Goal: Task Accomplishment & Management: Use online tool/utility

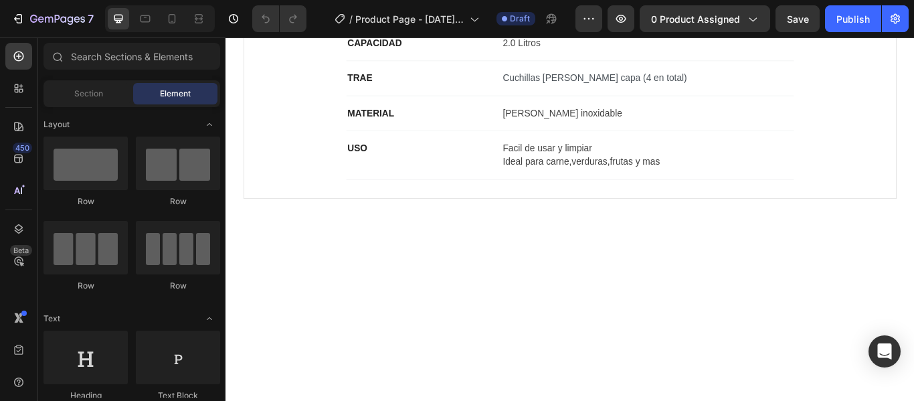
scroll to position [255, 0]
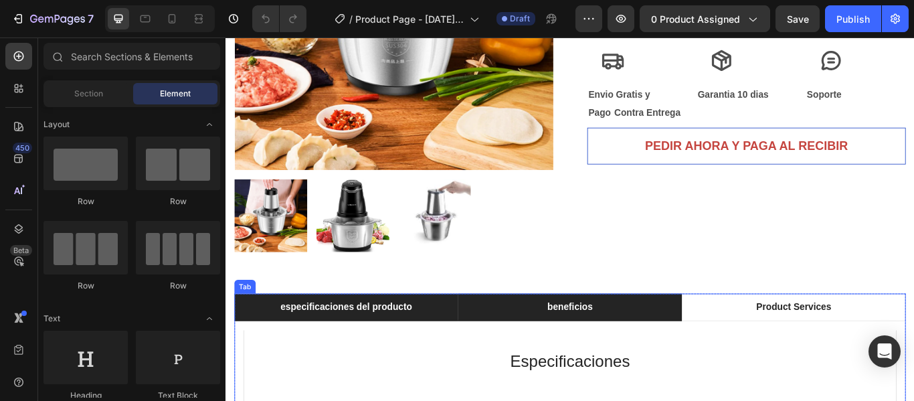
click at [646, 360] on p "beneficios" at bounding box center [626, 352] width 53 height 16
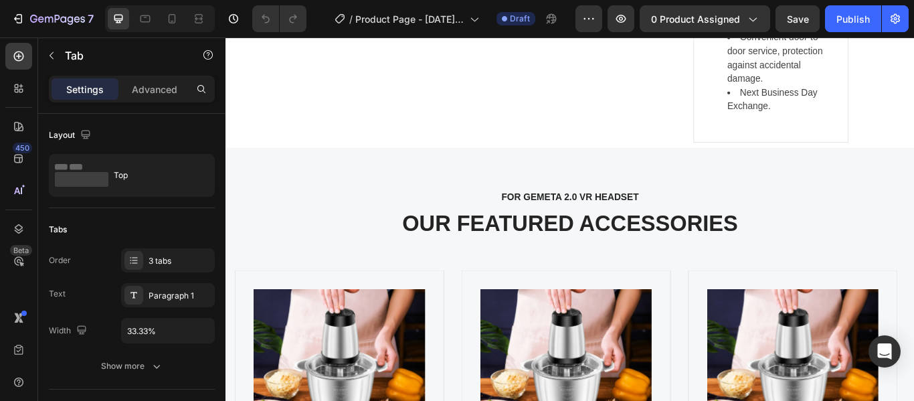
scroll to position [3286, 0]
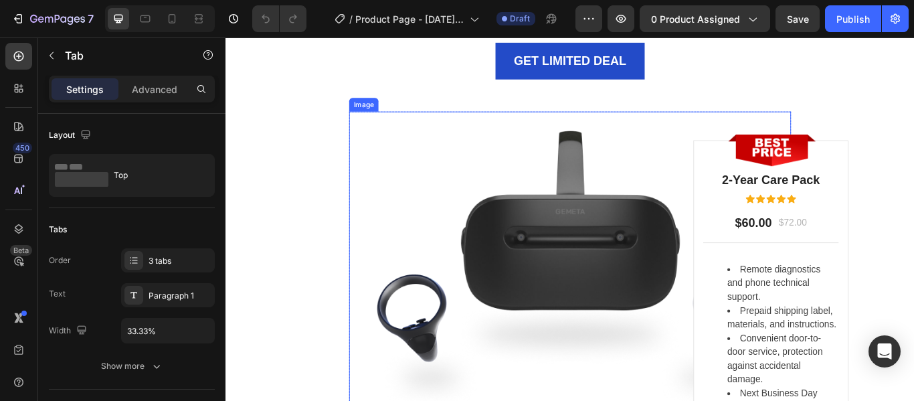
click at [855, 135] on img at bounding box center [626, 296] width 515 height 344
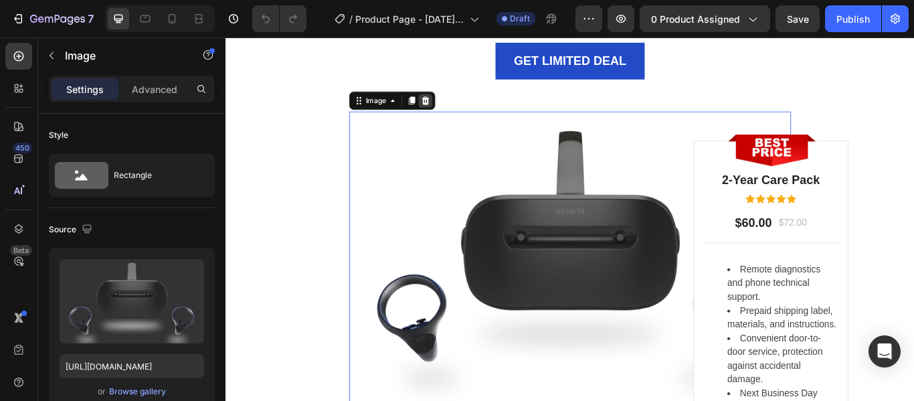
click at [457, 110] on icon at bounding box center [458, 111] width 11 height 11
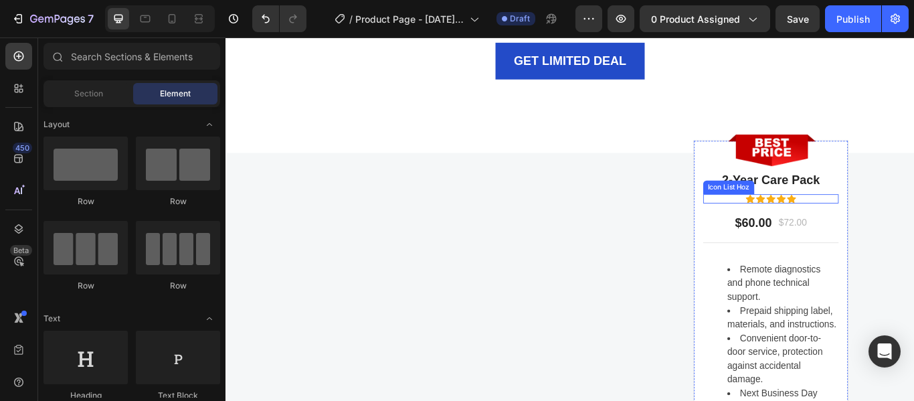
click at [913, 223] on div "Icon Icon Icon Icon Icon" at bounding box center [861, 225] width 158 height 11
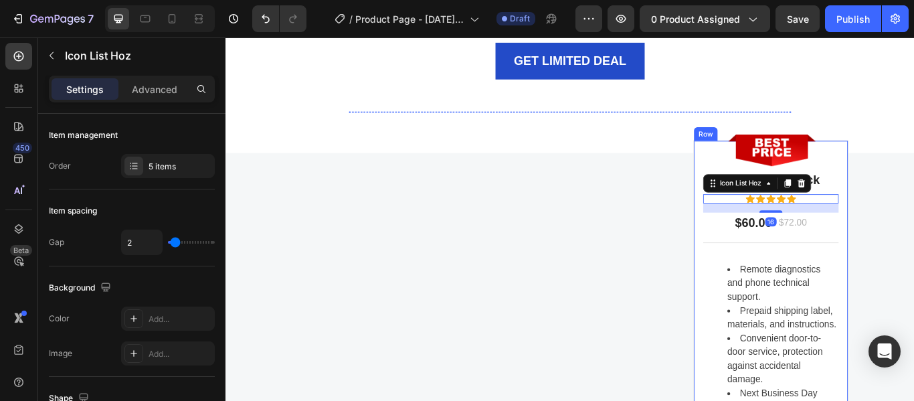
click at [913, 197] on div "Image 2-Year Care Pack Heading Icon Icon Icon Icon Icon Icon List Hoz 16 $60.00…" at bounding box center [861, 333] width 181 height 353
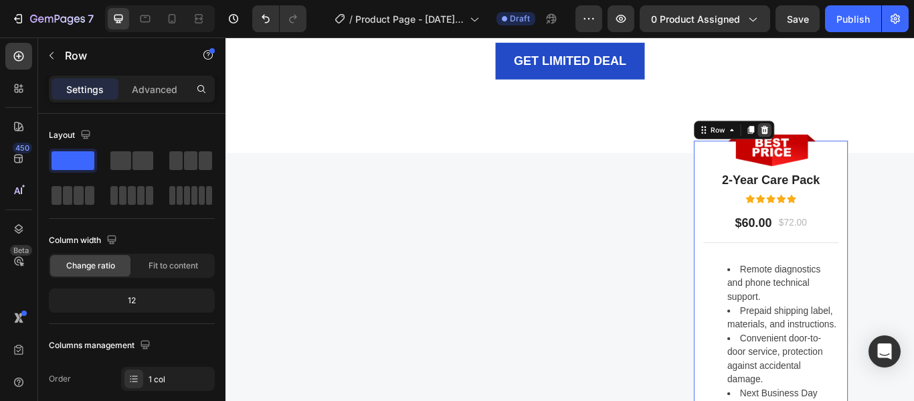
click at [845, 138] on div at bounding box center [853, 145] width 16 height 16
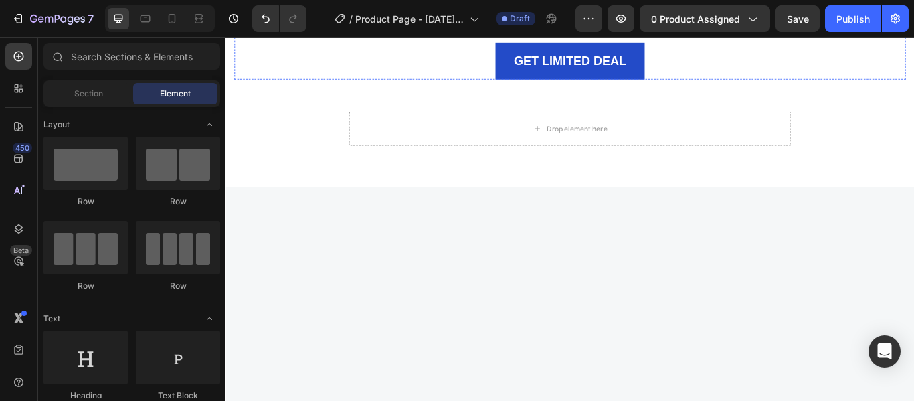
scroll to position [2935, 0]
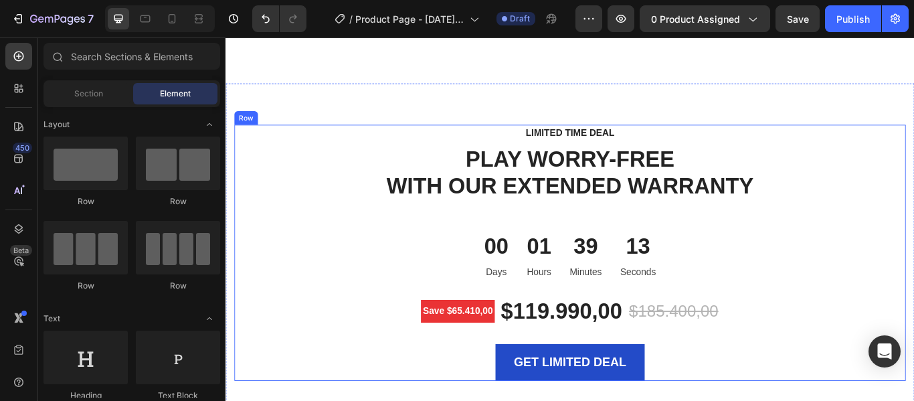
click at [885, 255] on div "LIMITED TIME DEAL Text block PLAY WORRY-FREE WITH OUR EXTENDED WARRANTY Heading…" at bounding box center [626, 288] width 783 height 298
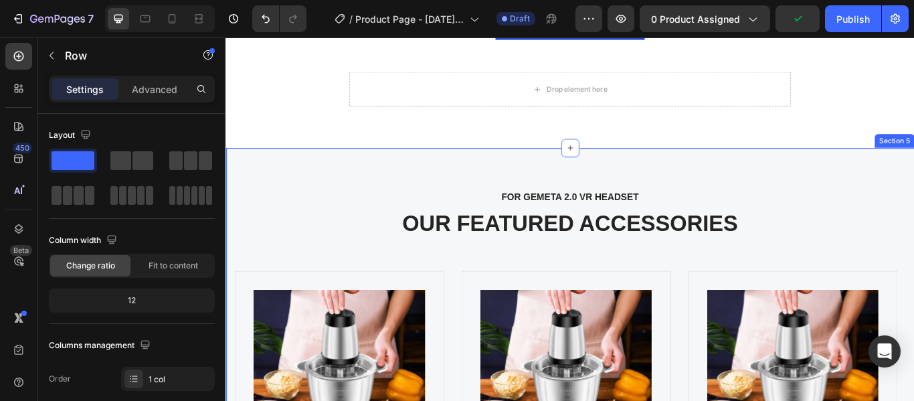
scroll to position [2230, 0]
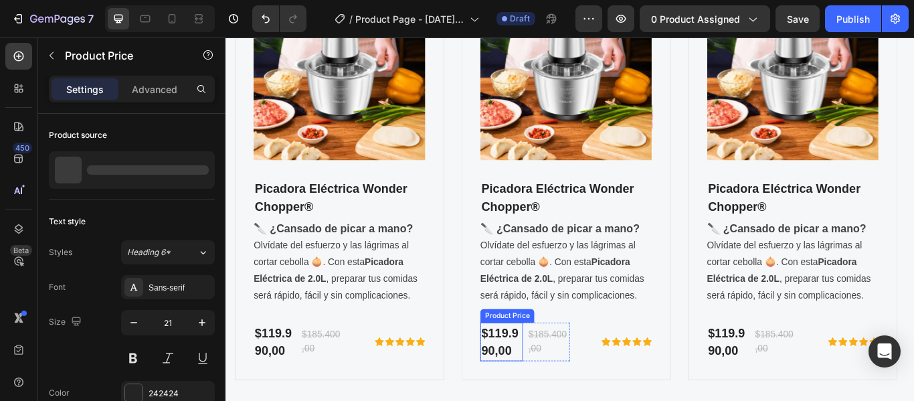
click at [543, 387] on div "$119.990,00" at bounding box center [546, 392] width 49 height 45
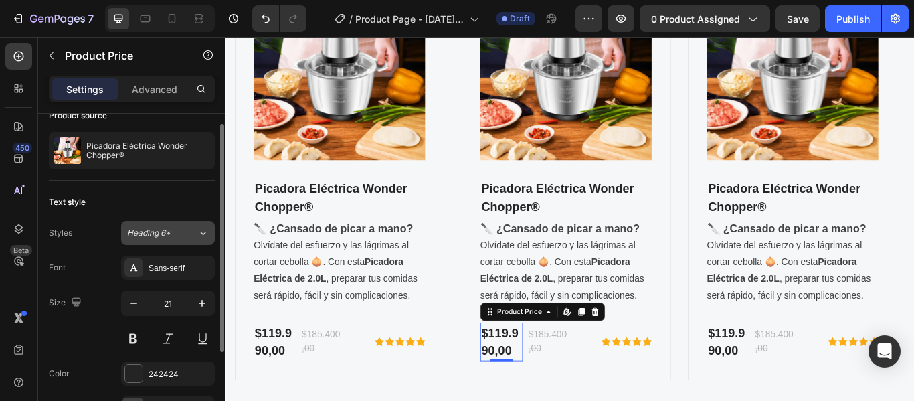
scroll to position [17, 0]
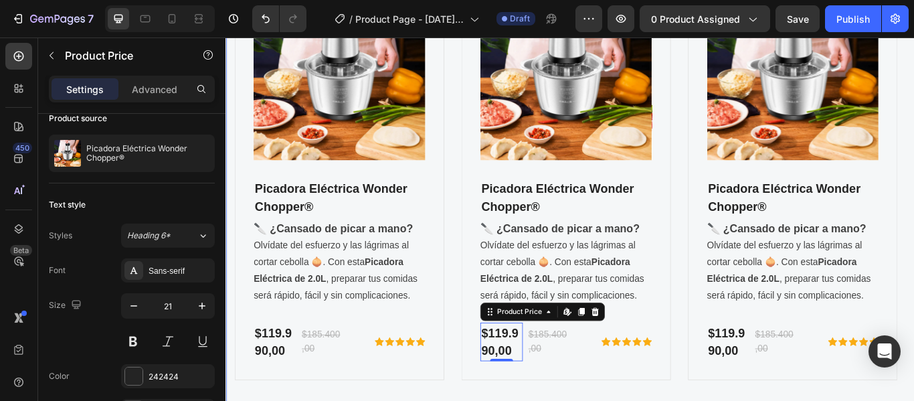
click at [913, 211] on div "FOR GEMETA 2.0 VR HEADSET Text block OUR FEATURED ACCESSORIES Heading Product I…" at bounding box center [626, 150] width 803 height 670
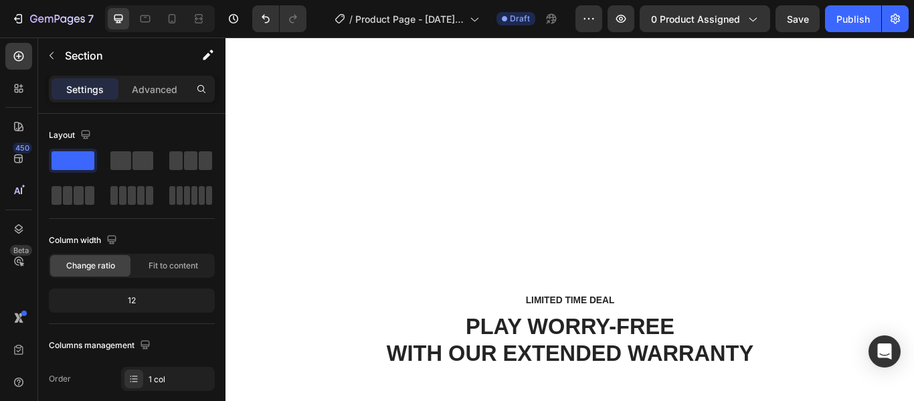
scroll to position [1988, 0]
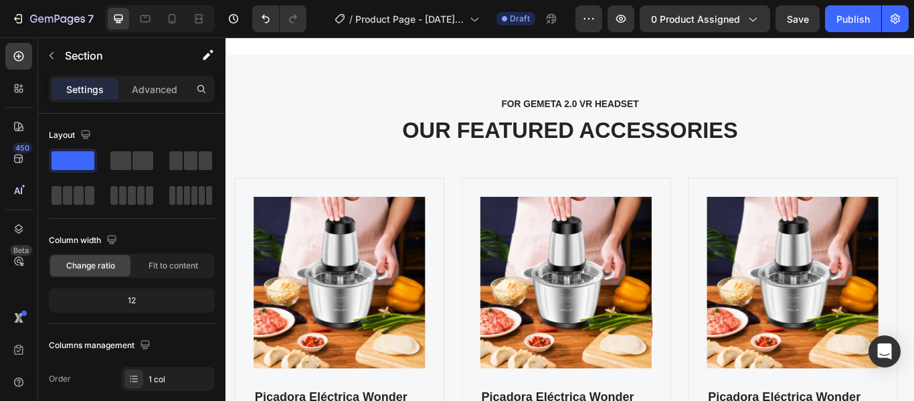
click at [913, 177] on div "FOR GEMETA 2.0 VR HEADSET Text block OUR FEATURED ACCESSORIES Heading Product I…" at bounding box center [626, 392] width 783 height 573
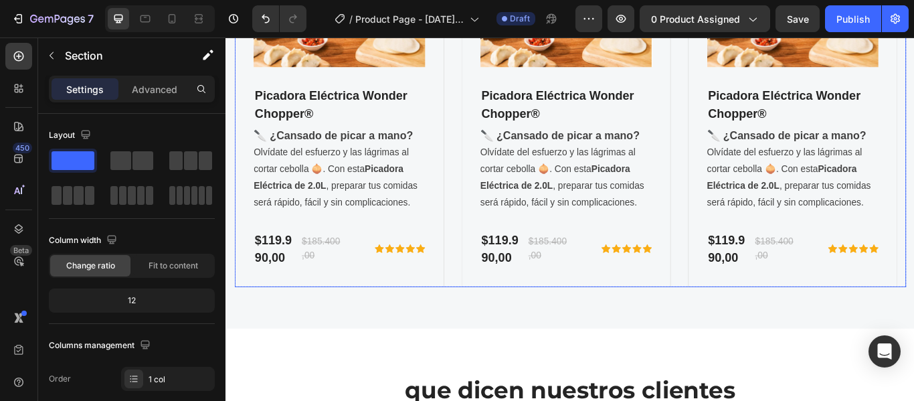
click at [752, 313] on div "Product Images Picadora Eléctrica Wonder Chopper® Product Title 🔪 ¿Cansado de p…" at bounding box center [626, 89] width 783 height 478
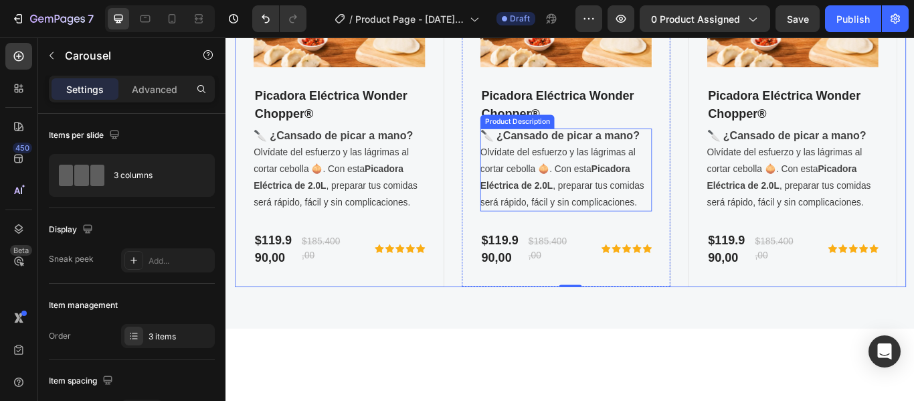
scroll to position [1988, 0]
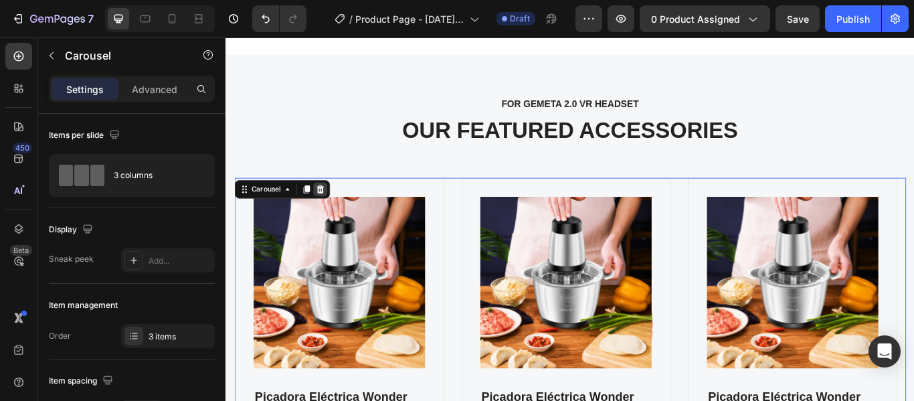
click at [336, 221] on div at bounding box center [335, 214] width 16 height 16
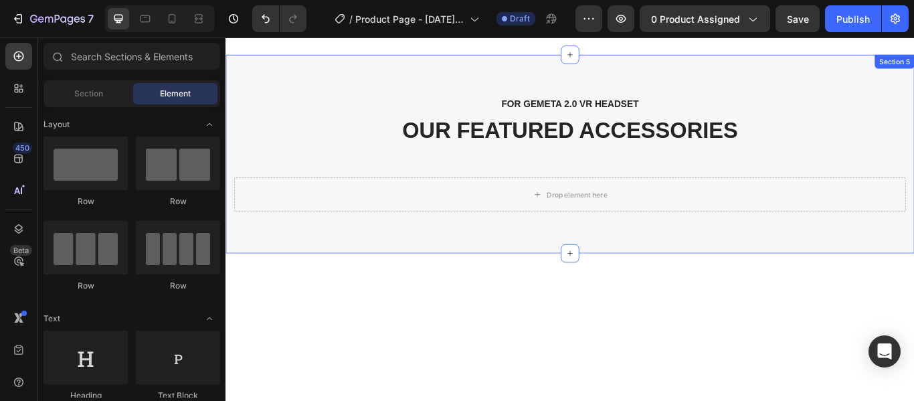
click at [359, 176] on div "FOR GEMETA 2.0 VR HEADSET Text block OUR FEATURED ACCESSORIES Heading Drop elem…" at bounding box center [626, 173] width 783 height 135
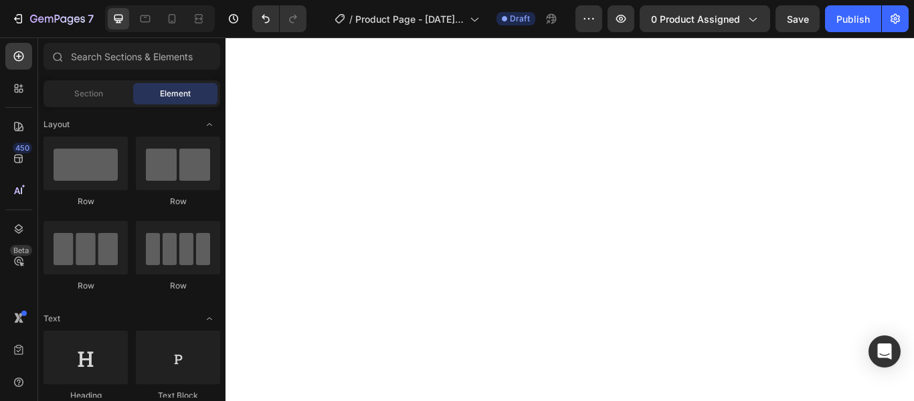
click at [623, 170] on div at bounding box center [626, 316] width 803 height 517
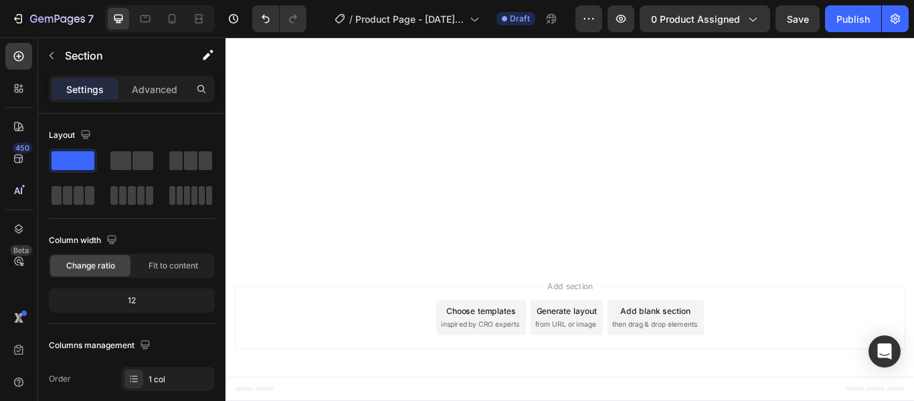
scroll to position [2689, 0]
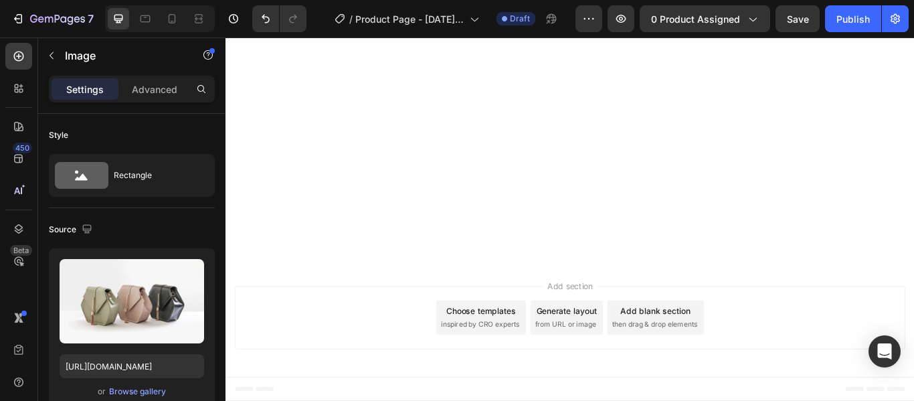
scroll to position [2338, 0]
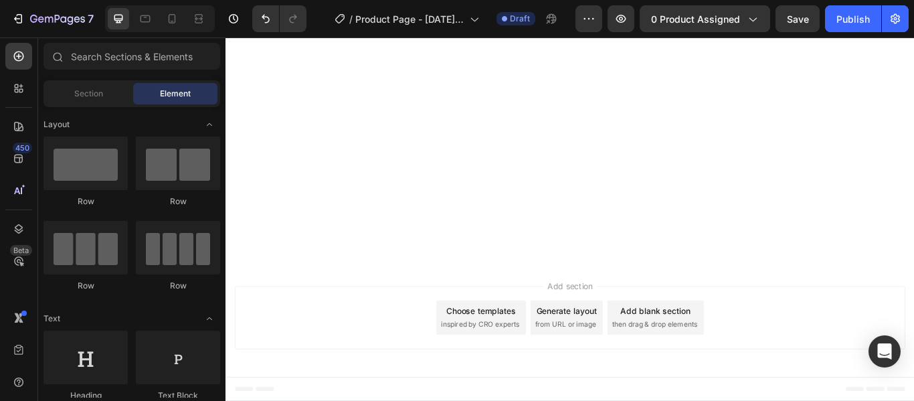
scroll to position [1988, 0]
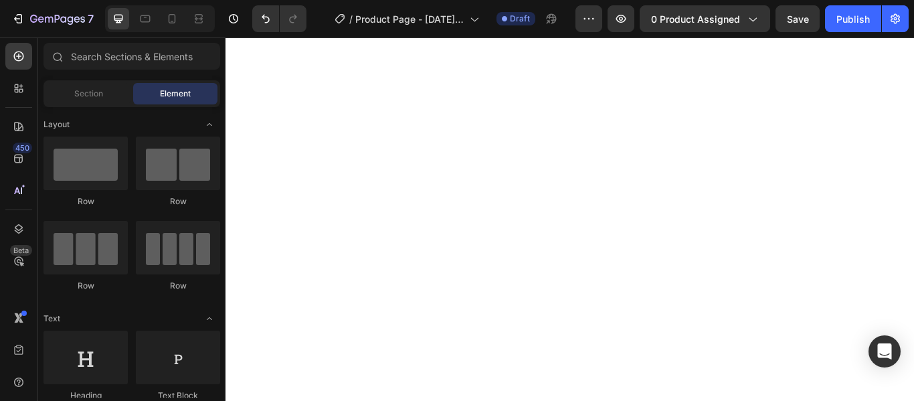
scroll to position [2338, 0]
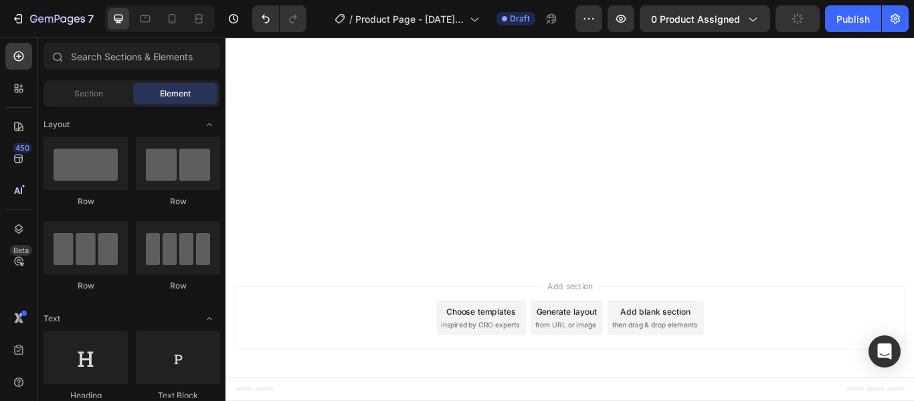
click at [665, 189] on div at bounding box center [626, 42] width 803 height 517
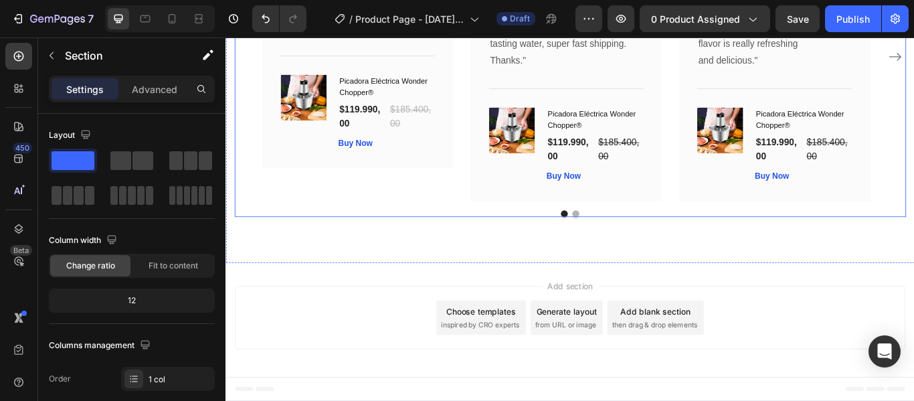
scroll to position [1988, 0]
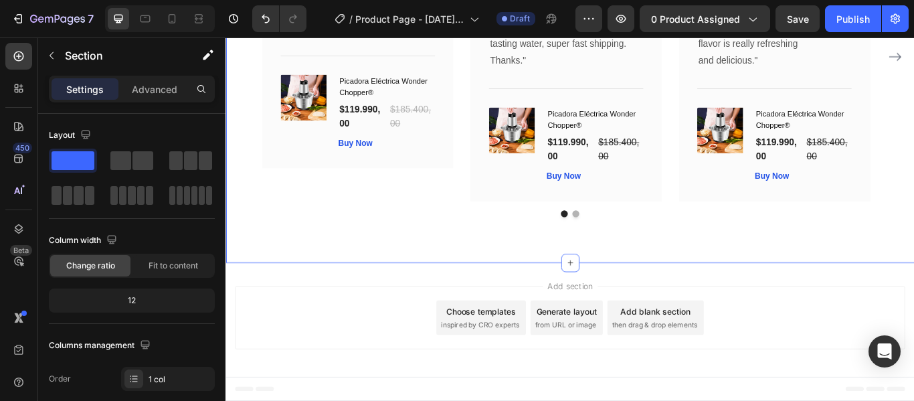
click at [633, 150] on div "que dicen nuestros clientes Heading Image Icon Icon Icon Icon Icon Row maria al…" at bounding box center [626, 46] width 803 height 510
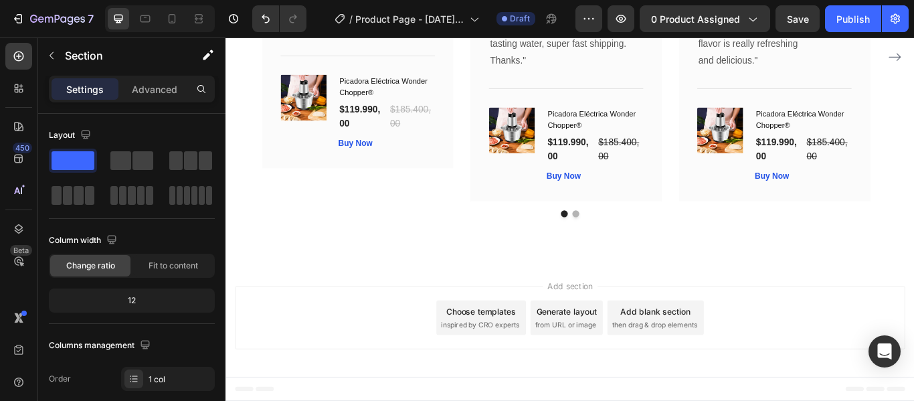
scroll to position [1988, 0]
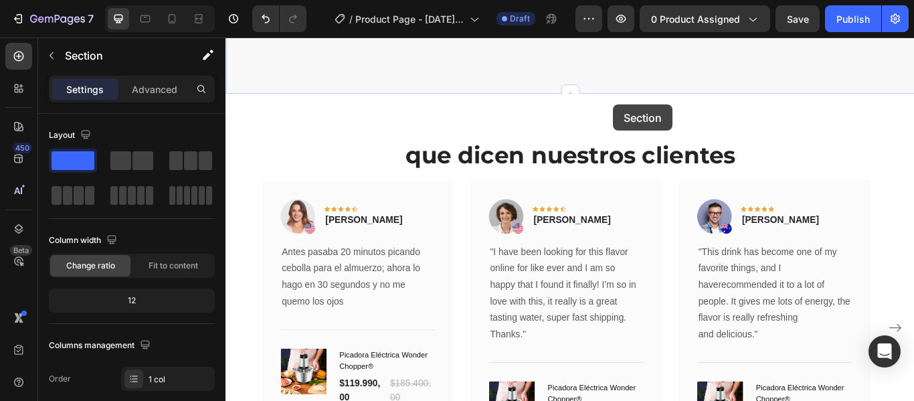
drag, startPoint x: 672, startPoint y: 101, endPoint x: 677, endPoint y: 116, distance: 15.4
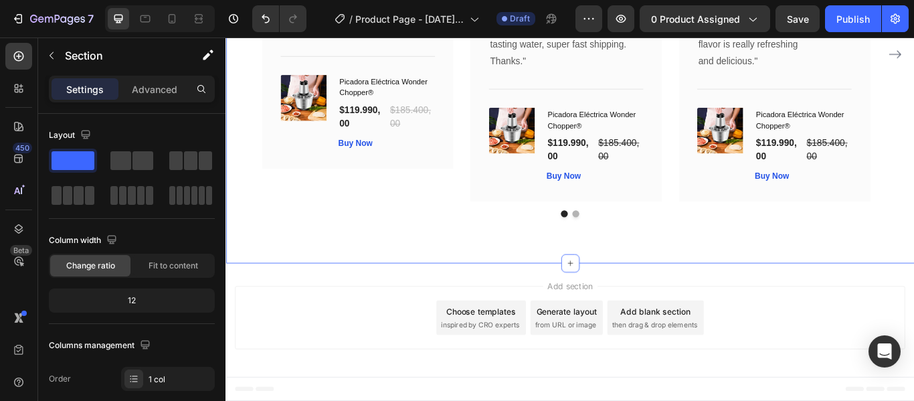
click at [658, 150] on div "que dicen nuestros clientes Heading Image Icon Icon Icon Icon Icon Row maria al…" at bounding box center [626, 42] width 803 height 517
click at [688, 142] on div "que dicen nuestros clientes Heading Image Icon Icon Icon Icon Icon Row maria al…" at bounding box center [626, 42] width 803 height 517
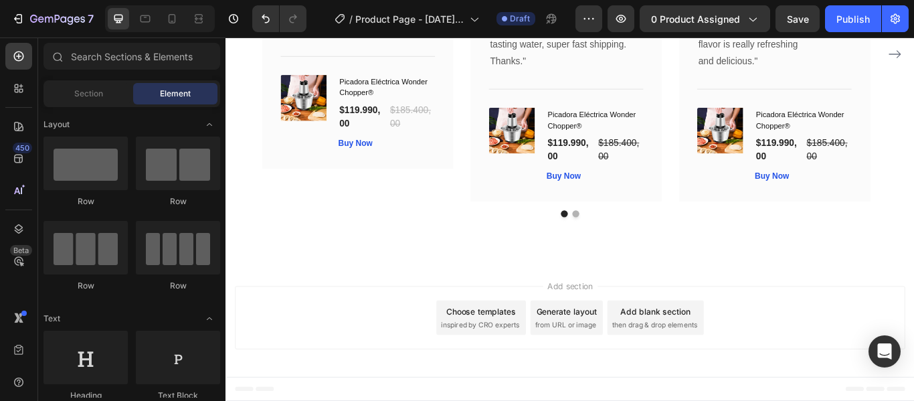
scroll to position [2319, 0]
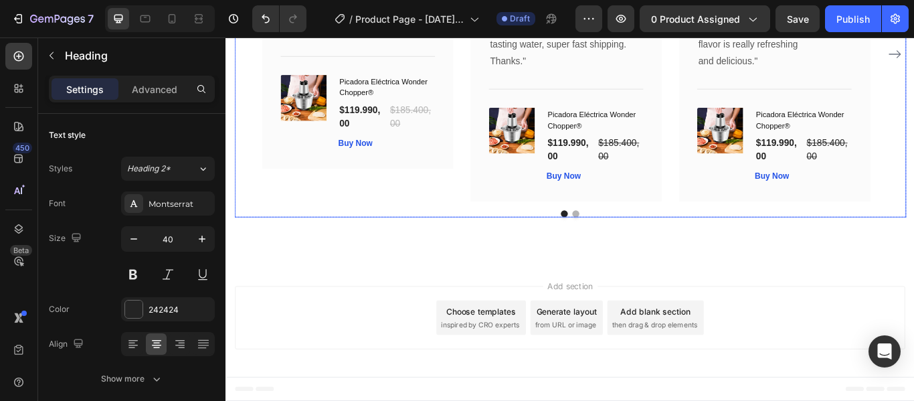
click at [913, 229] on div "Image Icon Icon Icon Icon Icon Row maria alejandra Text block Row Antes pasaba …" at bounding box center [626, 57] width 783 height 343
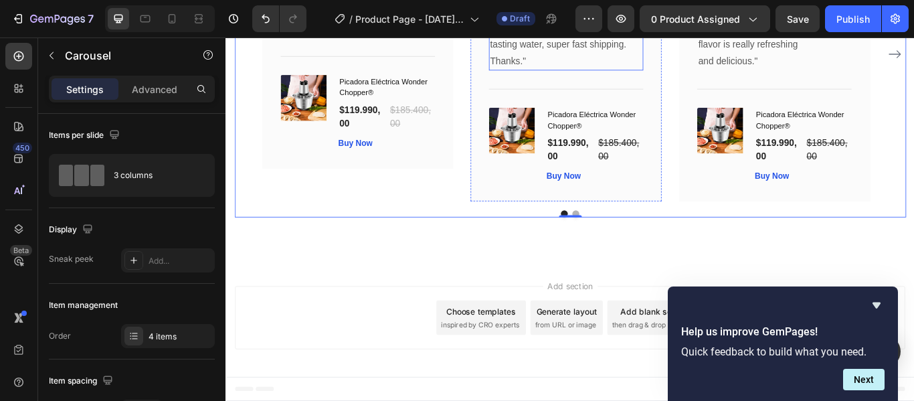
click at [594, 56] on p ""I have been looking for this flavor online for like ever and I am so happy tha…" at bounding box center [621, 7] width 177 height 96
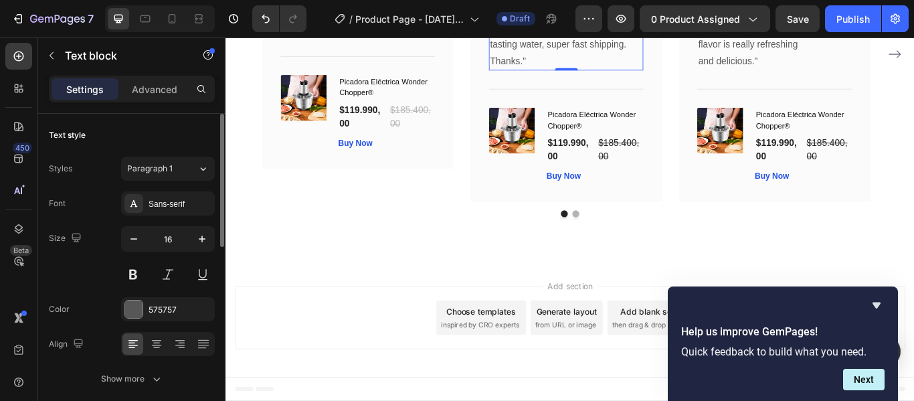
scroll to position [1, 0]
click at [611, 56] on p ""I have been looking for this flavor online for like ever and I am so happy tha…" at bounding box center [621, 7] width 177 height 96
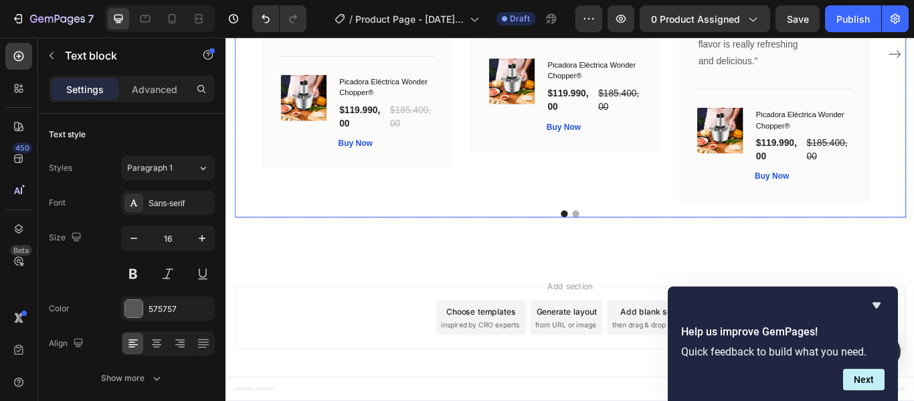
click at [740, 229] on div "Image Icon Icon Icon Icon Icon Row maria alejandra Text block Row Antes pasaba …" at bounding box center [627, 57] width 718 height 343
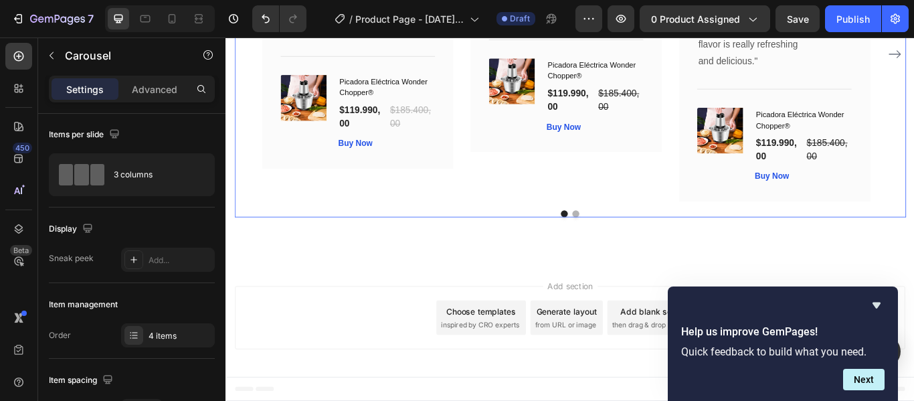
scroll to position [0, 0]
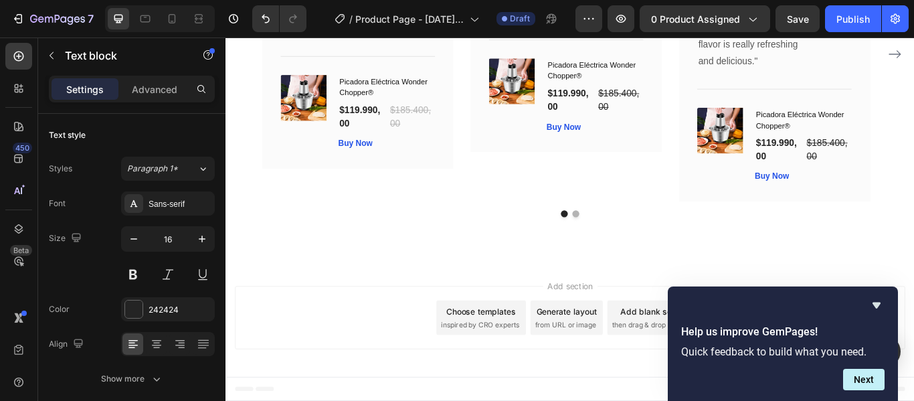
click at [913, 149] on div "que dicen nuestros clientes Heading Image Icon Icon Icon Icon Icon Row maria al…" at bounding box center [626, 42] width 803 height 517
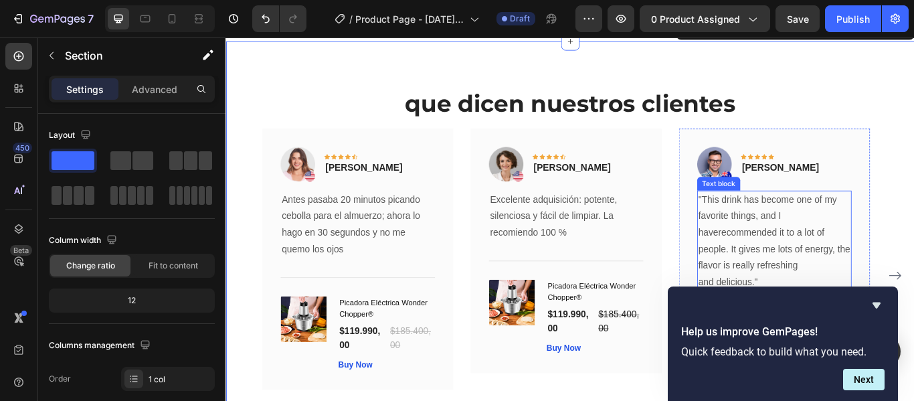
scroll to position [2424, 0]
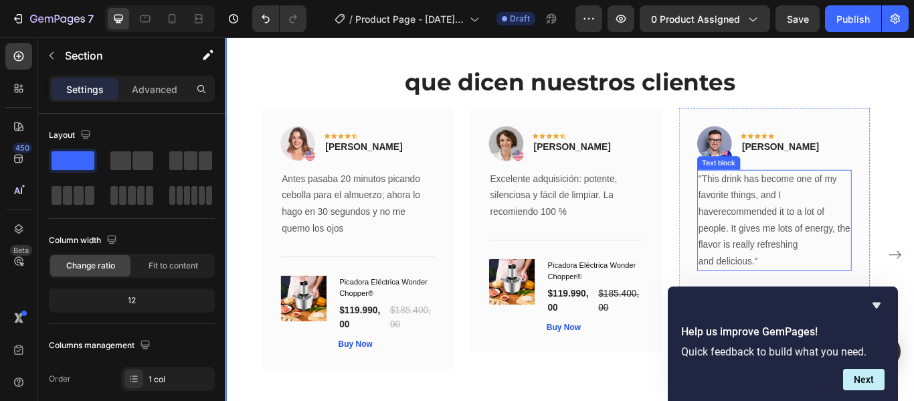
click at [844, 219] on p ""This drink has become one of my favorite things, and I haverecommended it to a…" at bounding box center [864, 251] width 177 height 116
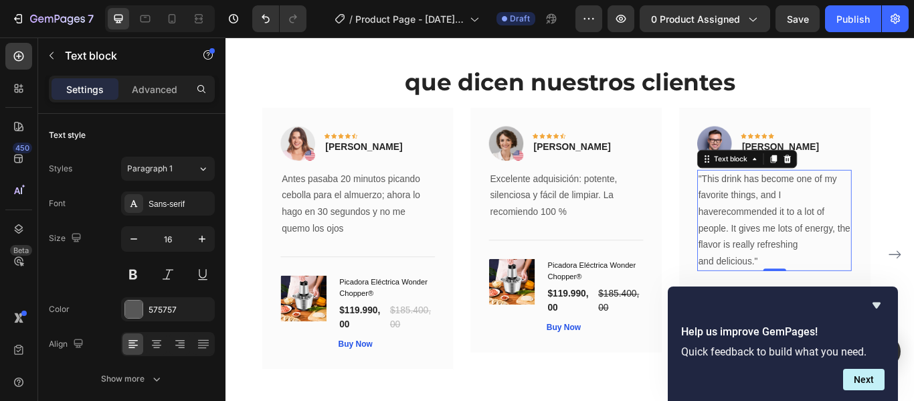
click at [835, 222] on p ""This drink has become one of my favorite things, and I haverecommended it to a…" at bounding box center [864, 251] width 177 height 116
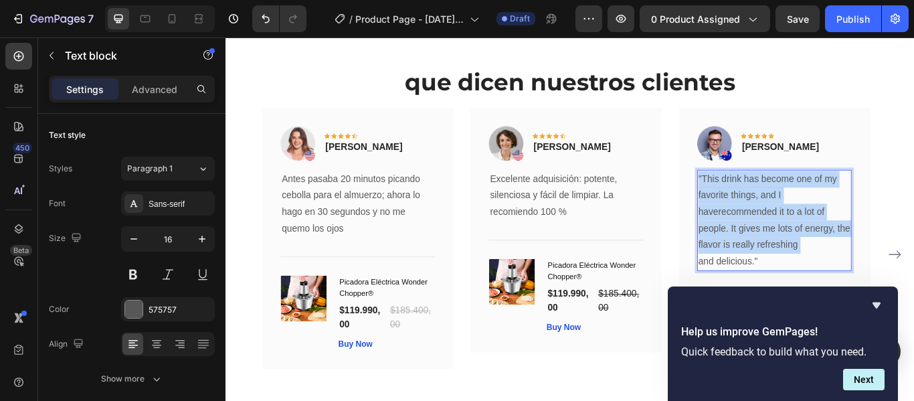
click at [835, 222] on p ""This drink has become one of my favorite things, and I haverecommended it to a…" at bounding box center [864, 251] width 177 height 116
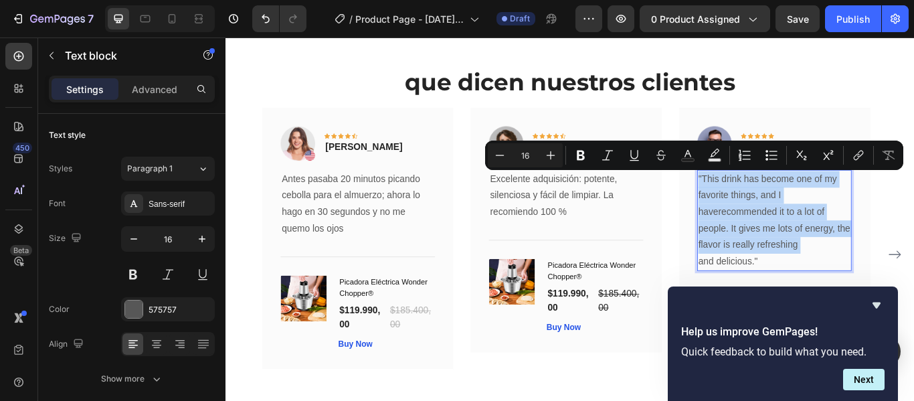
click at [835, 222] on p ""This drink has become one of my favorite things, and I haverecommended it to a…" at bounding box center [864, 251] width 177 height 116
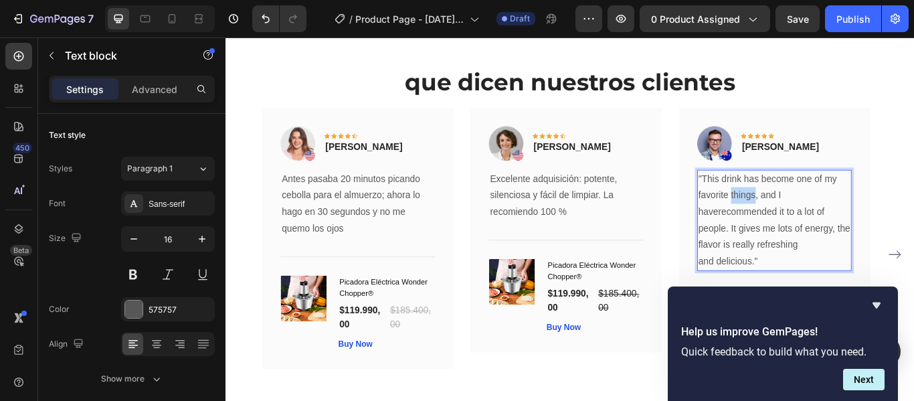
click at [835, 222] on p ""This drink has become one of my favorite things, and I haverecommended it to a…" at bounding box center [864, 251] width 177 height 116
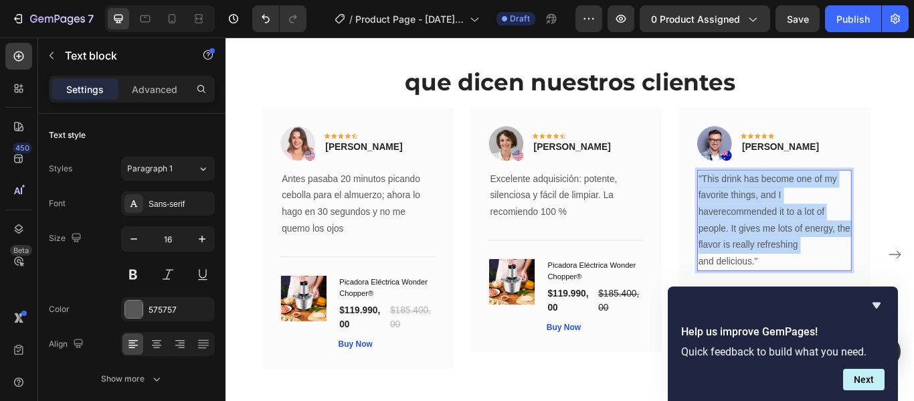
click at [835, 222] on p ""This drink has become one of my favorite things, and I haverecommended it to a…" at bounding box center [864, 251] width 177 height 116
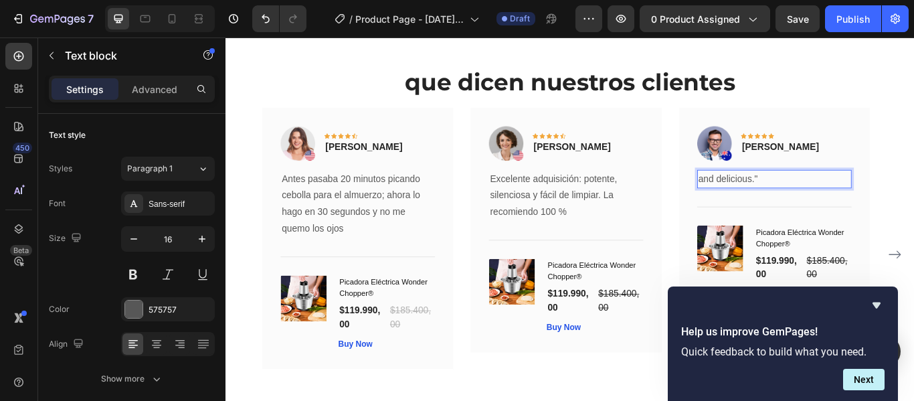
click at [836, 200] on p "and delicious."" at bounding box center [864, 202] width 177 height 19
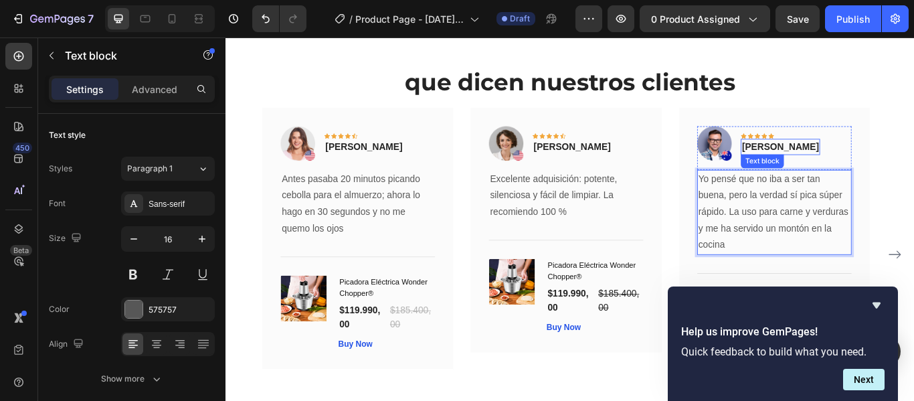
click at [891, 168] on p "Timothy Joseph" at bounding box center [872, 165] width 90 height 16
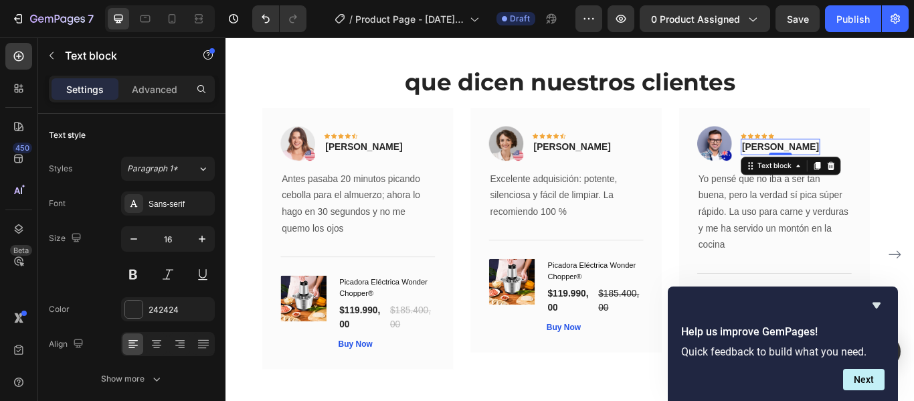
click at [863, 163] on p "Timothy Joseph" at bounding box center [872, 165] width 90 height 16
click at [913, 114] on div "que dicen nuestros clientes Heading Image Icon Icon Icon Icon Icon Row maria al…" at bounding box center [626, 275] width 803 height 517
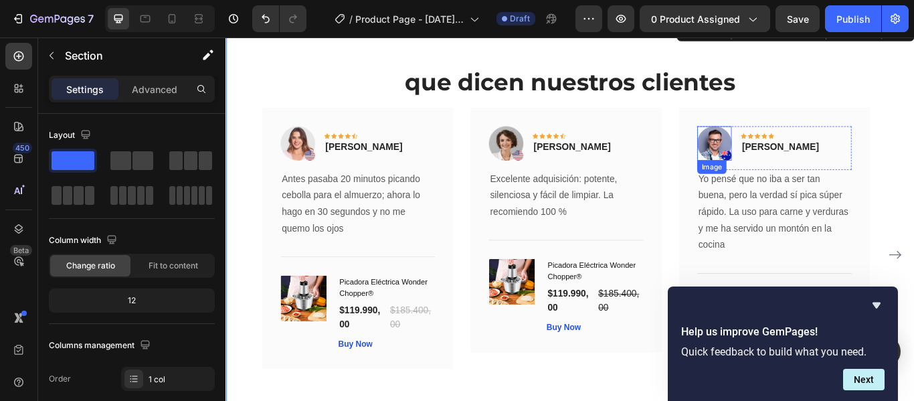
click at [805, 161] on img at bounding box center [795, 160] width 40 height 40
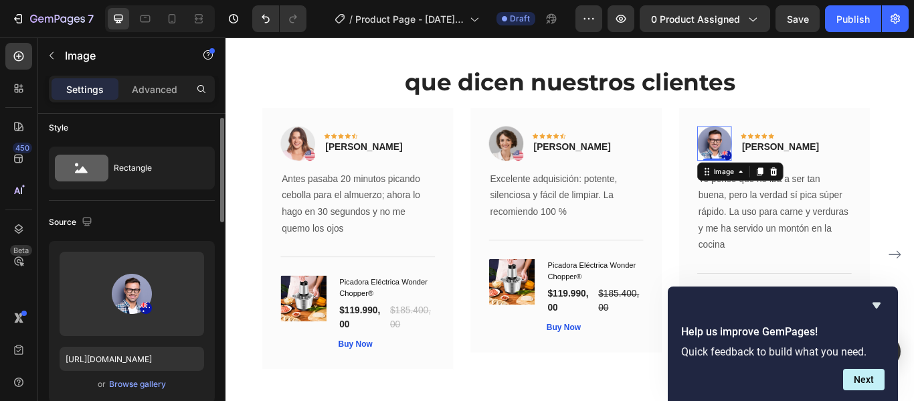
scroll to position [10, 0]
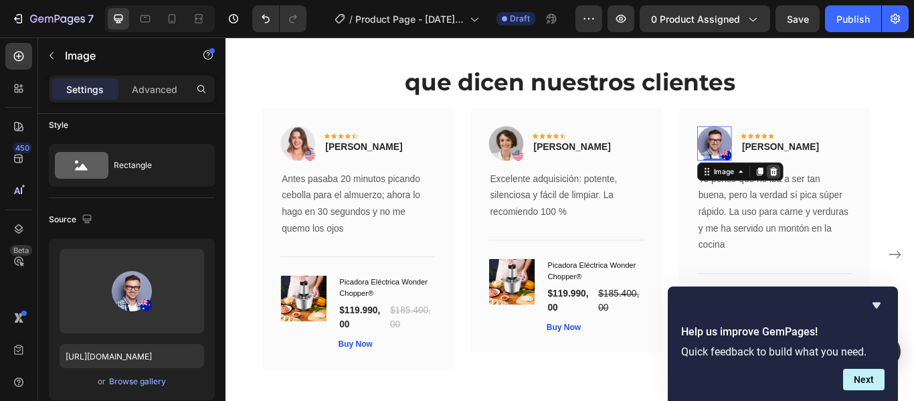
click at [863, 196] on icon at bounding box center [863, 192] width 9 height 9
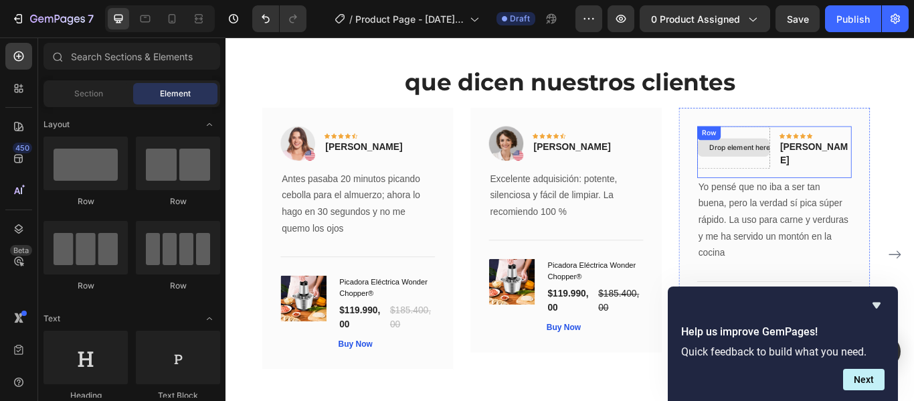
click at [843, 175] on div "Drop element here" at bounding box center [817, 164] width 85 height 49
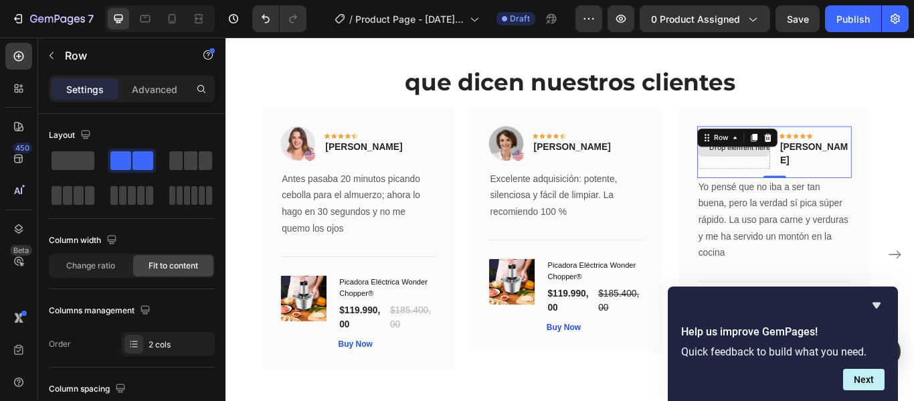
click at [843, 175] on div "Drop element here" at bounding box center [817, 164] width 85 height 49
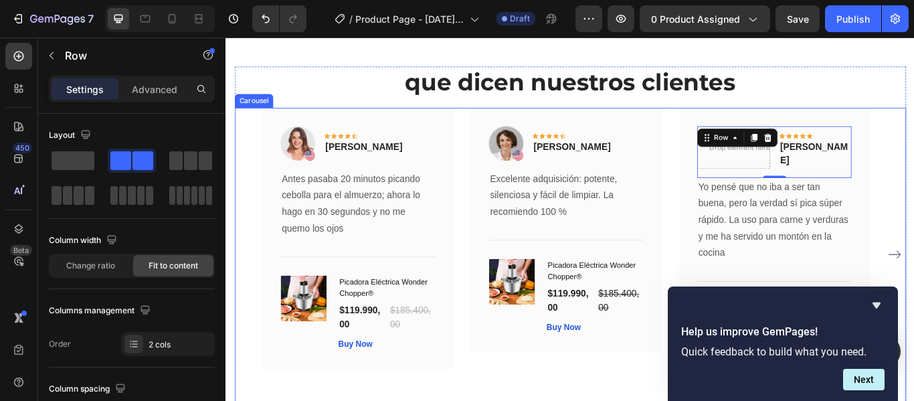
click at [913, 175] on div "Image Icon Icon Icon Icon Icon Row maria alejandra Text block Row Antes pasaba …" at bounding box center [626, 290] width 783 height 343
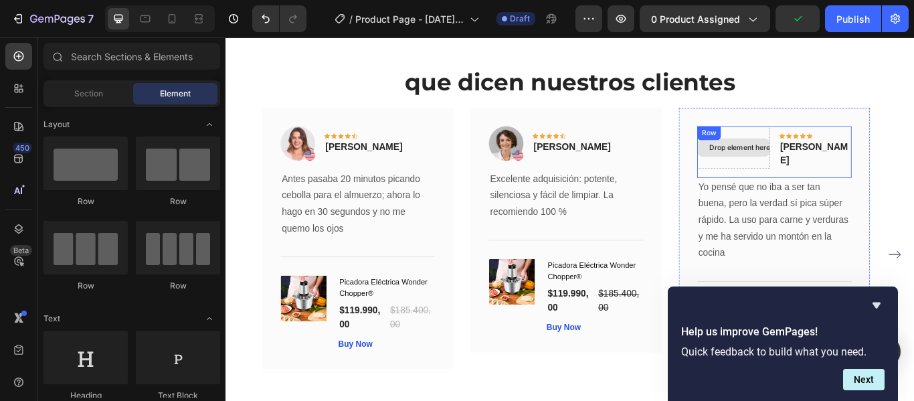
click at [827, 163] on div "Drop element here" at bounding box center [820, 165] width 62 height 11
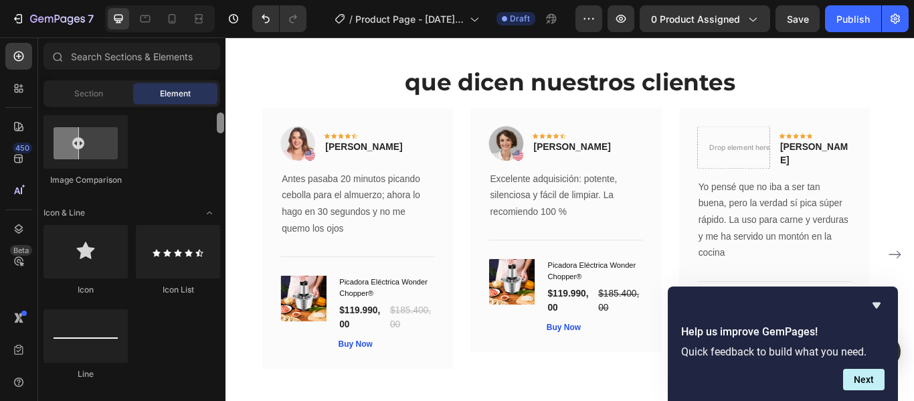
scroll to position [847, 0]
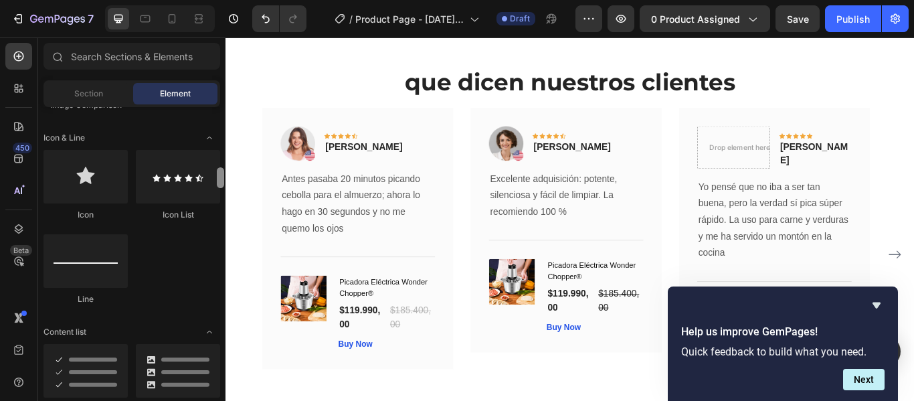
drag, startPoint x: 221, startPoint y: 117, endPoint x: 217, endPoint y: 177, distance: 60.3
click at [217, 177] on div at bounding box center [220, 177] width 7 height 21
click at [80, 85] on div "Section" at bounding box center [88, 93] width 84 height 21
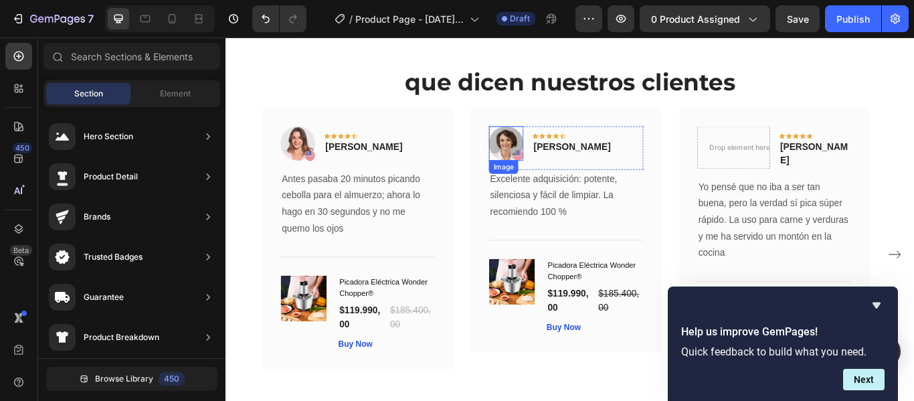
click at [556, 171] on img at bounding box center [552, 160] width 40 height 40
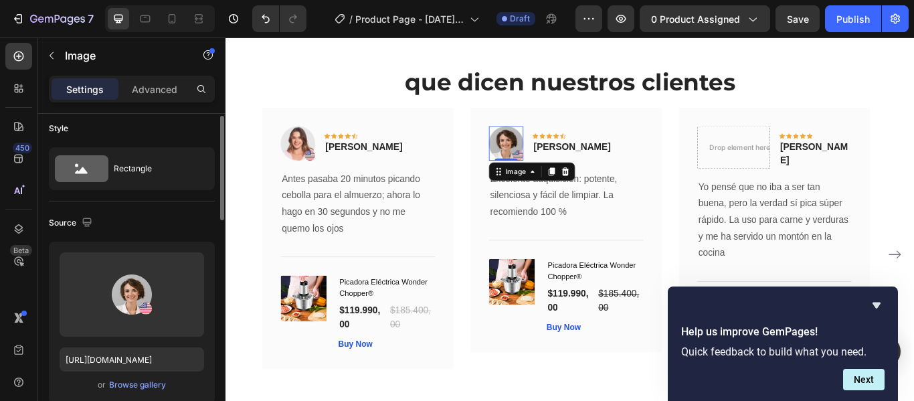
scroll to position [10, 0]
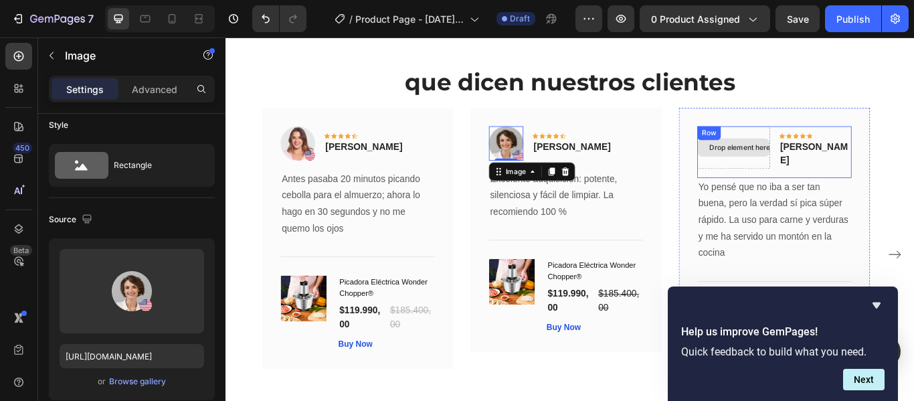
click at [859, 176] on div "Drop element here" at bounding box center [817, 164] width 85 height 49
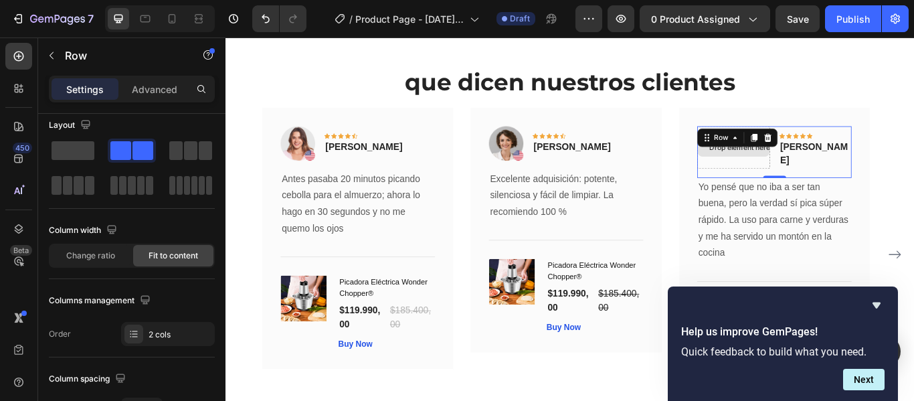
scroll to position [0, 0]
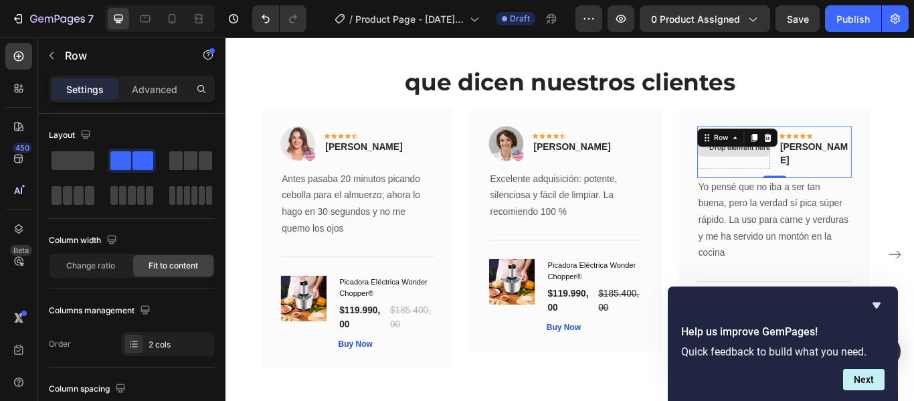
click at [859, 176] on div "Drop element here" at bounding box center [817, 164] width 85 height 49
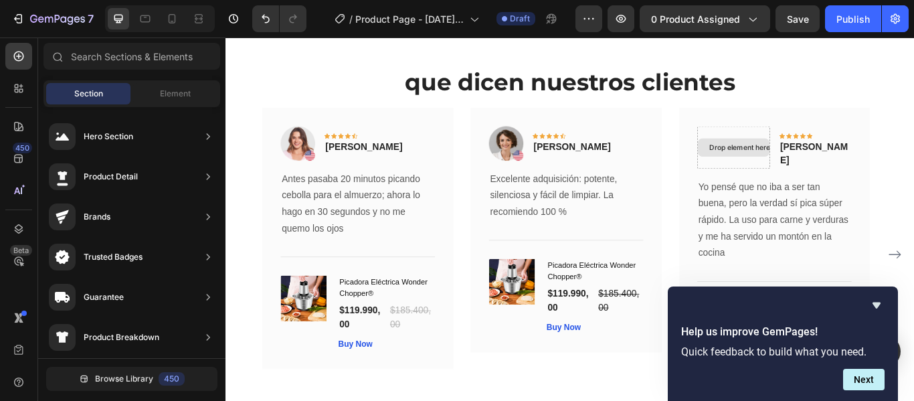
click at [859, 163] on div "Drop element here" at bounding box center [817, 165] width 84 height 21
click at [150, 90] on div "Element" at bounding box center [175, 93] width 84 height 21
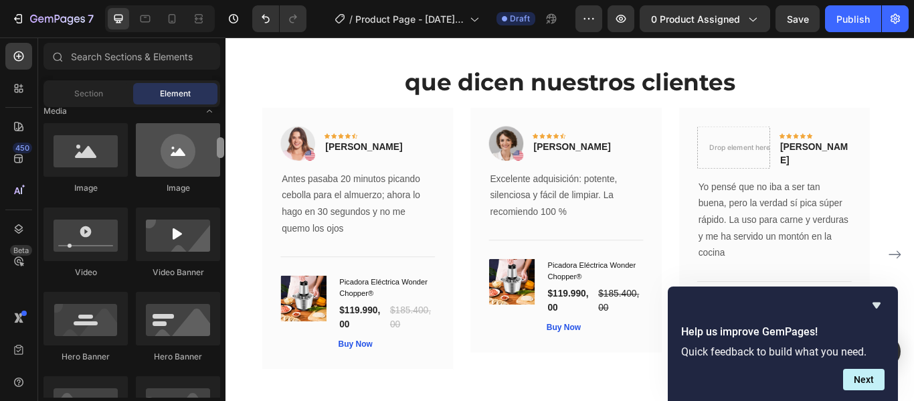
scroll to position [408, 0]
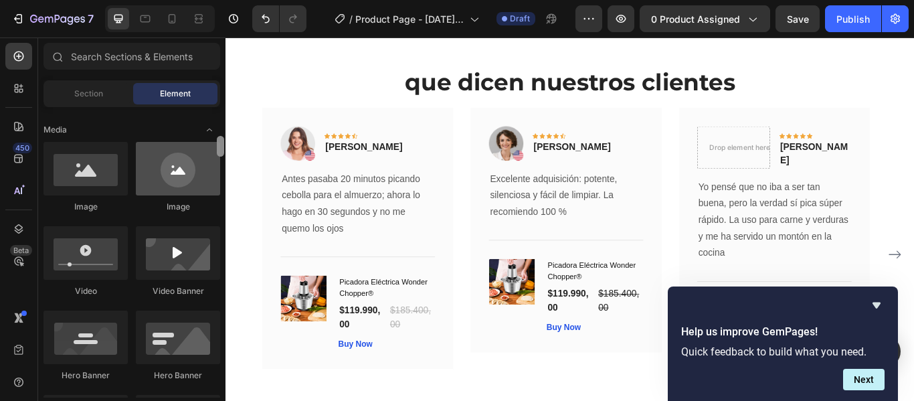
drag, startPoint x: 221, startPoint y: 176, endPoint x: 199, endPoint y: 144, distance: 38.4
click at [199, 144] on div "Layout Row Row Row Row Text Heading Text Block Button Button Button Media Image…" at bounding box center [131, 252] width 187 height 290
click at [199, 144] on div at bounding box center [178, 169] width 84 height 54
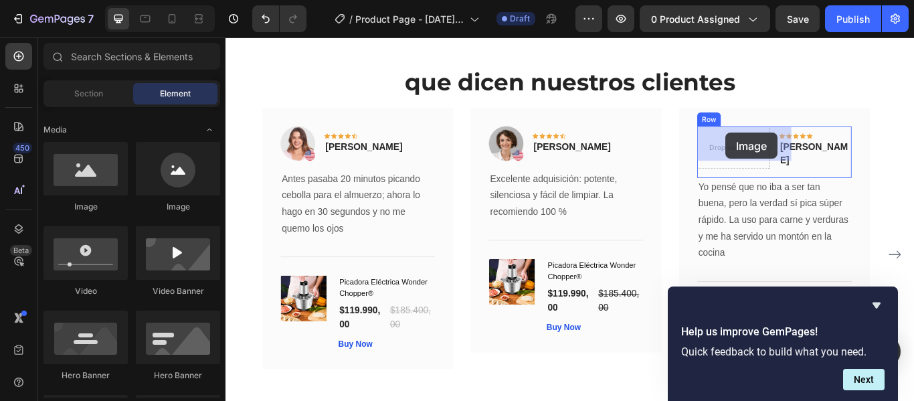
drag, startPoint x: 395, startPoint y: 211, endPoint x: 808, endPoint y: 148, distance: 417.3
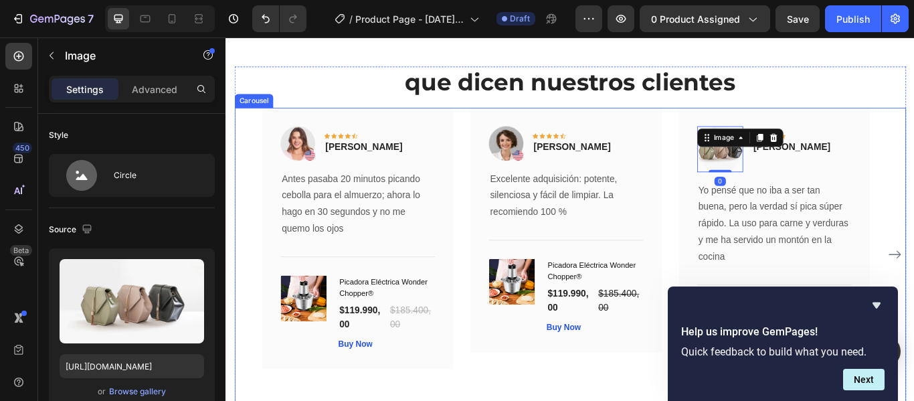
click at [913, 175] on div "Image Icon Icon Icon Icon Icon Row maria alejandra Text block Row Antes pasaba …" at bounding box center [626, 290] width 783 height 343
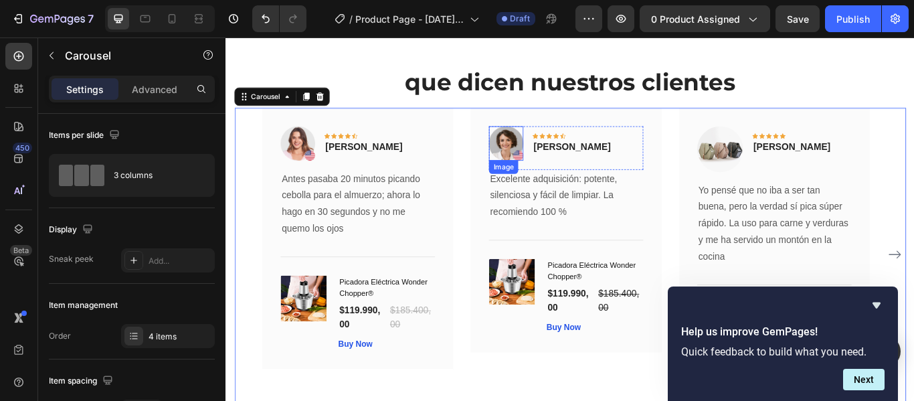
click at [559, 155] on img at bounding box center [552, 160] width 40 height 40
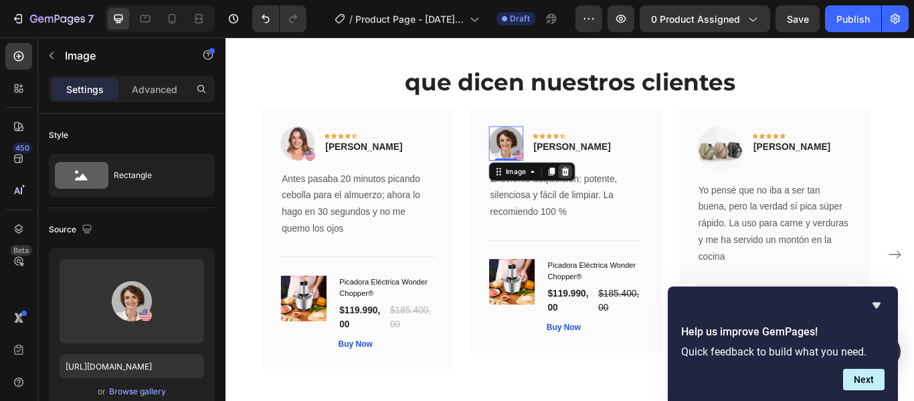
click at [620, 197] on icon at bounding box center [621, 192] width 9 height 9
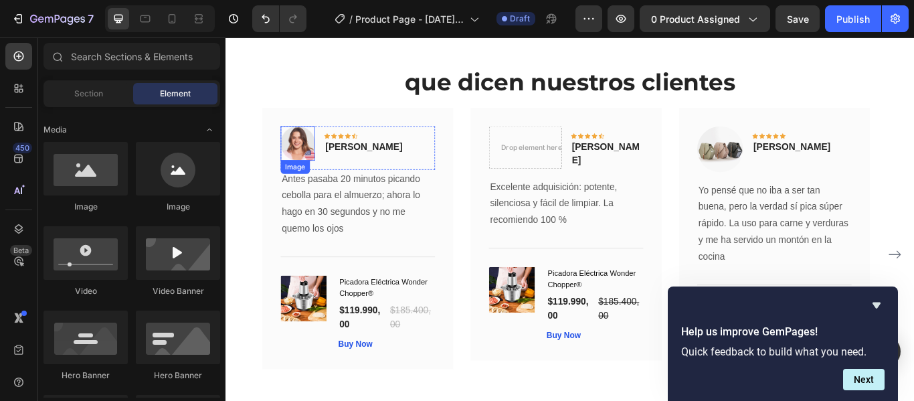
click at [306, 150] on img at bounding box center [309, 160] width 40 height 40
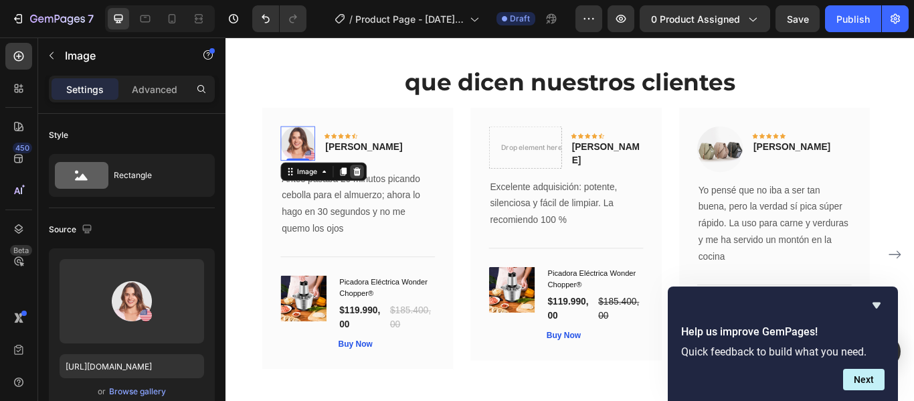
click at [383, 191] on div at bounding box center [378, 193] width 16 height 16
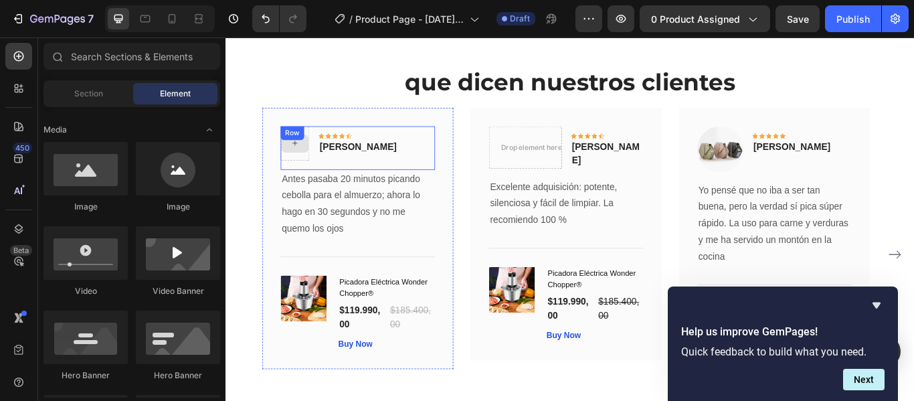
click at [304, 158] on icon at bounding box center [305, 160] width 11 height 11
drag, startPoint x: 400, startPoint y: 212, endPoint x: 309, endPoint y: 152, distance: 109.1
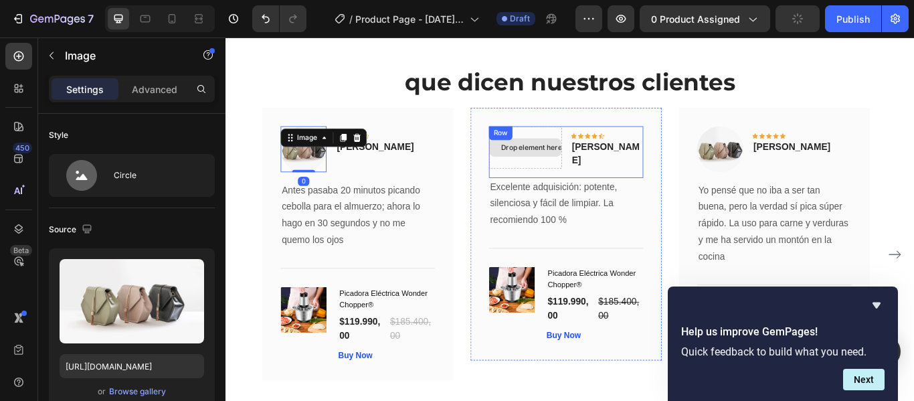
click at [583, 165] on div "Drop element here" at bounding box center [577, 165] width 62 height 11
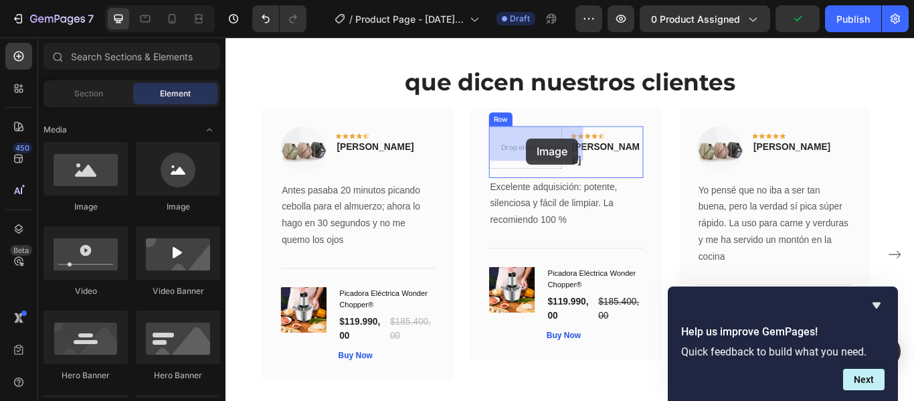
drag, startPoint x: 400, startPoint y: 205, endPoint x: 576, endPoint y: 155, distance: 182.9
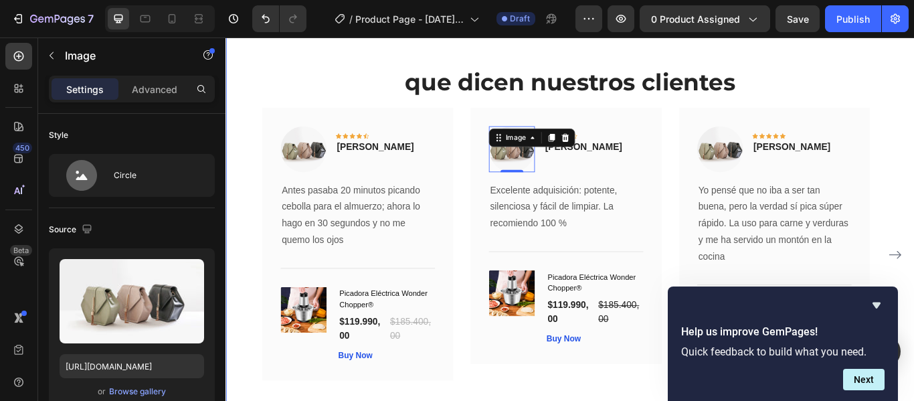
click at [913, 53] on div "que dicen nuestros clientes Heading Image Icon Icon Icon Icon Icon Row maria al…" at bounding box center [626, 275] width 803 height 517
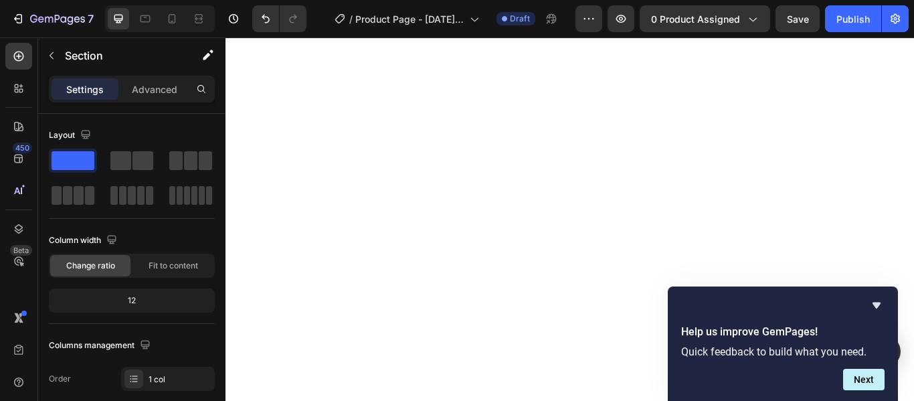
scroll to position [1372, 0]
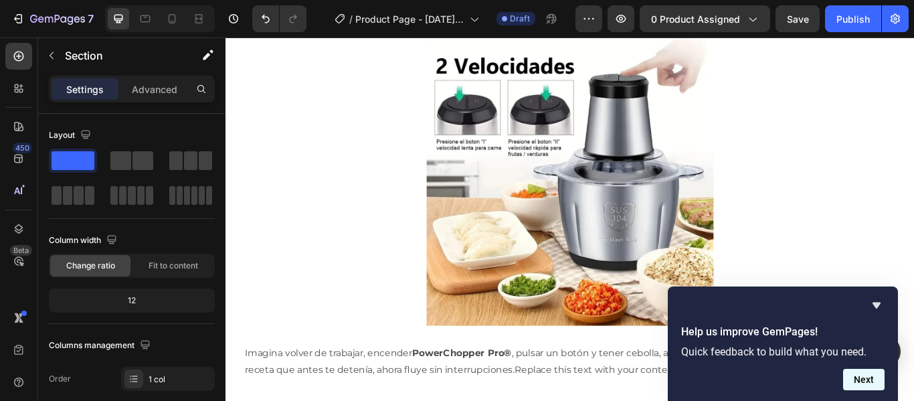
click at [867, 373] on button "Next" at bounding box center [863, 379] width 41 height 21
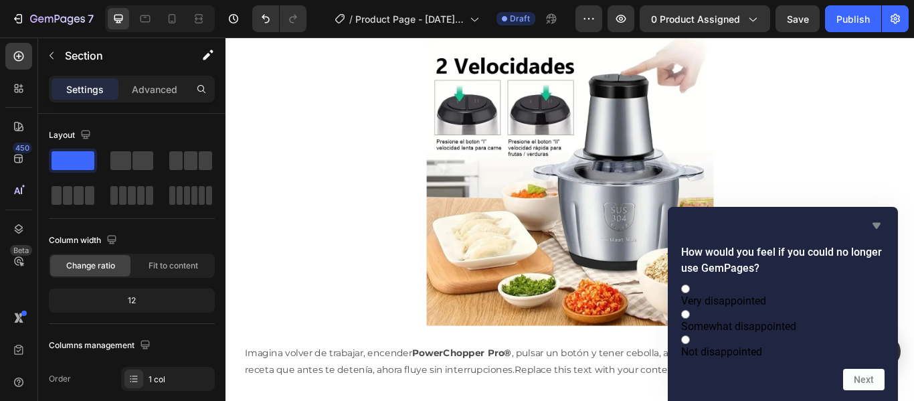
click at [875, 223] on icon "Hide survey" at bounding box center [876, 226] width 8 height 6
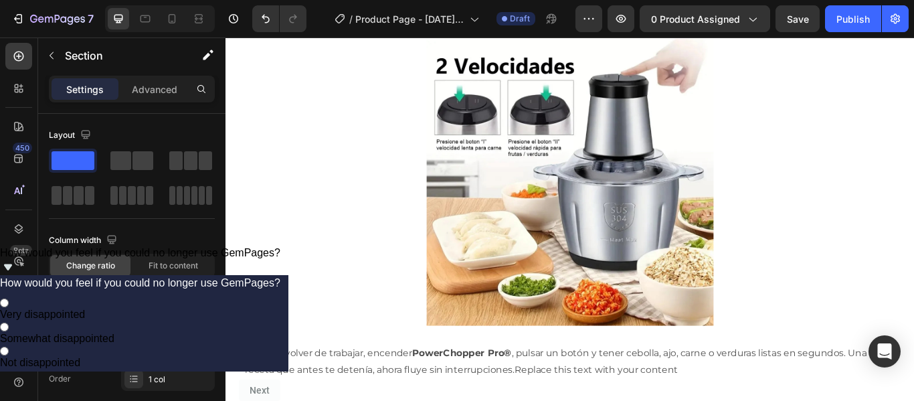
click at [12, 270] on icon "Show survey - How would you feel if you could no longer use GemPages?" at bounding box center [8, 267] width 8 height 6
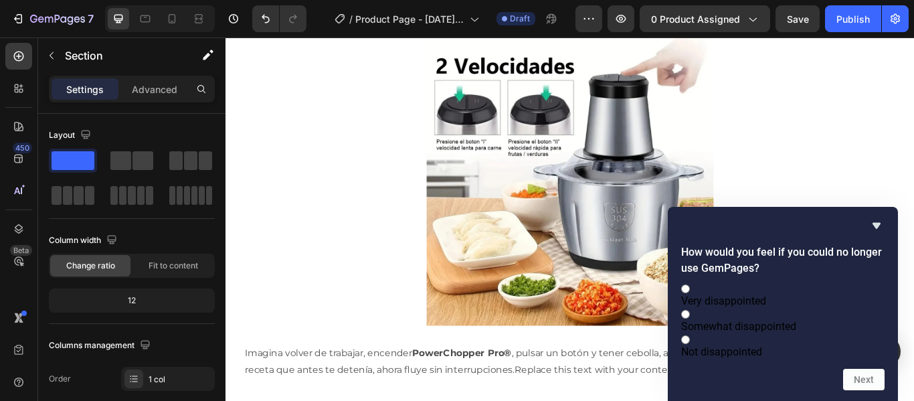
click at [736, 288] on label "Very disappointed" at bounding box center [782, 294] width 203 height 25
click at [690, 288] on input "Very disappointed" at bounding box center [685, 288] width 9 height 9
radio input "true"
click at [869, 369] on button "Next" at bounding box center [863, 379] width 41 height 21
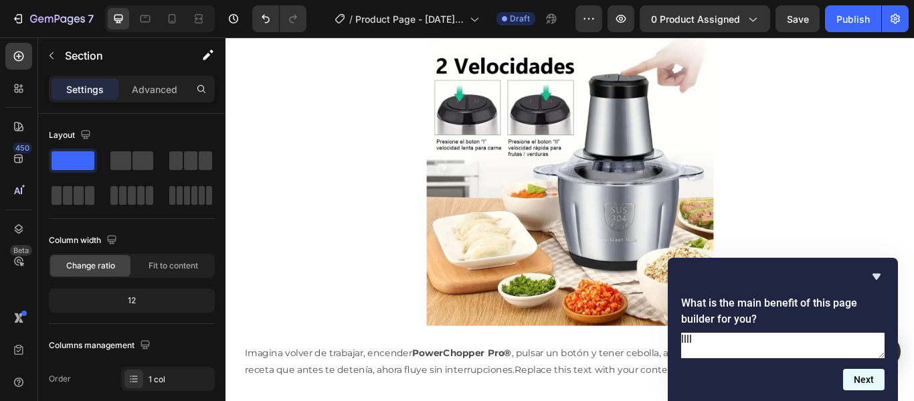
type textarea "llll"
click at [863, 376] on button "Next" at bounding box center [863, 379] width 41 height 21
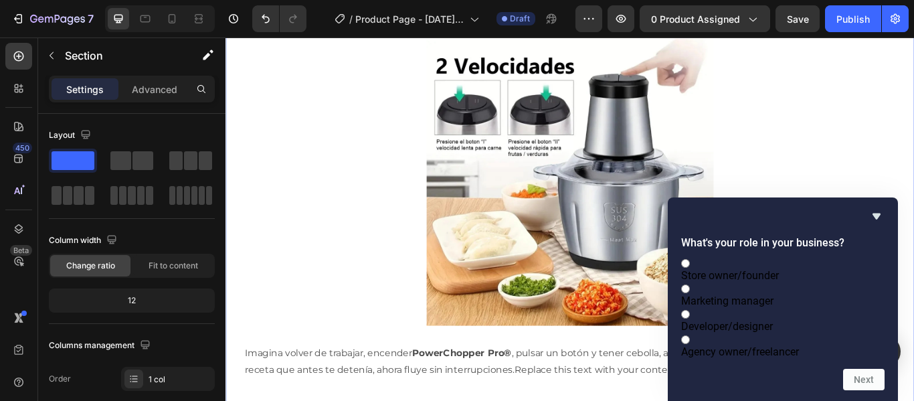
click at [876, 208] on icon "Hide survey" at bounding box center [876, 216] width 16 height 16
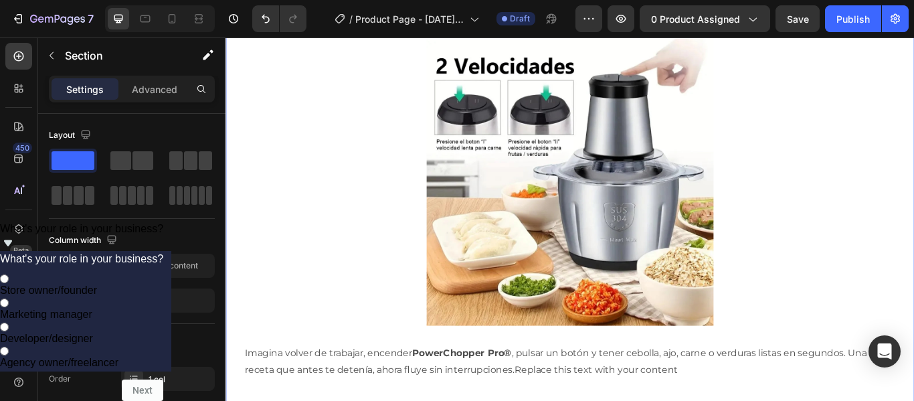
drag, startPoint x: 823, startPoint y: 387, endPoint x: 841, endPoint y: 389, distance: 17.5
click at [163, 234] on span "What's your role in your business?" at bounding box center [81, 228] width 163 height 11
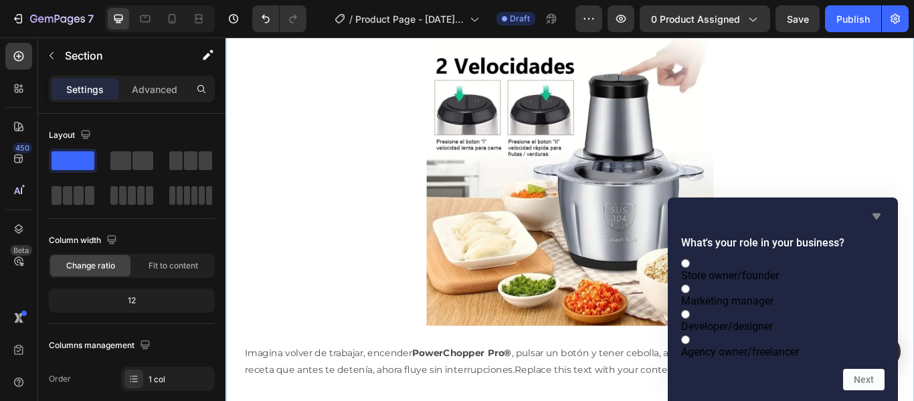
click at [881, 208] on icon "Hide survey" at bounding box center [876, 216] width 16 height 16
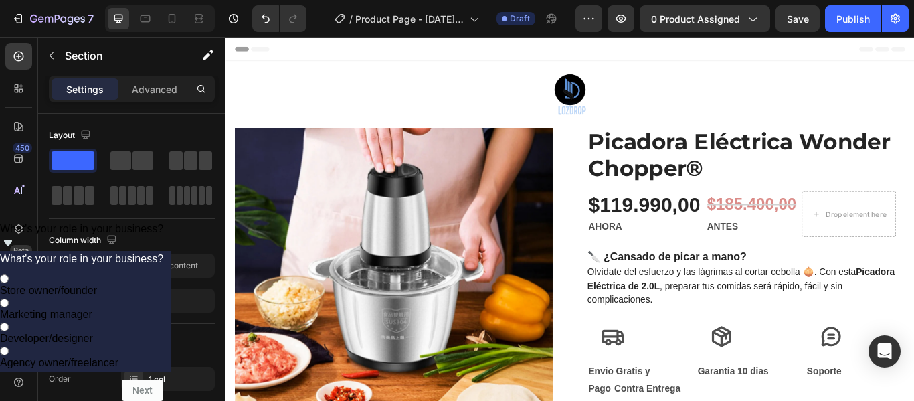
scroll to position [350, 0]
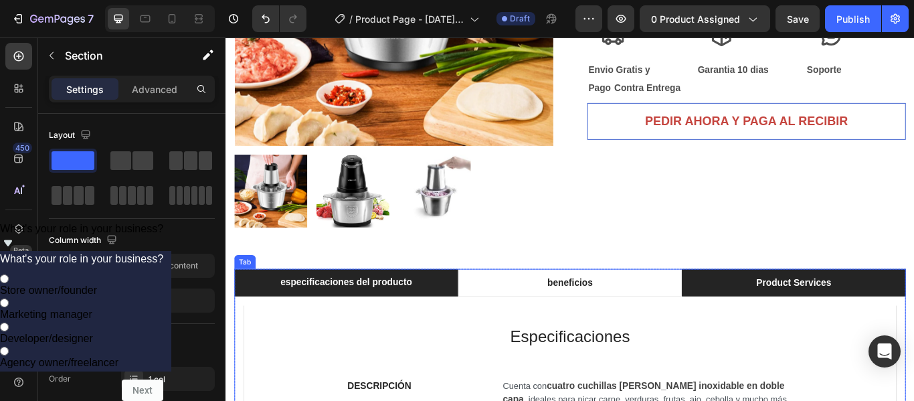
click at [913, 327] on li "Product Services" at bounding box center [887, 323] width 261 height 32
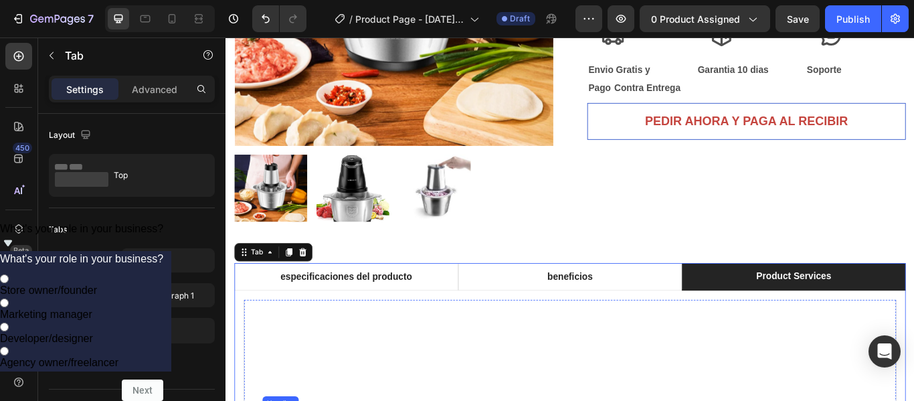
scroll to position [701, 0]
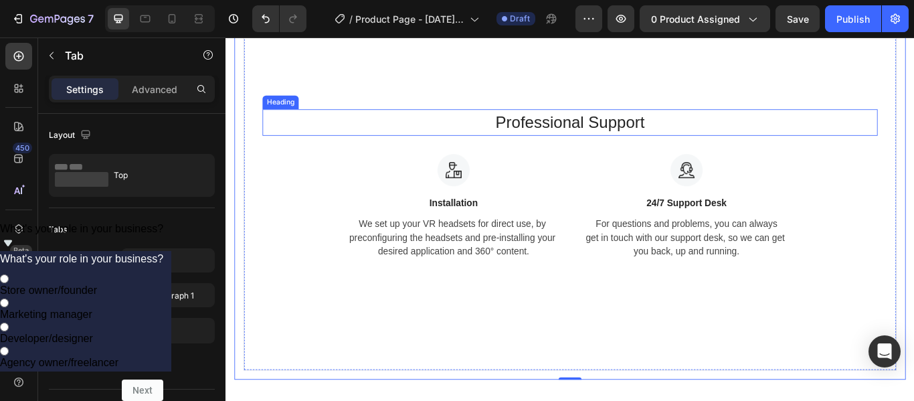
click at [609, 137] on p "Professional Support" at bounding box center [627, 136] width 714 height 28
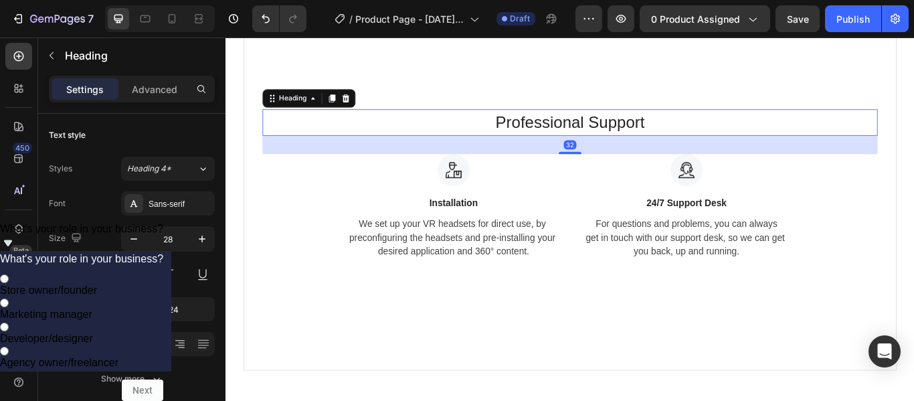
click at [634, 133] on p "Professional Support" at bounding box center [627, 136] width 714 height 28
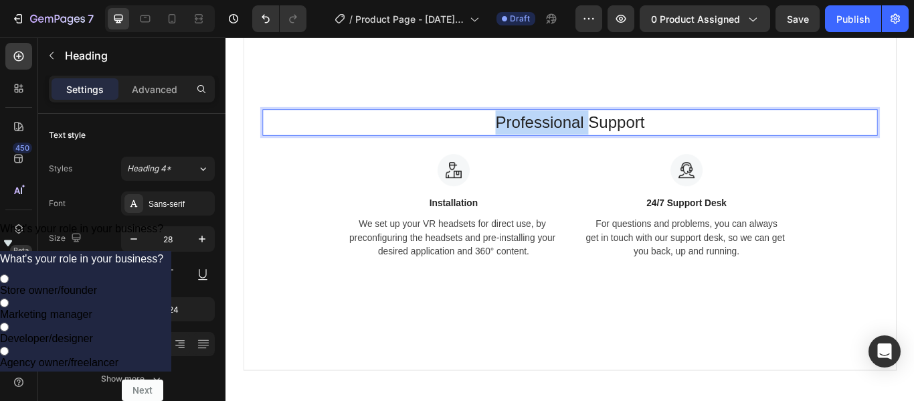
click at [634, 133] on p "Professional Support" at bounding box center [627, 136] width 714 height 28
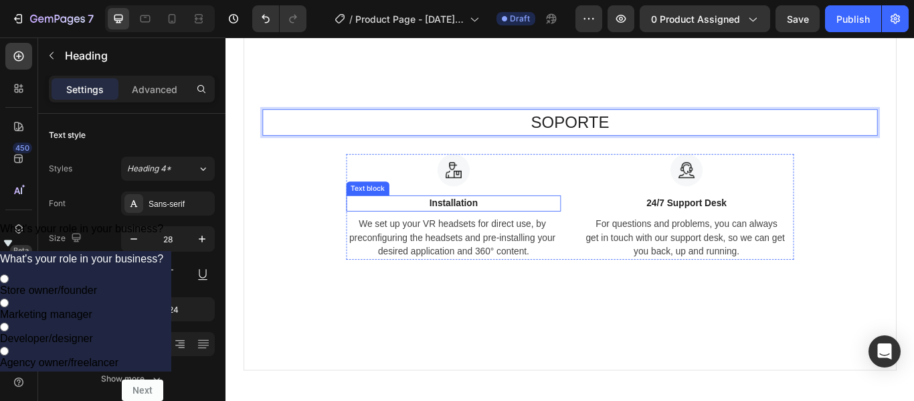
click at [498, 228] on p "Installation" at bounding box center [490, 231] width 247 height 16
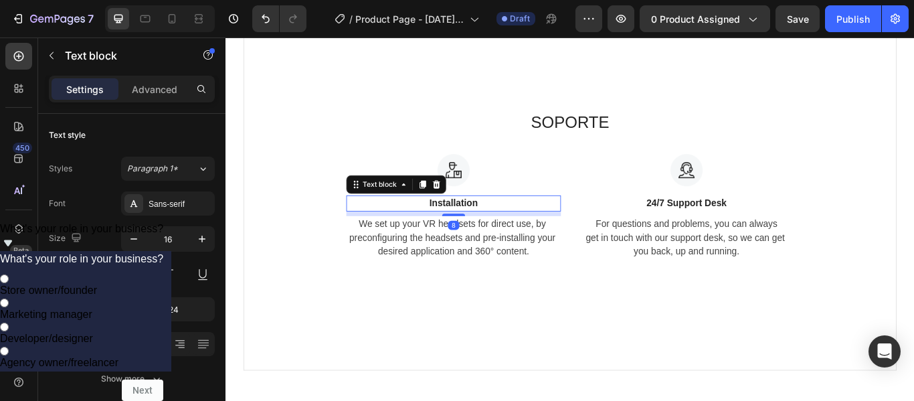
click at [502, 228] on p "Installation" at bounding box center [490, 231] width 247 height 16
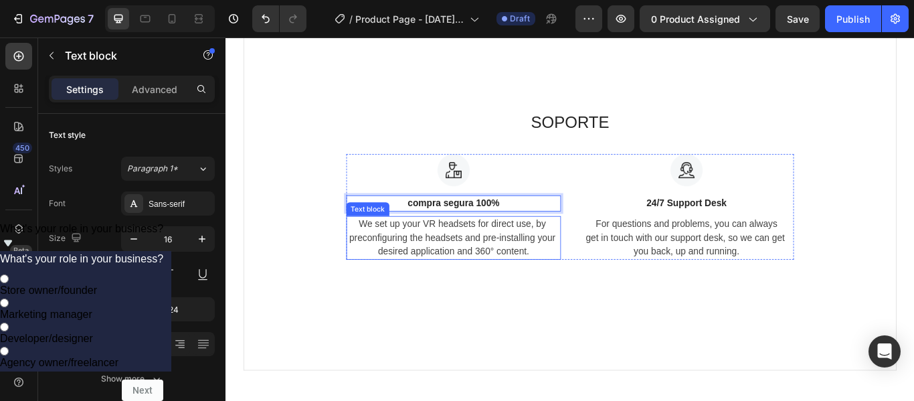
click at [528, 261] on p "We set up your VR headsets for direct use, by preconfiguring the headsets and p…" at bounding box center [490, 271] width 247 height 48
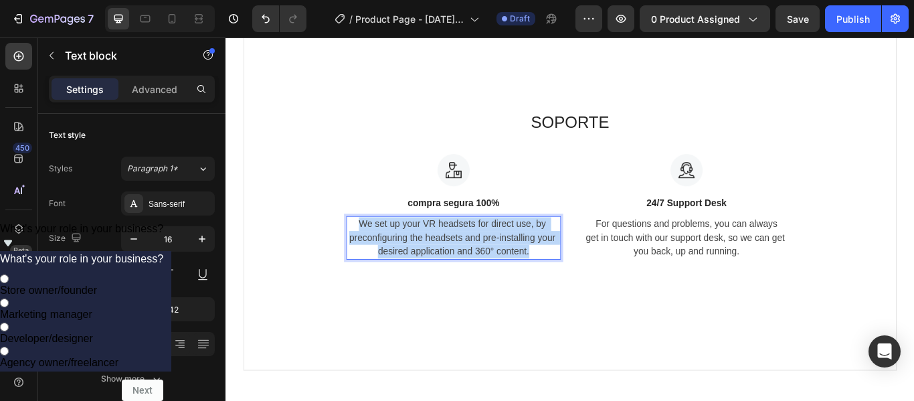
click at [528, 261] on p "We set up your VR headsets for direct use, by preconfiguring the headsets and p…" at bounding box center [490, 271] width 247 height 48
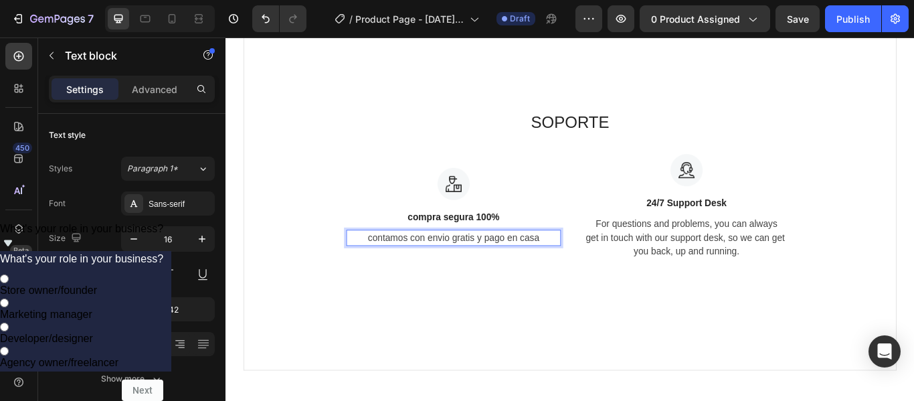
click at [451, 270] on p "contamos con envio gratis y pago en casa" at bounding box center [490, 271] width 247 height 16
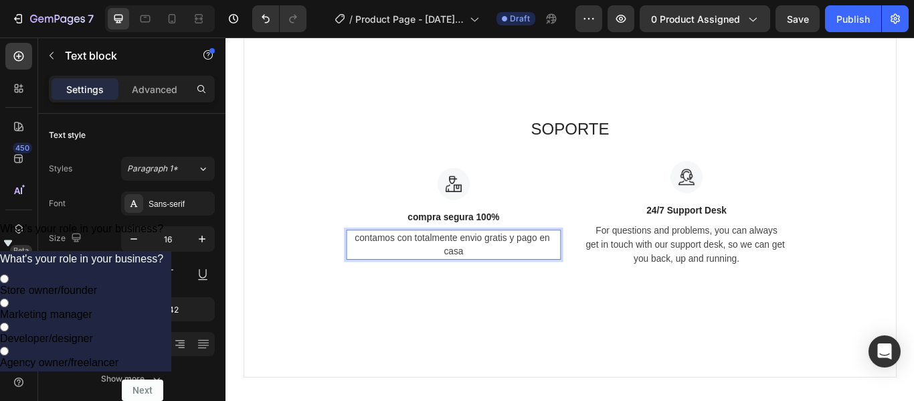
click at [513, 270] on p "contamos con totalmente envio gratis y pago en casa" at bounding box center [490, 279] width 247 height 32
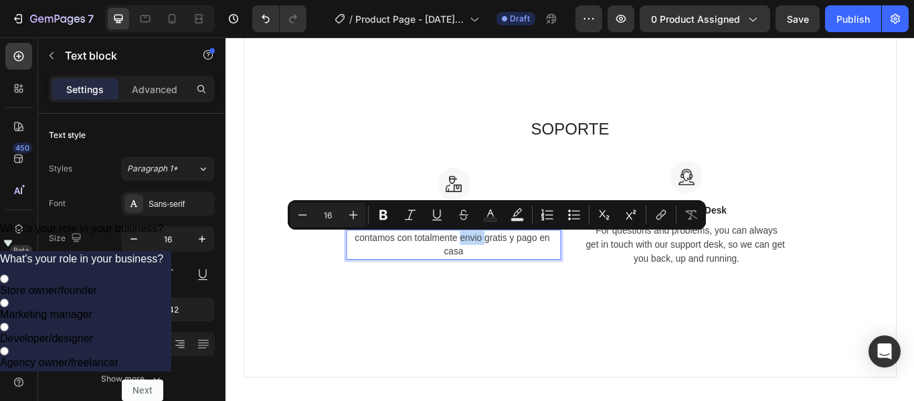
scroll to position [701, 0]
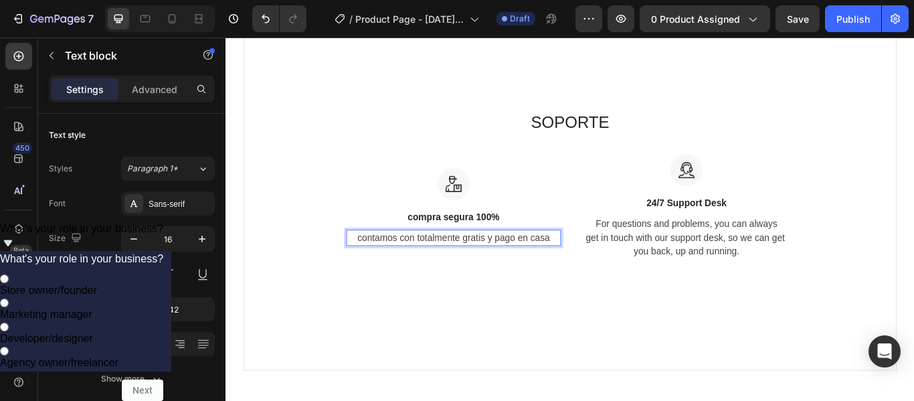
click at [442, 268] on p "contamos con totalmente gratis y pago en casa" at bounding box center [490, 271] width 247 height 16
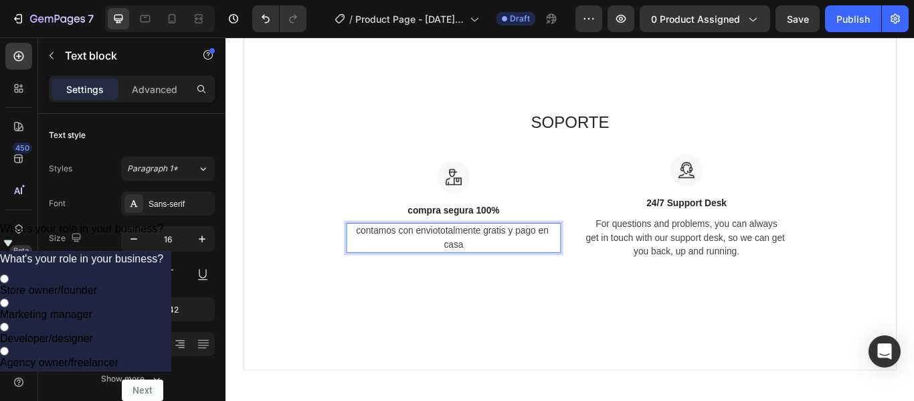
scroll to position [693, 0]
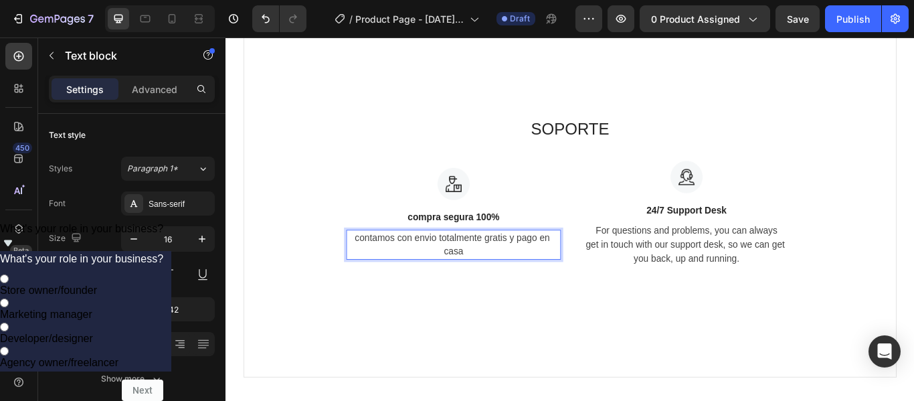
click at [540, 269] on p "contamos con envio totalmente gratis y pago en casa" at bounding box center [490, 279] width 247 height 32
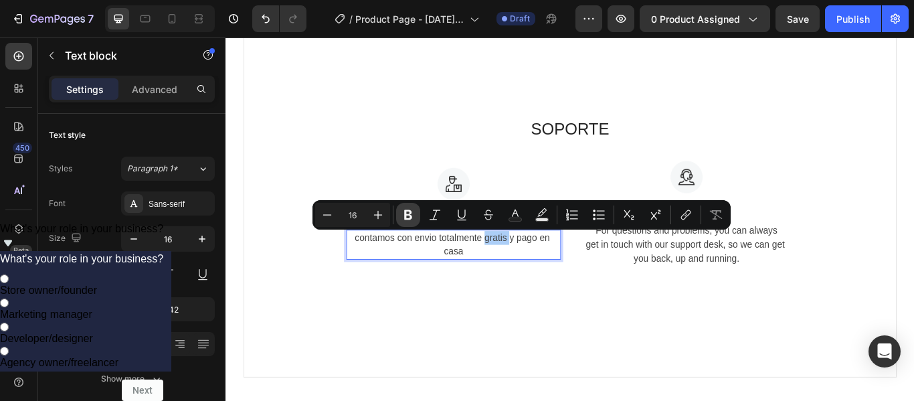
click at [415, 218] on button "Bold" at bounding box center [408, 215] width 24 height 24
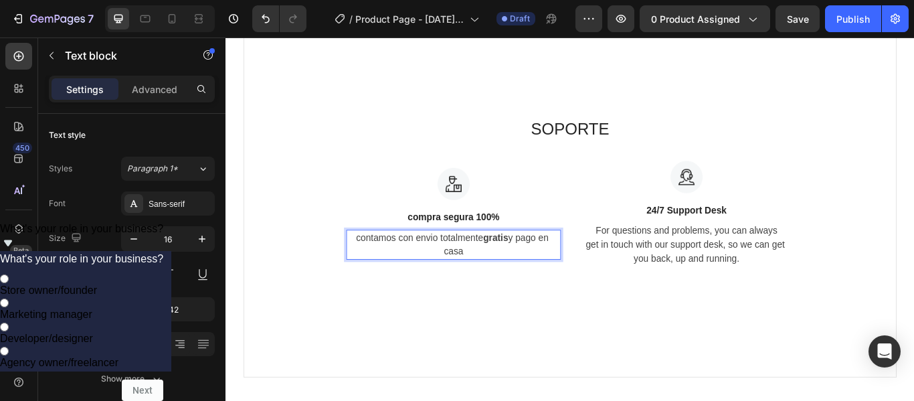
click at [480, 270] on p "contamos con envio totalmente gratis y pago en casa" at bounding box center [490, 279] width 247 height 32
click at [481, 270] on p "contamos con envio totalmente gratis y pago en casa" at bounding box center [490, 279] width 247 height 32
click at [504, 271] on p "contamos con envio totalmente gratis y pago en casa" at bounding box center [490, 279] width 247 height 32
drag, startPoint x: 504, startPoint y: 271, endPoint x: 484, endPoint y: 272, distance: 19.4
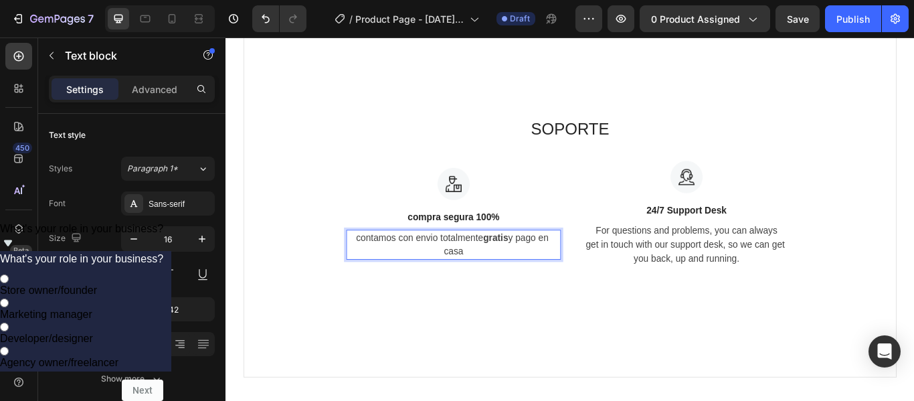
click at [484, 272] on p "contamos con envio totalmente gratis y pago en casa" at bounding box center [490, 279] width 247 height 32
click at [482, 272] on p "contamos con envio totalmente gratis y pago en casa" at bounding box center [490, 279] width 247 height 32
click at [490, 269] on p "contamos con envio totalmente gratis y pago en casa" at bounding box center [490, 279] width 247 height 32
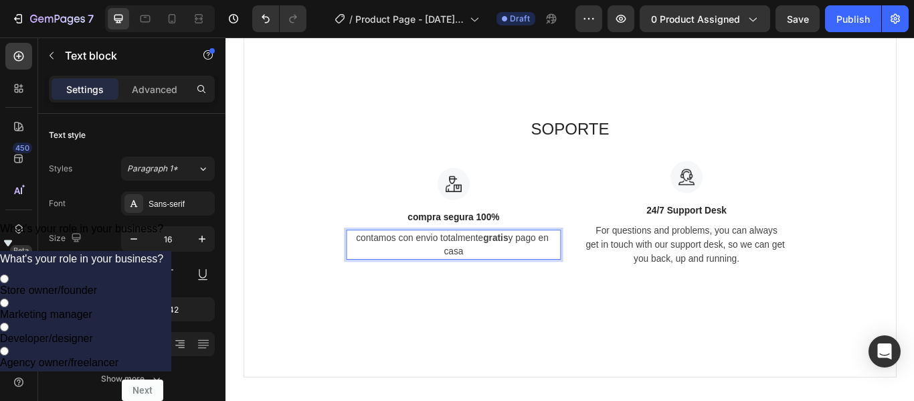
click at [492, 275] on p "contamos con envio totalmente gratis y pago en casa" at bounding box center [490, 279] width 247 height 32
click at [124, 276] on button at bounding box center [133, 274] width 24 height 24
click at [510, 270] on p "contamos con envio totalmente gratis y pago en casa" at bounding box center [490, 279] width 247 height 32
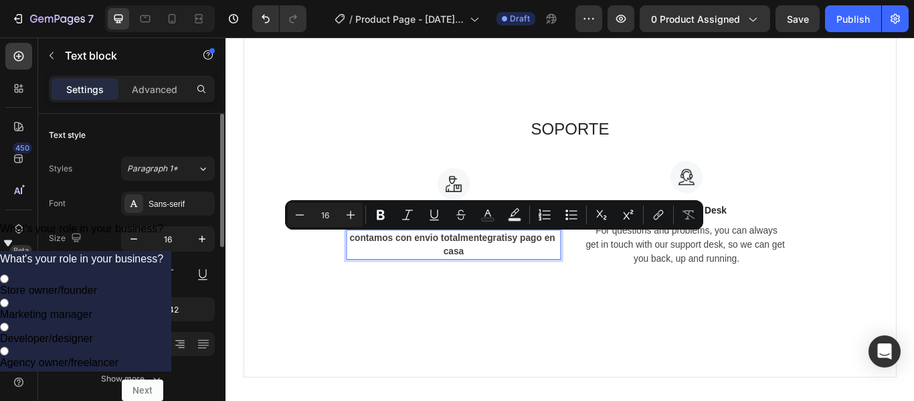
click at [127, 274] on button at bounding box center [133, 274] width 24 height 24
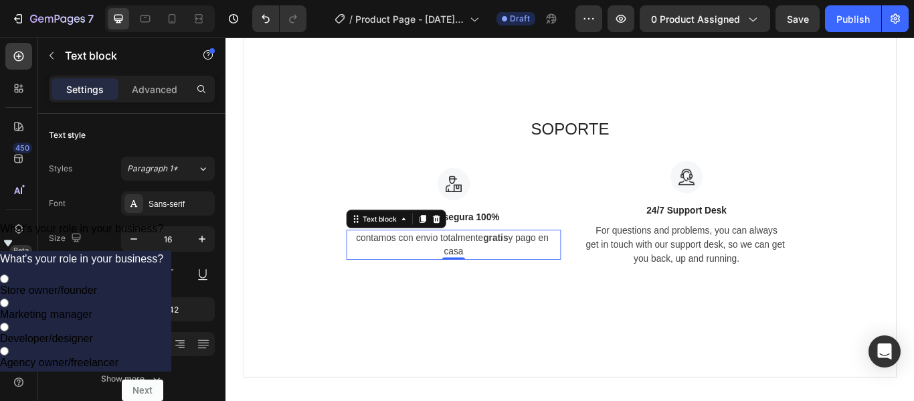
click at [506, 270] on p "contamos con envio totalmente gratis y pago en casa" at bounding box center [490, 279] width 247 height 32
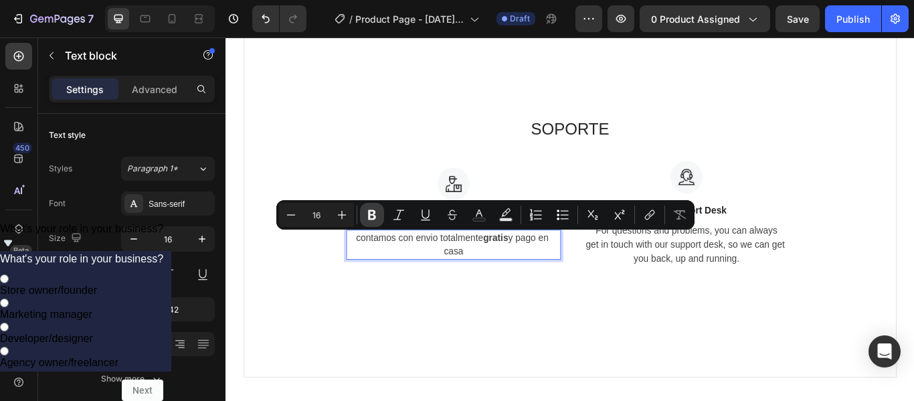
click at [365, 213] on icon "Editor contextual toolbar" at bounding box center [371, 214] width 13 height 13
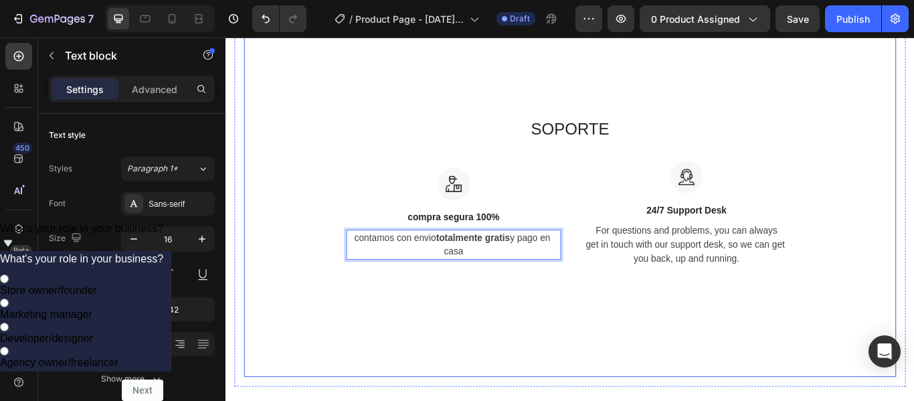
click at [551, 344] on div "SOPORTE Heading Image compra segura 100% Text block contamos con envio totalmen…" at bounding box center [626, 217] width 761 height 433
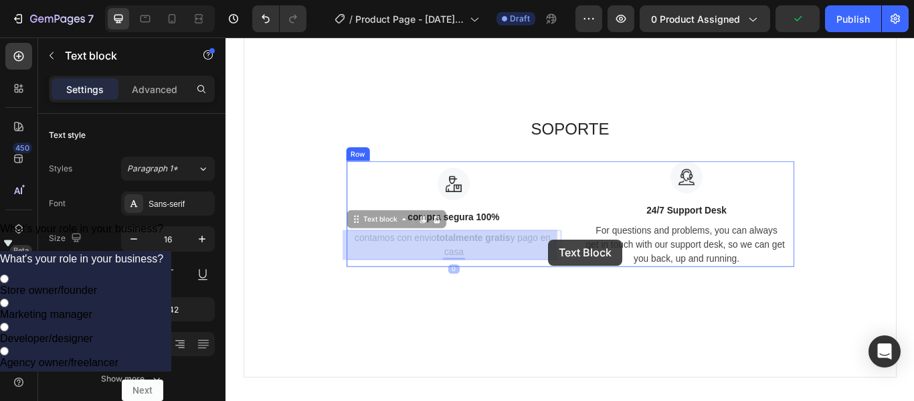
drag, startPoint x: 565, startPoint y: 270, endPoint x: 588, endPoint y: 270, distance: 23.4
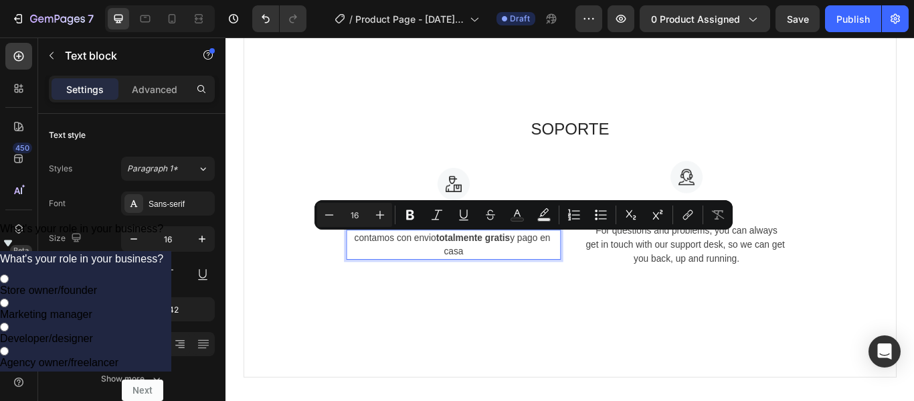
drag, startPoint x: 565, startPoint y: 271, endPoint x: 556, endPoint y: 286, distance: 18.0
click at [556, 286] on p "contamos con envio totalmente gratis y pago en casa" at bounding box center [490, 279] width 247 height 32
click at [542, 282] on p "contamos con envio totalmente gratis y pago en casa" at bounding box center [490, 279] width 247 height 32
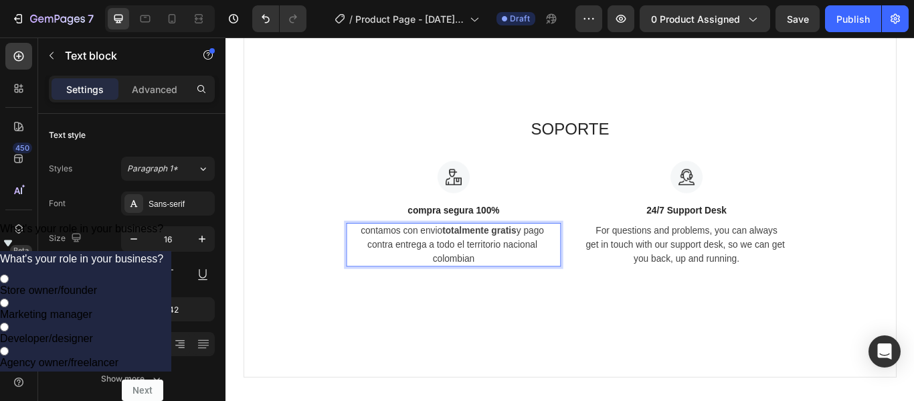
scroll to position [685, 0]
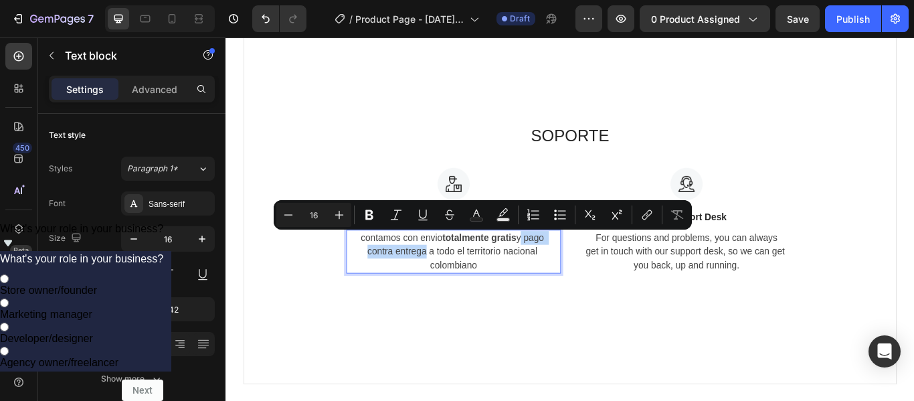
drag, startPoint x: 569, startPoint y: 271, endPoint x: 455, endPoint y: 292, distance: 114.9
click at [455, 292] on p "contamos con envio totalmente gratis y pago contra entrega a todo el territorio…" at bounding box center [490, 287] width 247 height 48
click at [369, 214] on icon "Editor contextual toolbar" at bounding box center [369, 215] width 8 height 10
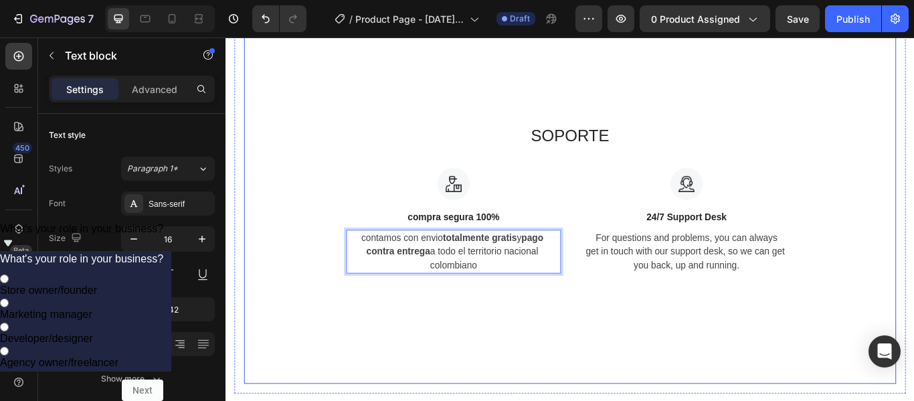
click at [552, 358] on div "SOPORTE Heading Image compra segura 100% Text block contamos con envio totalmen…" at bounding box center [626, 225] width 761 height 433
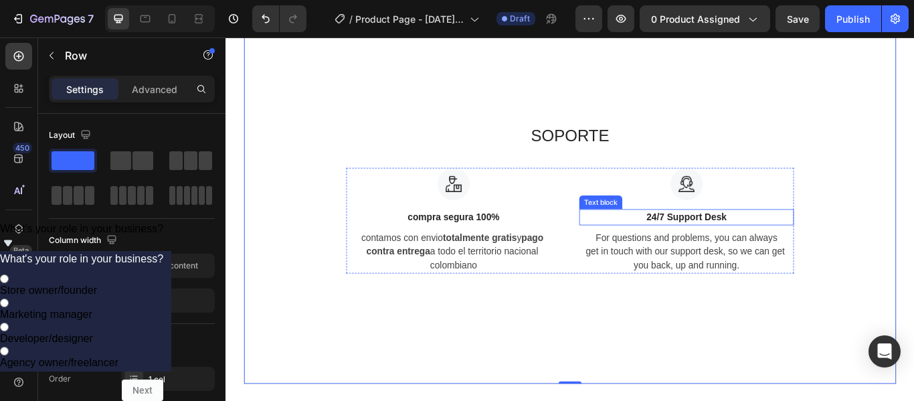
click at [758, 247] on p "24/7 Support Desk" at bounding box center [762, 247] width 247 height 16
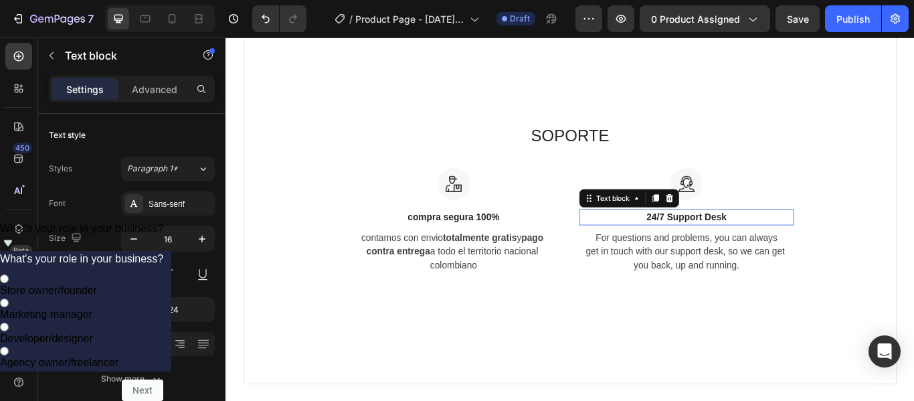
click at [758, 247] on p "24/7 Support Desk" at bounding box center [762, 247] width 247 height 16
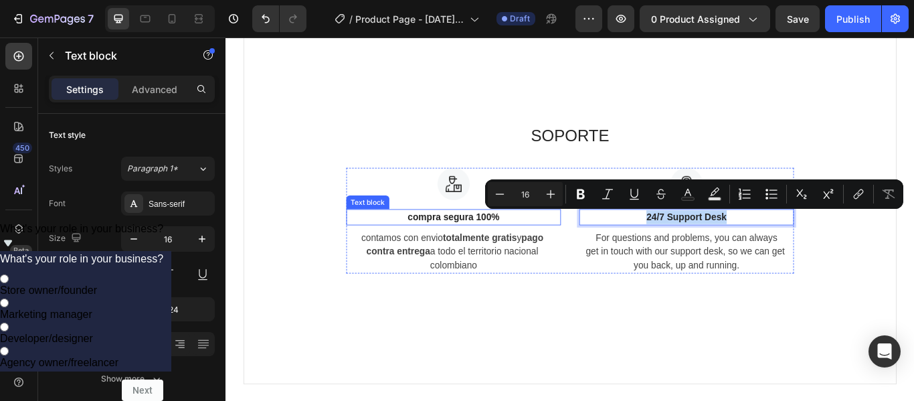
click at [492, 245] on p "compra segura 100%" at bounding box center [490, 247] width 247 height 16
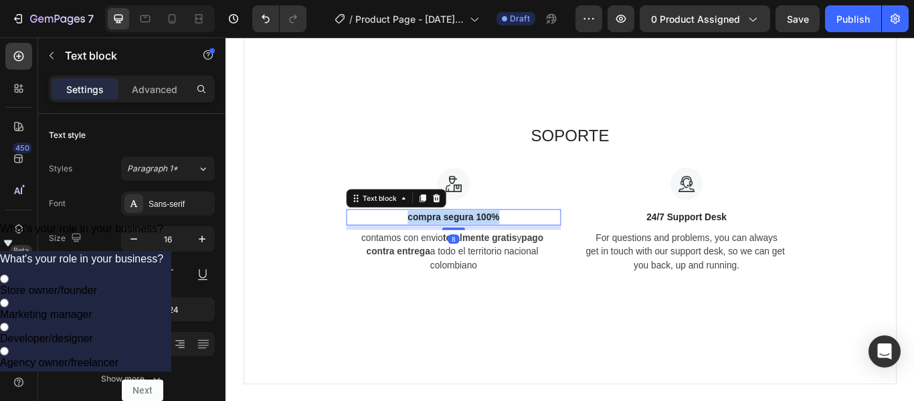
click at [492, 245] on p "compra segura 100%" at bounding box center [490, 247] width 247 height 16
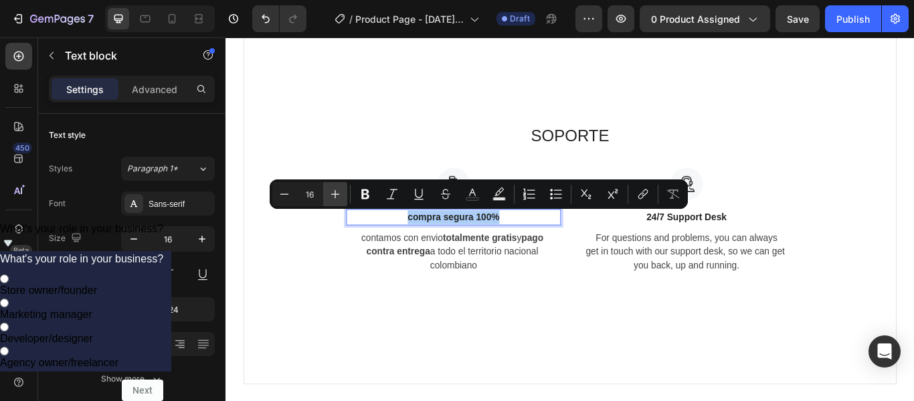
click at [334, 199] on icon "Editor contextual toolbar" at bounding box center [334, 193] width 13 height 13
type input "20"
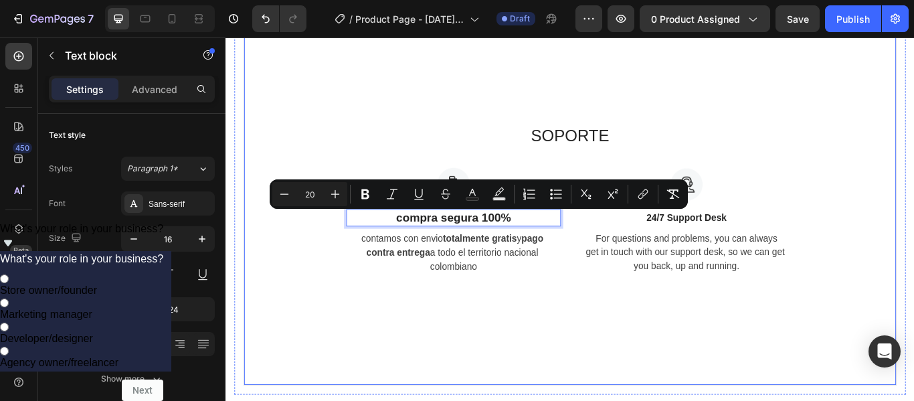
click at [367, 308] on p "contamos con envio totalmente gratis y pago contra entrega a todo el territorio…" at bounding box center [490, 288] width 247 height 48
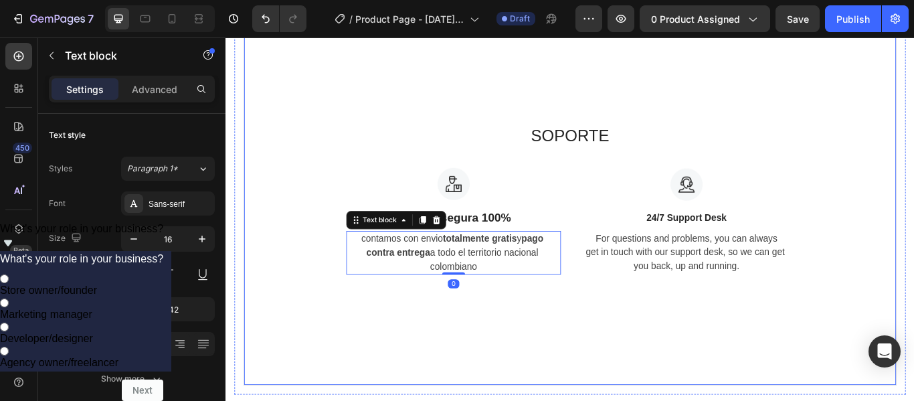
click at [633, 345] on div "SOPORTE Heading Image compra segura 100% Text block contamos con envio totalmen…" at bounding box center [626, 226] width 761 height 434
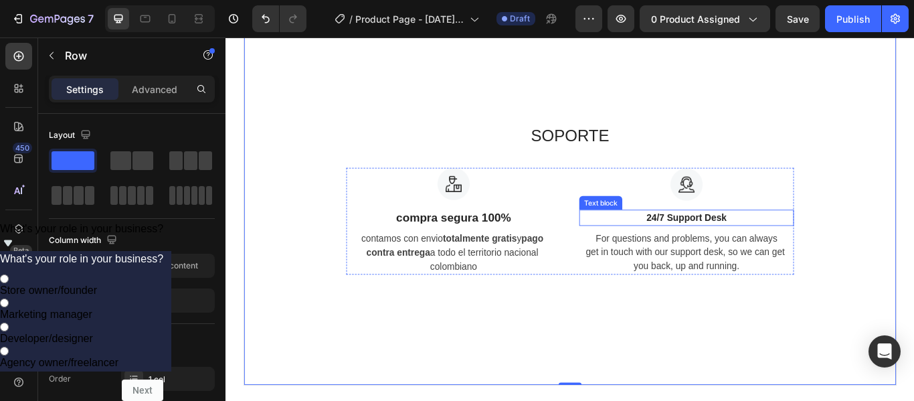
click at [773, 251] on p "24/7 Support Desk" at bounding box center [762, 247] width 247 height 16
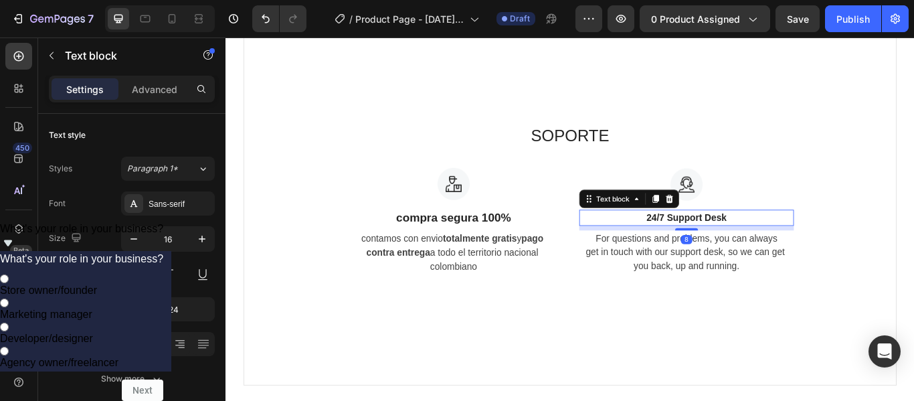
click at [773, 251] on p "24/7 Support Desk" at bounding box center [762, 247] width 247 height 16
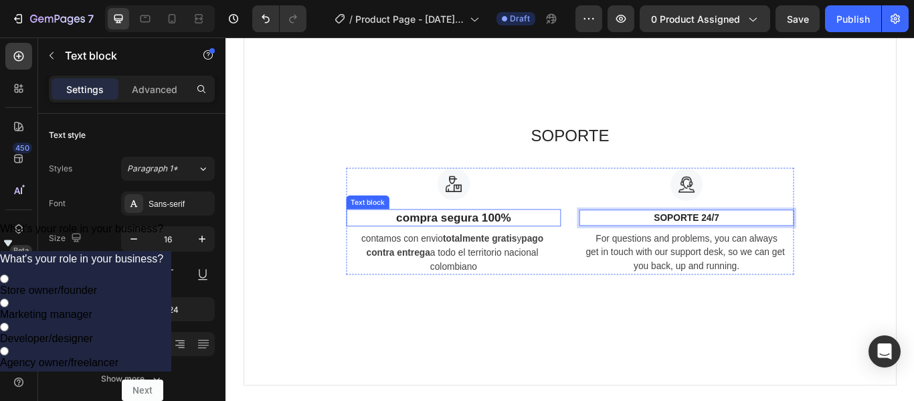
click at [472, 240] on span "compra segura 100%" at bounding box center [491, 246] width 134 height 15
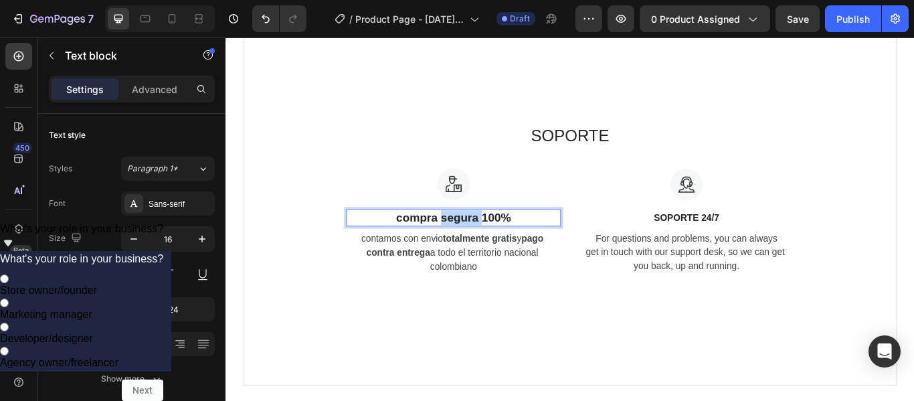
click at [479, 244] on span "compra segura 100%" at bounding box center [491, 246] width 134 height 15
click at [510, 241] on p "COMPRA SEGURA 100%" at bounding box center [490, 247] width 247 height 16
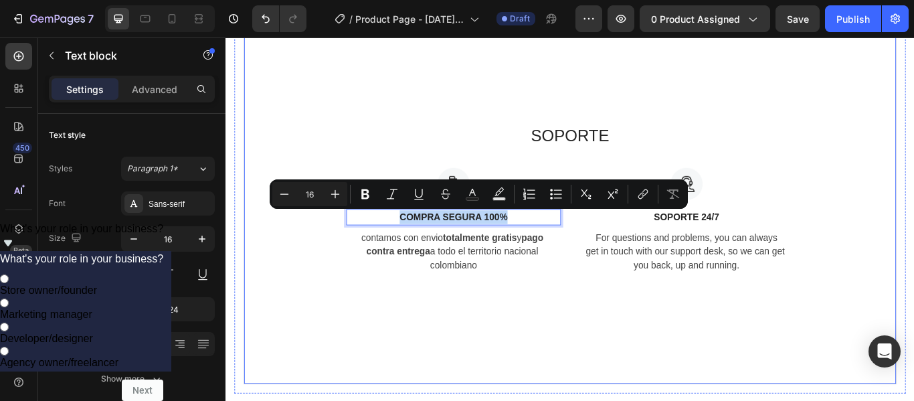
click at [561, 365] on div "SOPORTE Heading Image COMPRA SEGURA 100% Text block 8 contamos con envio totalm…" at bounding box center [626, 225] width 761 height 433
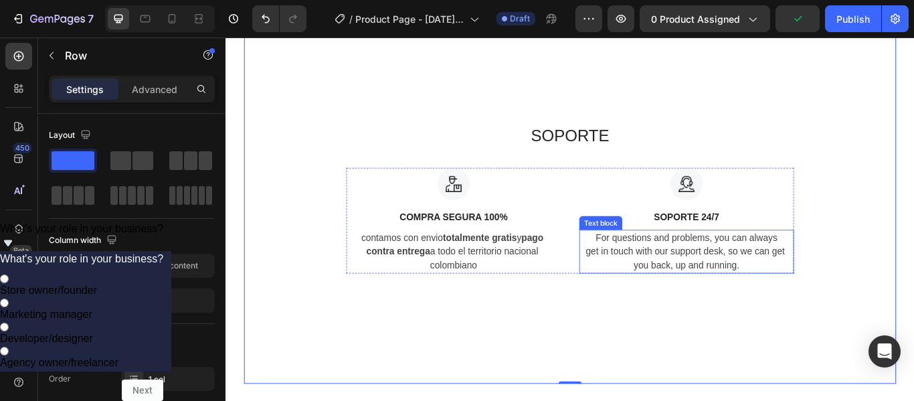
click at [782, 280] on p "For questions and problems, you can always get in touch with our support desk, …" at bounding box center [762, 287] width 247 height 48
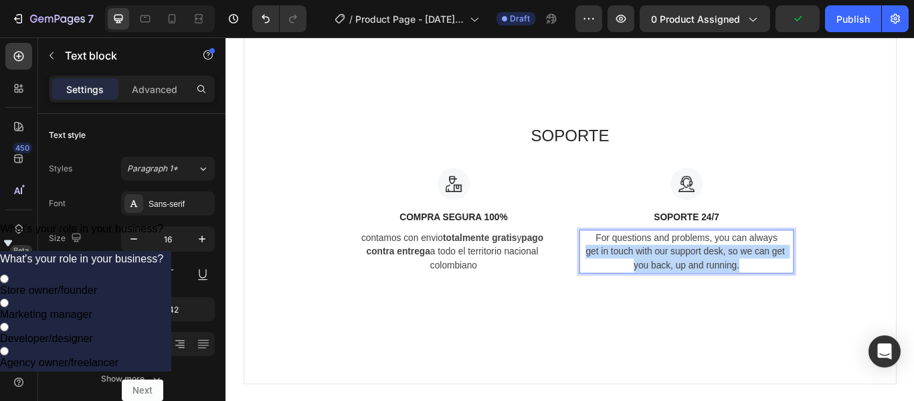
click at [782, 280] on p "For questions and problems, you can always get in touch with our support desk, …" at bounding box center [762, 287] width 247 height 48
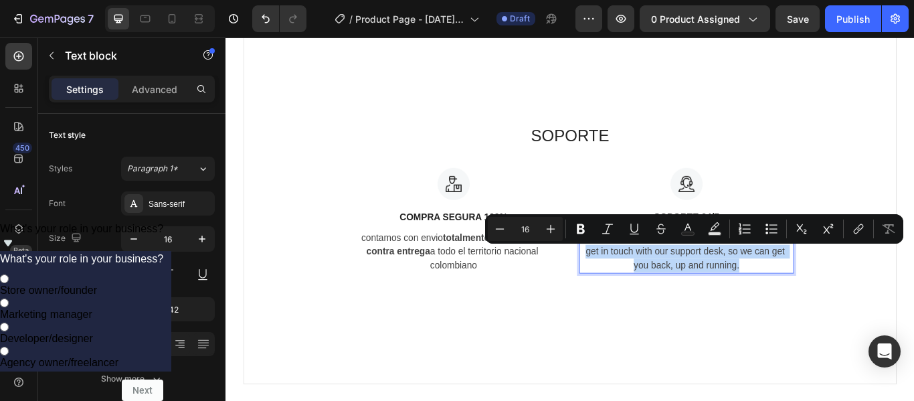
click at [782, 280] on p "For questions and problems, you can always get in touch with our support desk, …" at bounding box center [762, 287] width 247 height 48
click at [803, 294] on p "For questions and problems, you can always get in touch with our support desk, …" at bounding box center [762, 287] width 247 height 48
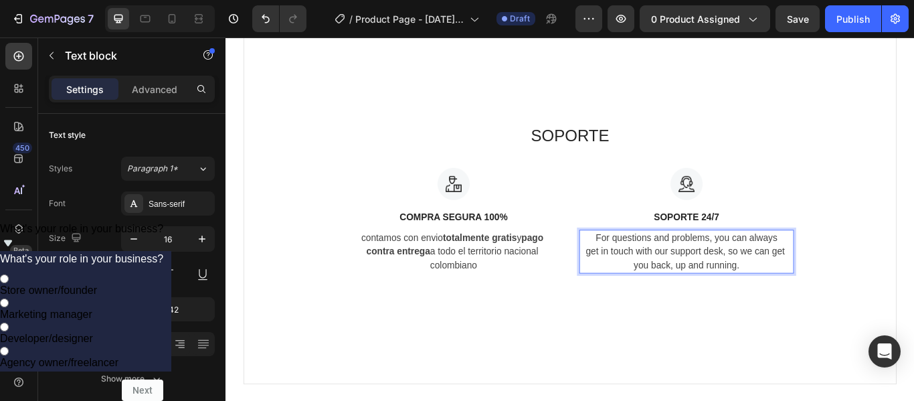
click at [814, 274] on p "For questions and problems, you can always get in touch with our support desk, …" at bounding box center [762, 287] width 247 height 48
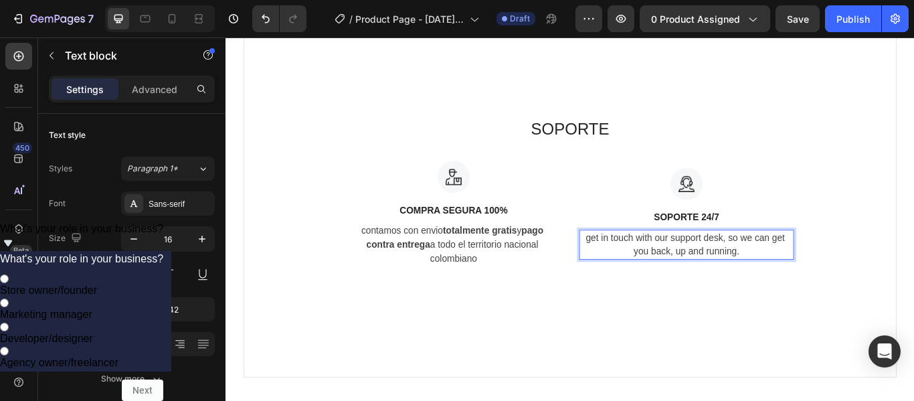
click at [814, 269] on p "get in touch with our support desk, so we can get you back, up and running." at bounding box center [762, 279] width 247 height 32
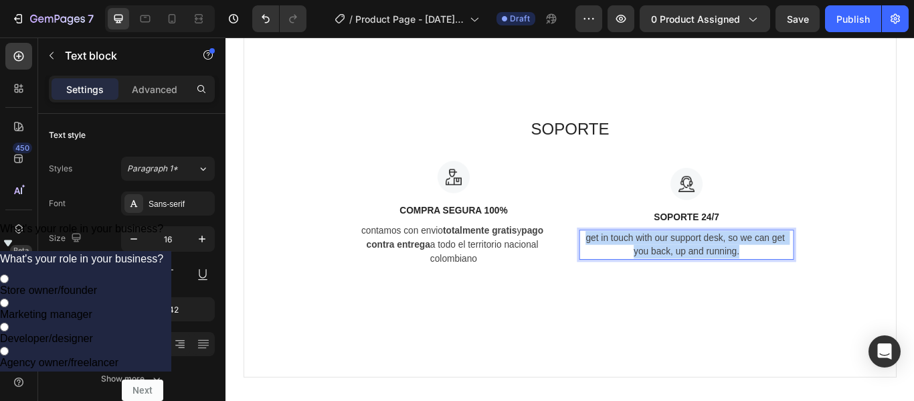
click at [814, 269] on p "get in touch with our support desk, so we can get you back, up and running." at bounding box center [762, 279] width 247 height 32
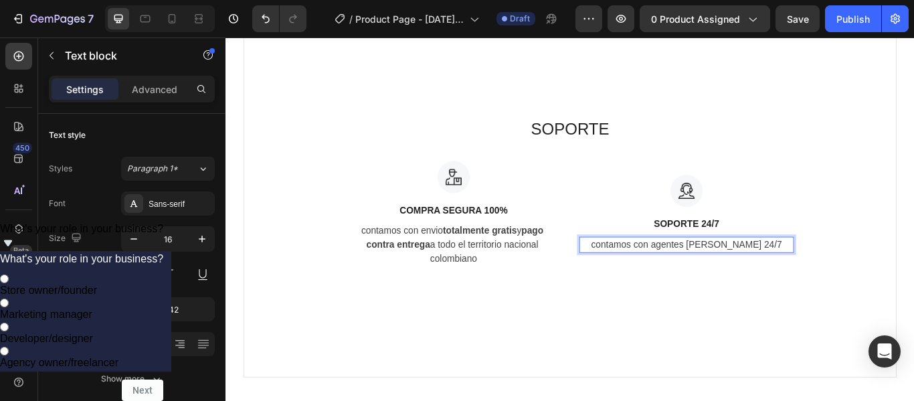
click at [738, 276] on p "contamos con agentes de novedades 24/7" at bounding box center [762, 279] width 247 height 16
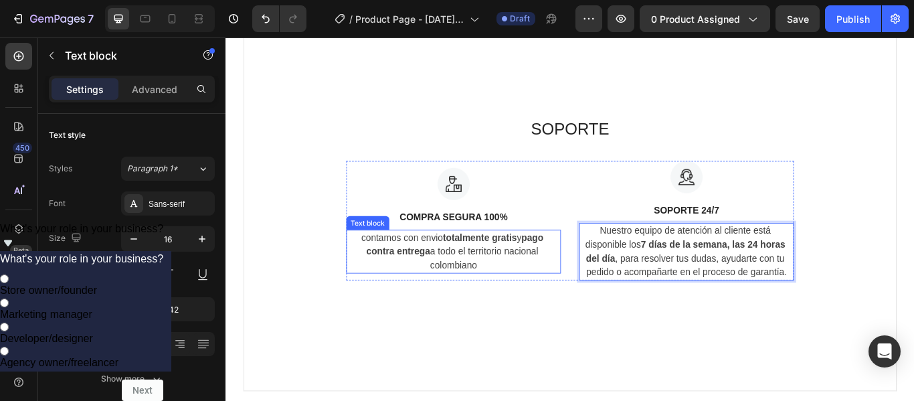
click at [467, 282] on p "contamos con envio totalmente gratis y pago contra entrega a todo el territorio…" at bounding box center [490, 287] width 247 height 48
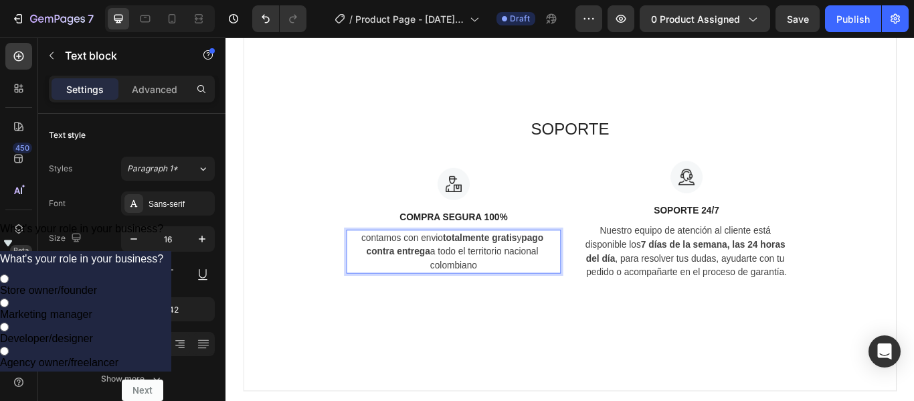
click at [478, 275] on strong "totalmente gratis" at bounding box center [521, 270] width 86 height 11
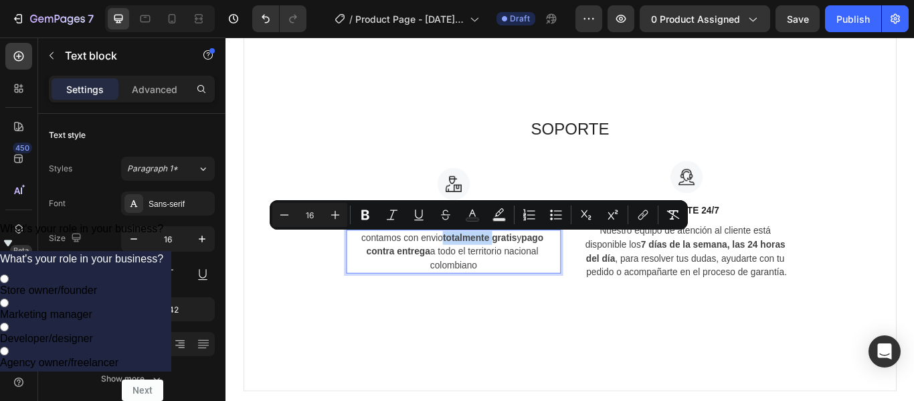
copy p "contamos con envio totalmente gratis y pago contra entrega a todo el territorio…"
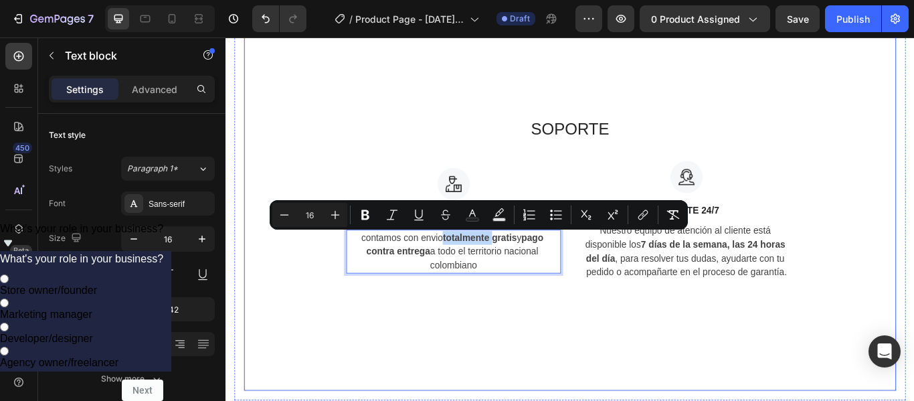
click at [432, 373] on div "SOPORTE Heading Image COMPRA SEGURA 100% Text block contamos con envio totalmen…" at bounding box center [626, 225] width 761 height 449
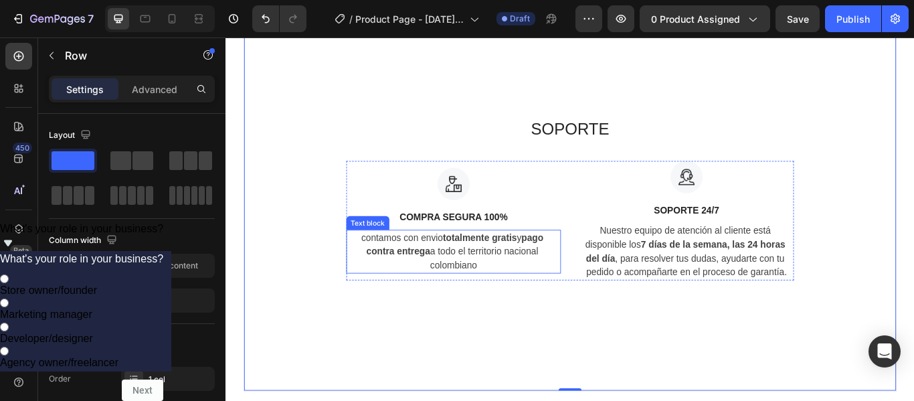
click at [489, 280] on p "contamos con envio totalmente gratis y pago contra entrega a todo el territorio…" at bounding box center [490, 287] width 247 height 48
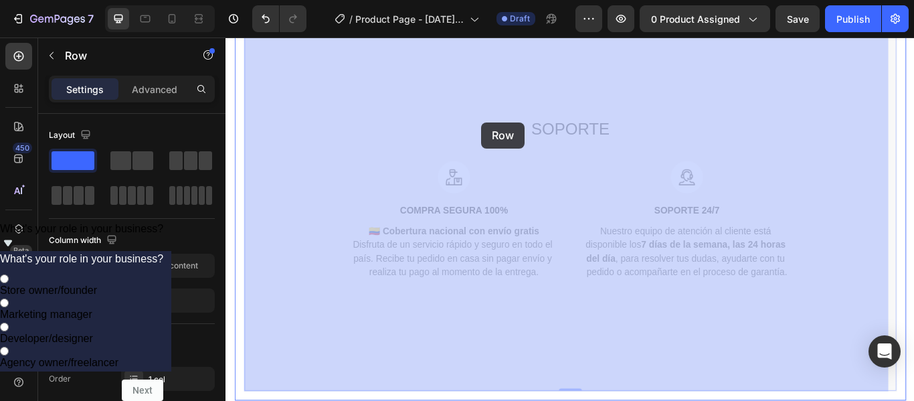
drag, startPoint x: 303, startPoint y: 237, endPoint x: 473, endPoint y: 134, distance: 198.7
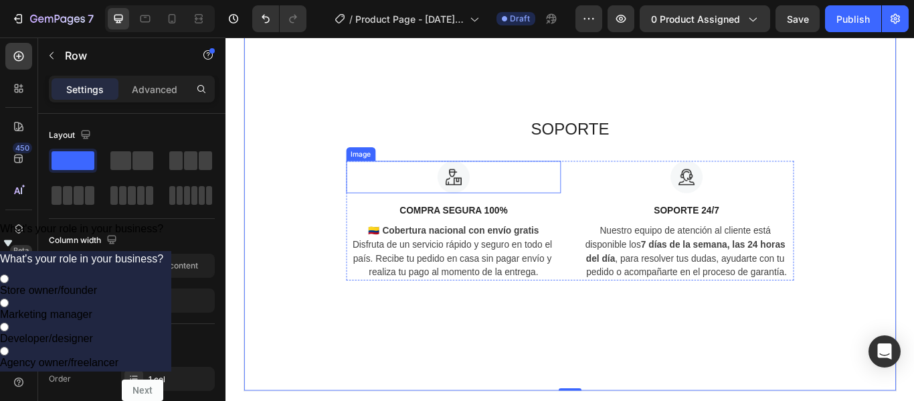
click at [369, 209] on div at bounding box center [491, 199] width 250 height 37
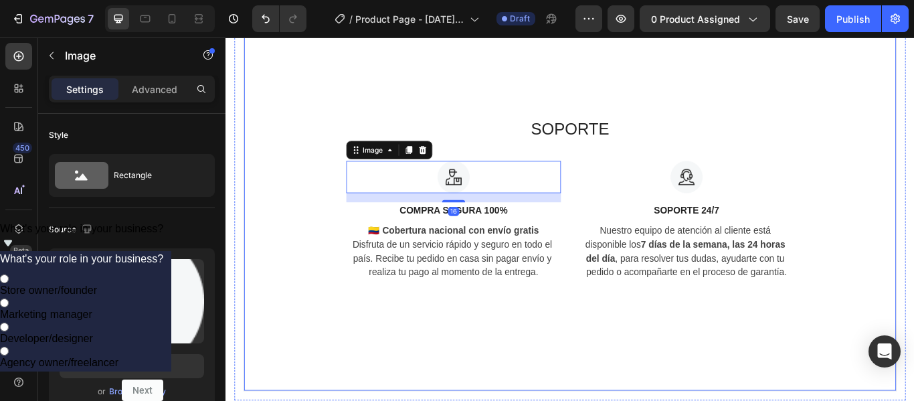
click at [312, 294] on div "SOPORTE Heading Image 16 COMPRA SEGURA 100% Text block 🇨🇴 Cobertura nacional co…" at bounding box center [626, 224] width 717 height 191
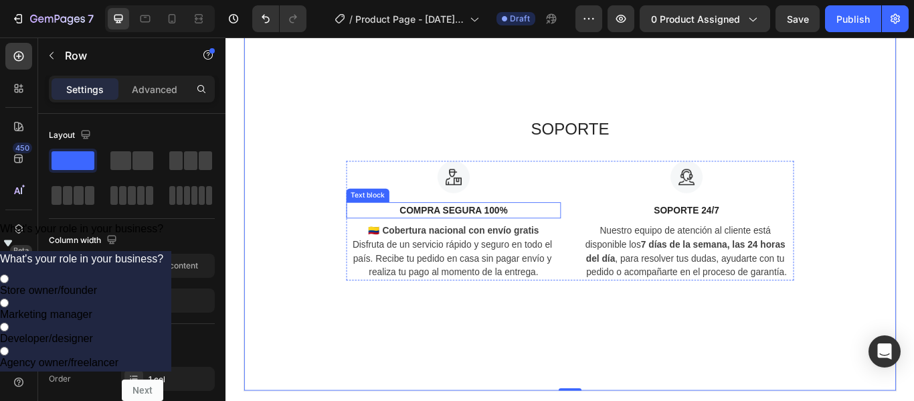
click at [481, 240] on p "COMPRA SEGURA 100%" at bounding box center [490, 239] width 247 height 16
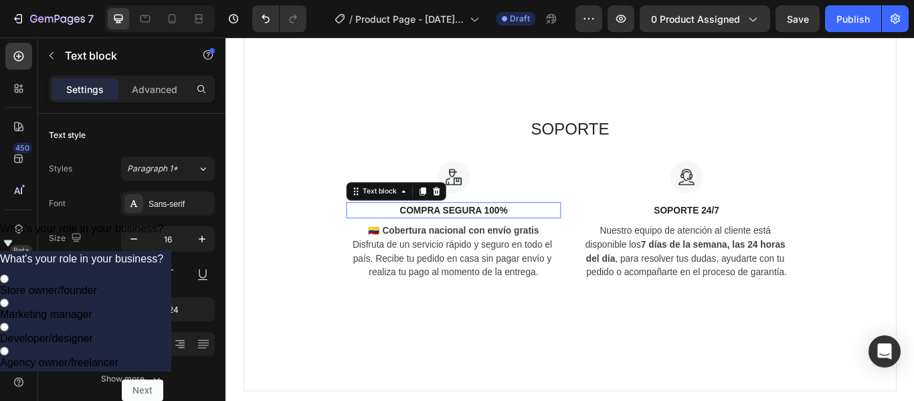
click at [486, 236] on p "COMPRA SEGURA 100%" at bounding box center [490, 239] width 247 height 16
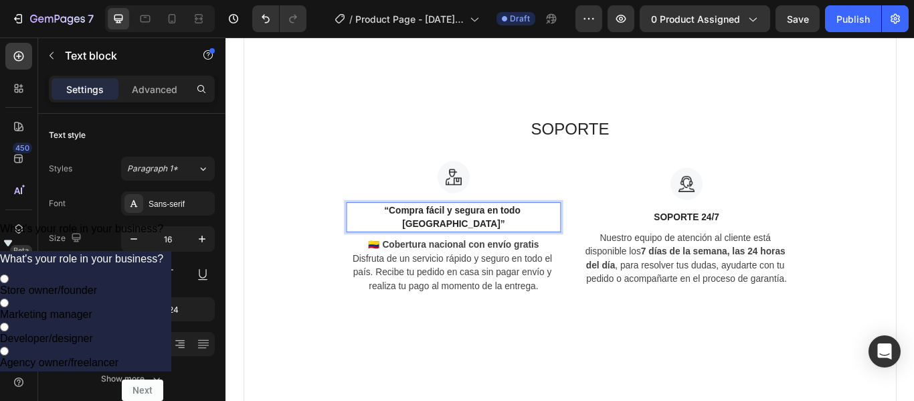
click at [545, 238] on strong "“Compra fácil y segura en todo Colombia”" at bounding box center [491, 246] width 162 height 27
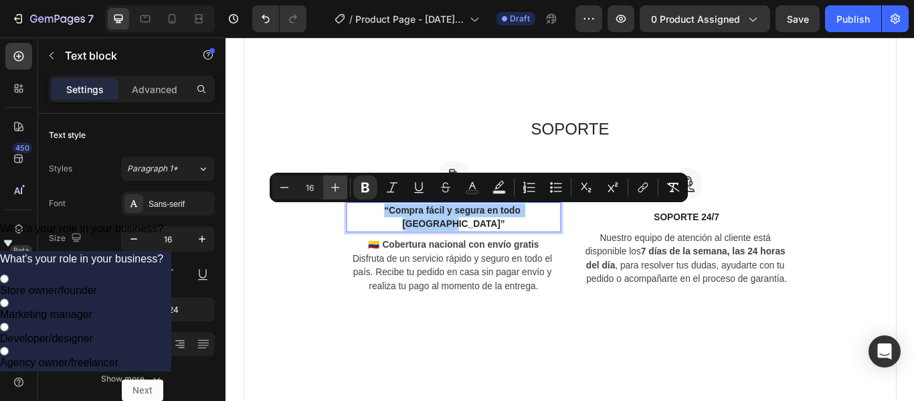
click at [336, 183] on icon "Editor contextual toolbar" at bounding box center [334, 187] width 13 height 13
type input "18"
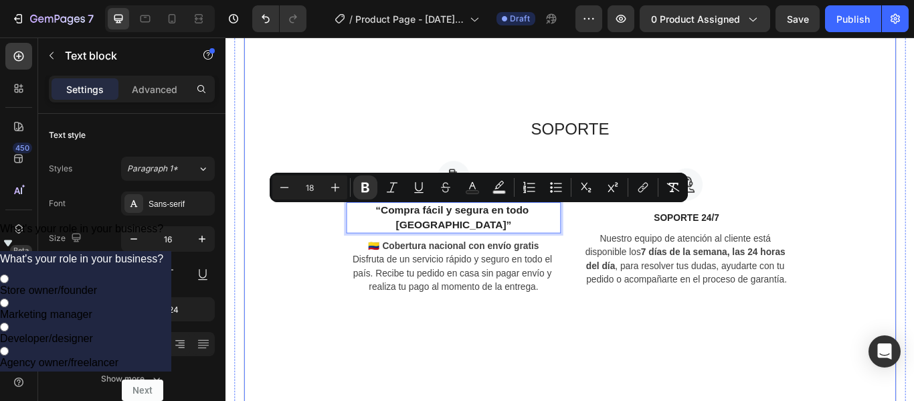
click at [913, 247] on div "SOPORTE Heading Image “Compra fácil y segura en todo Colombia” Text block 8 🇨🇴 …" at bounding box center [626, 233] width 717 height 209
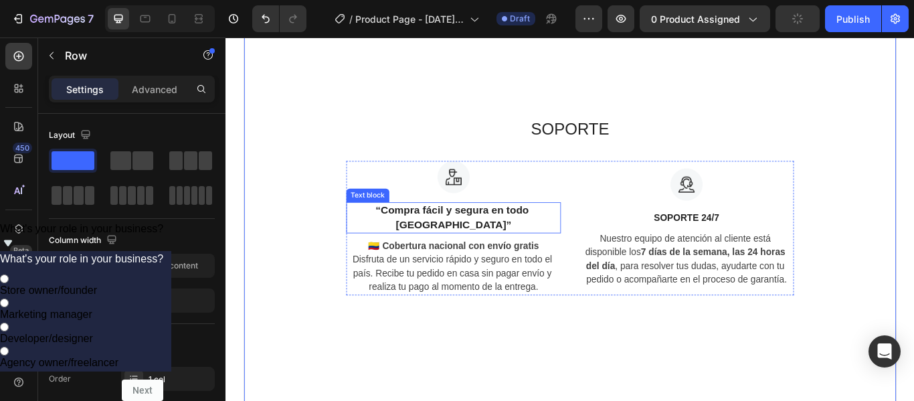
click at [514, 240] on strong "“Compra fácil y segura en todo Colombia”" at bounding box center [491, 247] width 182 height 30
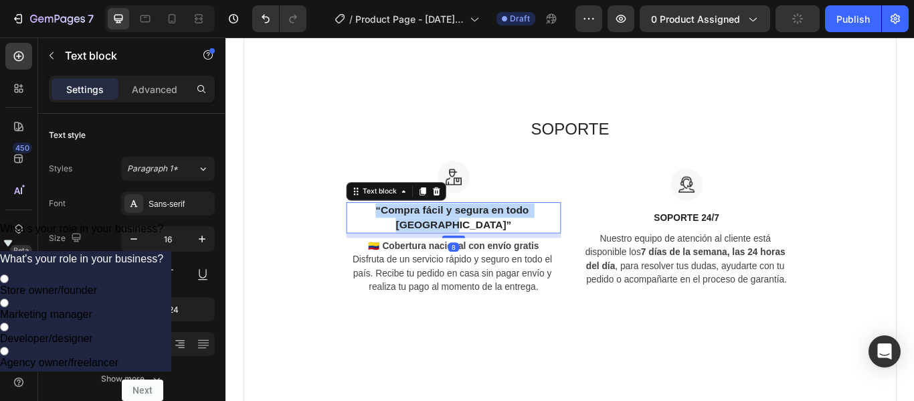
click at [514, 240] on strong "“Compra fácil y segura en todo Colombia”" at bounding box center [491, 247] width 182 height 30
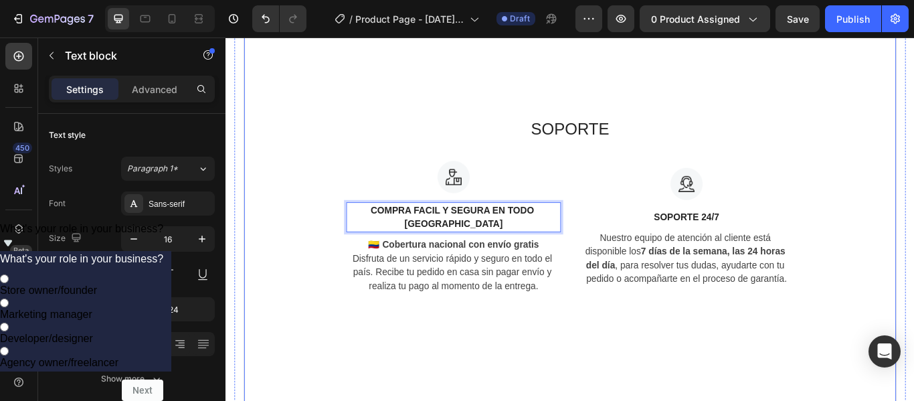
click at [913, 249] on div "SOPORTE Heading Image COMPRA FACIL Y SEGURA EN TODO COLOMBIA Text block 8 🇨🇴 Co…" at bounding box center [626, 232] width 717 height 207
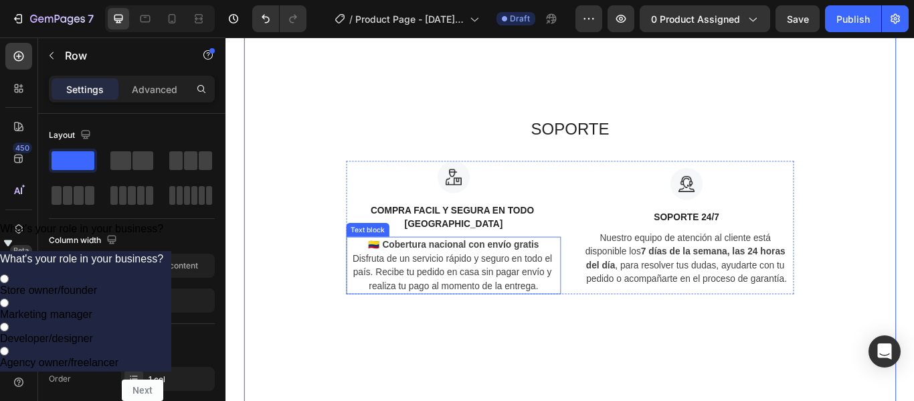
click at [526, 274] on strong "🇨🇴 Cobertura nacional con envío gratis" at bounding box center [490, 278] width 199 height 11
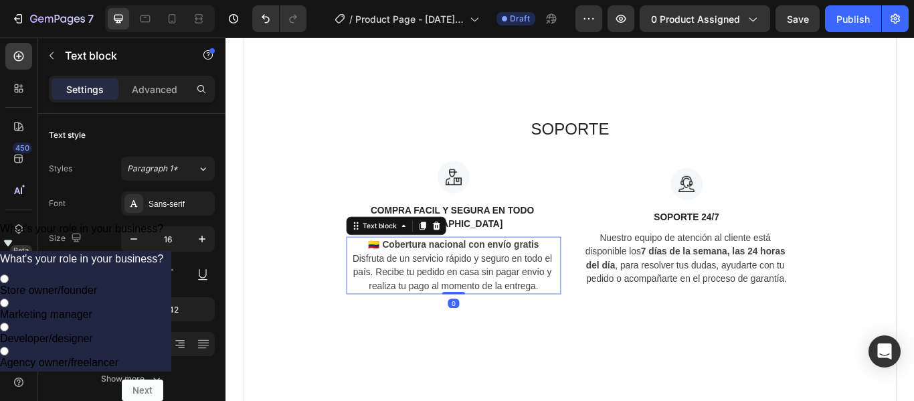
click at [528, 278] on strong "🇨🇴 Cobertura nacional con envío gratis" at bounding box center [490, 278] width 199 height 11
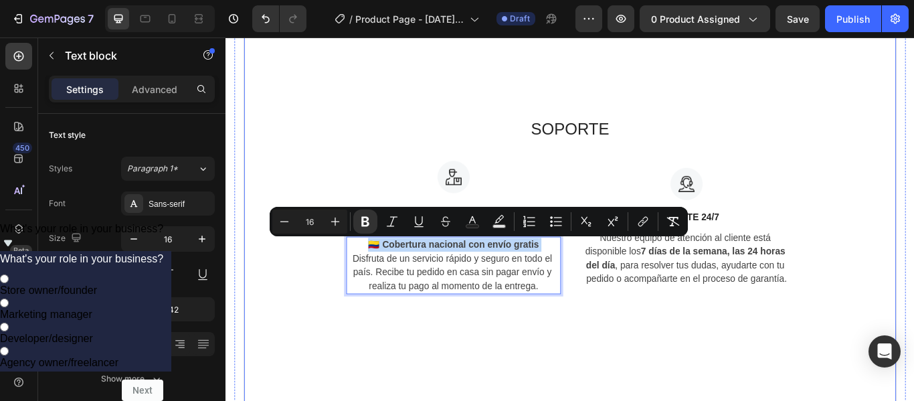
click at [913, 304] on div "SOPORTE Heading Image COMPRA FACIL Y SEGURA EN TODO COLOMBIA Text block 🇨🇴 Cobe…" at bounding box center [626, 232] width 717 height 207
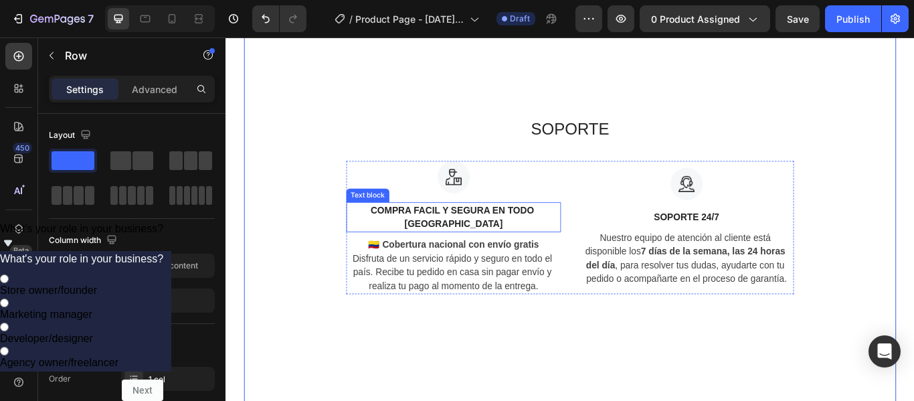
click at [494, 237] on p "COMPRA FACIL Y SEGURA EN TODO COLOMBIA" at bounding box center [490, 247] width 247 height 32
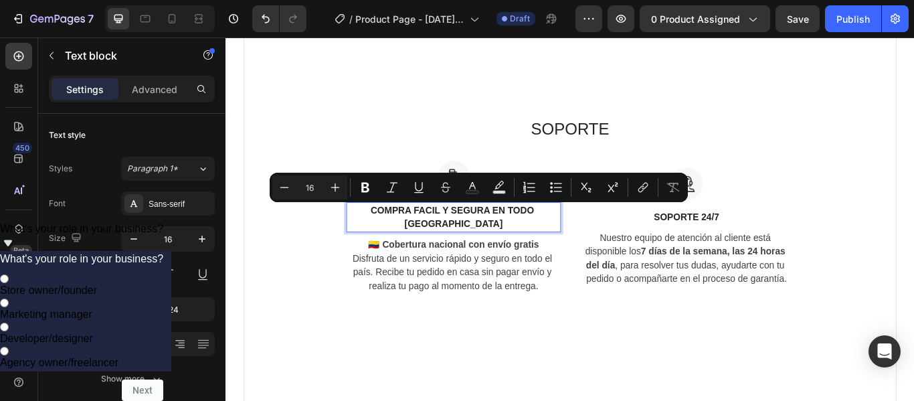
click at [494, 233] on p "COMPRA FACIL Y SEGURA EN TODO COLOMBIA" at bounding box center [490, 247] width 247 height 32
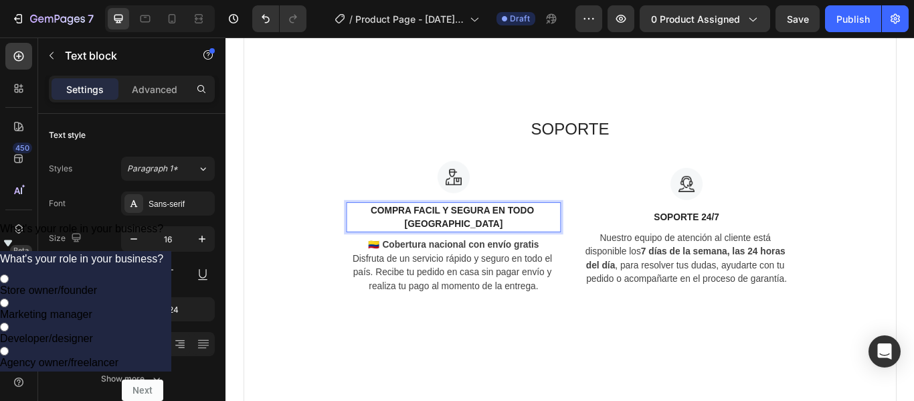
click at [494, 240] on p "COMPRA FACIL Y SEGURA EN TODO COLOMBIA" at bounding box center [490, 247] width 247 height 32
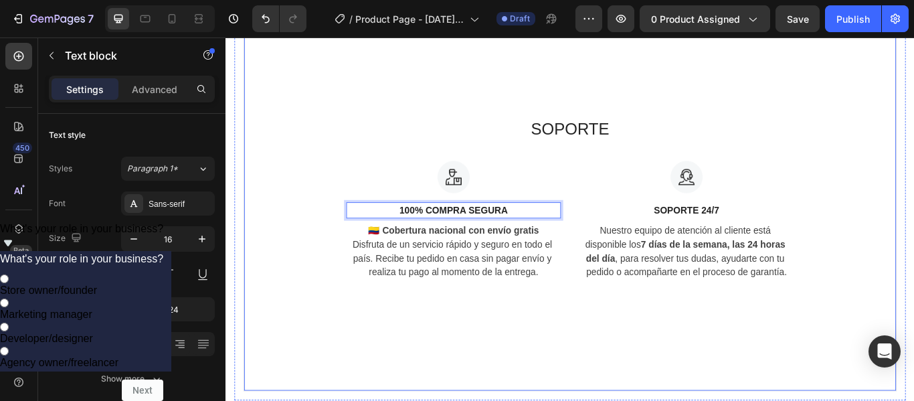
click at [913, 215] on div "SOPORTE Heading Image 100% COMPRA SEGURA Text block 8 🇨🇴 Cobertura nacional con…" at bounding box center [626, 225] width 761 height 449
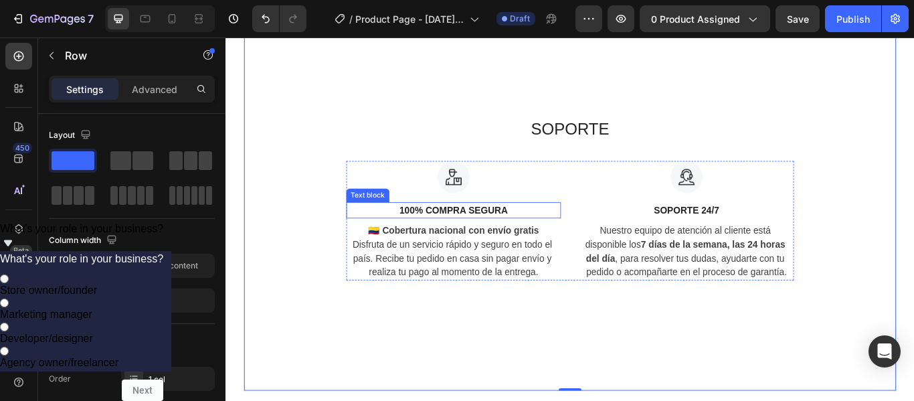
click at [542, 236] on p "100% COMPRA SEGURA" at bounding box center [490, 239] width 247 height 16
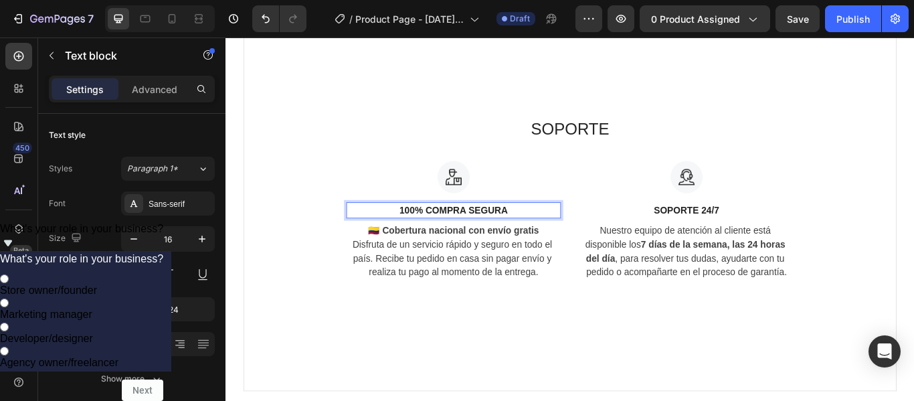
click at [534, 235] on p "100% COMPRA SEGURA" at bounding box center [490, 239] width 247 height 16
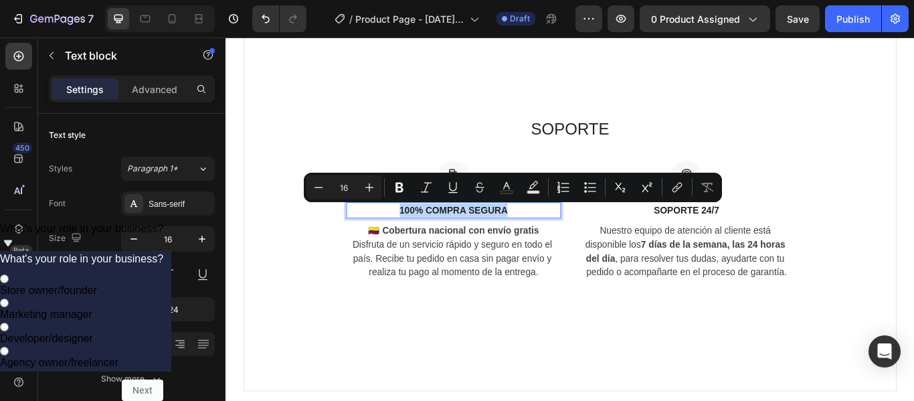
click at [534, 235] on p "100% COMPRA SEGURA" at bounding box center [490, 239] width 247 height 16
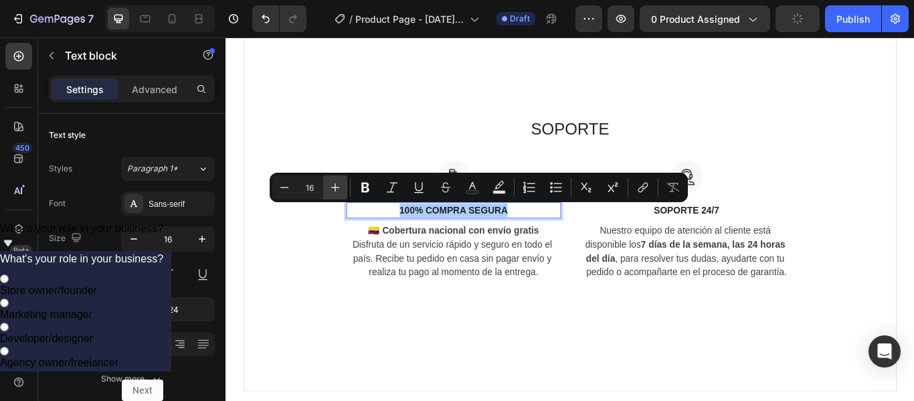
click at [334, 183] on icon "Editor contextual toolbar" at bounding box center [334, 187] width 13 height 13
type input "18"
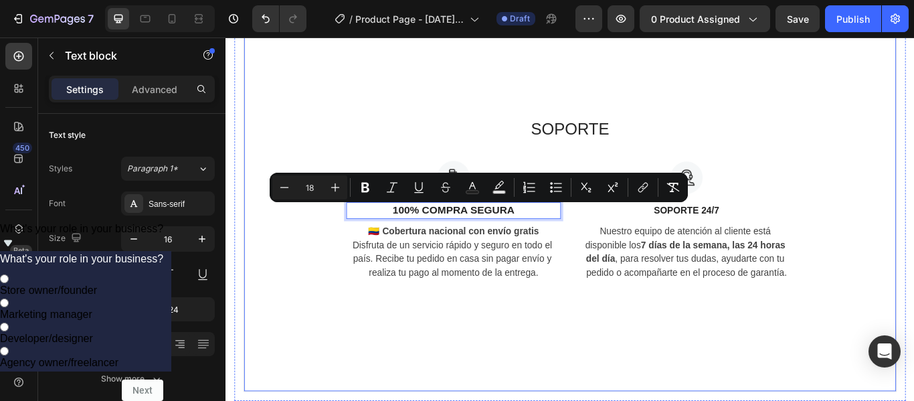
click at [913, 302] on div "SOPORTE Heading Image 100% COMPRA SEGURA Text block 8 🇨🇴 Cobertura nacional con…" at bounding box center [626, 225] width 761 height 449
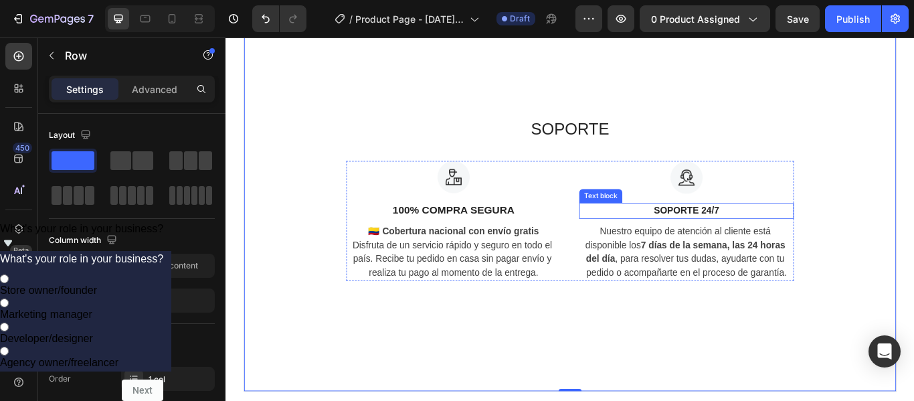
click at [775, 239] on p "SOPORTE 24/7" at bounding box center [762, 239] width 247 height 16
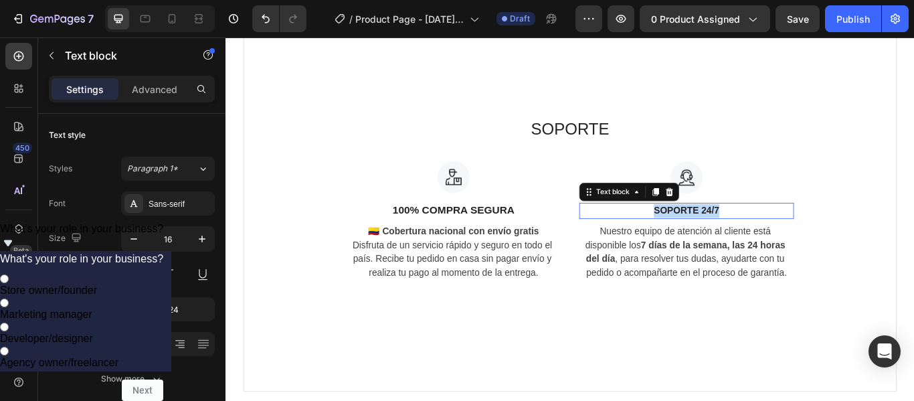
click at [775, 239] on p "SOPORTE 24/7" at bounding box center [762, 239] width 247 height 16
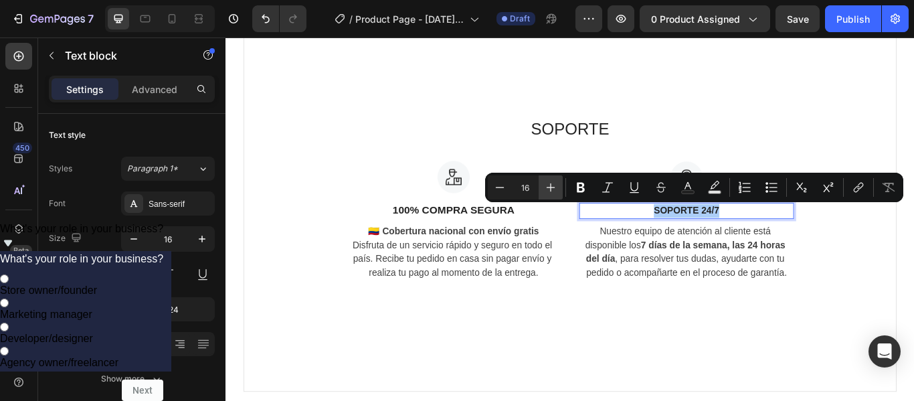
click at [553, 176] on button "Plus" at bounding box center [550, 187] width 24 height 24
type input "18"
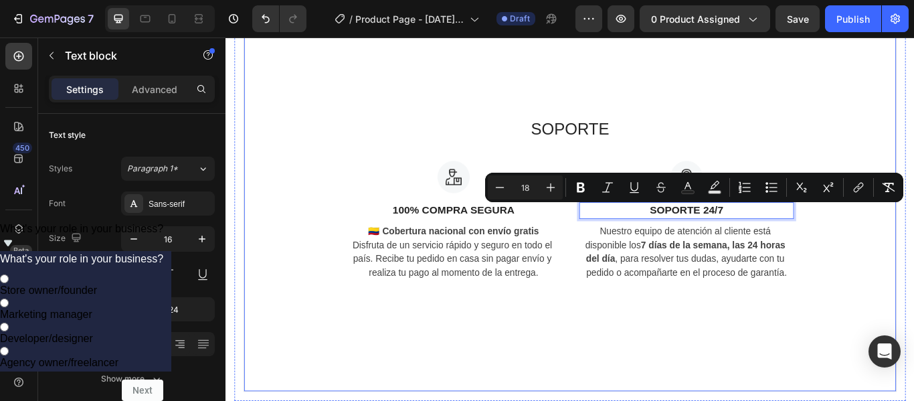
click at [913, 275] on div "SOPORTE Heading Image 100% COMPRA SEGURA Text block 🇨🇴 Cobertura nacional con e…" at bounding box center [626, 225] width 717 height 192
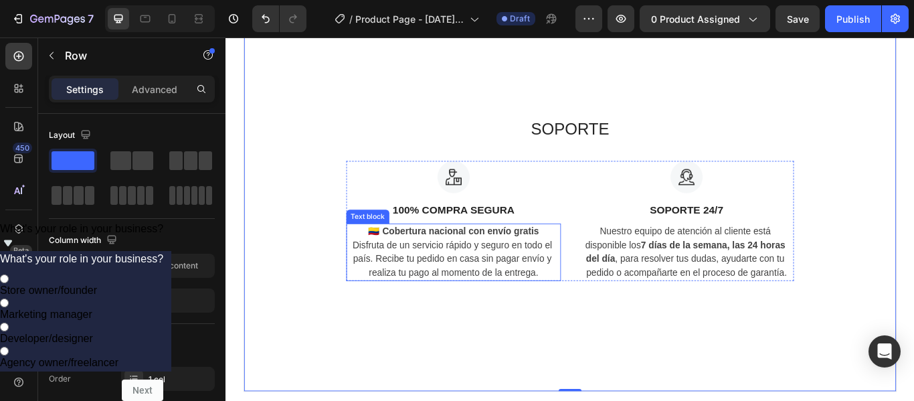
click at [514, 262] on strong "🇨🇴 Cobertura nacional con envío gratis" at bounding box center [490, 263] width 199 height 11
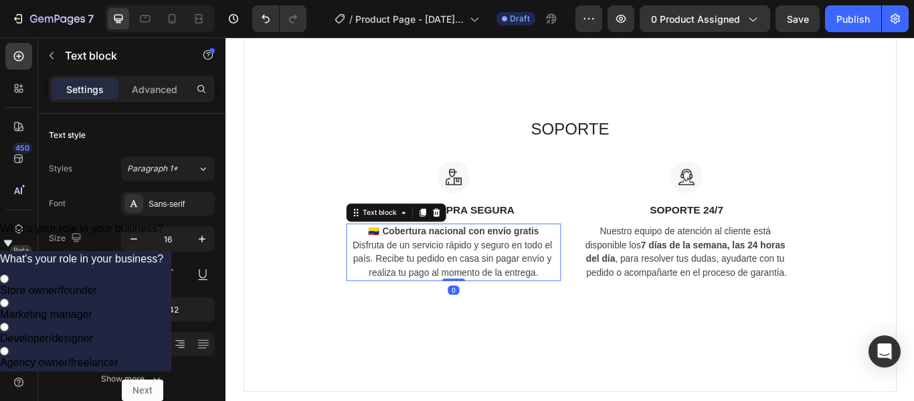
click at [514, 262] on strong "🇨🇴 Cobertura nacional con envío gratis" at bounding box center [490, 263] width 199 height 11
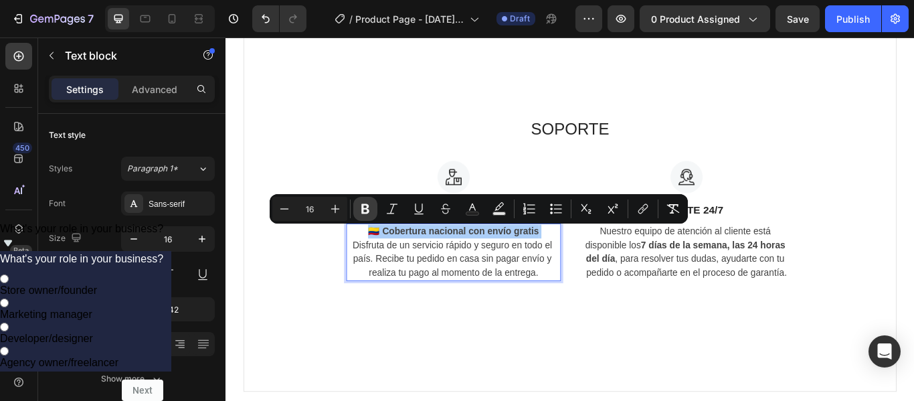
click at [375, 211] on button "Bold" at bounding box center [365, 209] width 24 height 24
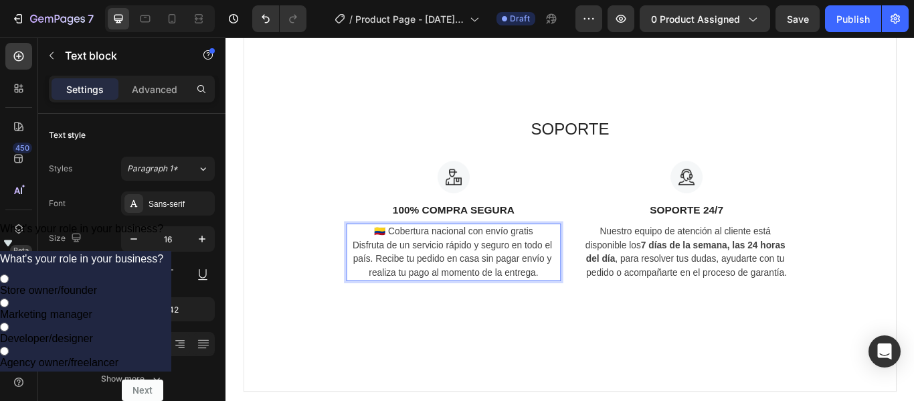
click at [455, 263] on p "🇨🇴 Cobertura nacional con envío gratis Disfruta de un servicio rápido y seguro …" at bounding box center [490, 287] width 247 height 64
click at [457, 262] on p "🇨🇴 Cobertura nacional con envío gratis Disfruta de un servicio rápido y seguro …" at bounding box center [490, 287] width 247 height 64
click at [433, 261] on p "🇨🇴 Cobertura nacional con envío gratis Disfruta de un servicio rápido y seguro …" at bounding box center [490, 287] width 247 height 64
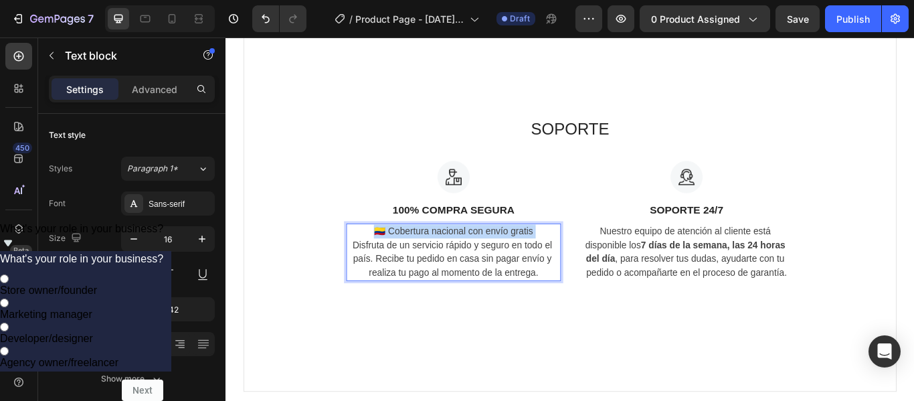
click at [433, 261] on p "🇨🇴 Cobertura nacional con envío gratis Disfruta de un servicio rápido y seguro …" at bounding box center [490, 287] width 247 height 64
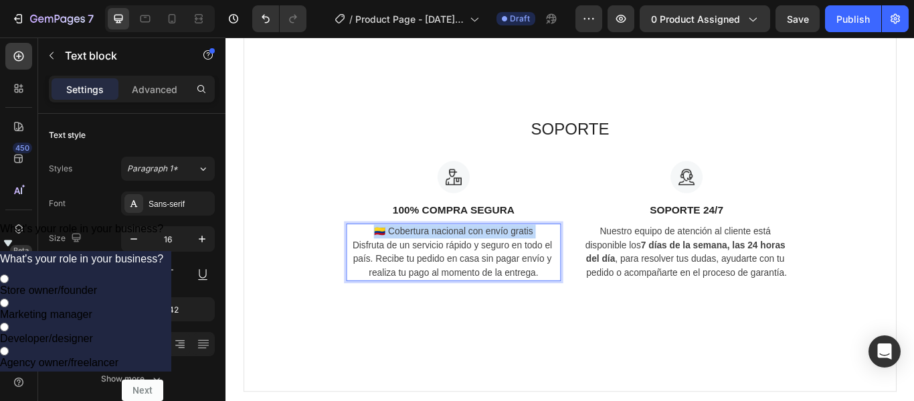
click at [433, 261] on p "🇨🇴 Cobertura nacional con envío gratis Disfruta de un servicio rápido y seguro …" at bounding box center [490, 287] width 247 height 64
drag, startPoint x: 433, startPoint y: 261, endPoint x: 402, endPoint y: 270, distance: 32.6
click at [402, 270] on p "🇨🇴 Cobertura nacional con envío gratis Disfruta de un servicio rápido y seguro …" at bounding box center [490, 287] width 247 height 64
click at [405, 283] on p "🇨🇴 Cobertura nacional con envío gratis Disfruta de un servicio rápido y seguro …" at bounding box center [490, 287] width 247 height 64
click at [407, 283] on p "🇨🇴 Cobertura nacional con envío gratis Disfruta de un servicio rápido y seguro …" at bounding box center [490, 287] width 247 height 64
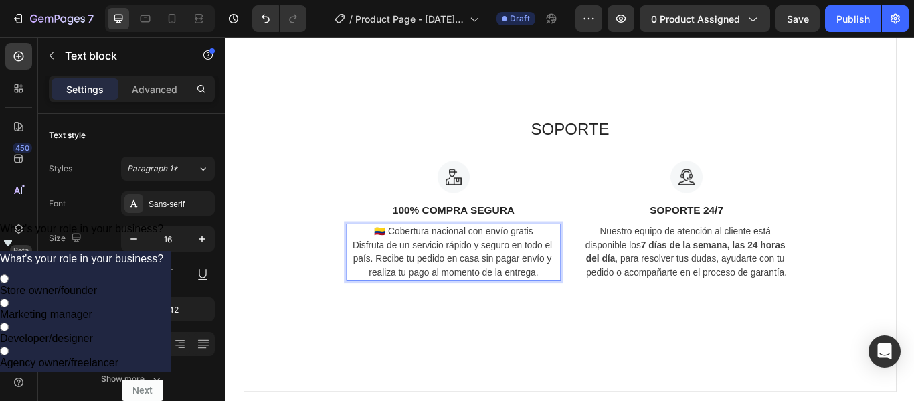
click at [407, 282] on p "🇨🇴 Cobertura nacional con envío gratis Disfruta de un servicio rápido y seguro …" at bounding box center [490, 287] width 247 height 64
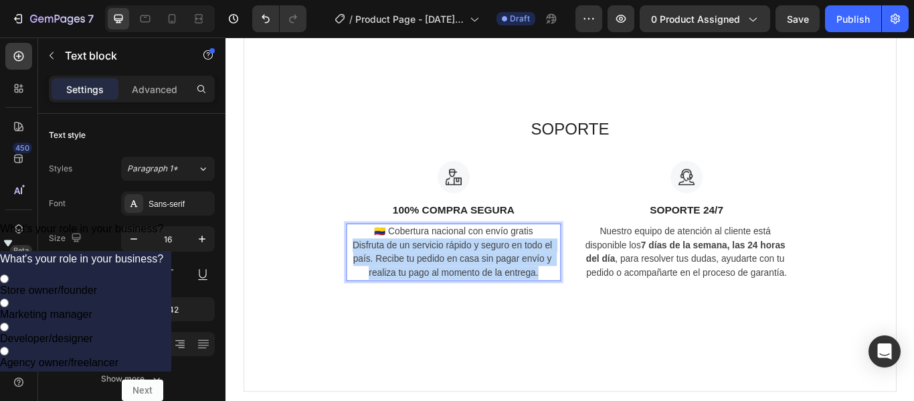
click at [409, 282] on p "🇨🇴 Cobertura nacional con envío gratis Disfruta de un servicio rápido y seguro …" at bounding box center [490, 287] width 247 height 64
click at [473, 288] on p "🇨🇴 Cobertura nacional con envío gratis Disfruta de un servicio rápido y seguro …" at bounding box center [490, 287] width 247 height 64
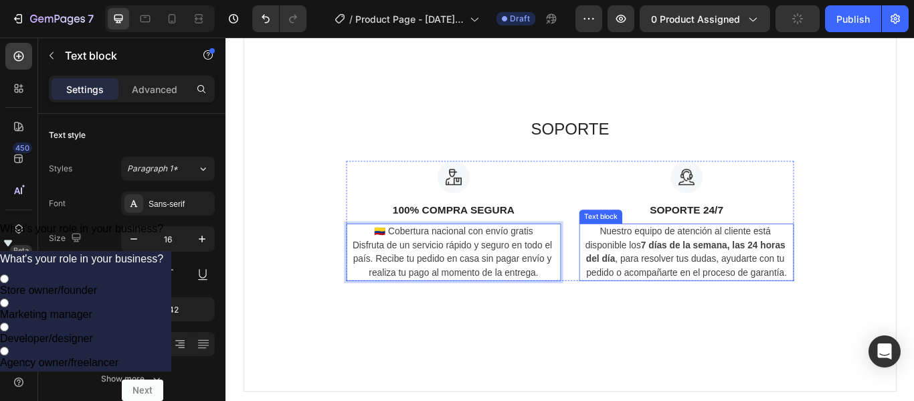
click at [706, 261] on p "Nuestro equipo de atención al cliente está disponible los 7 días de la semana, …" at bounding box center [762, 287] width 247 height 64
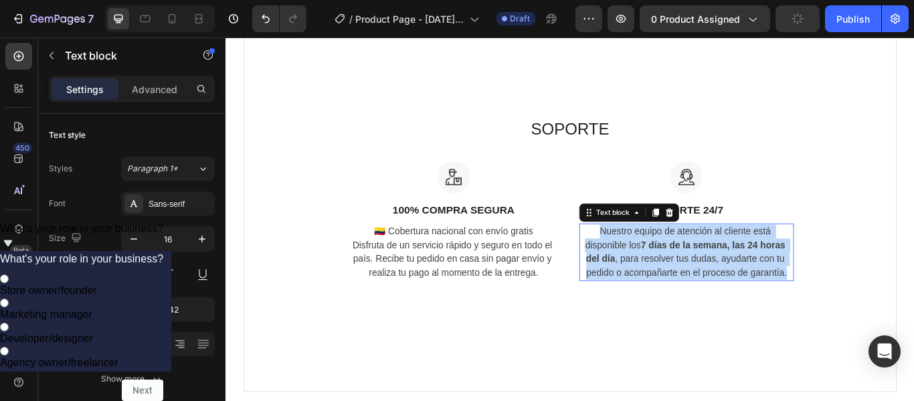
click at [706, 261] on p "Nuestro equipo de atención al cliente está disponible los 7 días de la semana, …" at bounding box center [762, 287] width 247 height 64
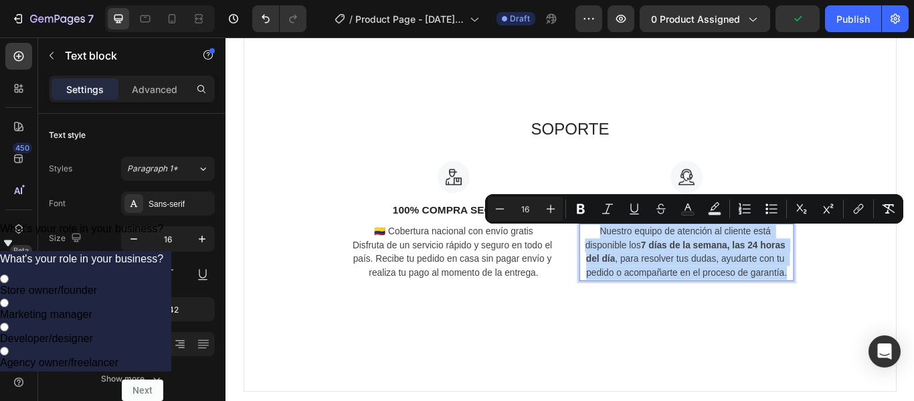
click at [706, 261] on p "Nuestro equipo de atención al cliente está disponible los 7 días de la semana, …" at bounding box center [762, 287] width 247 height 64
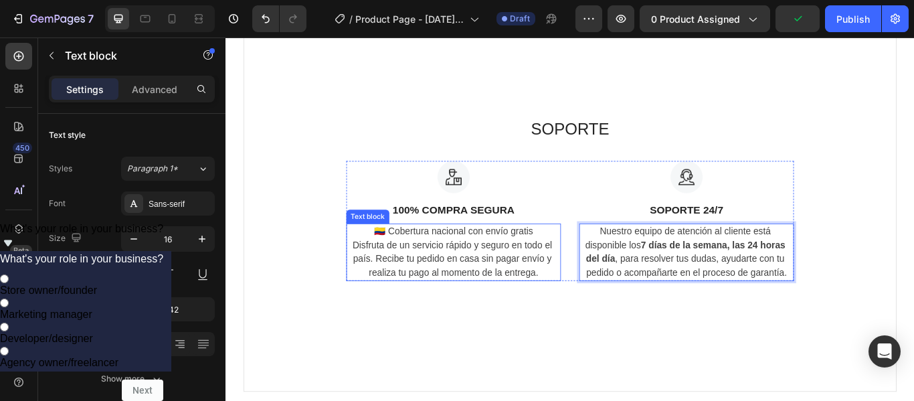
click at [534, 260] on p "🇨🇴 Cobertura nacional con envío gratis Disfruta de un servicio rápido y seguro …" at bounding box center [490, 287] width 247 height 64
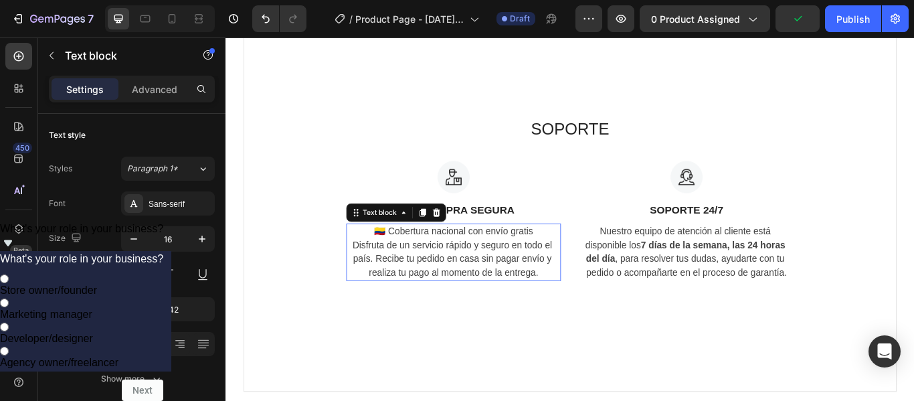
click at [534, 260] on p "🇨🇴 Cobertura nacional con envío gratis Disfruta de un servicio rápido y seguro …" at bounding box center [490, 287] width 247 height 64
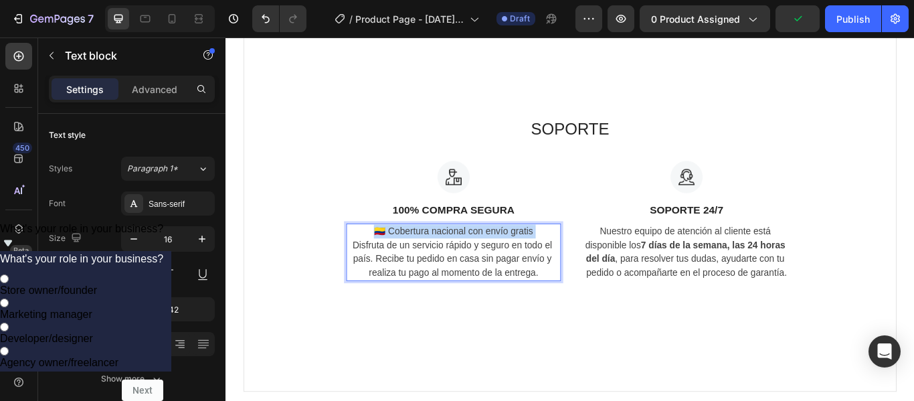
click at [534, 260] on p "🇨🇴 Cobertura nacional con envío gratis Disfruta de un servicio rápido y seguro …" at bounding box center [490, 287] width 247 height 64
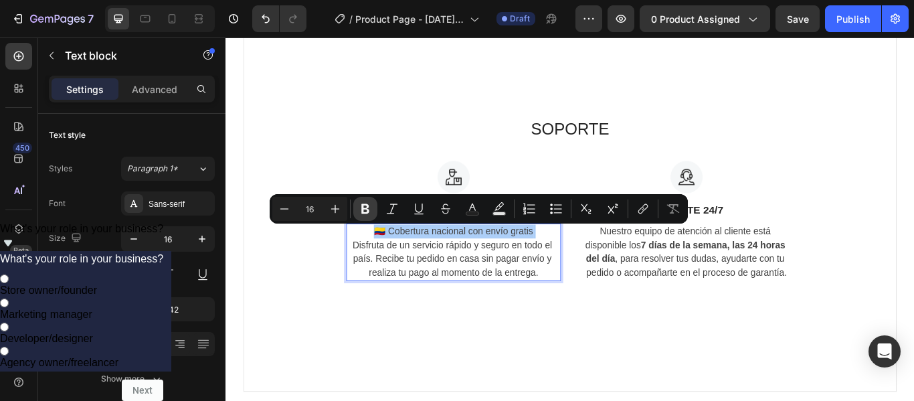
click at [373, 210] on button "Bold" at bounding box center [365, 209] width 24 height 24
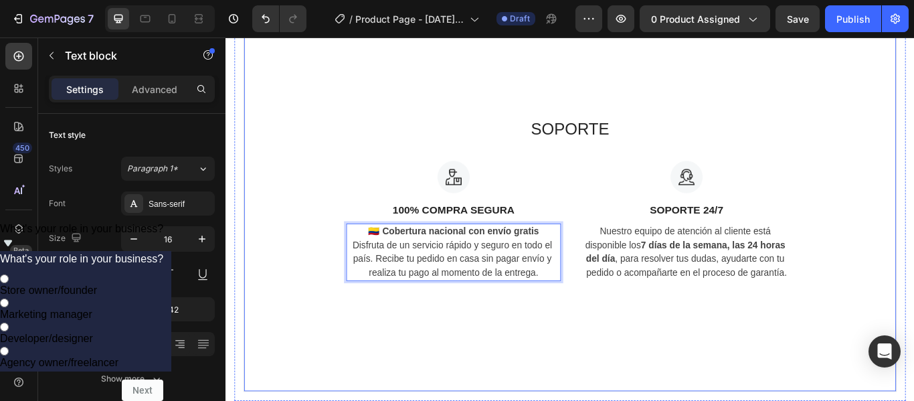
click at [600, 348] on div "SOPORTE Heading Image 100% COMPRA SEGURA Text block 🇨🇴 Cobertura nacional con e…" at bounding box center [626, 225] width 761 height 449
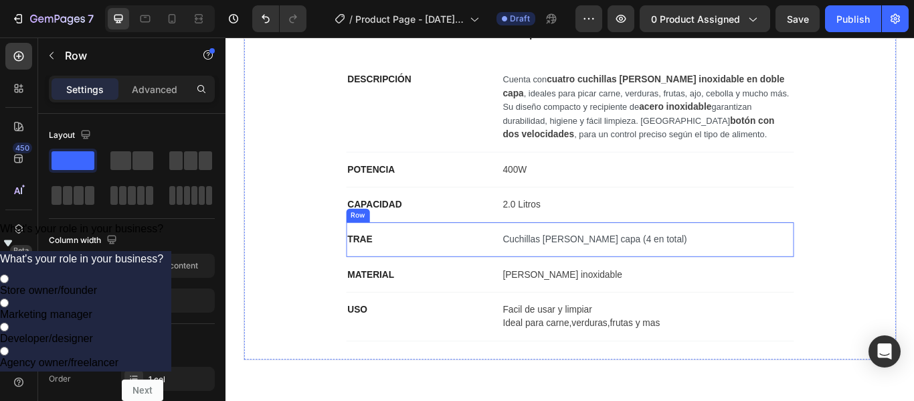
scroll to position [350, 0]
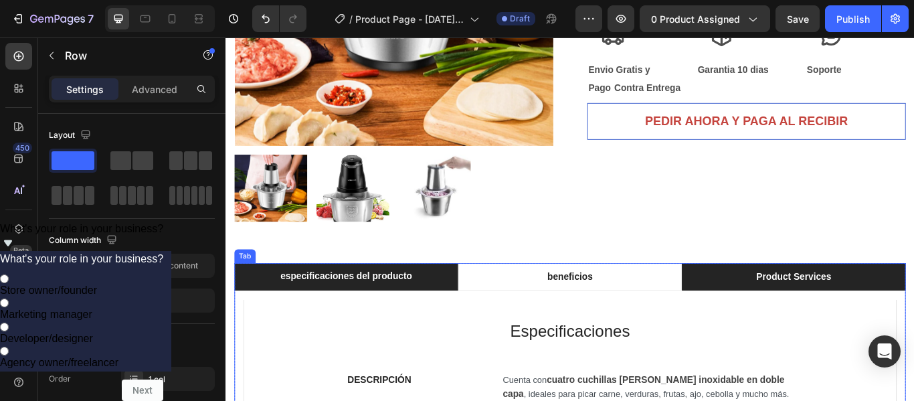
click at [913, 309] on li "Product Services" at bounding box center [887, 316] width 261 height 32
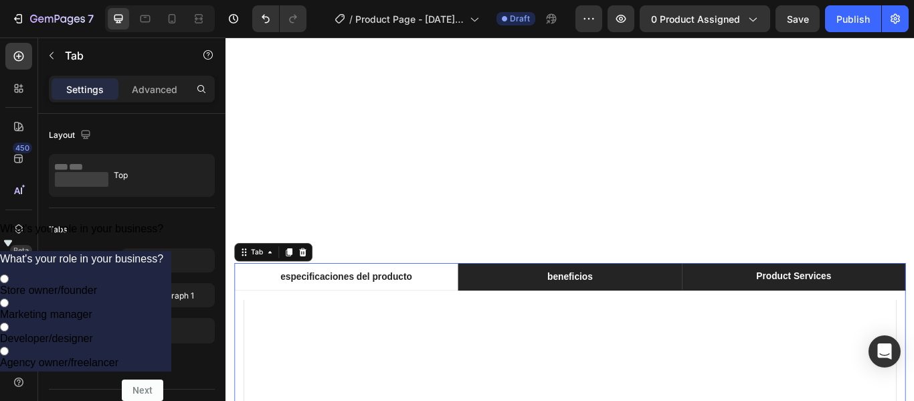
scroll to position [701, 0]
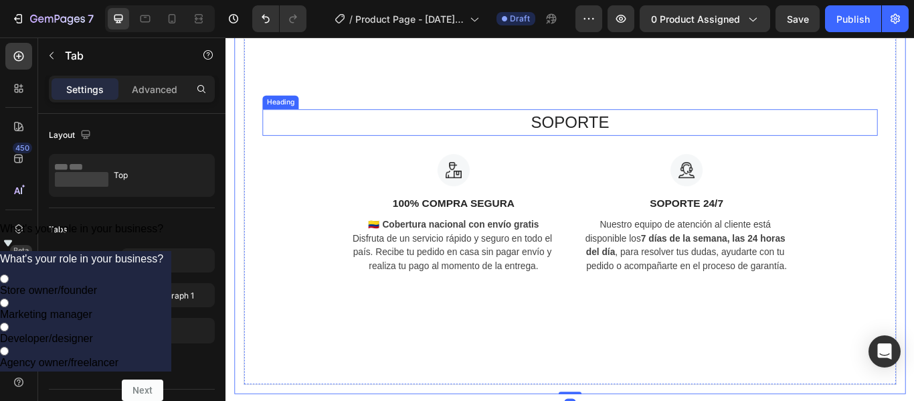
click at [609, 138] on h2 "SOPORTE" at bounding box center [626, 136] width 717 height 31
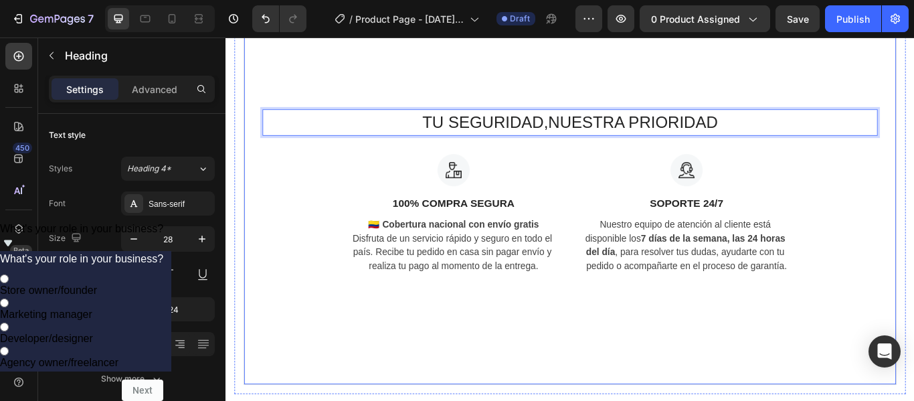
click at [913, 94] on div "TU SEGURIDAD,NUESTRA PRIORIDAD Heading 32 Image 100% COMPRA SEGURA Text block 🇨…" at bounding box center [626, 217] width 761 height 449
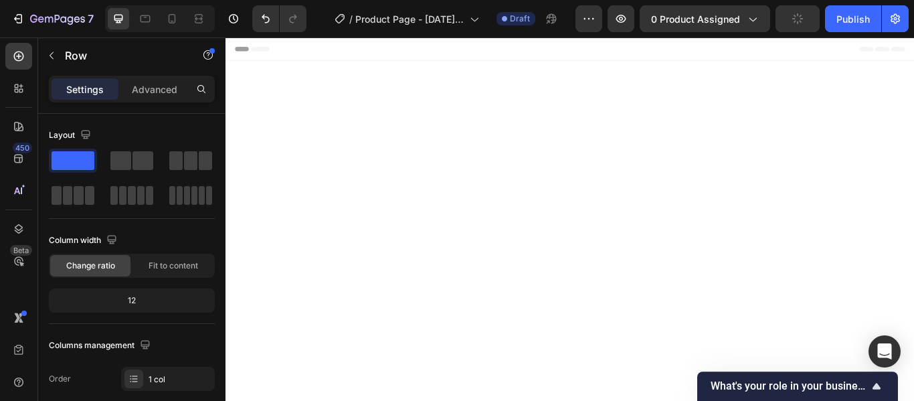
scroll to position [701, 0]
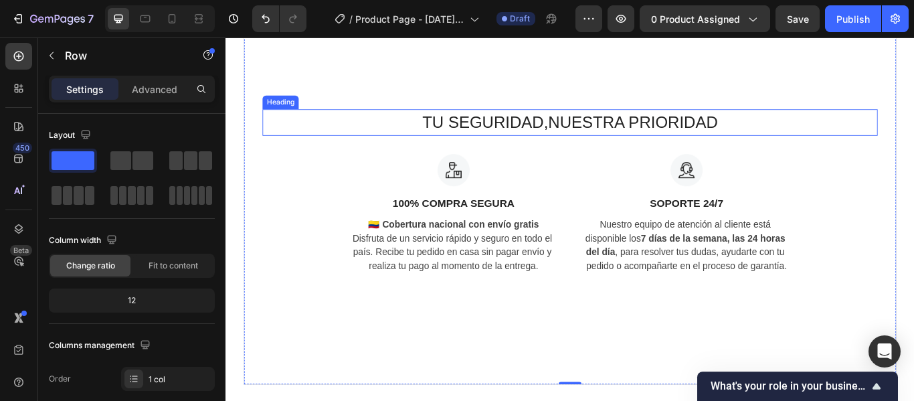
click at [598, 135] on p "TU SEGURIDAD,NUESTRA PRIORIDAD" at bounding box center [627, 136] width 714 height 28
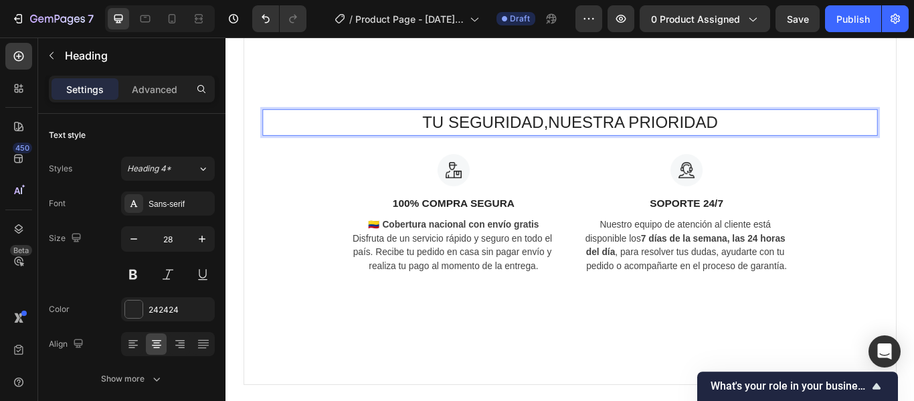
click at [595, 138] on p "TU SEGURIDAD,NUESTRA PRIORIDAD" at bounding box center [627, 136] width 714 height 28
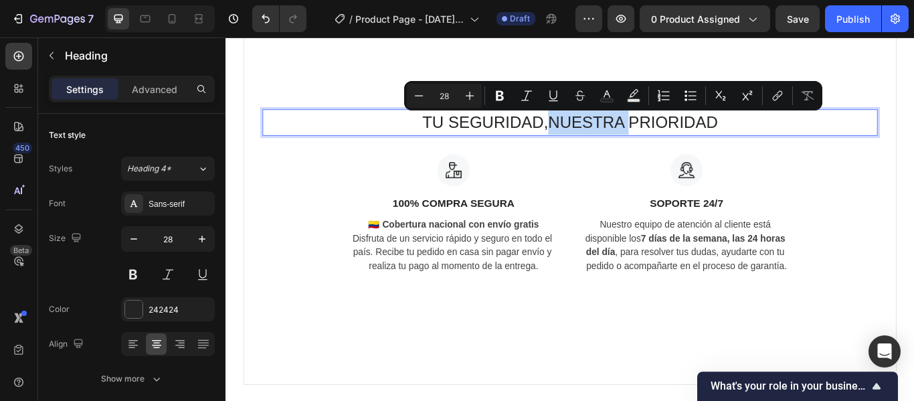
click at [595, 138] on p "TU SEGURIDAD,NUESTRA PRIORIDAD" at bounding box center [627, 136] width 714 height 28
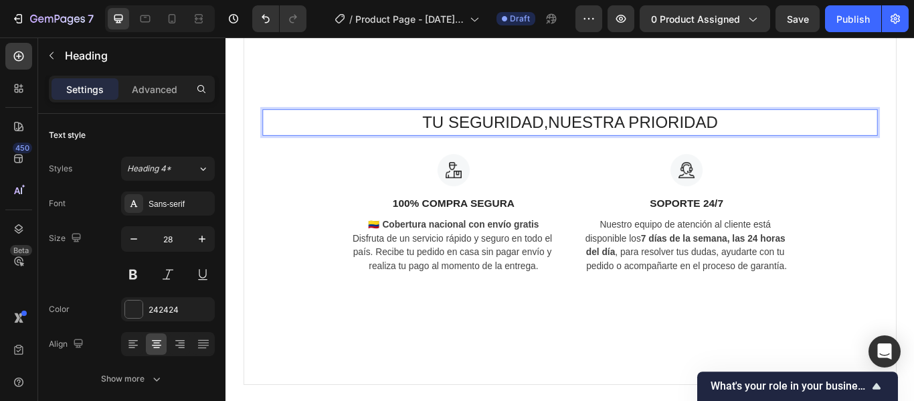
click at [618, 134] on p "TU SEGURIDAD,NUESTRA PRIORIDAD" at bounding box center [627, 136] width 714 height 28
click at [619, 134] on p "TU SEGURIDAD,NUESTRA PRIORIDAD" at bounding box center [627, 136] width 714 height 28
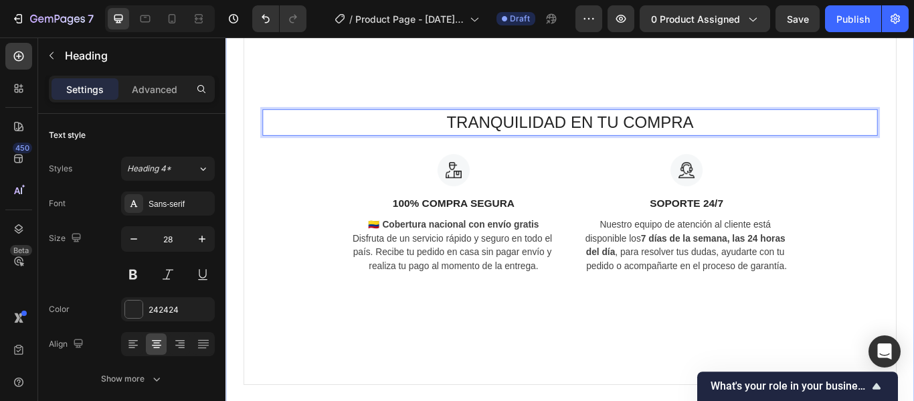
click at [913, 165] on div "especificaciones del producto beneficios Product Services Especificaciones Head…" at bounding box center [626, 201] width 803 height 599
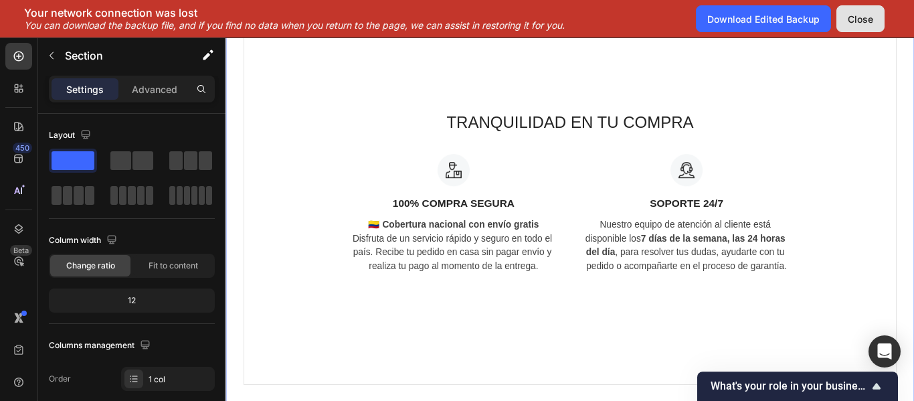
click at [843, 25] on button "Close" at bounding box center [860, 18] width 48 height 27
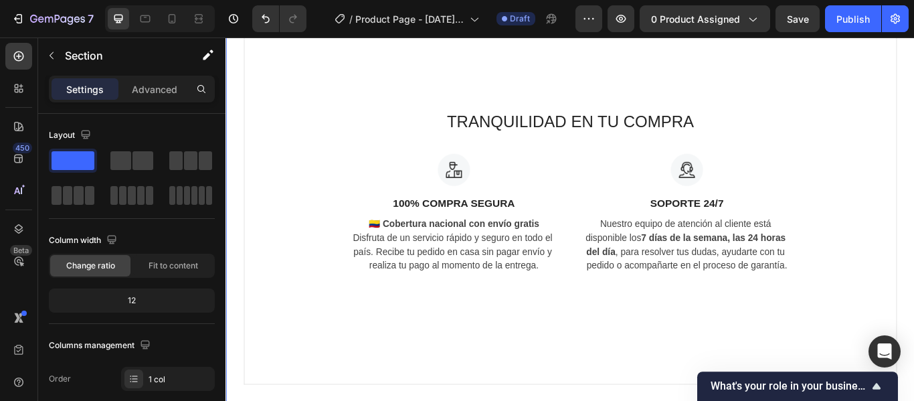
scroll to position [417, 0]
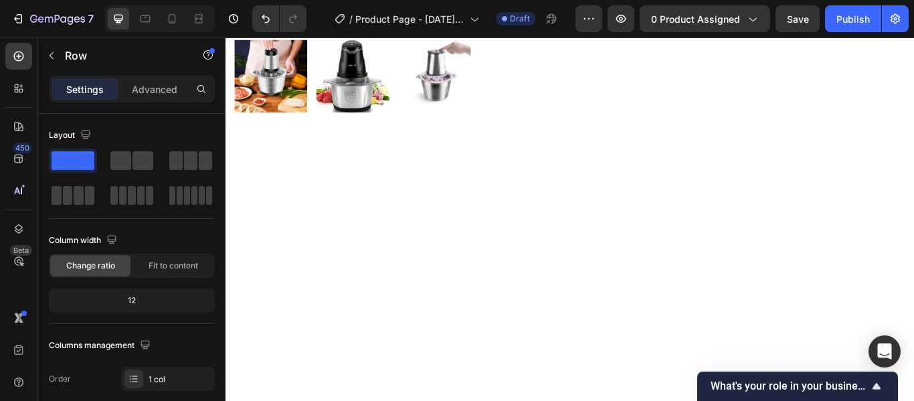
scroll to position [67, 0]
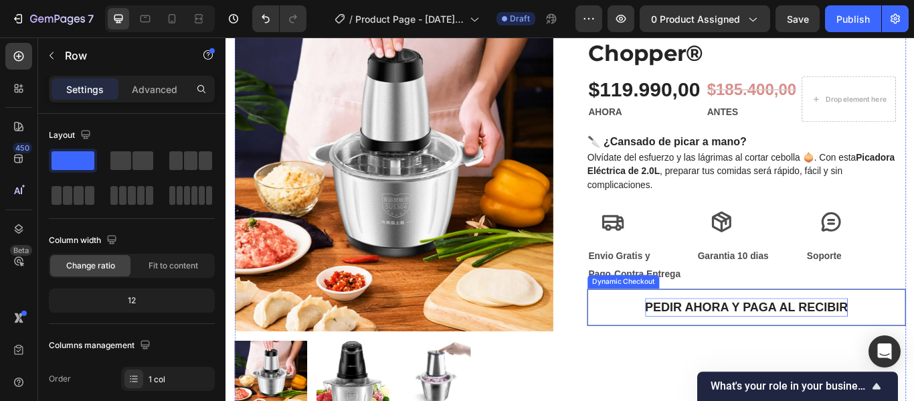
click at [756, 359] on strong "PEDIR AHORA Y PAGA AL RECIBIR" at bounding box center [832, 351] width 237 height 15
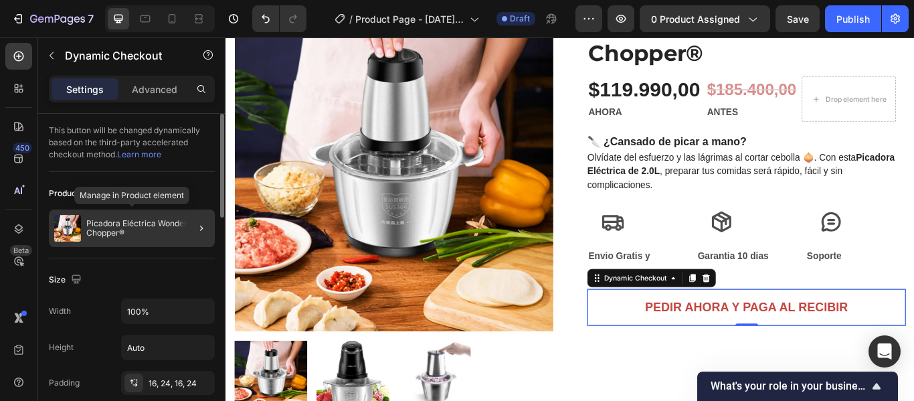
scroll to position [1, 0]
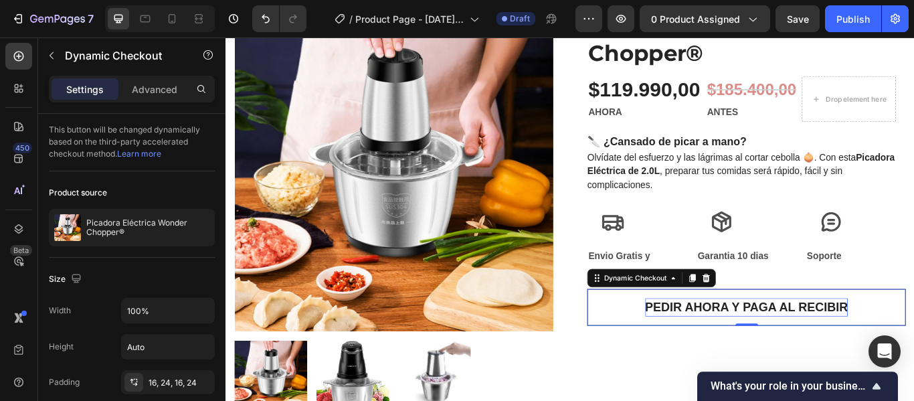
click at [777, 359] on strong "PEDIR AHORA Y PAGA AL RECIBIR" at bounding box center [832, 351] width 237 height 15
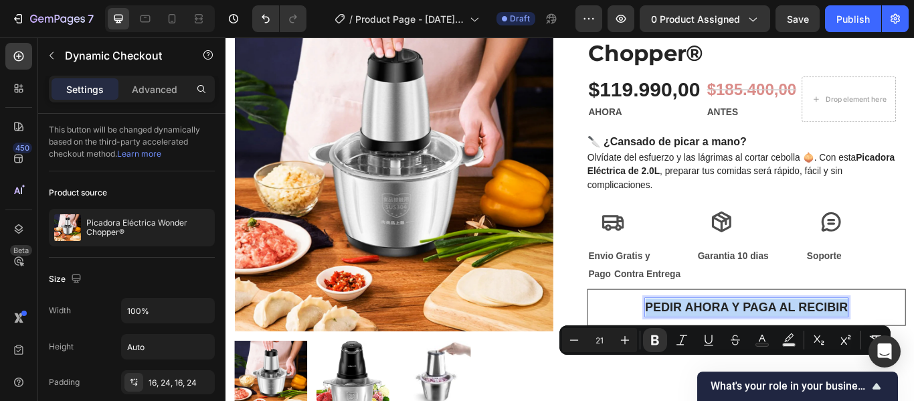
click at [777, 359] on strong "PEDIR AHORA Y PAGA AL RECIBIR" at bounding box center [832, 351] width 237 height 15
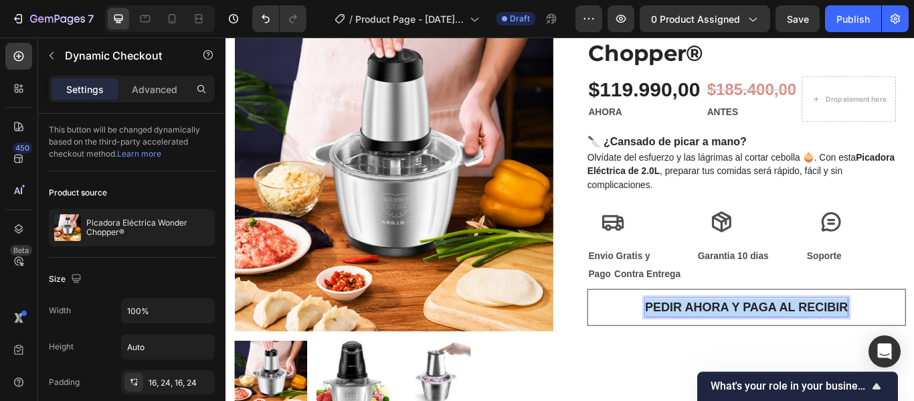
click at [777, 359] on strong "PEDIR AHORA Y PAGA AL RECIBIR" at bounding box center [832, 351] width 237 height 15
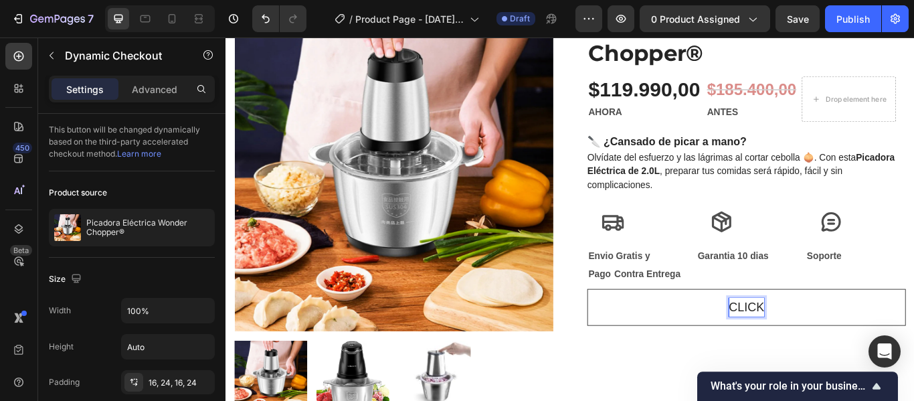
click at [647, 330] on button "CLICK" at bounding box center [832, 351] width 371 height 43
click at [647, 330] on button "CLICK AQUI" at bounding box center [832, 351] width 371 height 43
click at [647, 330] on button "CLICK AQUI PAGA" at bounding box center [832, 351] width 371 height 43
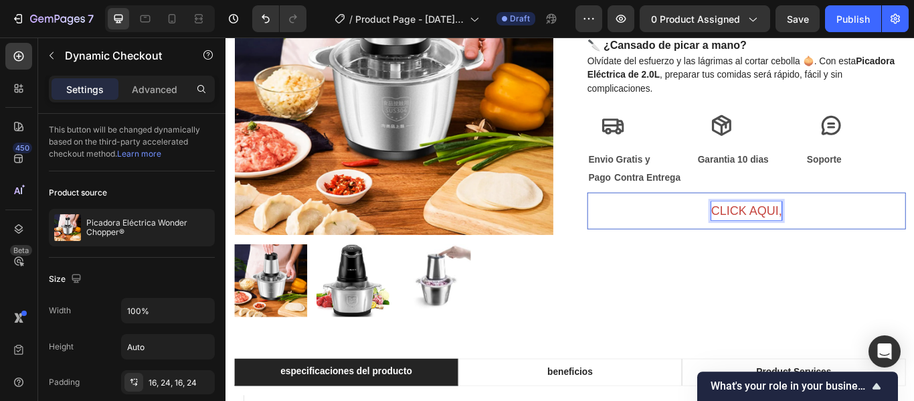
click at [647, 218] on button "CLICK AQUI," at bounding box center [832, 239] width 371 height 43
click at [647, 218] on button "CLICK AQUI, PAGA" at bounding box center [832, 239] width 371 height 43
click at [647, 218] on button "CLICK AQUI, PAGA EN" at bounding box center [832, 239] width 371 height 43
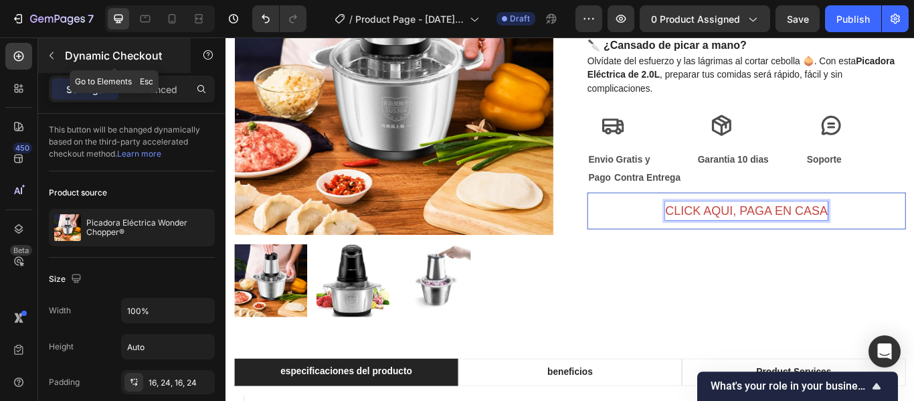
click at [55, 58] on icon "button" at bounding box center [51, 55] width 11 height 11
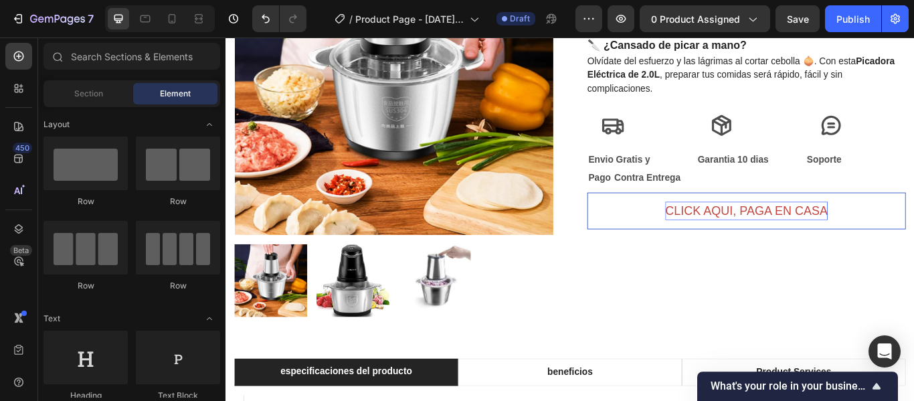
scroll to position [407, 0]
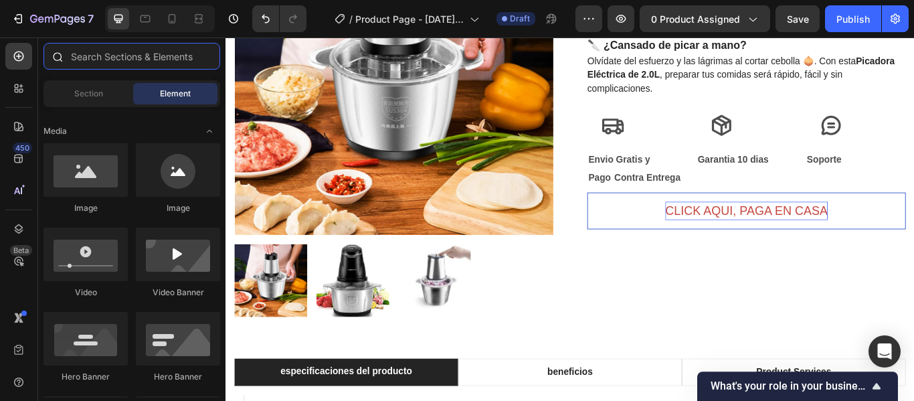
click at [157, 60] on input "text" at bounding box center [131, 56] width 177 height 27
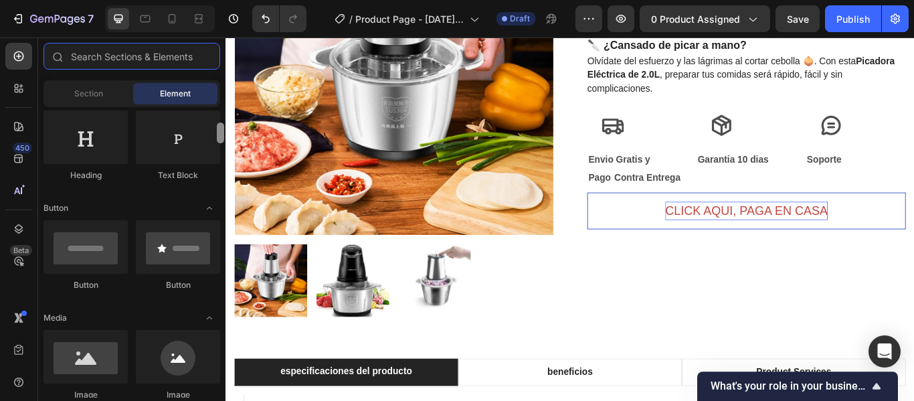
scroll to position [192, 0]
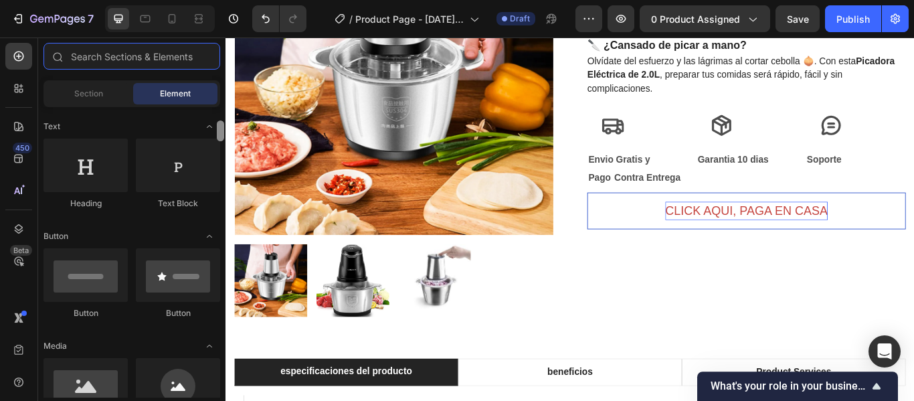
drag, startPoint x: 219, startPoint y: 142, endPoint x: 223, endPoint y: 127, distance: 16.1
click at [223, 127] on div at bounding box center [220, 130] width 7 height 21
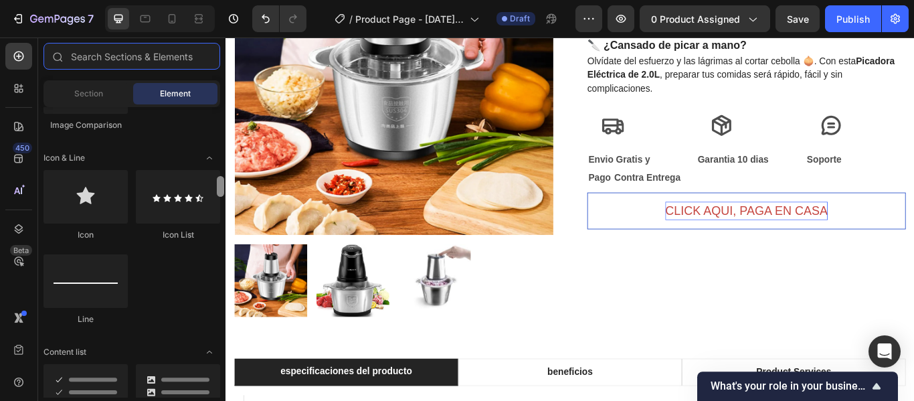
scroll to position [836, 0]
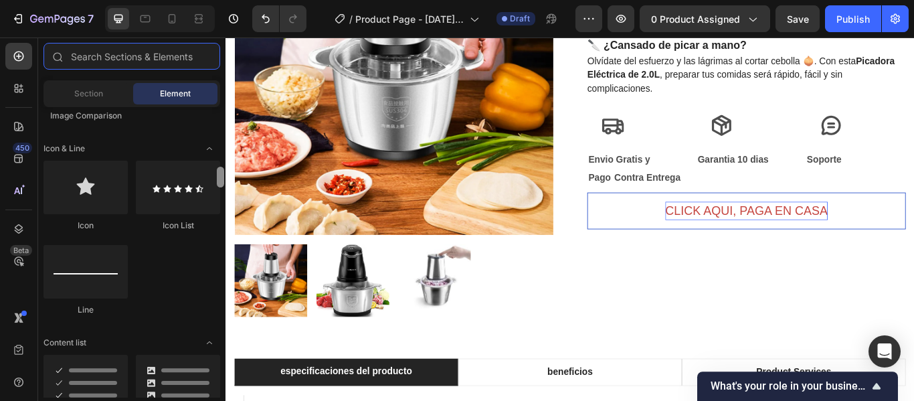
drag, startPoint x: 222, startPoint y: 131, endPoint x: 220, endPoint y: 177, distance: 46.2
click at [220, 177] on div at bounding box center [220, 177] width 7 height 21
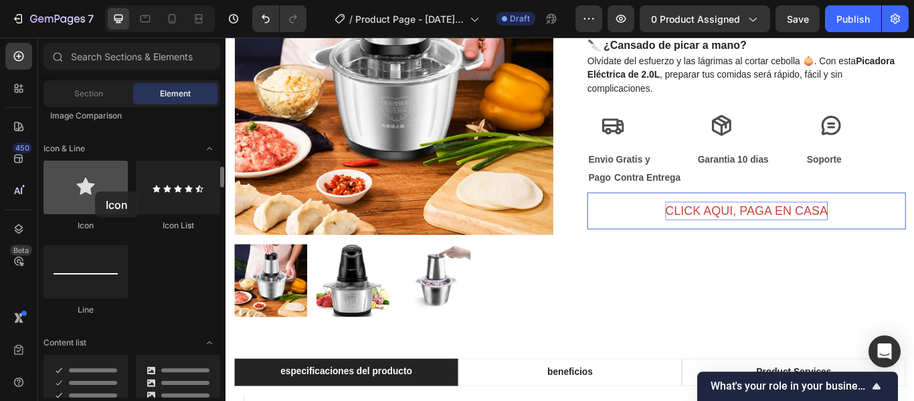
drag, startPoint x: 88, startPoint y: 191, endPoint x: 95, endPoint y: 191, distance: 7.4
click at [95, 191] on div at bounding box center [85, 188] width 84 height 54
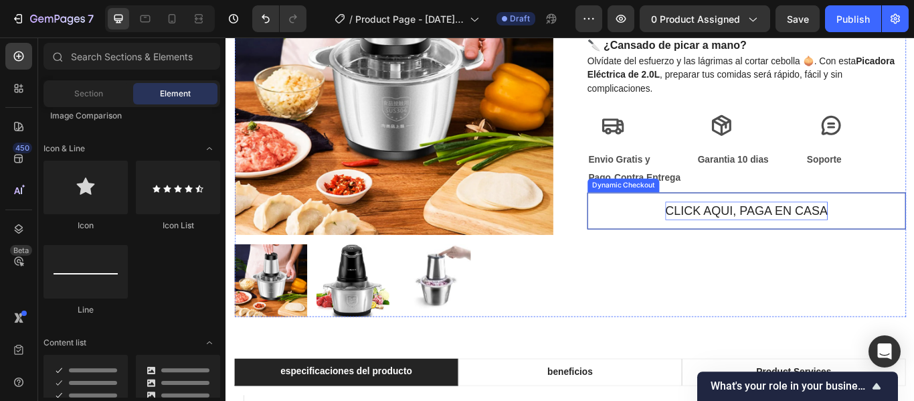
click at [913, 261] on button "CLICK AQUI, PAGA EN CASA" at bounding box center [832, 239] width 371 height 43
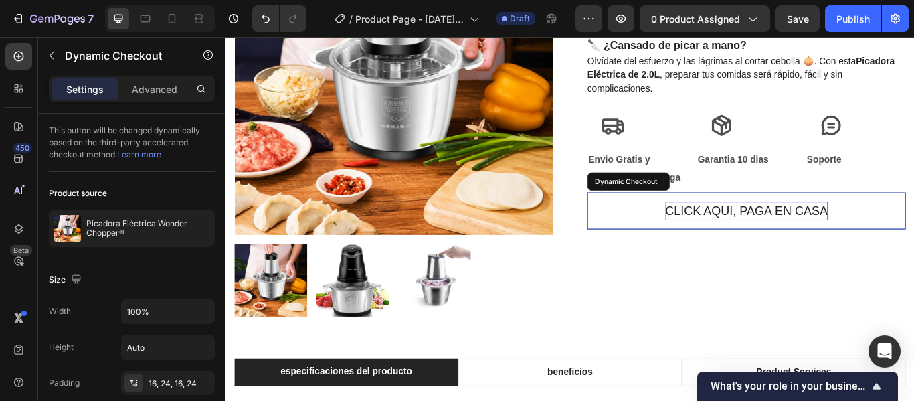
click at [913, 261] on button "CLICK AQUI, PAGA EN CASA" at bounding box center [832, 239] width 371 height 43
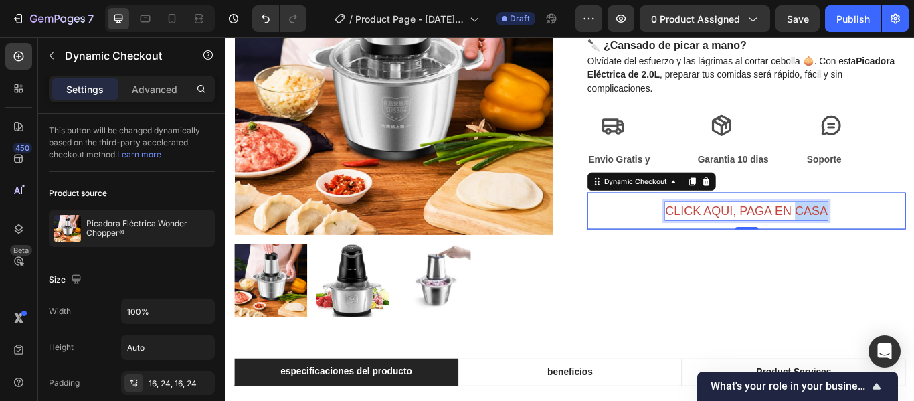
click at [913, 250] on p "CLICK AQUI, PAGA EN CASA" at bounding box center [832, 239] width 189 height 21
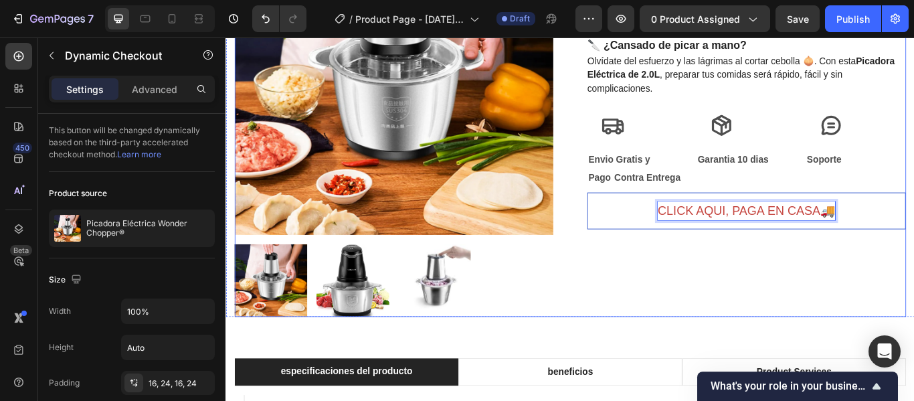
click at [724, 357] on div "Picadora Eléctrica Wonder Chopper® Product Title $119.990,00 Product Price Prod…" at bounding box center [832, 129] width 371 height 467
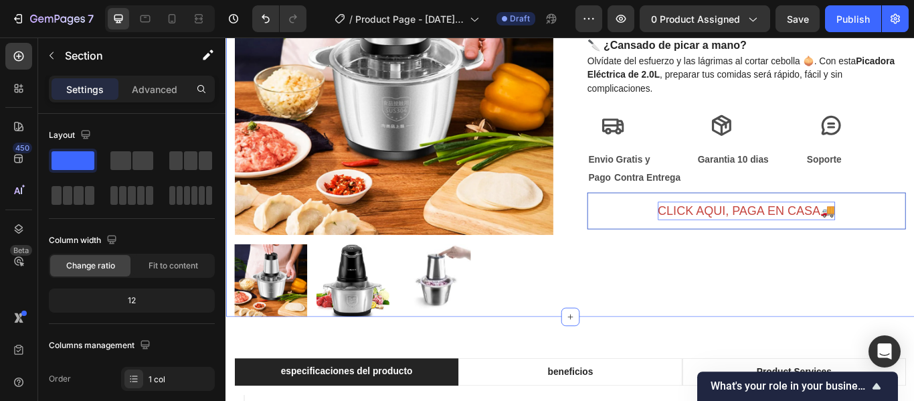
click at [913, 293] on div "Image Row Product Images Picadora Eléctrica Wonder Chopper® Product Title $119.…" at bounding box center [626, 125] width 803 height 478
click at [913, 250] on p "CLICK AQUI, PAGA EN CASA🚚" at bounding box center [832, 239] width 207 height 21
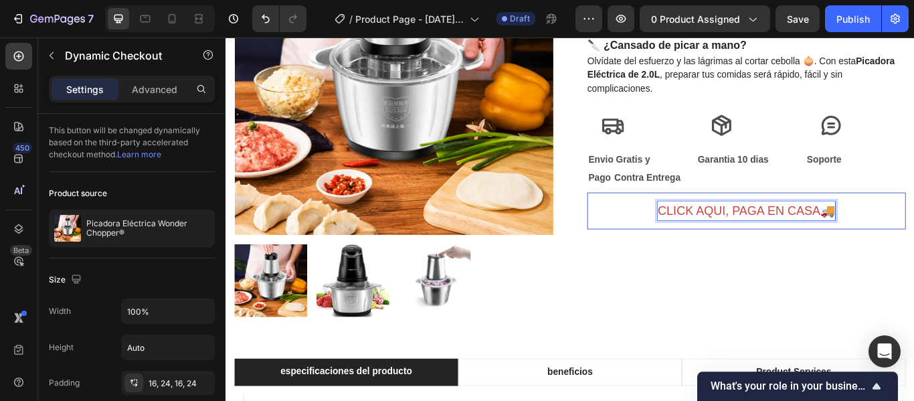
click at [913, 250] on p "CLICK AQUI, PAGA EN CASA🚚" at bounding box center [832, 239] width 207 height 21
click at [647, 218] on button "CLICK AQUI, PAGA EN CASA🚚" at bounding box center [832, 239] width 371 height 43
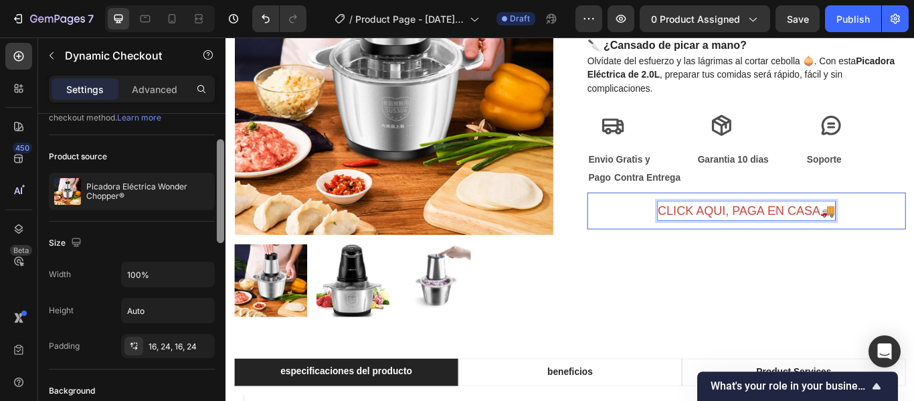
scroll to position [47, 0]
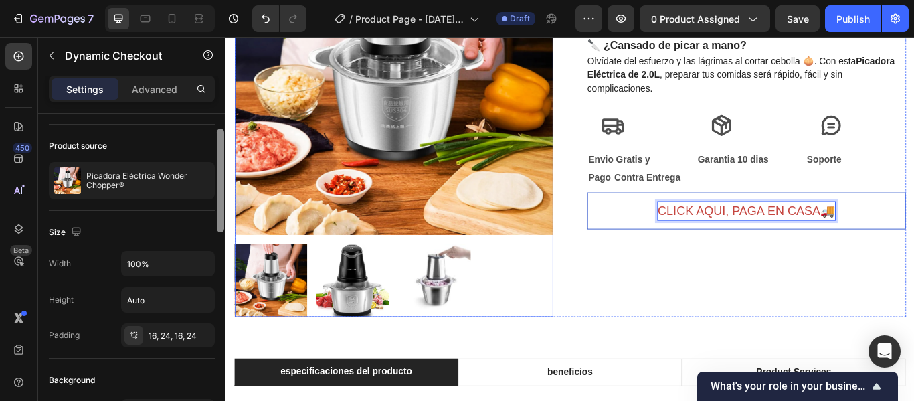
drag, startPoint x: 446, startPoint y: 204, endPoint x: 247, endPoint y: 378, distance: 264.5
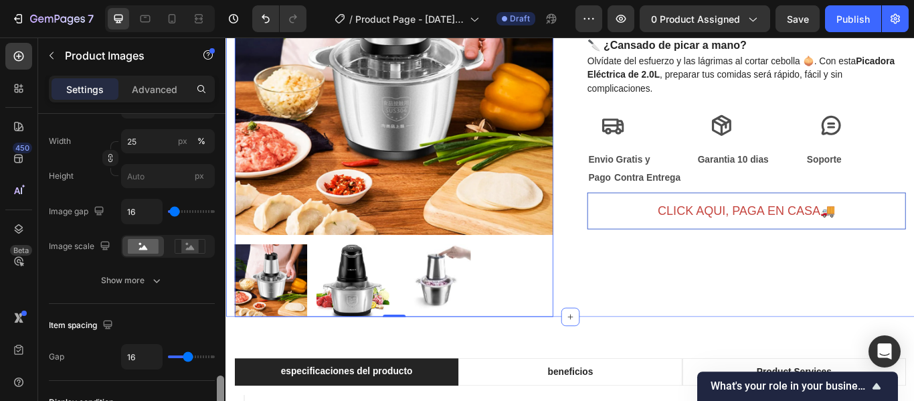
scroll to position [603, 0]
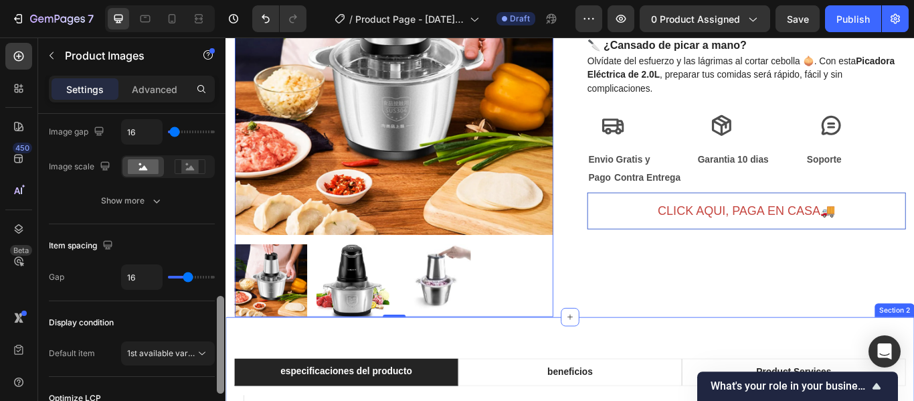
drag, startPoint x: 446, startPoint y: 219, endPoint x: 226, endPoint y: 429, distance: 304.2
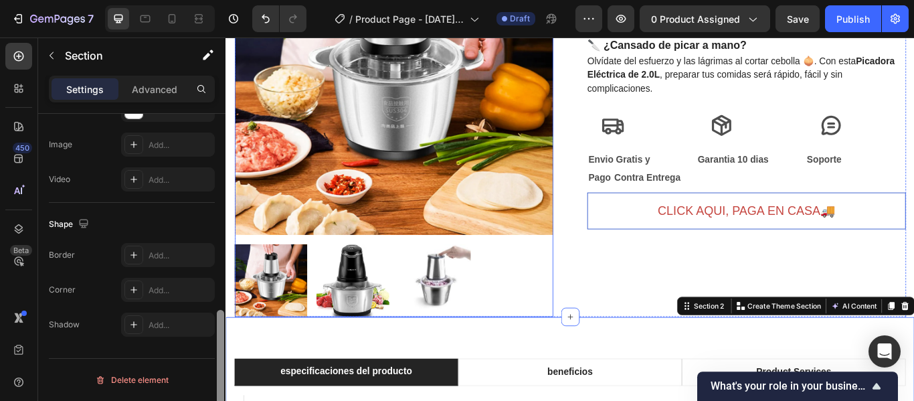
scroll to position [0, 0]
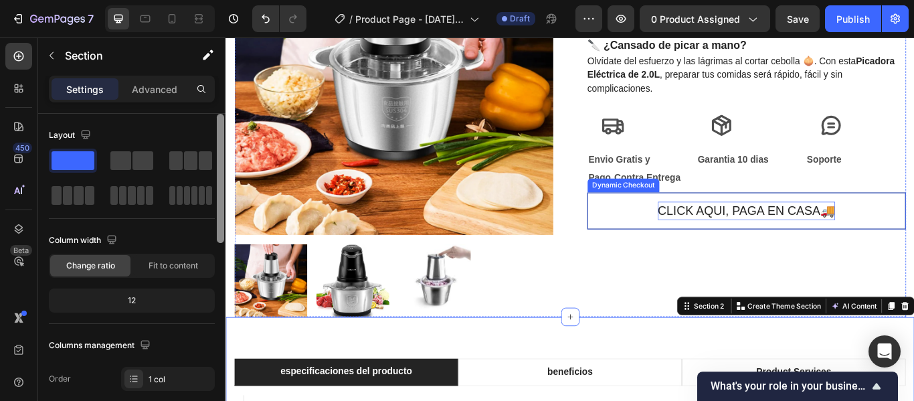
click at [869, 250] on p "CLICK AQUI, PAGA EN CASA🚚" at bounding box center [832, 239] width 207 height 21
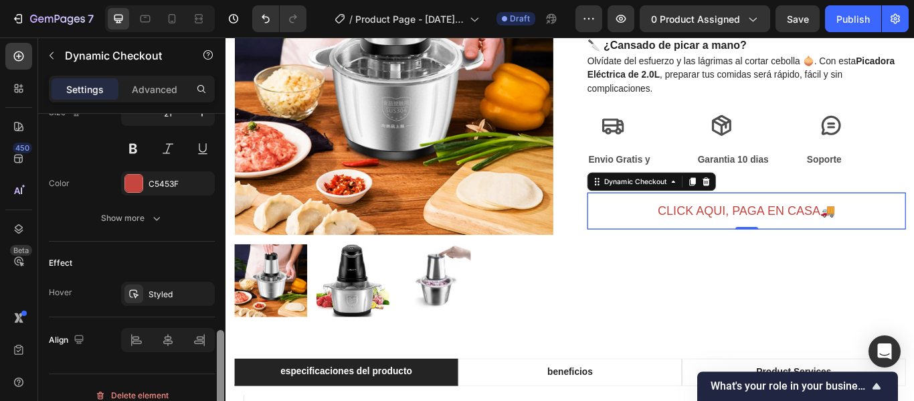
scroll to position [663, 0]
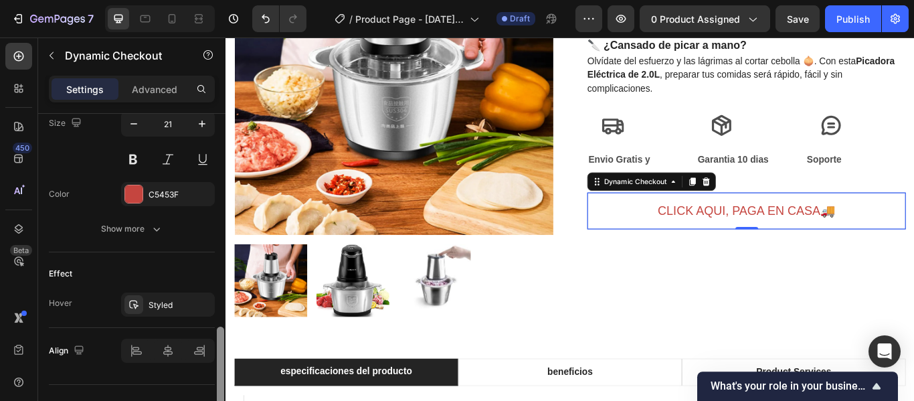
click at [217, 364] on div at bounding box center [220, 378] width 7 height 104
click at [150, 92] on p "Advanced" at bounding box center [154, 89] width 45 height 14
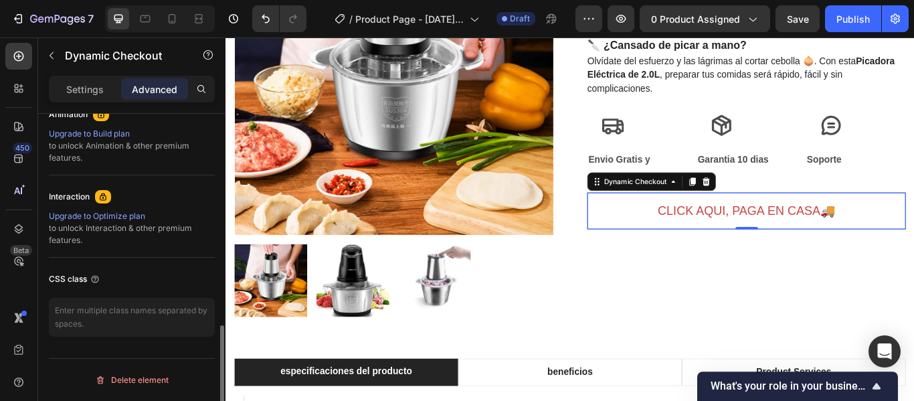
scroll to position [603, 0]
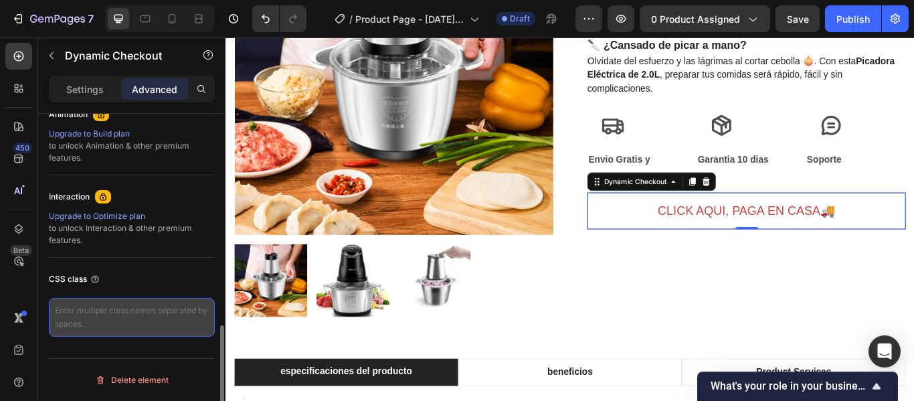
click at [143, 305] on textarea at bounding box center [132, 317] width 166 height 39
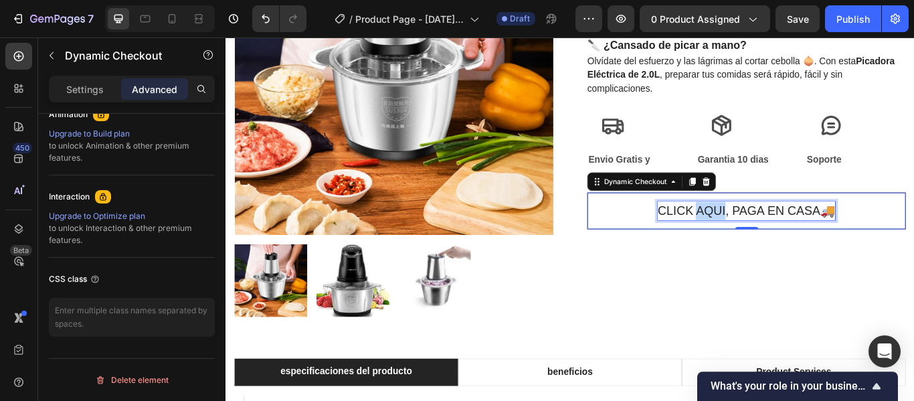
click at [763, 250] on p "CLICK AQUI, PAGA EN CASA🚚" at bounding box center [832, 239] width 207 height 21
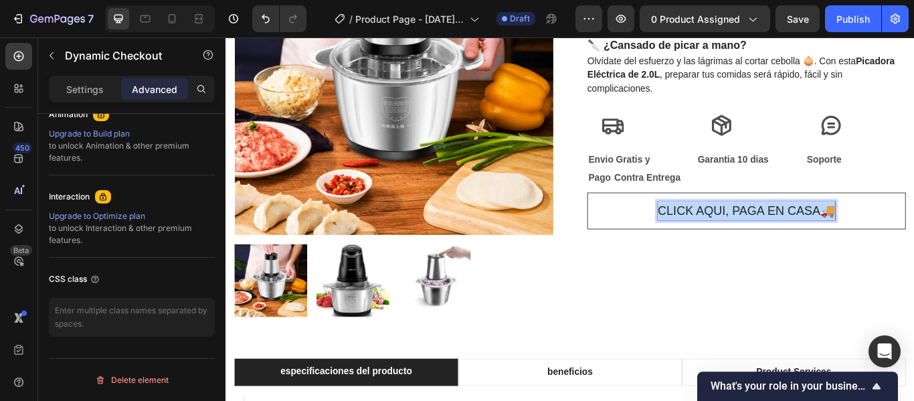
click at [763, 250] on p "CLICK AQUI, PAGA EN CASA🚚" at bounding box center [832, 239] width 207 height 21
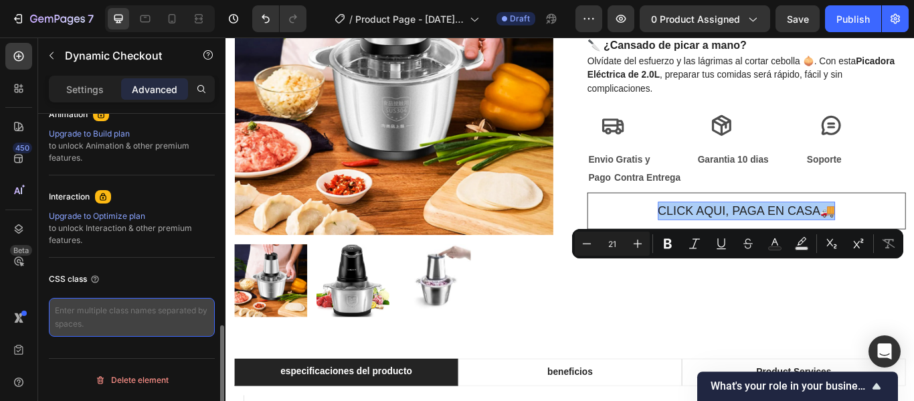
click at [112, 318] on textarea at bounding box center [132, 317] width 166 height 39
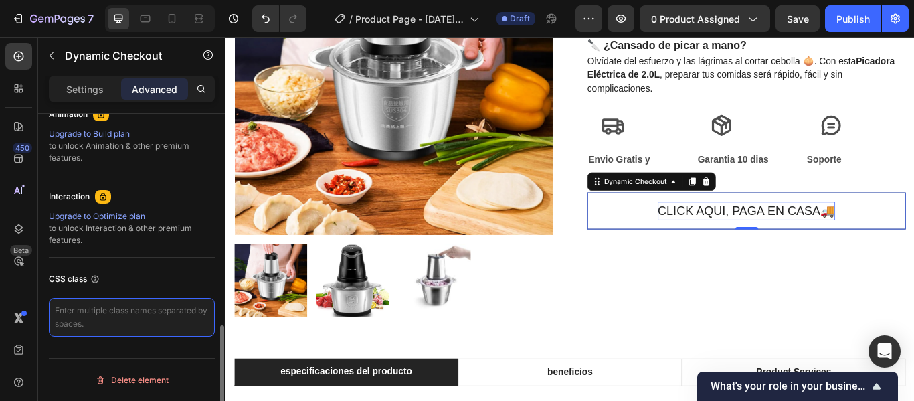
paste textarea "_rsi-cod-form-is-gempage _rsi-cod-form-gempages-button-overwrite"
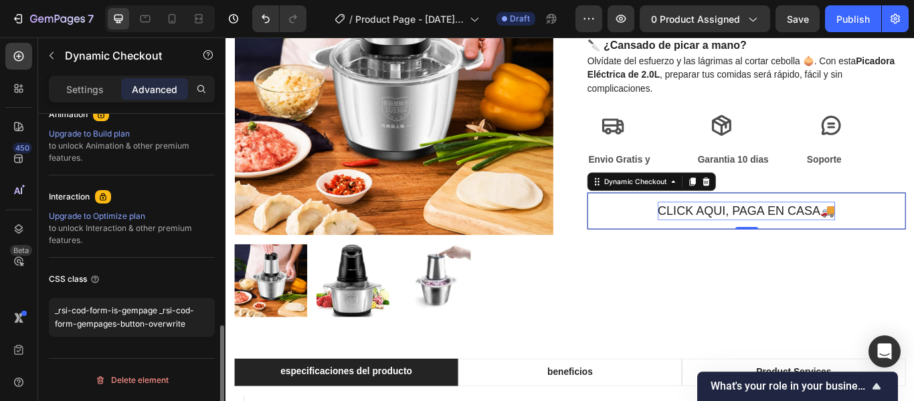
click at [203, 282] on div "CSS class" at bounding box center [132, 278] width 166 height 21
type textarea "_rsi-cod-form-is-gempage _rsi-cod-form-gempages-button-overwrite"
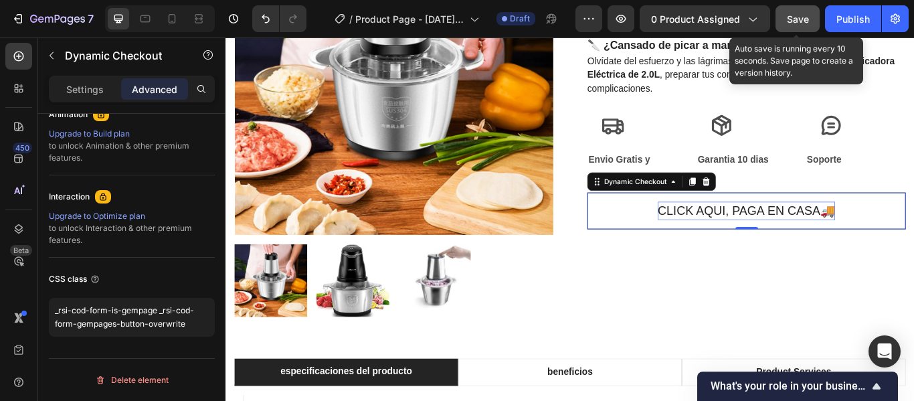
click at [789, 17] on span "Save" at bounding box center [798, 18] width 22 height 11
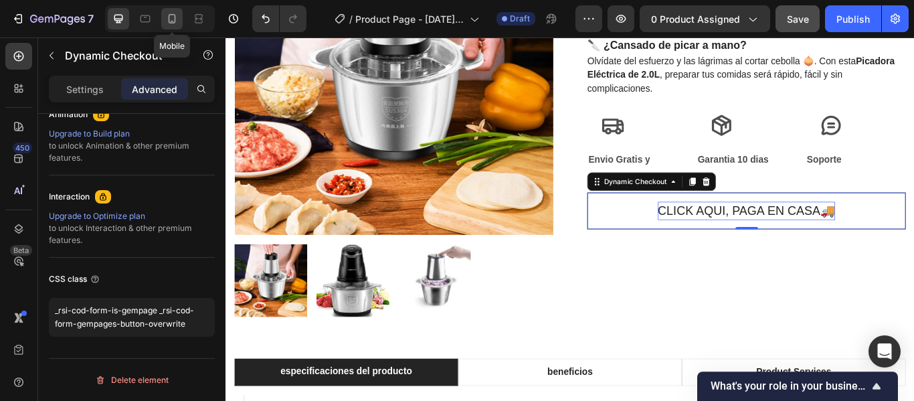
click at [173, 19] on icon at bounding box center [171, 18] width 13 height 13
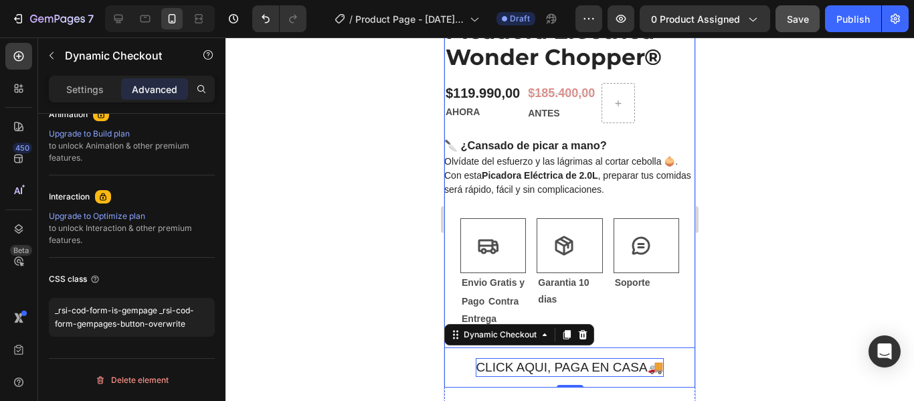
scroll to position [713, 0]
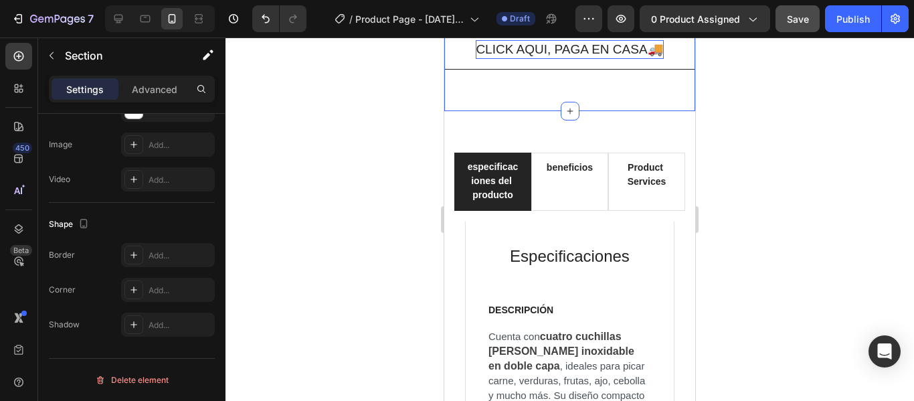
scroll to position [0, 0]
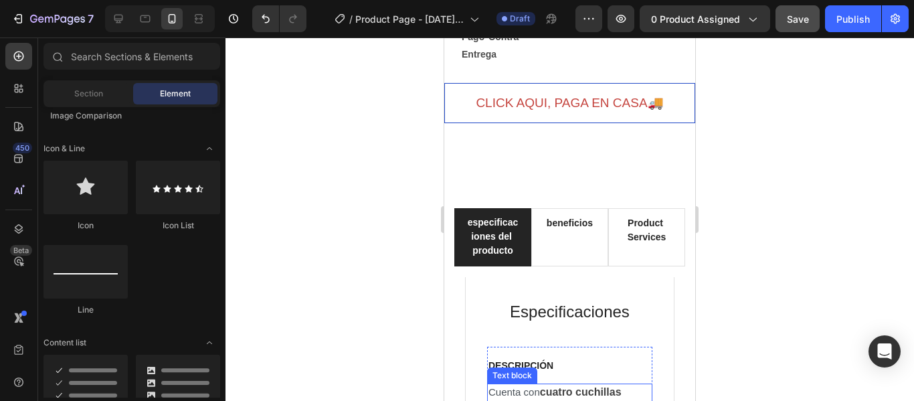
scroll to position [1031, 0]
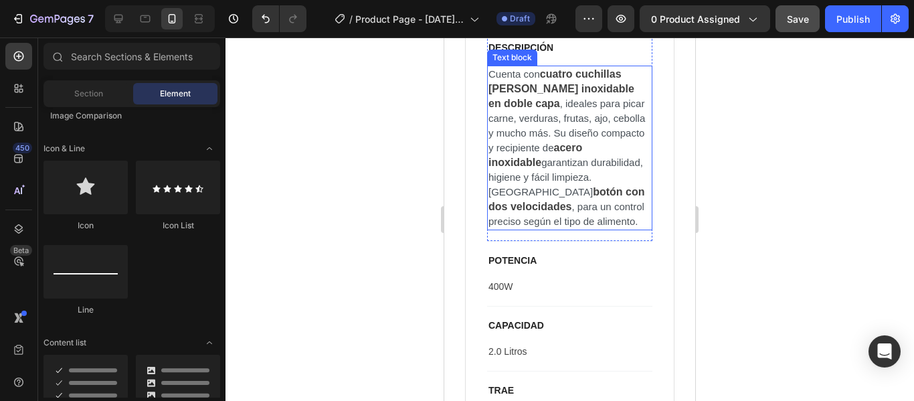
click at [522, 193] on span "garantizan durabilidad, higiene y fácil limpieza. [GEOGRAPHIC_DATA]" at bounding box center [566, 177] width 157 height 41
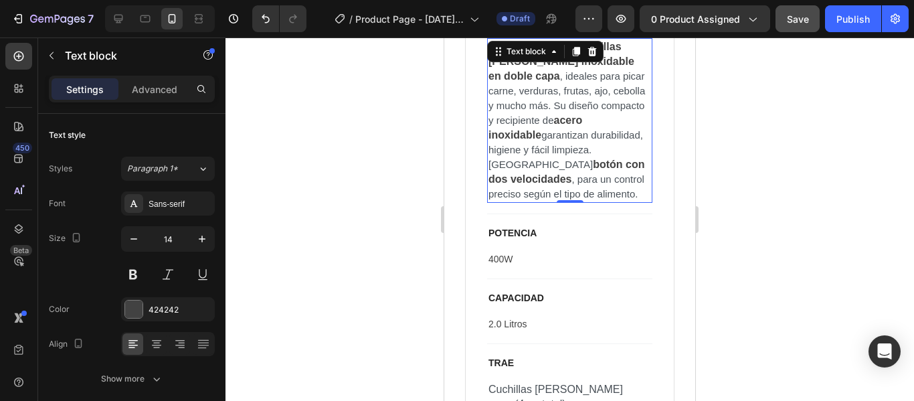
scroll to position [1053, 0]
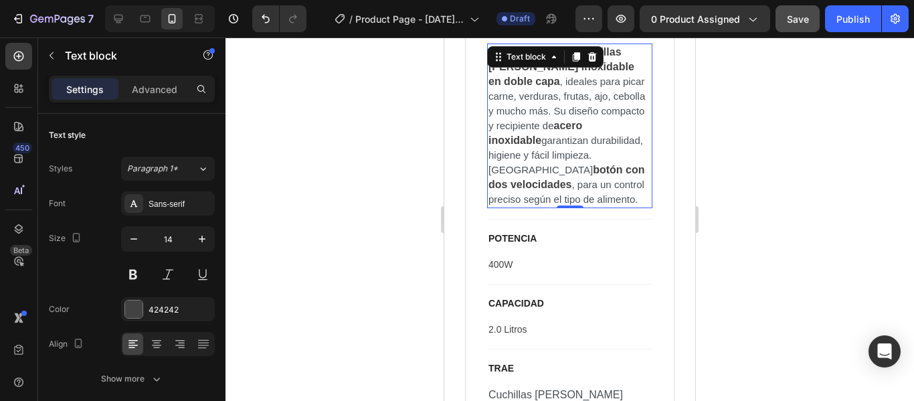
click at [535, 131] on span ", ideales para picar carne, verduras, frutas, ajo, cebolla y mucho más. Su dise…" at bounding box center [567, 104] width 159 height 56
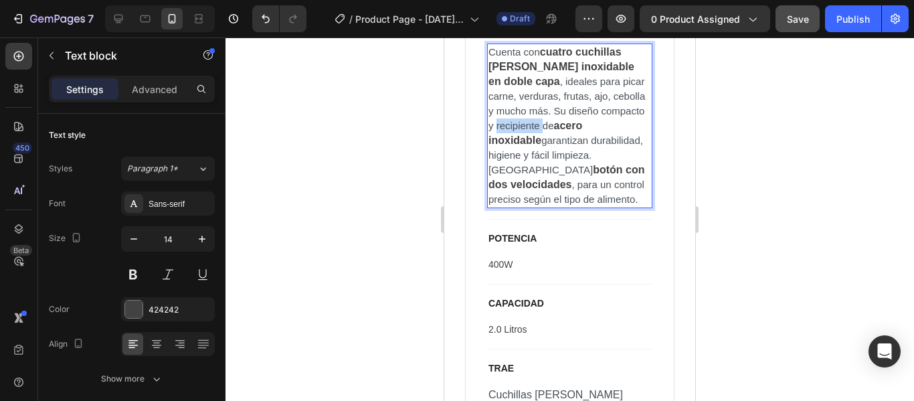
click at [535, 131] on span ", ideales para picar carne, verduras, frutas, ajo, cebolla y mucho más. Su dise…" at bounding box center [567, 104] width 159 height 56
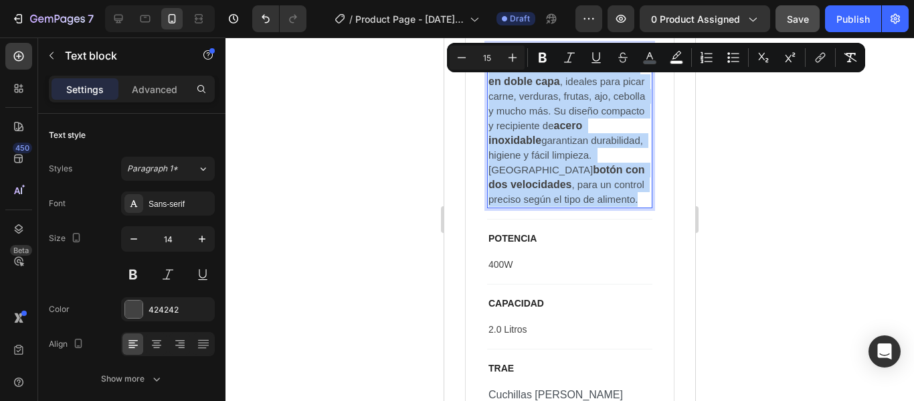
click at [537, 131] on span ", ideales para picar carne, verduras, frutas, ajo, cebolla y mucho más. Su dise…" at bounding box center [567, 104] width 159 height 56
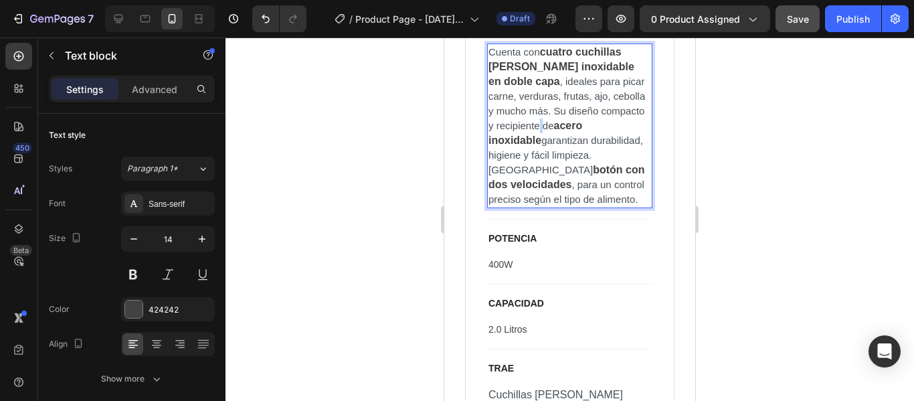
click at [537, 131] on span ", ideales para picar carne, verduras, frutas, ajo, cebolla y mucho más. Su dise…" at bounding box center [567, 104] width 159 height 56
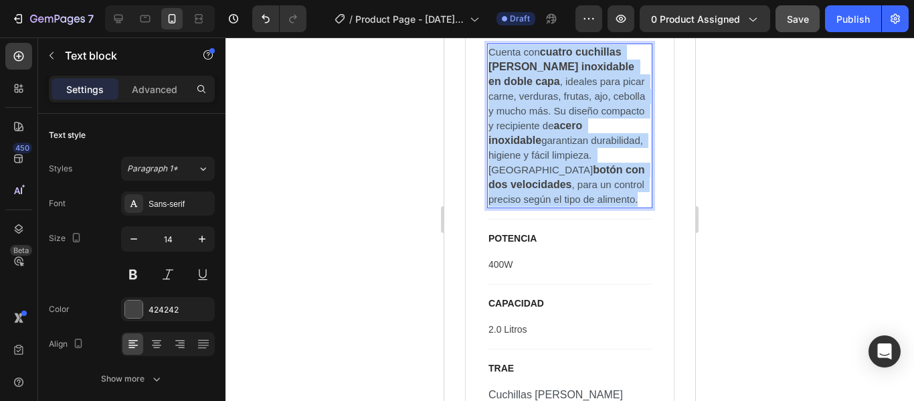
click at [537, 131] on span ", ideales para picar carne, verduras, frutas, ajo, cebolla y mucho más. Su dise…" at bounding box center [567, 104] width 159 height 56
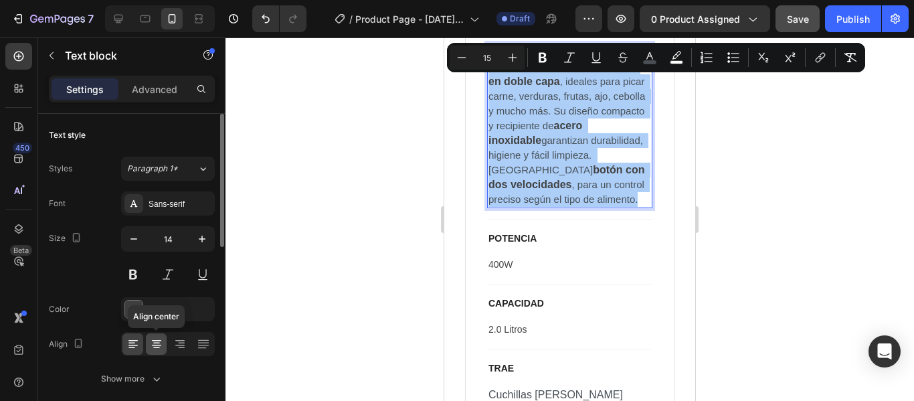
click at [152, 346] on icon at bounding box center [156, 343] width 13 height 13
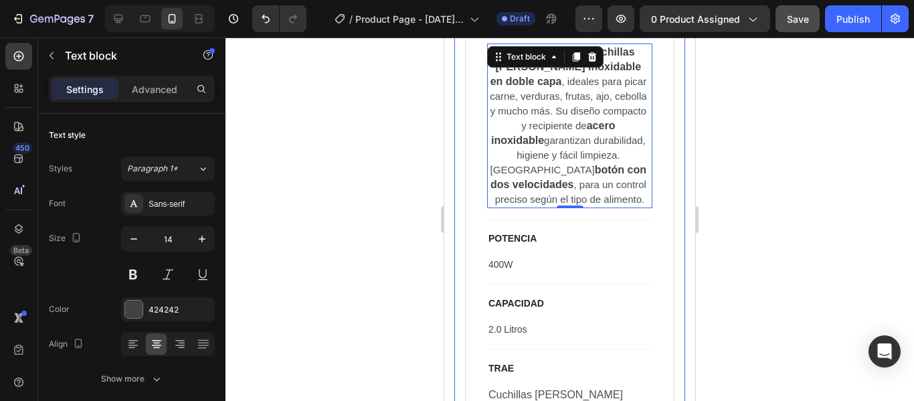
click at [665, 270] on div "Especificaciones Heading DESCRIPCIÓN Text block Cuenta con cuatro cuchillas de …" at bounding box center [569, 266] width 231 height 680
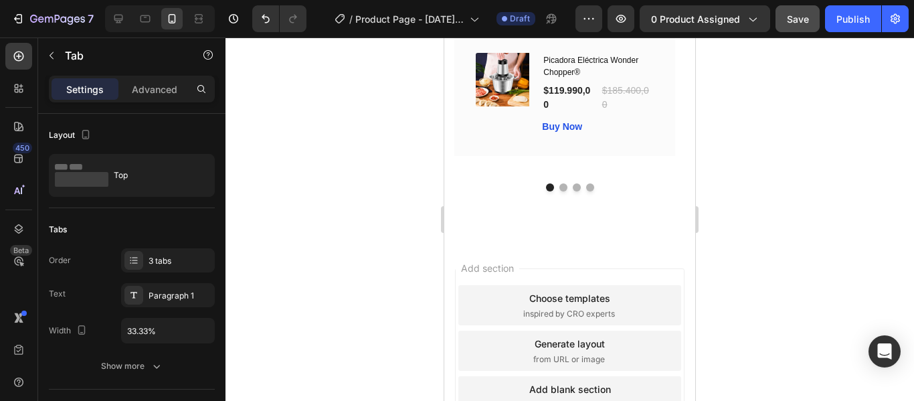
scroll to position [3595, 0]
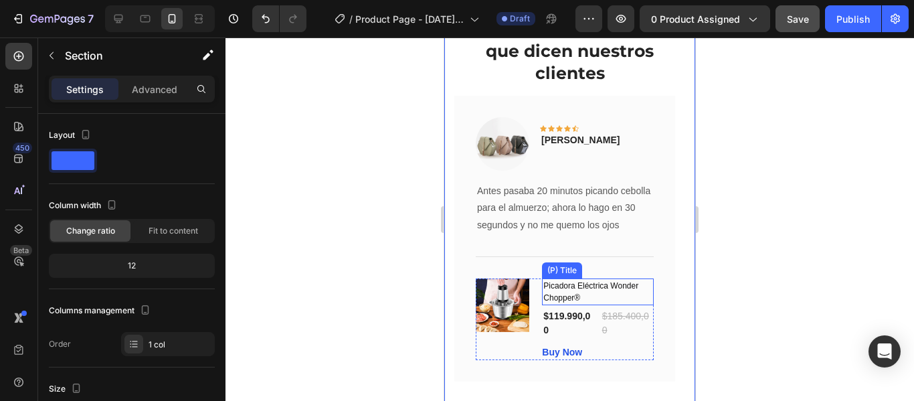
scroll to position [4073, 0]
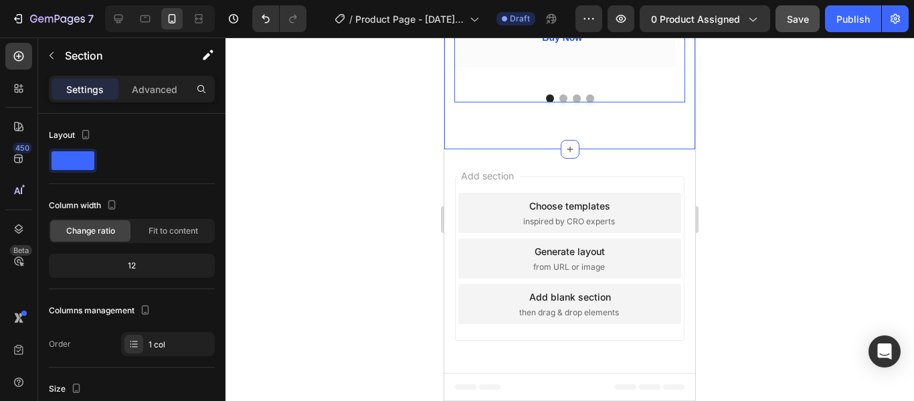
click at [560, 100] on button "Dot" at bounding box center [563, 98] width 8 height 8
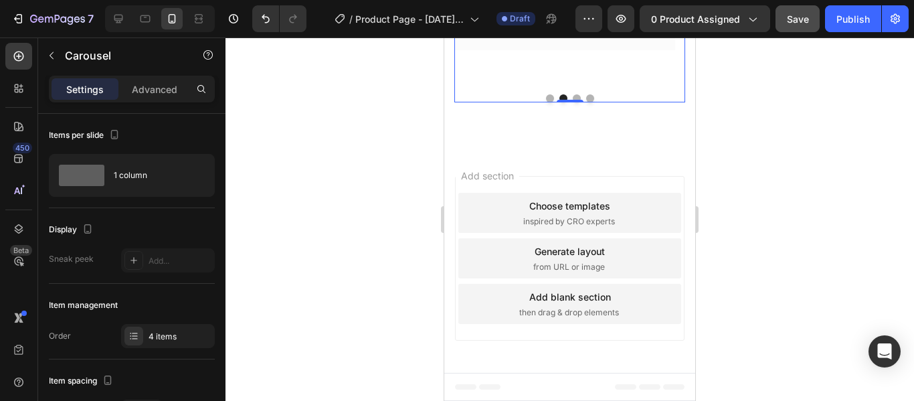
click at [573, 98] on button "Dot" at bounding box center [577, 98] width 8 height 8
click at [586, 98] on button "Dot" at bounding box center [590, 98] width 8 height 8
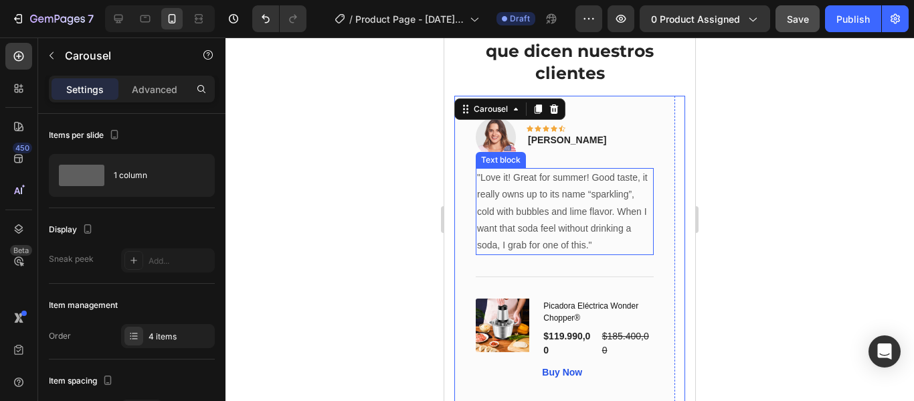
click at [580, 195] on p ""Love it! Great for summer! Good taste, it really owns up to its name “sparklin…" at bounding box center [564, 211] width 175 height 84
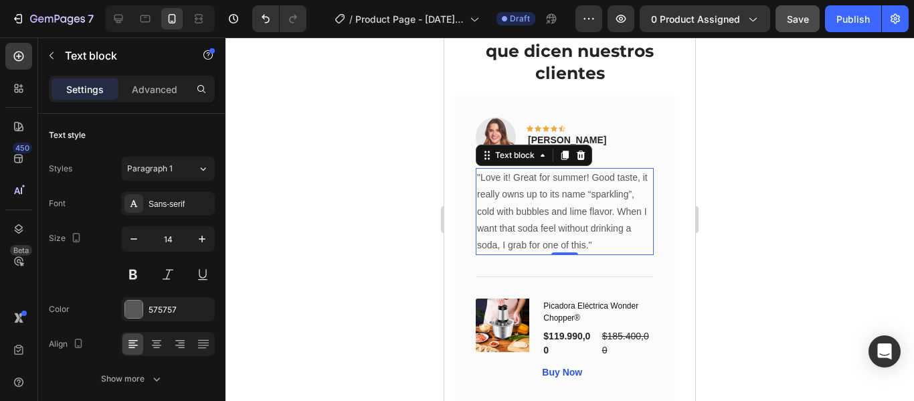
click at [580, 195] on p ""Love it! Great for summer! Good taste, it really owns up to its name “sparklin…" at bounding box center [564, 211] width 175 height 84
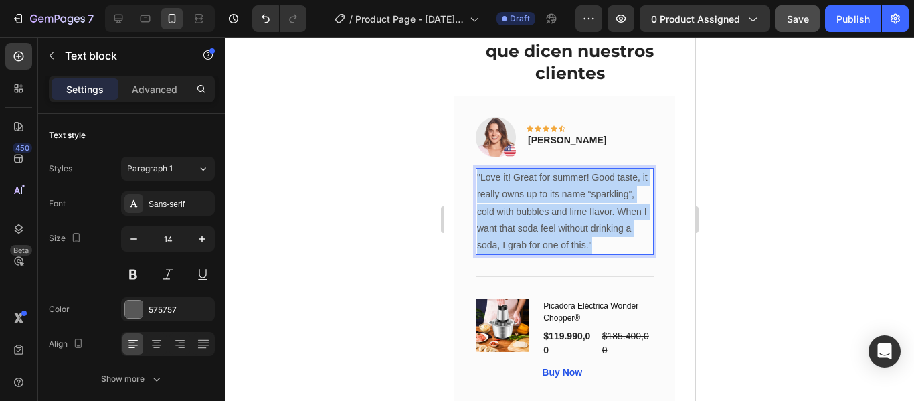
click at [580, 195] on p ""Love it! Great for summer! Good taste, it really owns up to its name “sparklin…" at bounding box center [564, 211] width 175 height 84
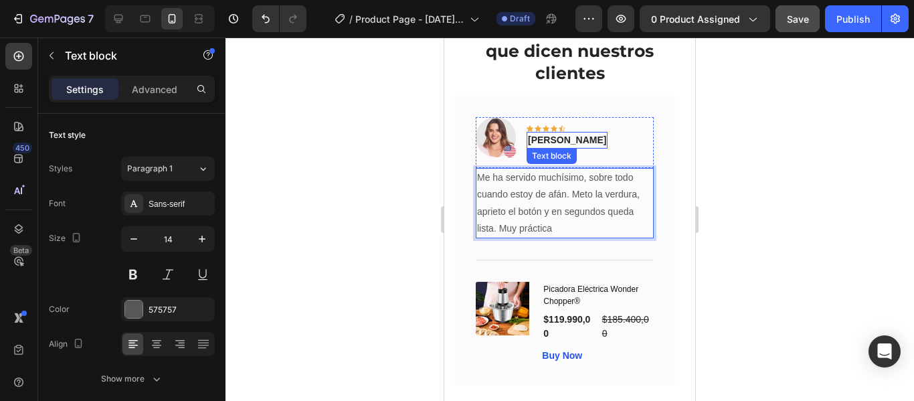
click at [564, 141] on p "Rita Carroll" at bounding box center [567, 140] width 78 height 14
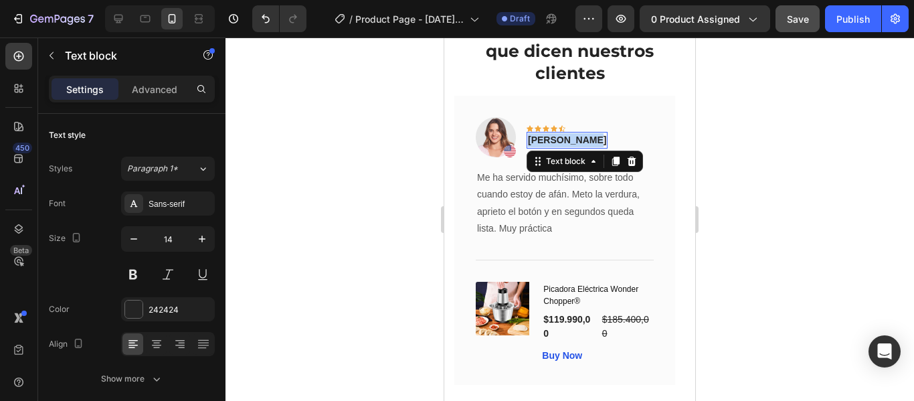
click at [564, 141] on p "Rita Carroll" at bounding box center [567, 140] width 78 height 14
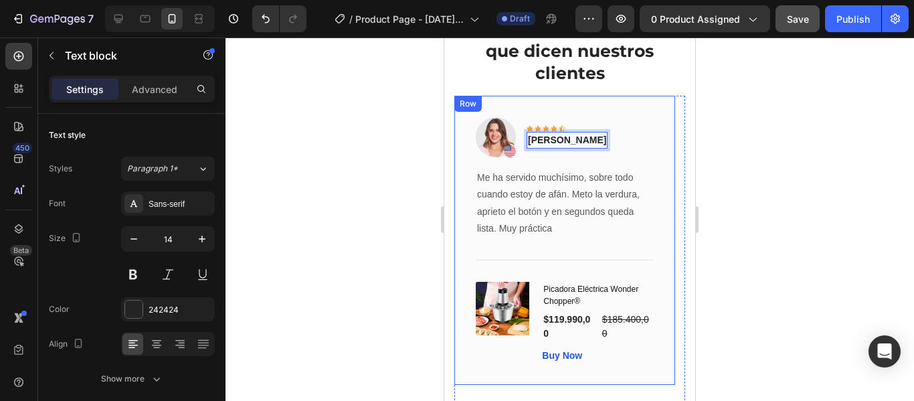
click at [670, 167] on div "Image Icon Icon Icon Icon Icon Row carlos giraldo Text block 0 Row Me ha servid…" at bounding box center [564, 240] width 221 height 289
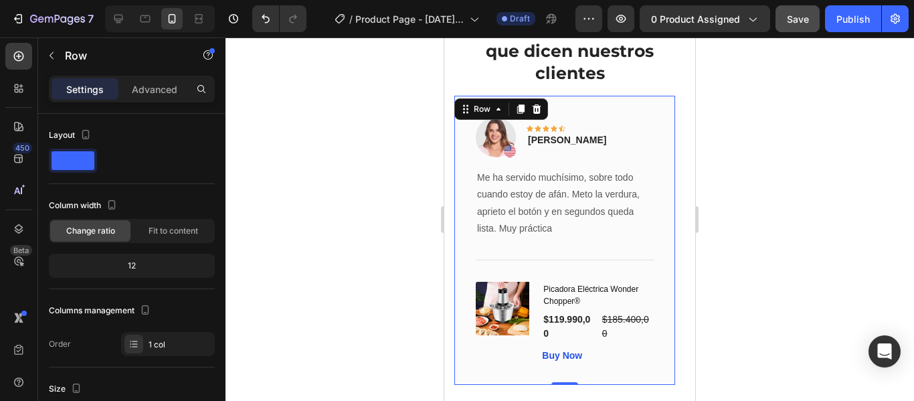
click at [726, 168] on div at bounding box center [569, 218] width 688 height 363
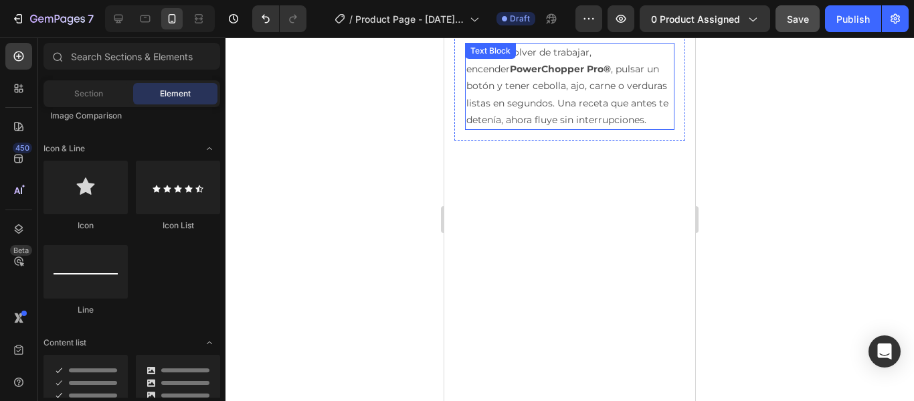
scroll to position [2931, 0]
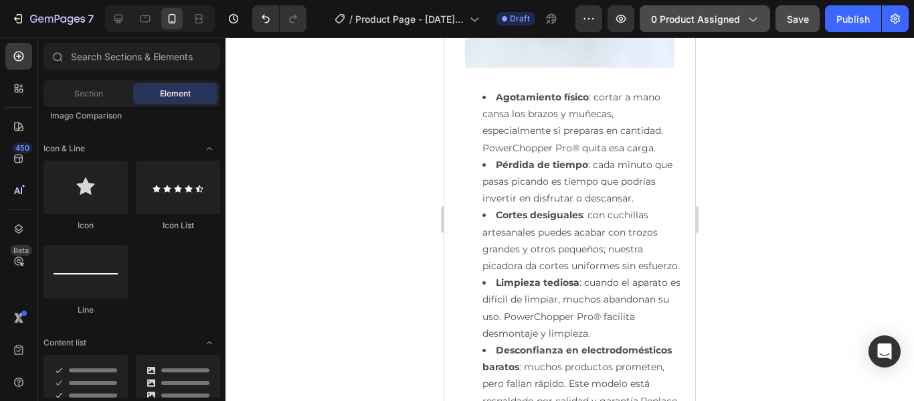
click at [742, 23] on div "0 product assigned" at bounding box center [705, 19] width 108 height 14
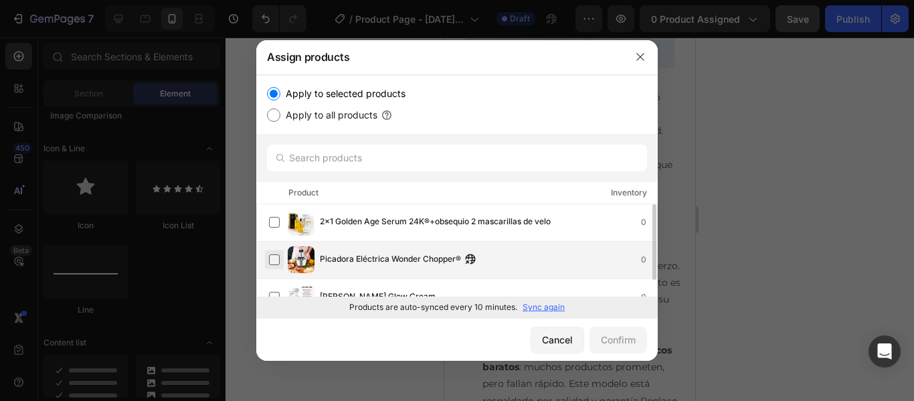
click at [280, 255] on label at bounding box center [274, 259] width 11 height 11
click at [633, 342] on div "Confirm" at bounding box center [618, 339] width 35 height 14
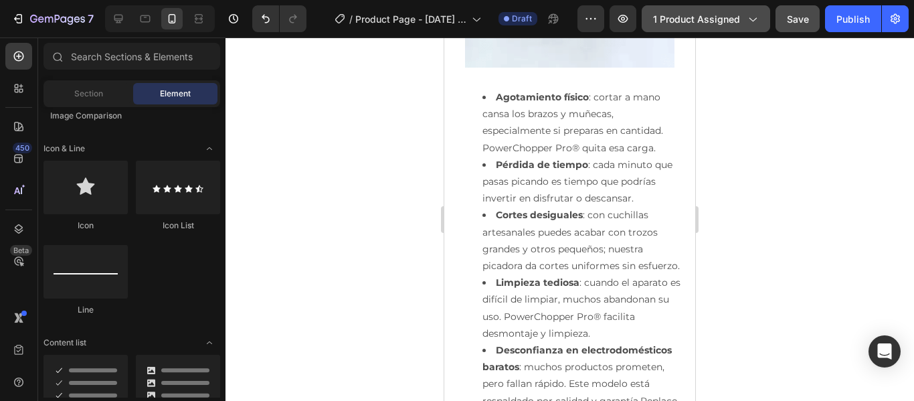
click at [740, 22] on span "1 product assigned" at bounding box center [696, 19] width 87 height 14
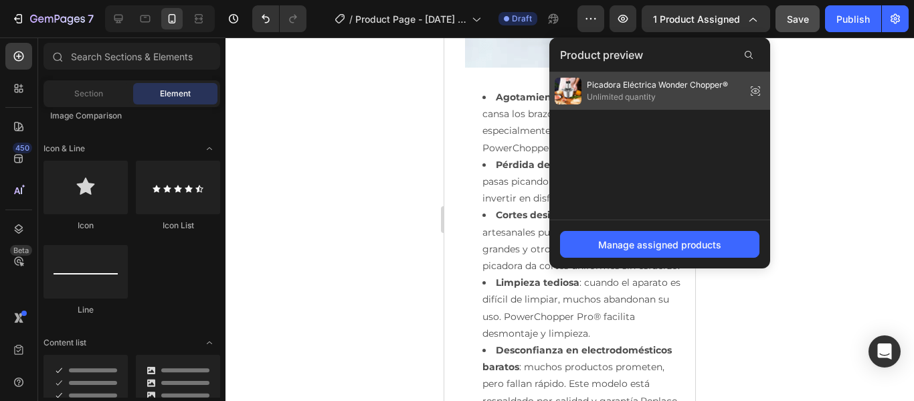
click at [753, 89] on icon at bounding box center [755, 91] width 19 height 19
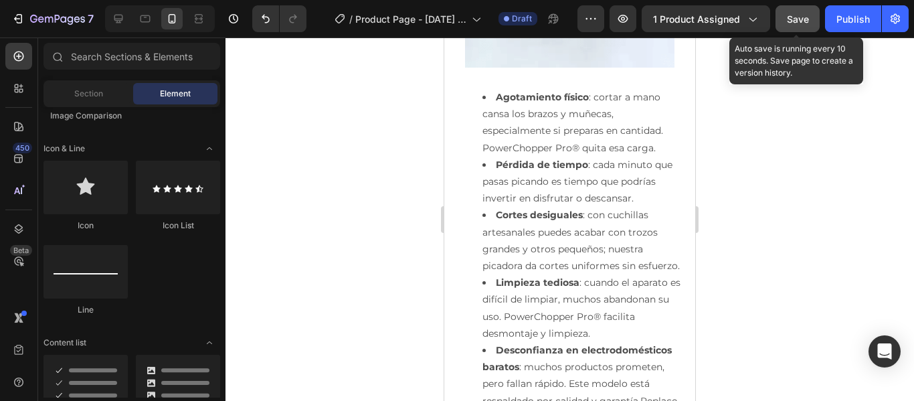
click at [782, 17] on button "Save" at bounding box center [797, 18] width 44 height 27
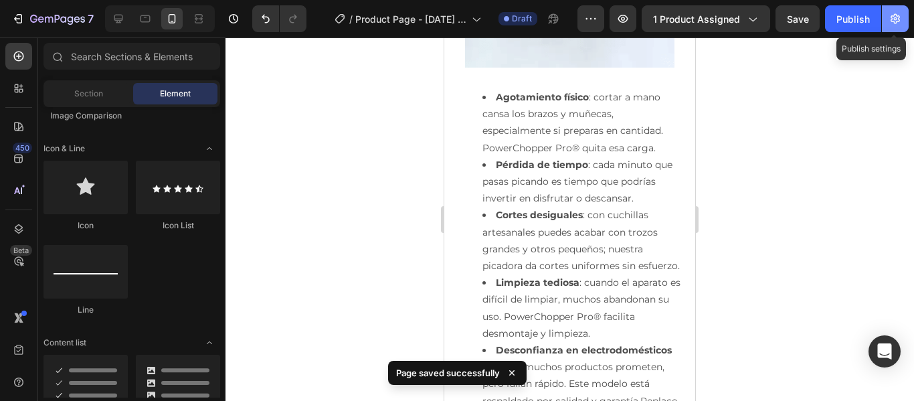
click at [892, 19] on icon "button" at bounding box center [894, 19] width 9 height 10
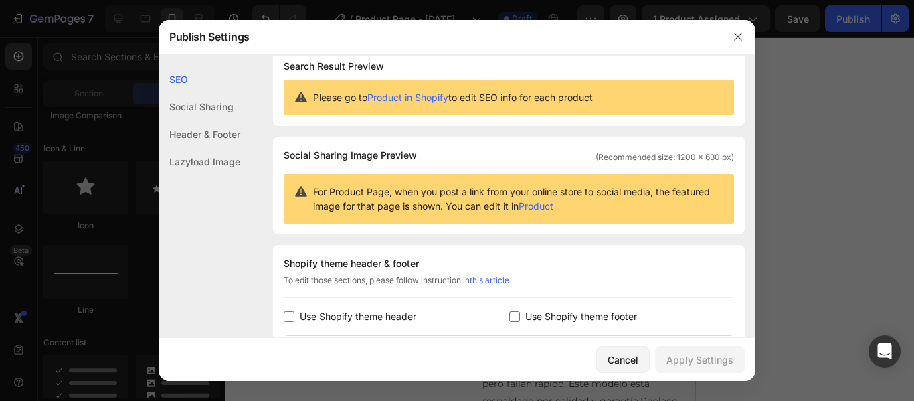
scroll to position [13, 0]
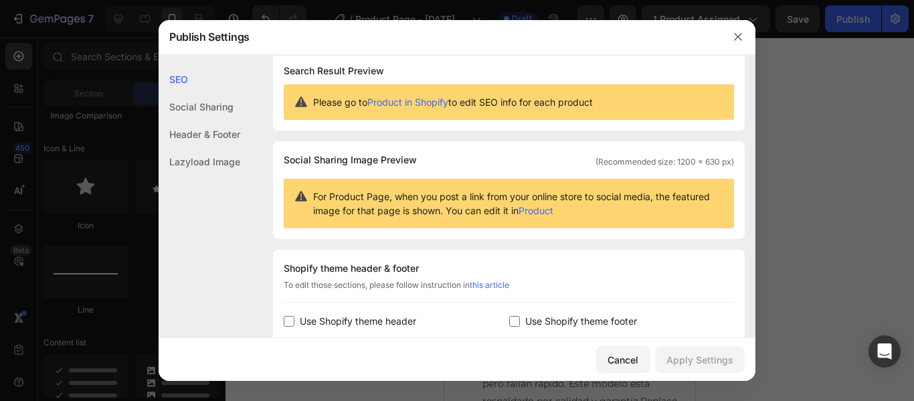
click at [520, 325] on label "Use Shopify theme footer" at bounding box center [578, 321] width 117 height 16
checkbox input "true"
click at [695, 361] on div "Apply Settings" at bounding box center [699, 359] width 67 height 14
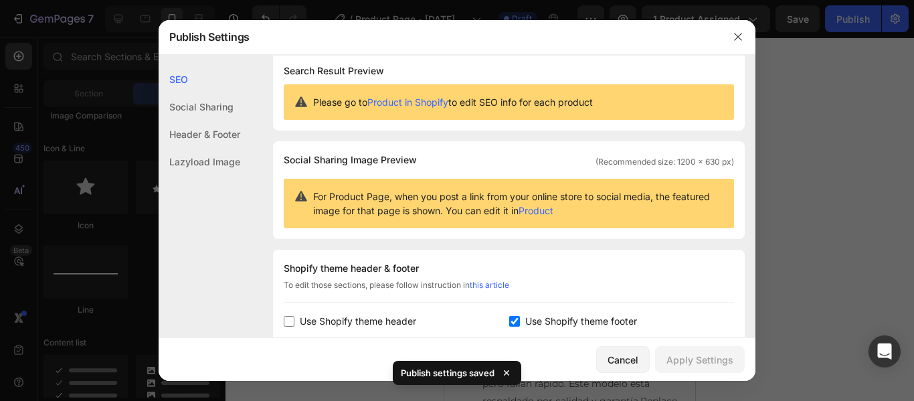
click at [741, 34] on icon "button" at bounding box center [737, 36] width 11 height 11
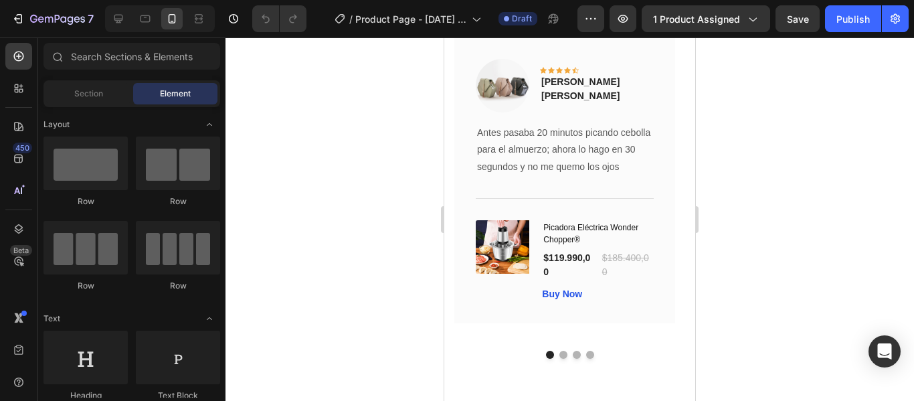
scroll to position [4102, 0]
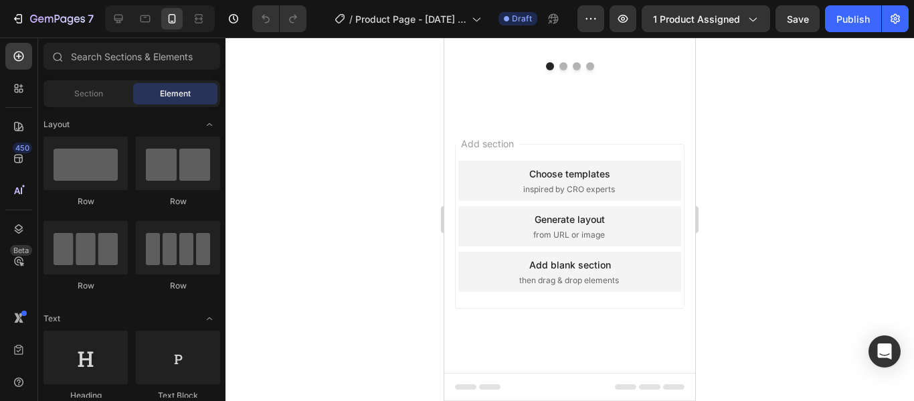
click at [571, 188] on span "inspired by CRO experts" at bounding box center [569, 189] width 92 height 12
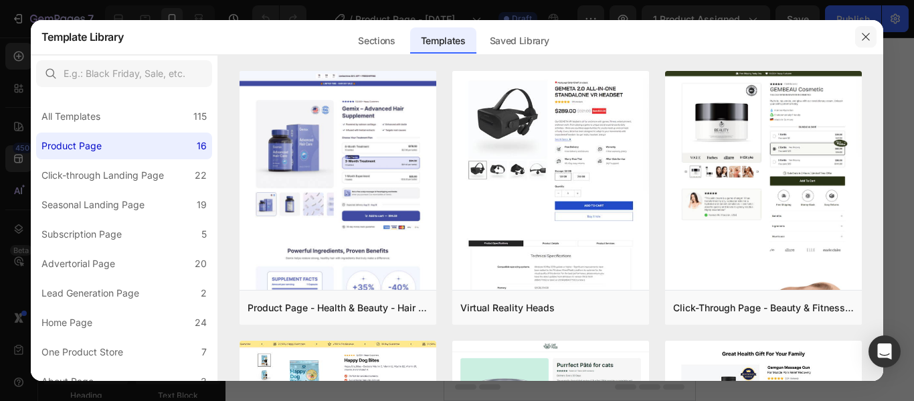
click at [865, 42] on icon "button" at bounding box center [865, 36] width 11 height 11
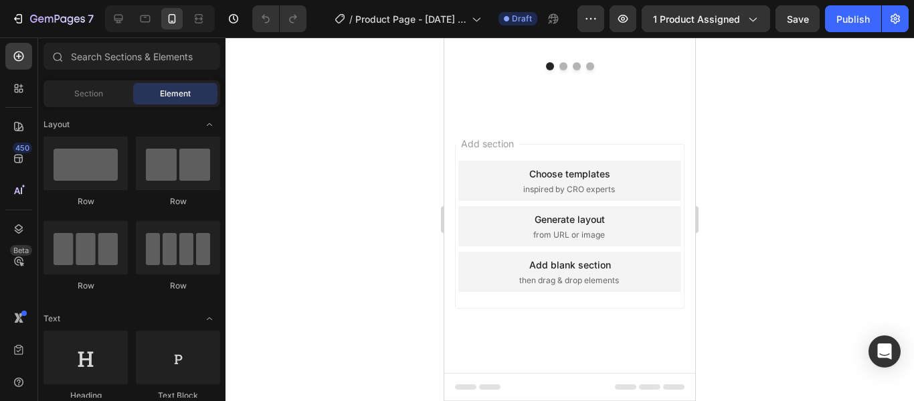
click at [663, 147] on div "Add section Choose templates inspired by CRO experts Generate layout from URL o…" at bounding box center [569, 226] width 229 height 165
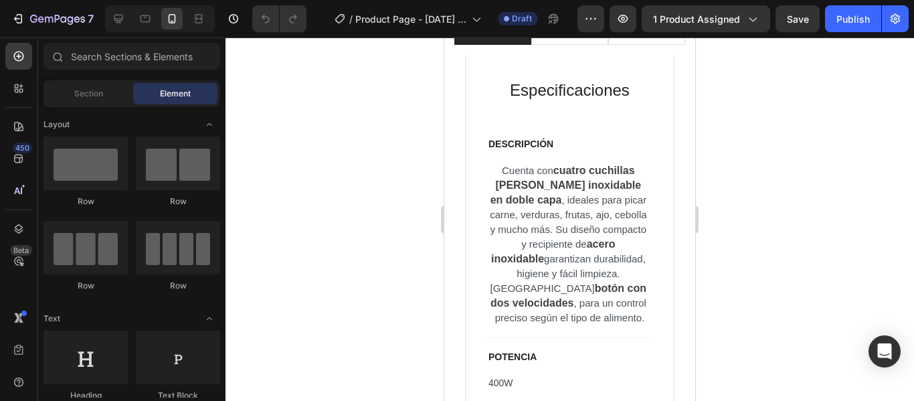
scroll to position [635, 0]
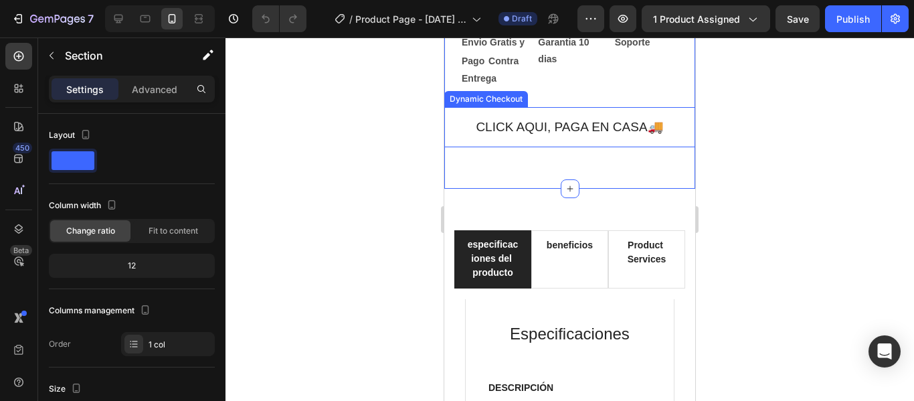
click at [674, 148] on button "CLICK AQUI, PAGA EN CASA🚚" at bounding box center [569, 127] width 251 height 41
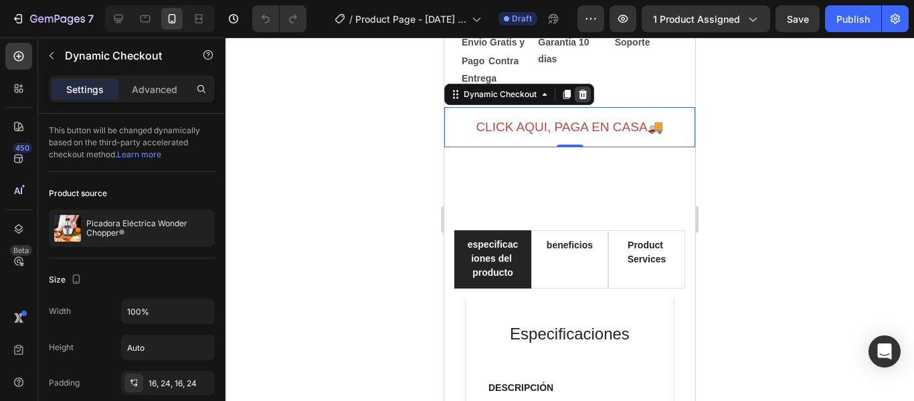
click at [581, 98] on icon at bounding box center [583, 93] width 9 height 9
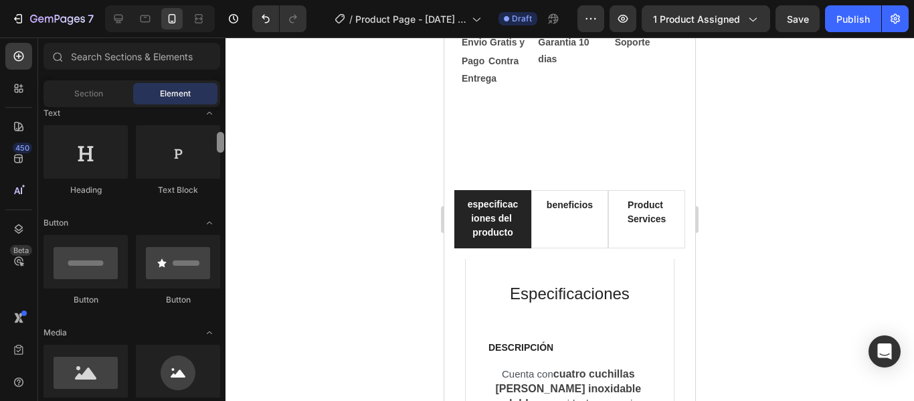
scroll to position [215, 0]
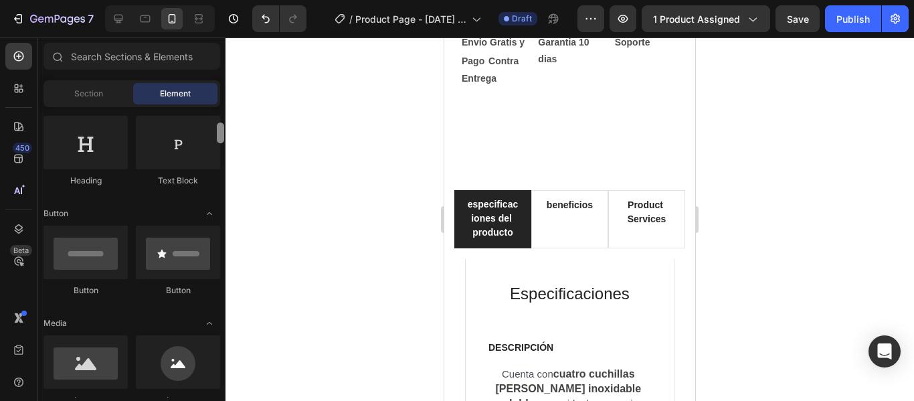
drag, startPoint x: 219, startPoint y: 118, endPoint x: 223, endPoint y: 133, distance: 15.9
click at [223, 133] on div at bounding box center [220, 132] width 7 height 21
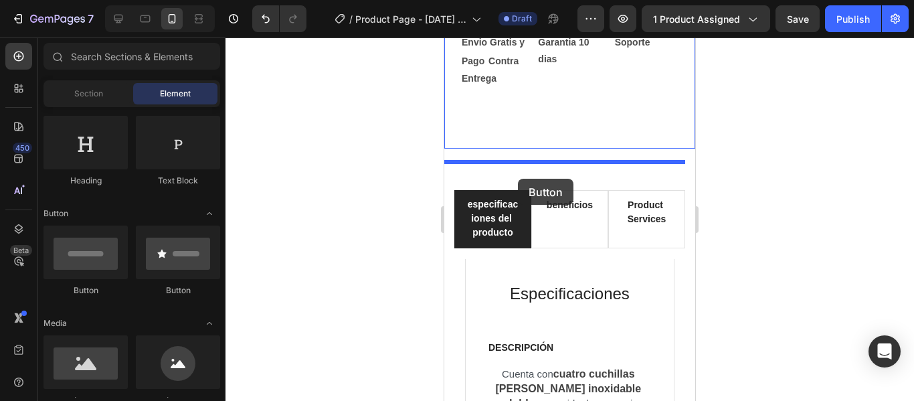
drag, startPoint x: 526, startPoint y: 295, endPoint x: 518, endPoint y: 179, distance: 116.7
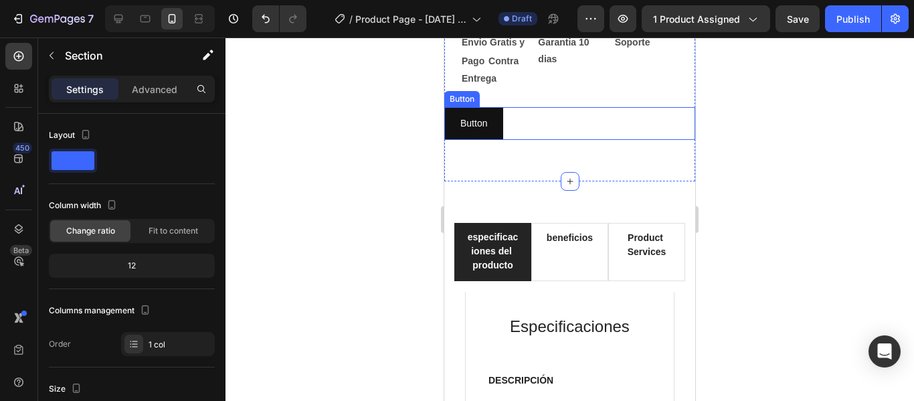
click at [540, 140] on div "Button Button" at bounding box center [569, 123] width 251 height 33
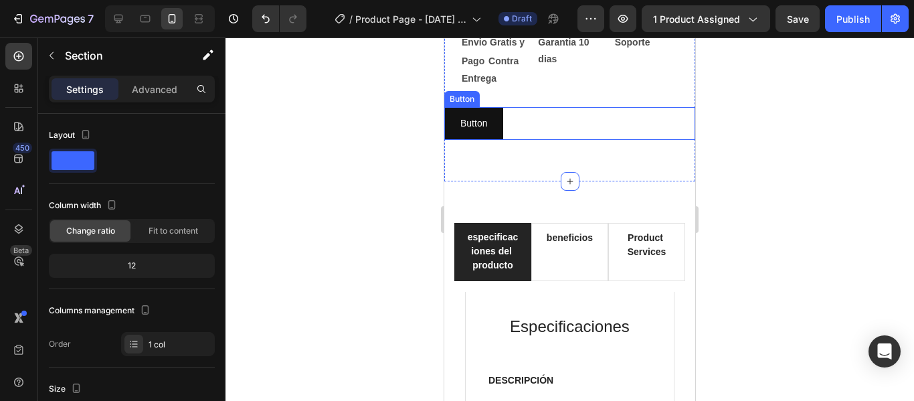
click at [572, 140] on div "Button Button" at bounding box center [569, 123] width 251 height 33
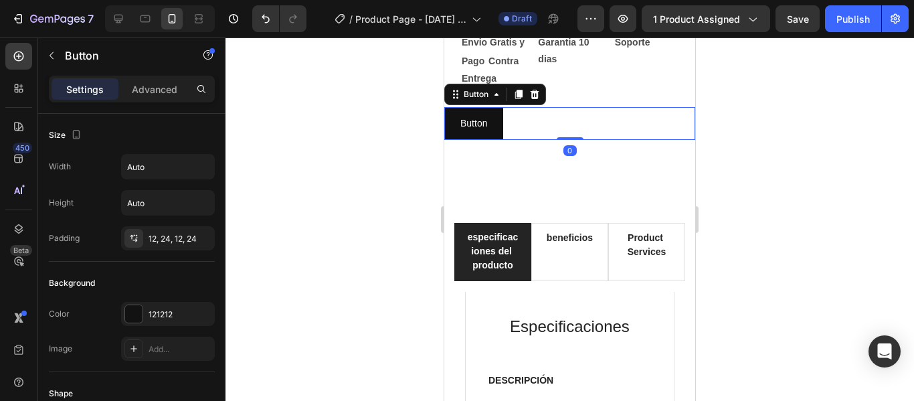
drag, startPoint x: 565, startPoint y: 191, endPoint x: 570, endPoint y: 137, distance: 54.4
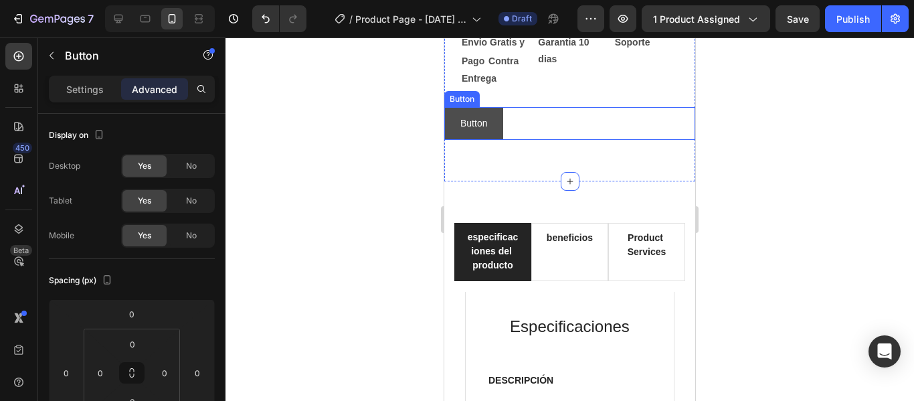
click at [491, 140] on button "Button" at bounding box center [473, 123] width 59 height 33
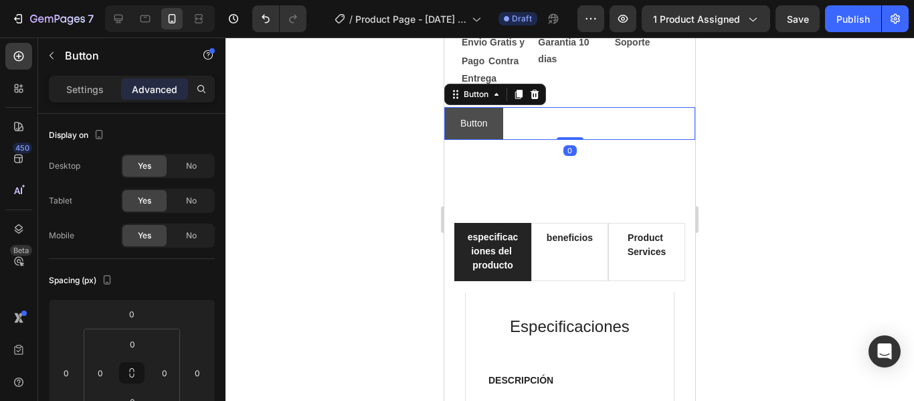
click at [491, 140] on button "Button" at bounding box center [473, 123] width 59 height 33
click at [482, 132] on p "Button" at bounding box center [473, 123] width 27 height 17
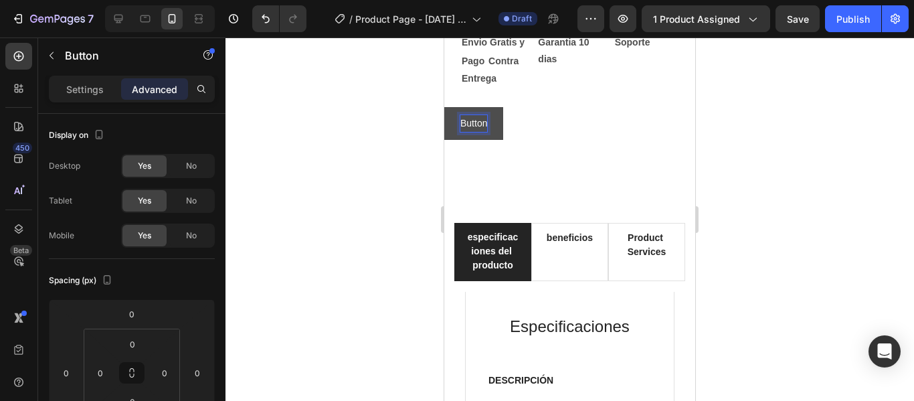
click at [472, 132] on p "Button" at bounding box center [473, 123] width 27 height 17
click at [86, 86] on p "Settings" at bounding box center [84, 89] width 37 height 14
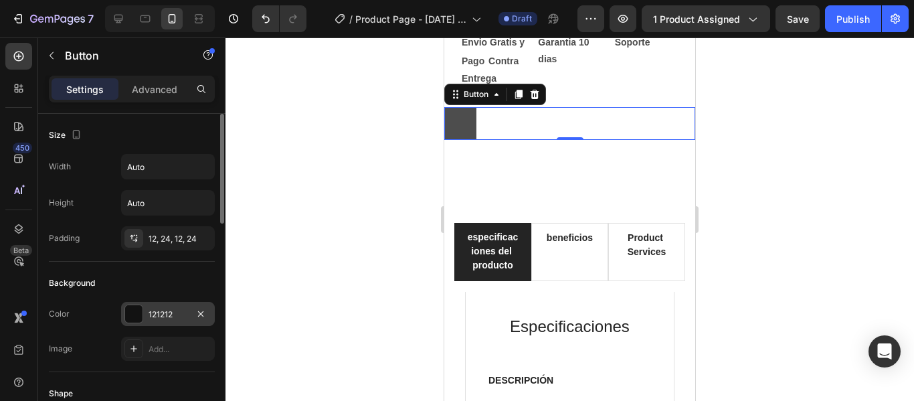
click at [141, 311] on div at bounding box center [133, 313] width 17 height 17
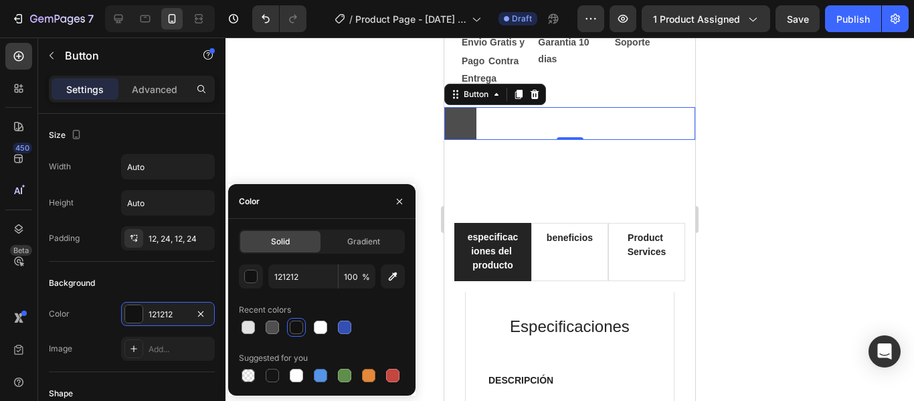
click at [391, 372] on div at bounding box center [392, 375] width 13 height 13
type input "C5453F"
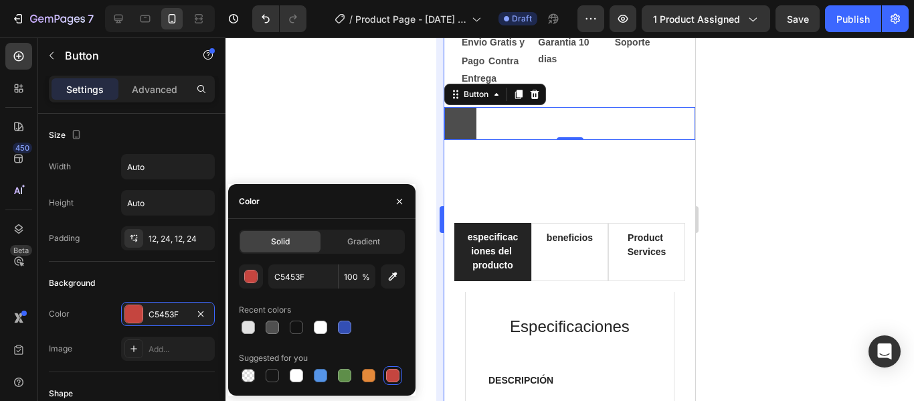
drag, startPoint x: 395, startPoint y: 197, endPoint x: 443, endPoint y: 182, distance: 50.4
click at [396, 197] on icon "button" at bounding box center [399, 201] width 11 height 11
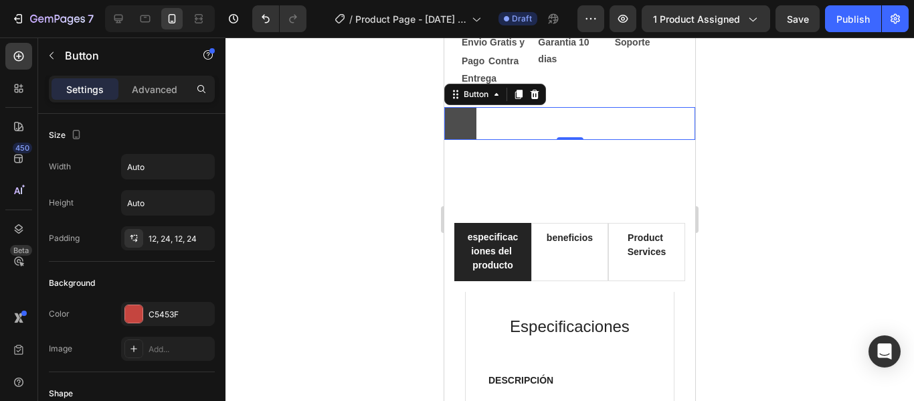
click at [462, 140] on button at bounding box center [460, 123] width 32 height 33
click at [466, 140] on button at bounding box center [460, 123] width 32 height 33
drag, startPoint x: 454, startPoint y: 185, endPoint x: 462, endPoint y: 185, distance: 7.4
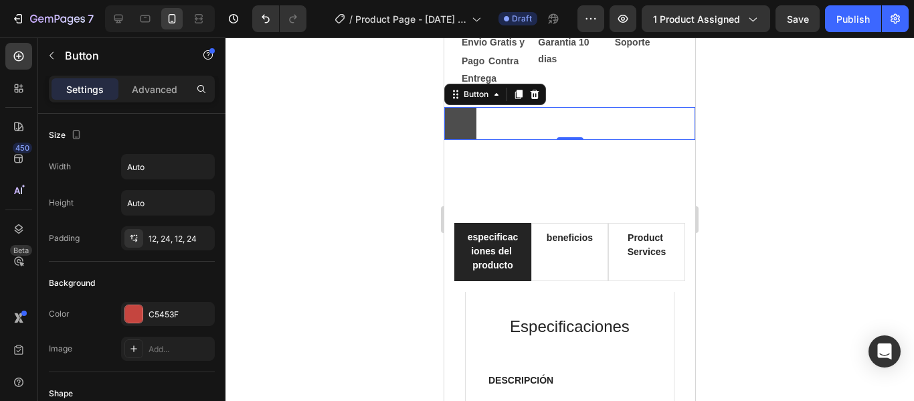
click at [455, 140] on button at bounding box center [460, 123] width 32 height 33
click at [462, 140] on button at bounding box center [460, 123] width 32 height 33
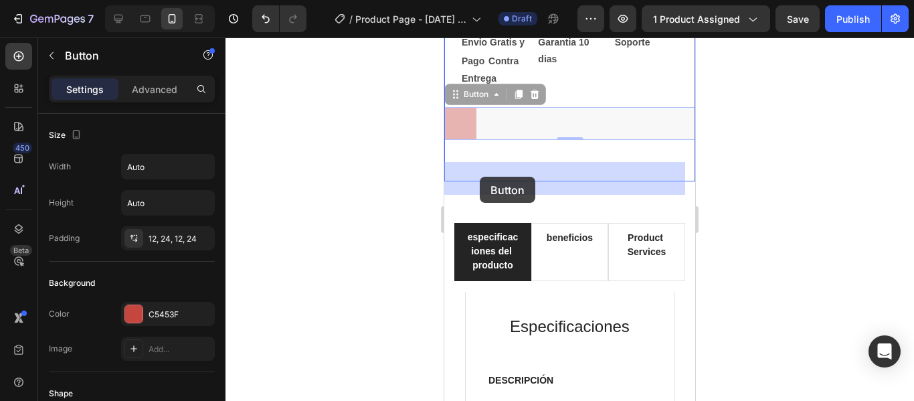
drag, startPoint x: 476, startPoint y: 172, endPoint x: 488, endPoint y: 178, distance: 13.5
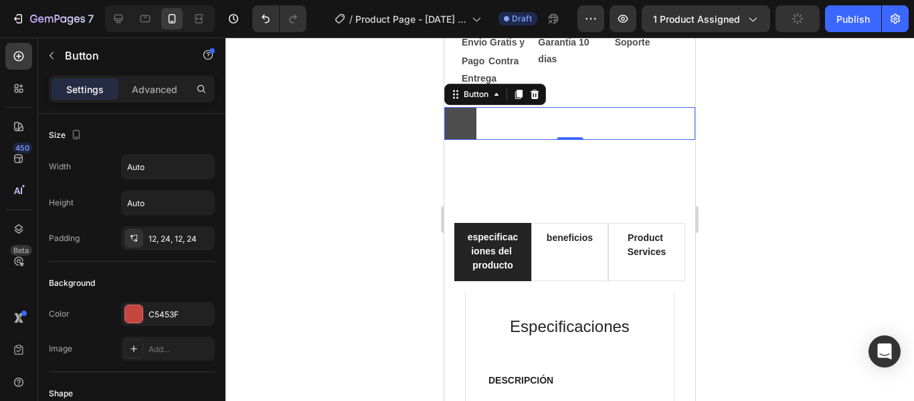
click at [456, 140] on button at bounding box center [460, 123] width 32 height 33
click at [492, 100] on icon at bounding box center [496, 94] width 11 height 11
click at [476, 100] on div "Button" at bounding box center [476, 94] width 30 height 12
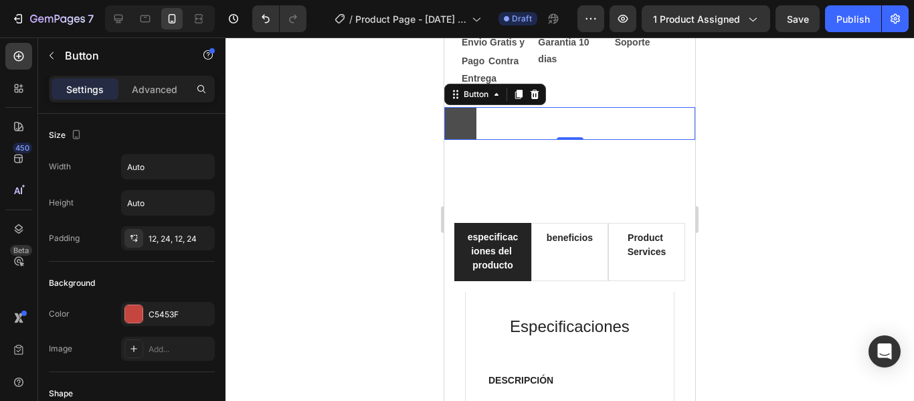
click at [447, 140] on button at bounding box center [460, 123] width 32 height 33
click at [537, 98] on icon at bounding box center [534, 93] width 9 height 9
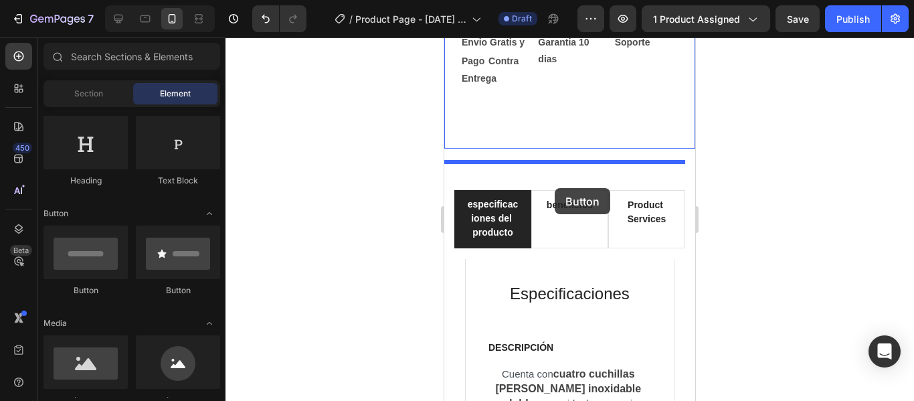
drag, startPoint x: 633, startPoint y: 292, endPoint x: 554, endPoint y: 188, distance: 130.4
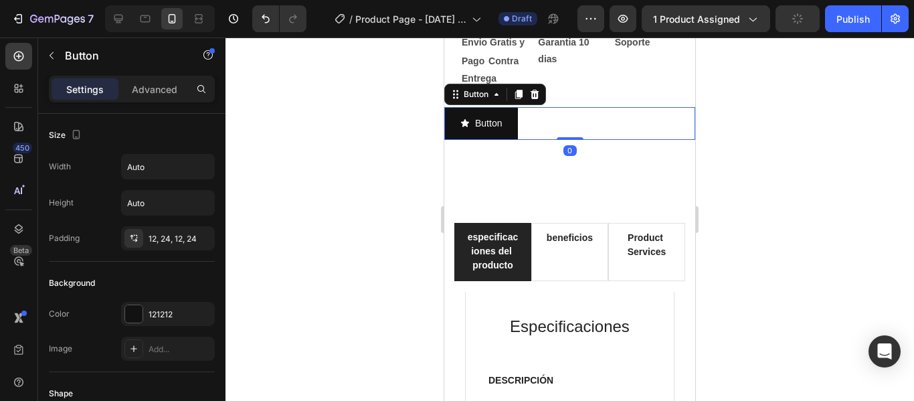
click at [573, 140] on div "Button Button 0" at bounding box center [569, 123] width 251 height 33
click at [492, 132] on p "Button" at bounding box center [488, 123] width 27 height 17
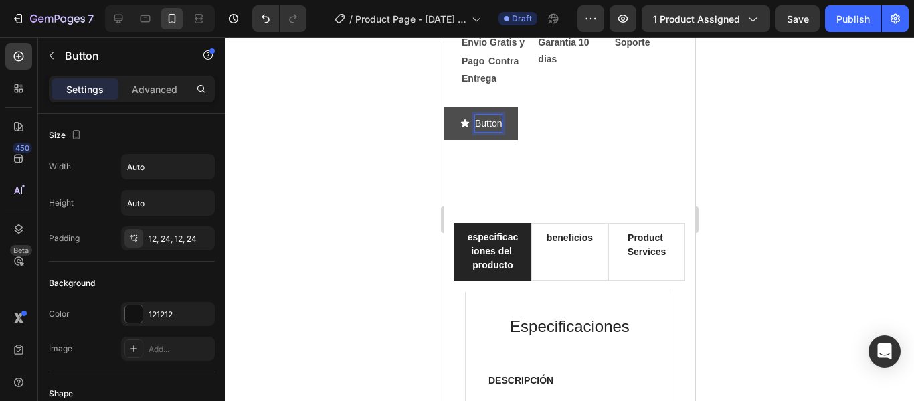
click at [492, 132] on p "Button" at bounding box center [488, 123] width 27 height 17
click at [444, 107] on button "CLICK" at bounding box center [481, 123] width 74 height 33
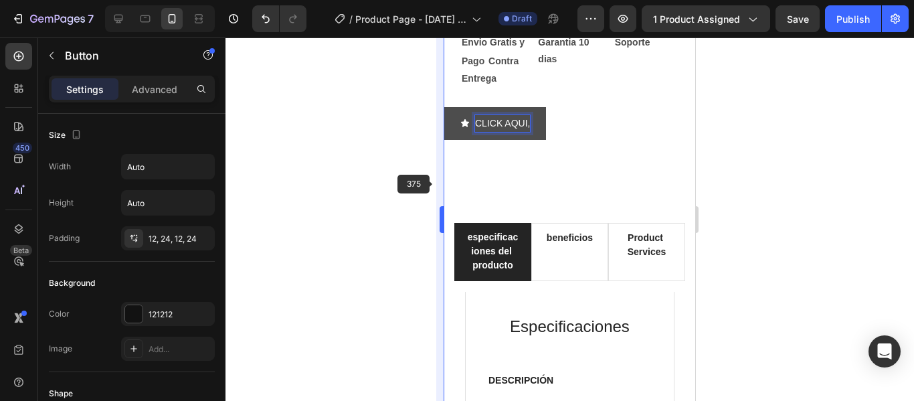
click at [444, 107] on button "CLICK AQUI," at bounding box center [495, 123] width 102 height 33
click at [444, 107] on button "CLICK AQUI, PAGA" at bounding box center [509, 123] width 130 height 33
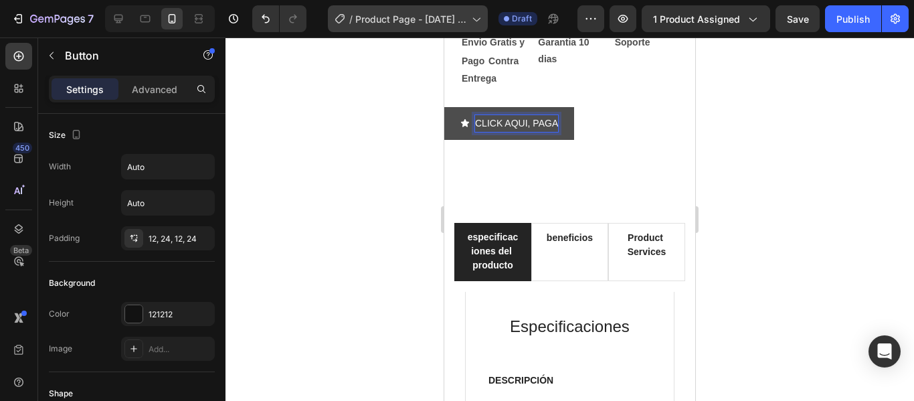
click at [444, 107] on button "CLICK AQUI, PAGA" at bounding box center [509, 123] width 130 height 33
click at [444, 107] on button "CLICK AQUI, PAGA EN" at bounding box center [518, 123] width 148 height 33
click at [444, 107] on button "CLICK AQUI, PAGA EN CASA" at bounding box center [532, 123] width 176 height 33
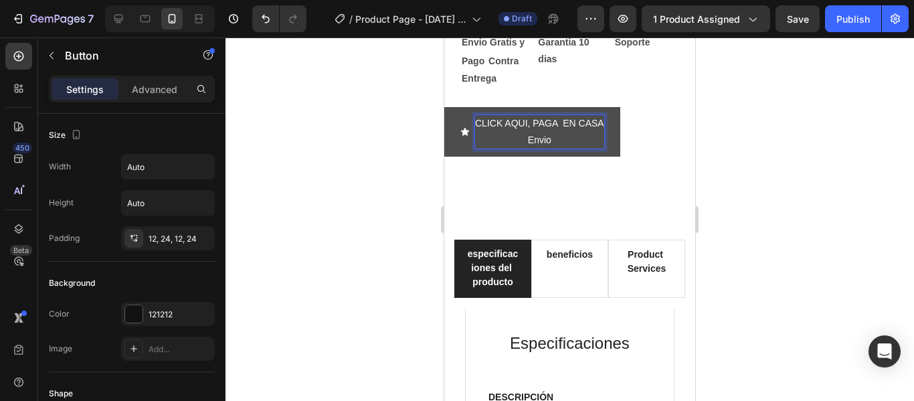
click at [444, 107] on button "CLICK AQUI, PAGA EN CASA Envio" at bounding box center [532, 131] width 176 height 49
click at [444, 107] on button "CLICK AQUI, PAGA EN CASA Envio 100%" at bounding box center [532, 131] width 176 height 49
click at [464, 136] on icon "<p>CLICK AQUI, PAGA &nbsp;EN CASA&nbsp;<br>Envio 100% gratis</p>" at bounding box center [465, 132] width 8 height 8
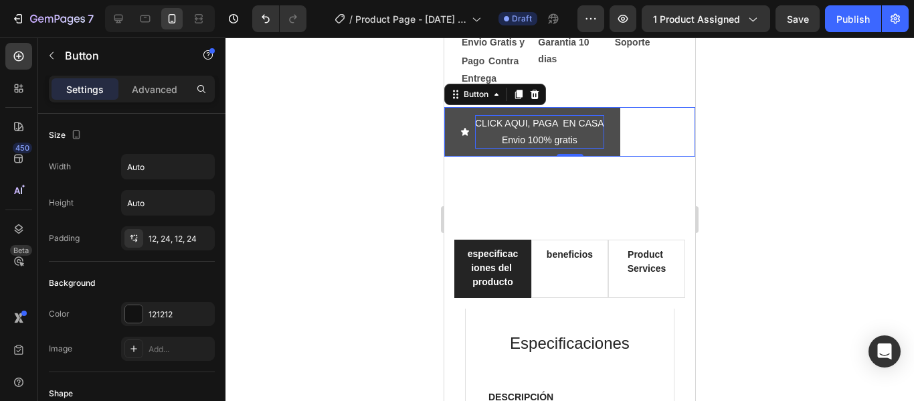
click at [617, 157] on button "CLICK AQUI, PAGA EN CASA Envio 100% gratis" at bounding box center [532, 131] width 176 height 49
click at [610, 157] on button "CLICK AQUI, PAGA EN CASA Envio 100% gratis" at bounding box center [532, 131] width 176 height 49
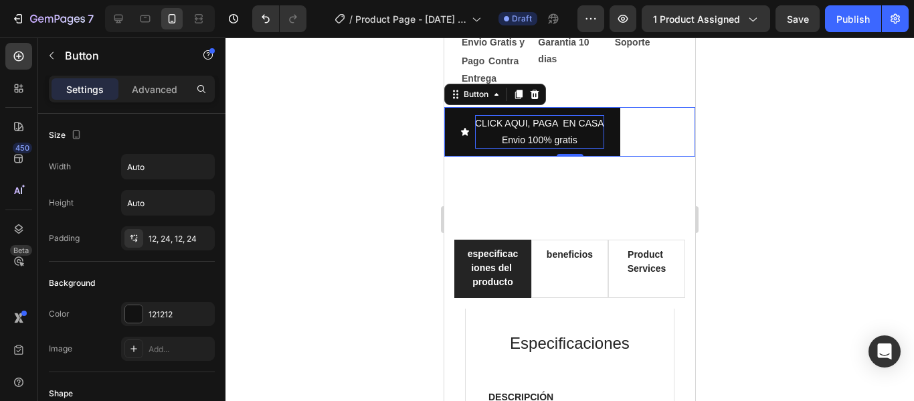
click at [503, 148] on p "CLICK AQUI, PAGA EN CASA Envio 100% gratis" at bounding box center [539, 131] width 129 height 33
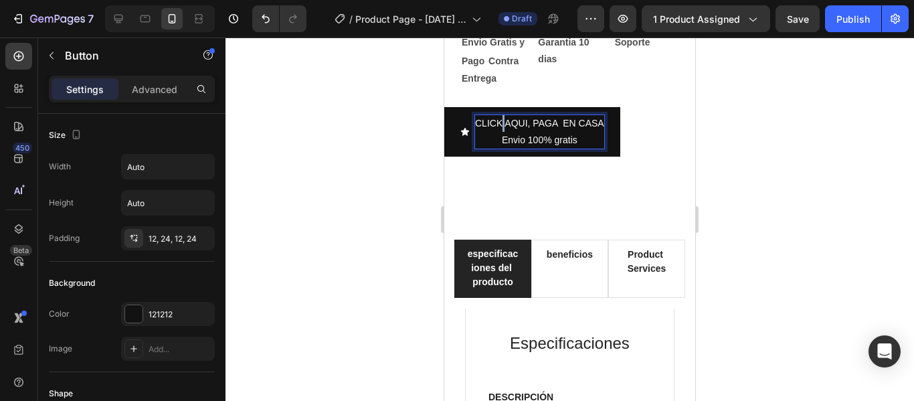
click at [503, 148] on p "CLICK AQUI, PAGA EN CASA Envio 100% gratis" at bounding box center [539, 131] width 129 height 33
click at [504, 148] on p "CLICK AQUI, PAGA EN CASA Envio 100% gratis" at bounding box center [539, 131] width 129 height 33
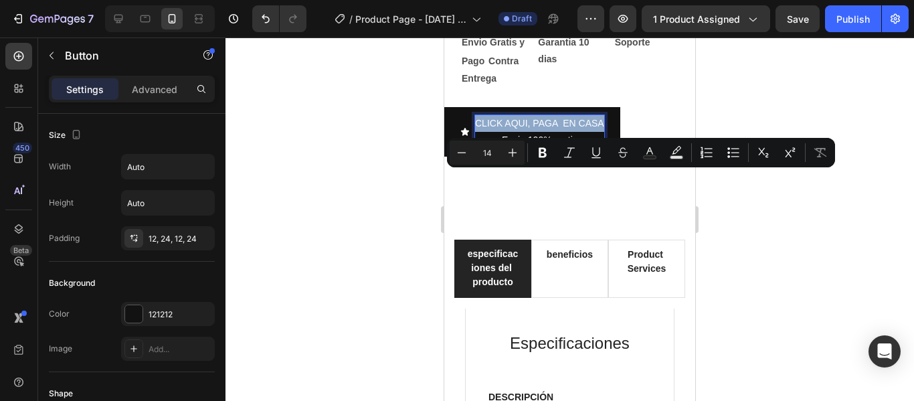
click at [510, 148] on p "CLICK AQUI, PAGA EN CASA Envio 100% gratis" at bounding box center [539, 131] width 129 height 33
click at [512, 148] on p "CLICK AQUI, PAGA EN CASA Envio 100% gratis" at bounding box center [539, 131] width 129 height 33
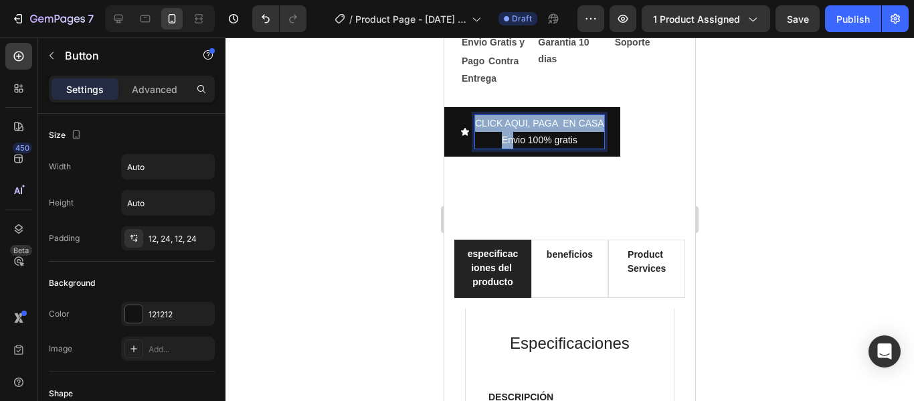
click at [513, 148] on p "CLICK AQUI, PAGA EN CASA Envio 100% gratis" at bounding box center [539, 131] width 129 height 33
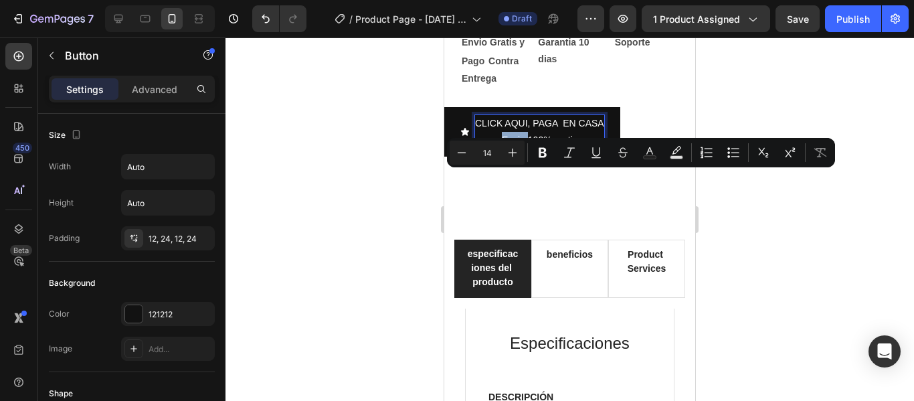
click at [513, 148] on p "CLICK AQUI, PAGA EN CASA Envio 100% gratis" at bounding box center [539, 131] width 129 height 33
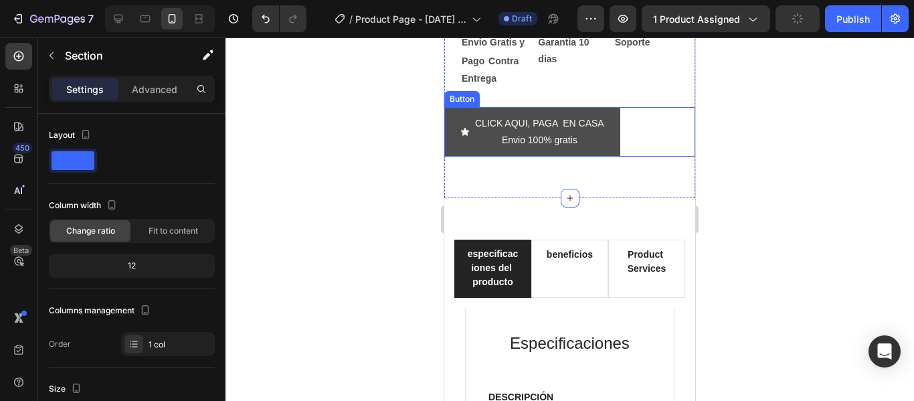
click at [619, 157] on button "CLICK AQUI, PAGA EN CASA Envio 100% gratis" at bounding box center [532, 131] width 176 height 49
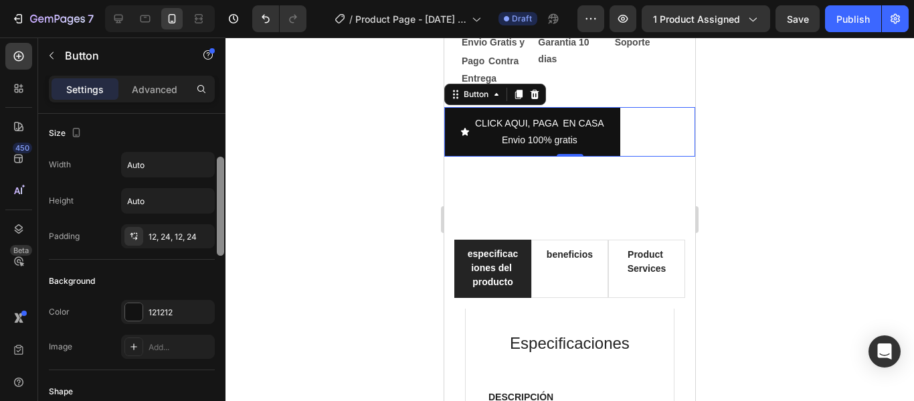
scroll to position [0, 0]
drag, startPoint x: 221, startPoint y: 138, endPoint x: 229, endPoint y: 126, distance: 13.5
click at [229, 0] on div "7 / Product Page - Sep 23, 21:40:43 Draft Preview 1 product assigned Save Publi…" at bounding box center [457, 0] width 914 height 0
click at [160, 84] on p "Advanced" at bounding box center [154, 89] width 45 height 14
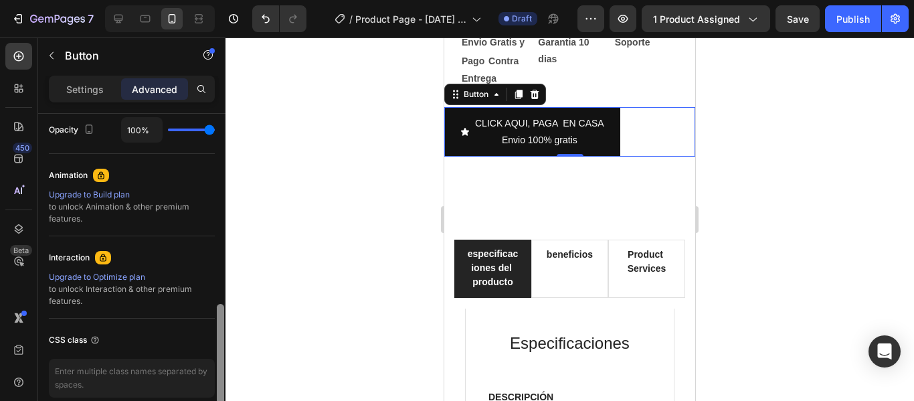
drag, startPoint x: 219, startPoint y: 163, endPoint x: 208, endPoint y: 353, distance: 190.9
click at [215, 352] on div at bounding box center [220, 276] width 10 height 325
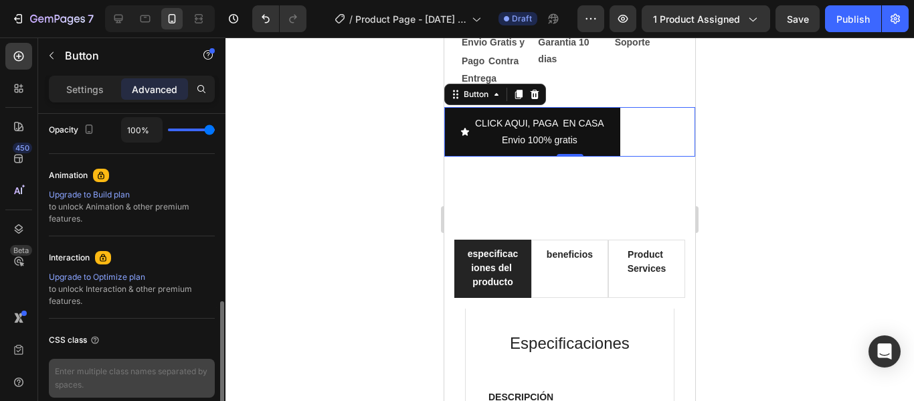
scroll to position [540, 0]
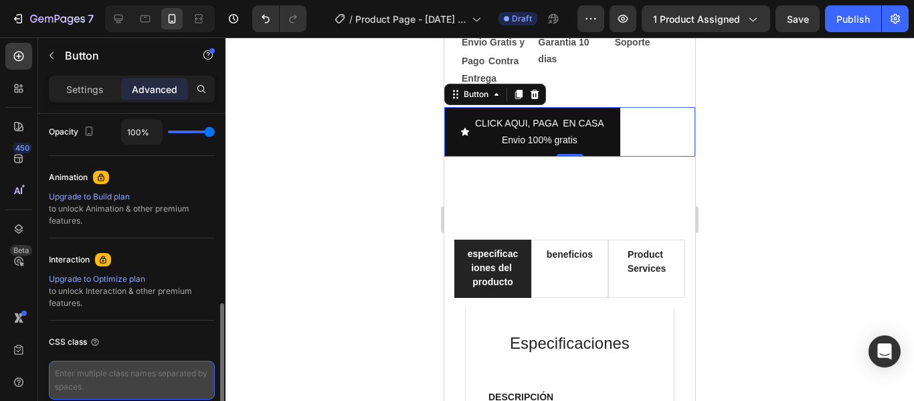
click at [163, 370] on textarea at bounding box center [132, 380] width 166 height 39
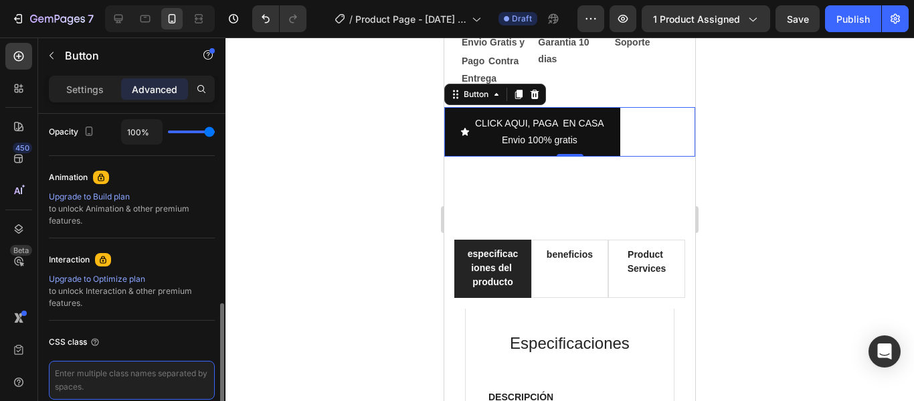
paste textarea "Me ha servido muchísimo, sobre todo cuando estoy de afán. Meto la verdura, apri…"
type textarea "Me ha servido muchísimo, sobre todo cuando estoy de afán. Meto la verdura, apri…"
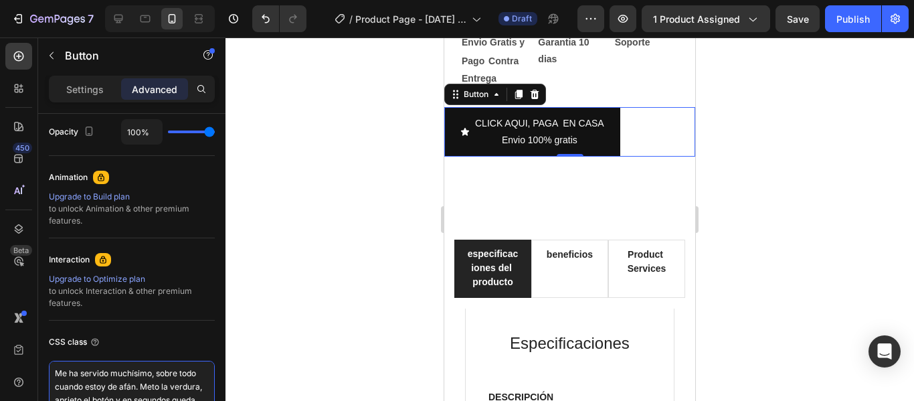
scroll to position [13, 0]
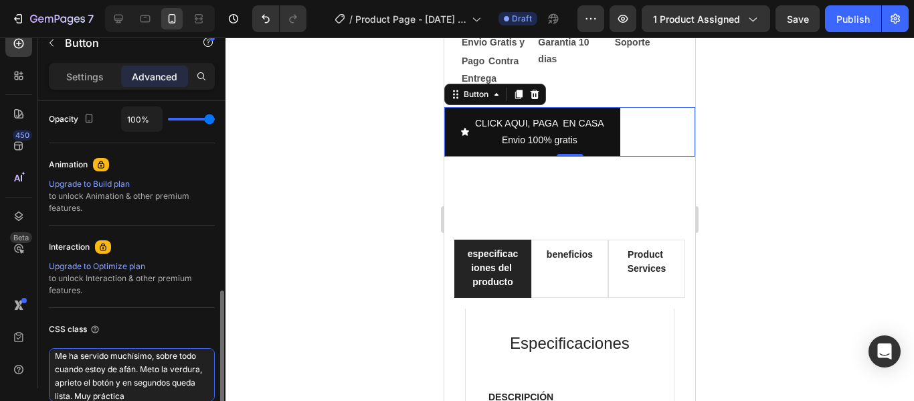
click at [166, 360] on textarea "Me ha servido muchísimo, sobre todo cuando estoy de afán. Meto la verdura, apri…" at bounding box center [132, 375] width 166 height 54
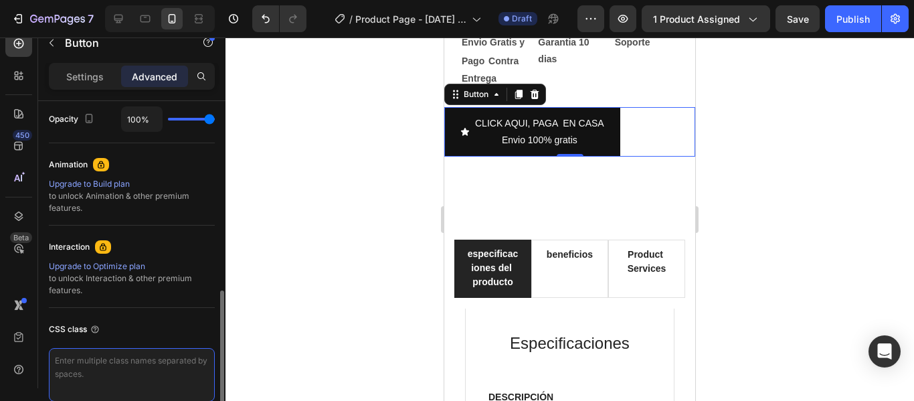
scroll to position [0, 0]
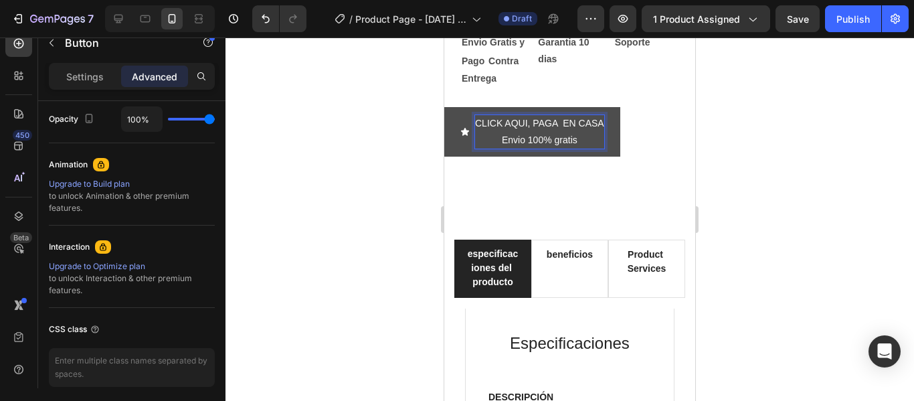
click at [620, 157] on button "CLICK AQUI, PAGA EN CASA Envio 100% gratis" at bounding box center [532, 131] width 176 height 49
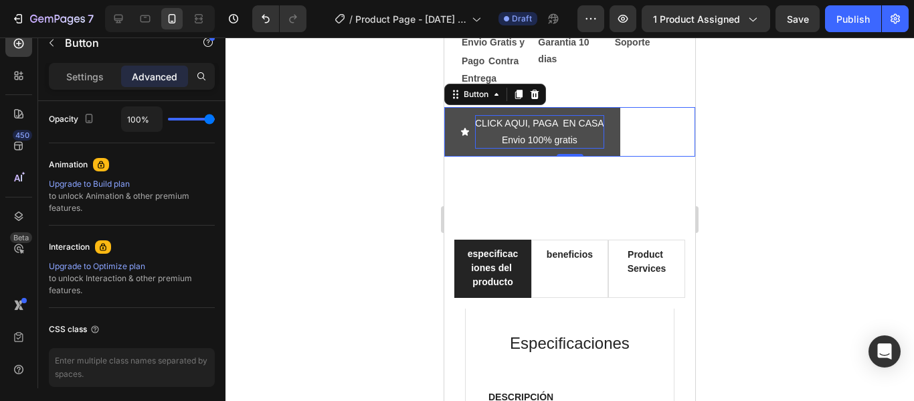
click at [620, 157] on button "CLICK AQUI, PAGA EN CASA Envio 100% gratis" at bounding box center [532, 131] width 176 height 49
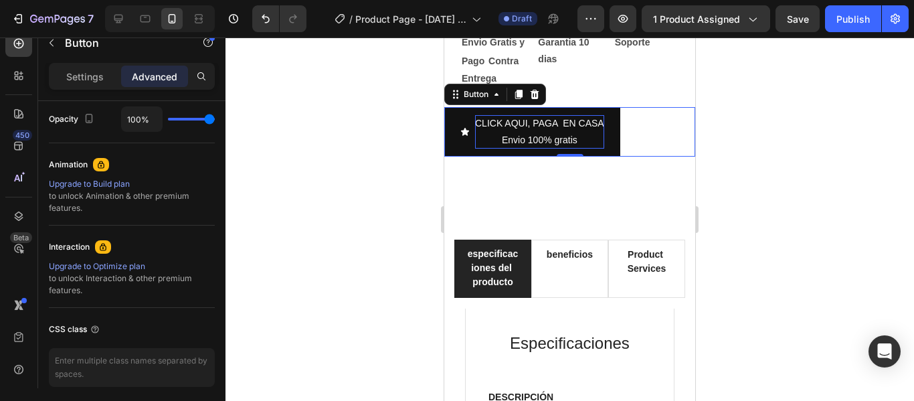
click at [597, 148] on p "CLICK AQUI, PAGA EN CASA Envio 100% gratis" at bounding box center [539, 131] width 129 height 33
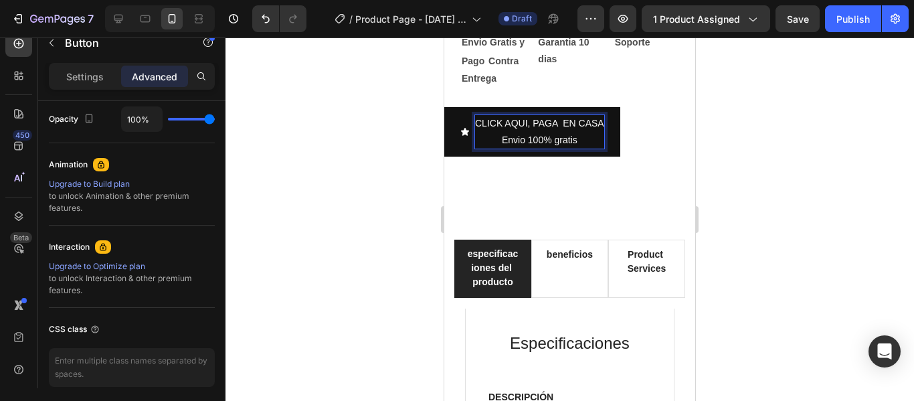
click at [589, 148] on p "CLICK AQUI, PAGA EN CASA Envio 100% gratis" at bounding box center [539, 131] width 129 height 33
click at [619, 157] on button "CLICK AQUI, PAGA EN CASA Envio 100% gratis" at bounding box center [532, 131] width 176 height 49
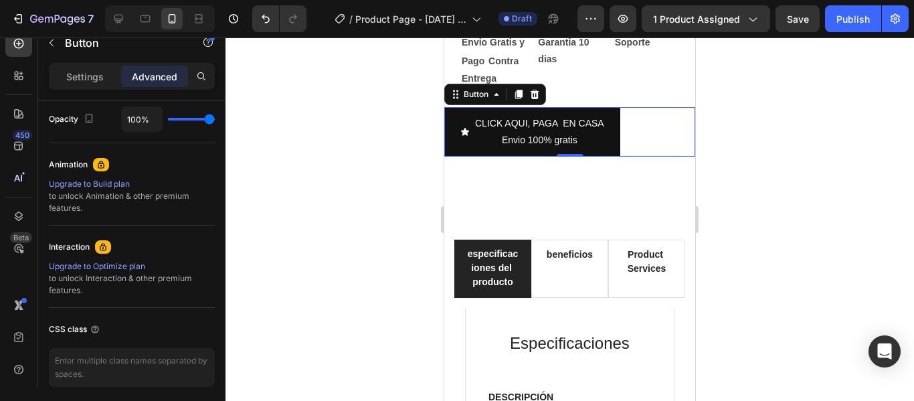
click at [657, 157] on div "CLICK AQUI, PAGA EN CASA Envio 100% gratis Button 0" at bounding box center [569, 131] width 251 height 49
click at [453, 100] on icon at bounding box center [455, 94] width 11 height 11
click at [476, 100] on div "Button" at bounding box center [476, 94] width 30 height 12
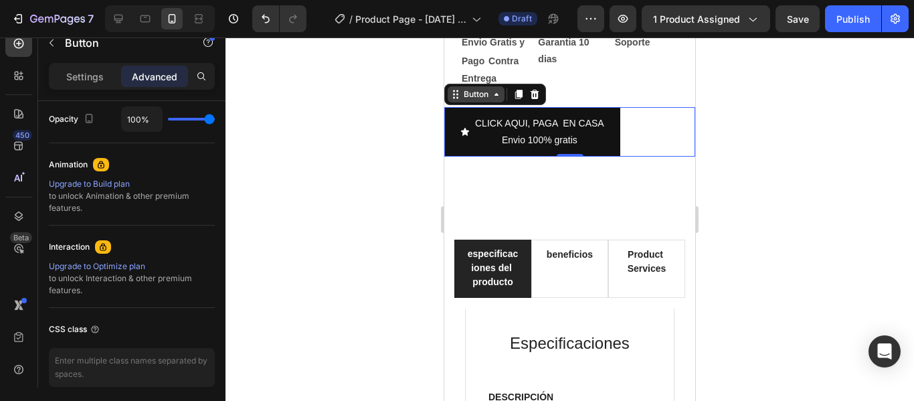
click at [476, 100] on div "Button" at bounding box center [476, 94] width 30 height 12
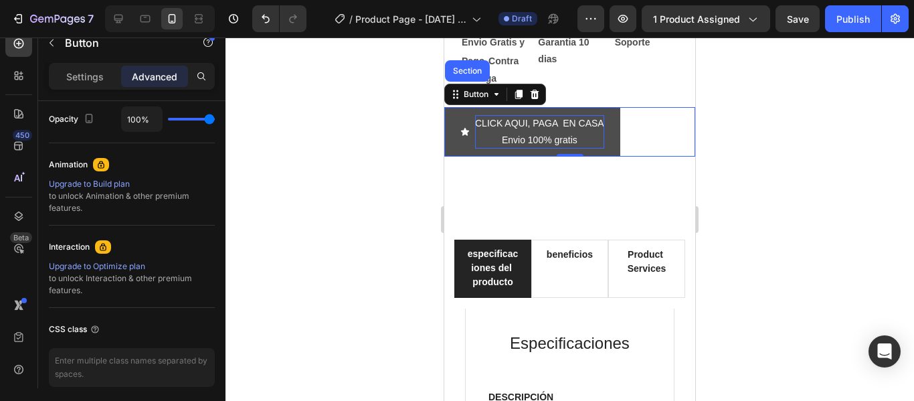
click at [550, 148] on p "CLICK AQUI, PAGA EN CASA Envio 100% gratis" at bounding box center [539, 131] width 129 height 33
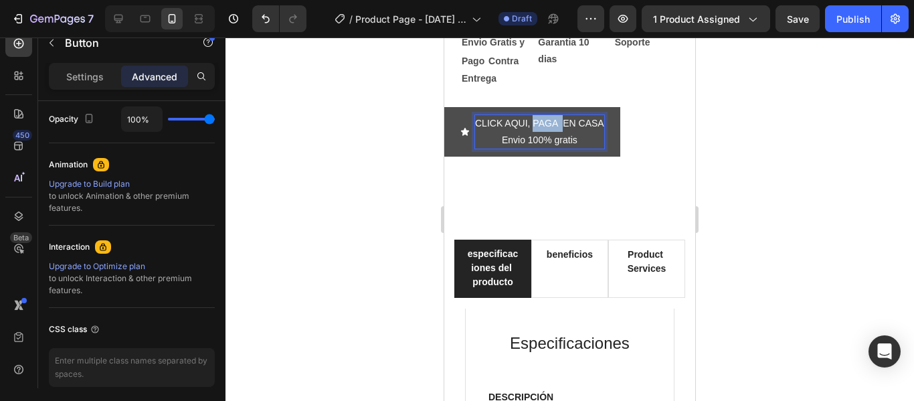
click at [550, 148] on p "CLICK AQUI, PAGA EN CASA Envio 100% gratis" at bounding box center [539, 131] width 129 height 33
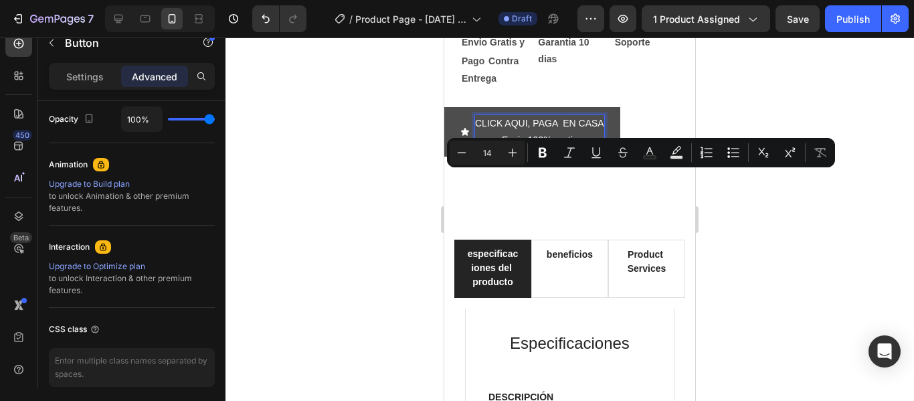
click at [548, 148] on p "CLICK AQUI, PAGA EN CASA Envio 100% gratis" at bounding box center [539, 131] width 129 height 33
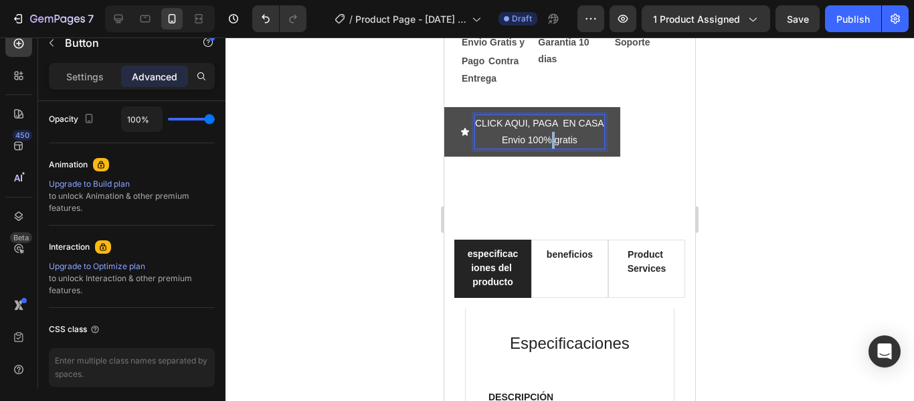
click at [548, 148] on p "CLICK AQUI, PAGA EN CASA Envio 100% gratis" at bounding box center [539, 131] width 129 height 33
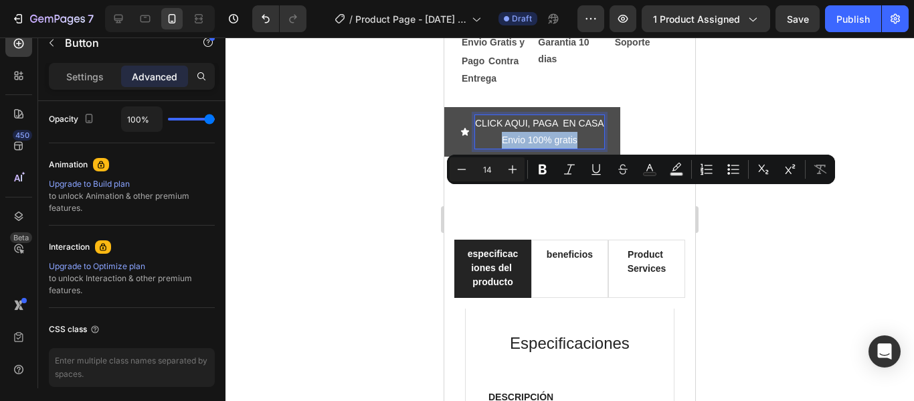
click at [550, 183] on div "Minus 14 Plus Bold Italic Underline Strikethrough Text Color Text Background Co…" at bounding box center [641, 169] width 388 height 29
click at [506, 148] on p "CLICK AQUI, PAGA EN CASA Envio 100% gratis" at bounding box center [539, 131] width 129 height 33
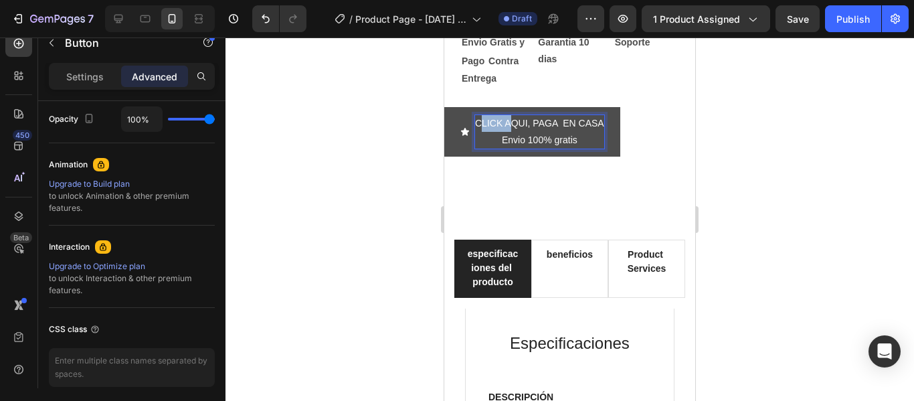
drag, startPoint x: 479, startPoint y: 176, endPoint x: 514, endPoint y: 176, distance: 34.8
click at [514, 148] on p "CLICK AQUI, PAGA EN CASA Envio 100% gratis" at bounding box center [539, 131] width 129 height 33
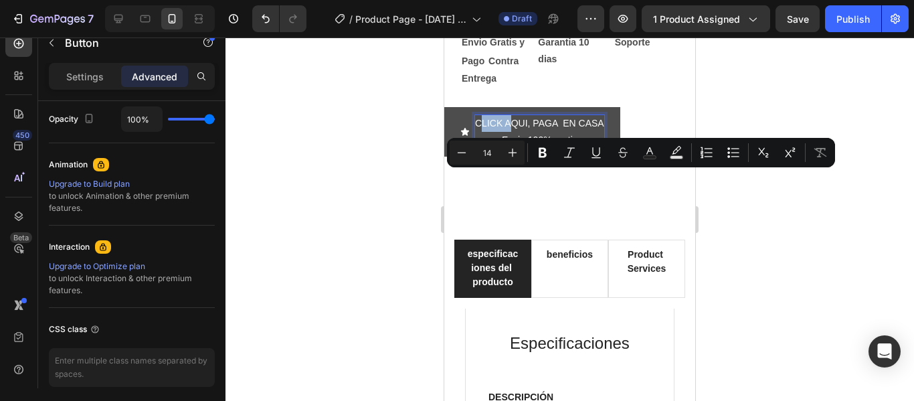
click at [486, 148] on p "CLICK AQUI, PAGA EN CASA Envio 100% gratis" at bounding box center [539, 131] width 129 height 33
drag, startPoint x: 475, startPoint y: 176, endPoint x: 591, endPoint y: 195, distance: 117.9
click at [591, 148] on p "CLICK AQUI, PAGA EN CASA Envio 100% gratis" at bounding box center [539, 131] width 129 height 33
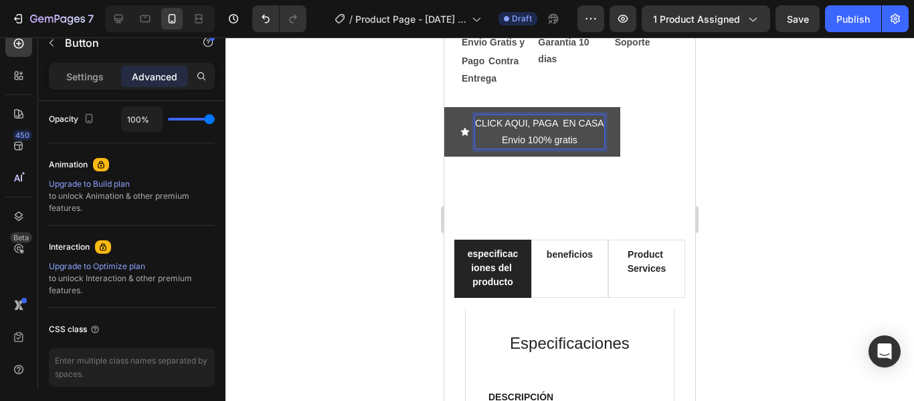
click at [562, 148] on p "CLICK AQUI, PAGA EN CASA Envio 100% gratis" at bounding box center [539, 131] width 129 height 33
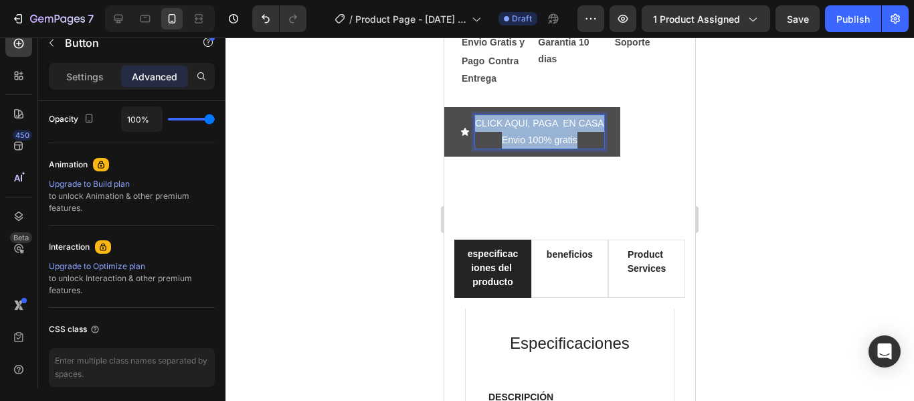
drag, startPoint x: 476, startPoint y: 175, endPoint x: 578, endPoint y: 197, distance: 104.2
click at [578, 148] on p "CLICK AQUI, PAGA EN CASA Envio 100% gratis" at bounding box center [539, 131] width 129 height 33
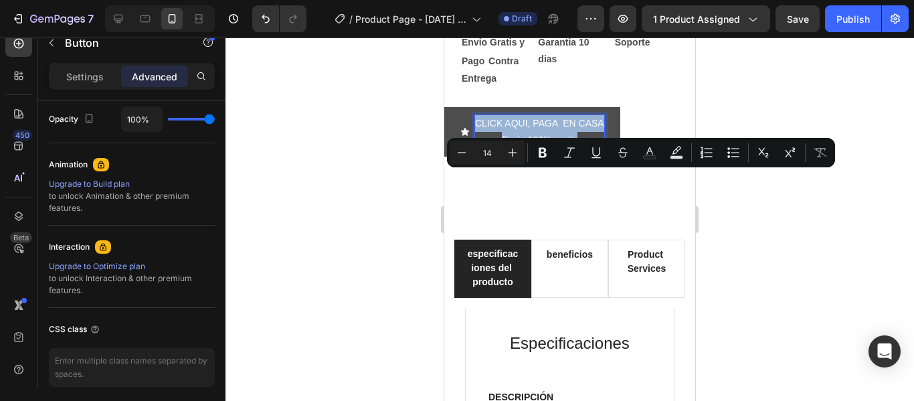
copy p "CLICK AQUI, PAGA EN CASA Envio 100% gratis"
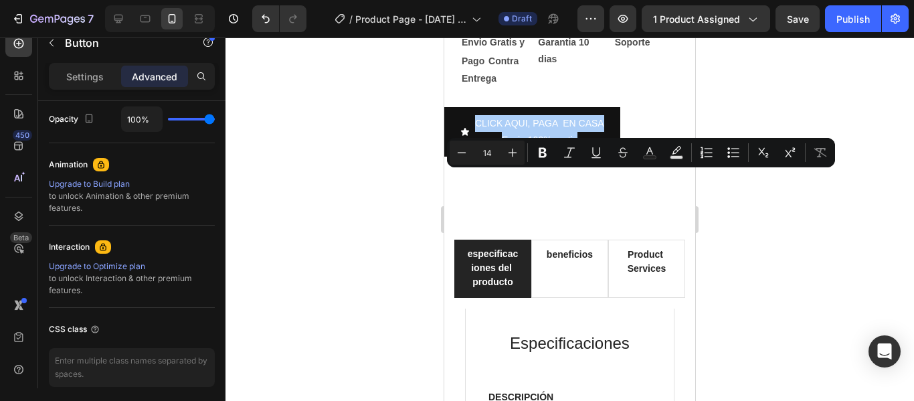
click at [767, 213] on div at bounding box center [569, 218] width 688 height 363
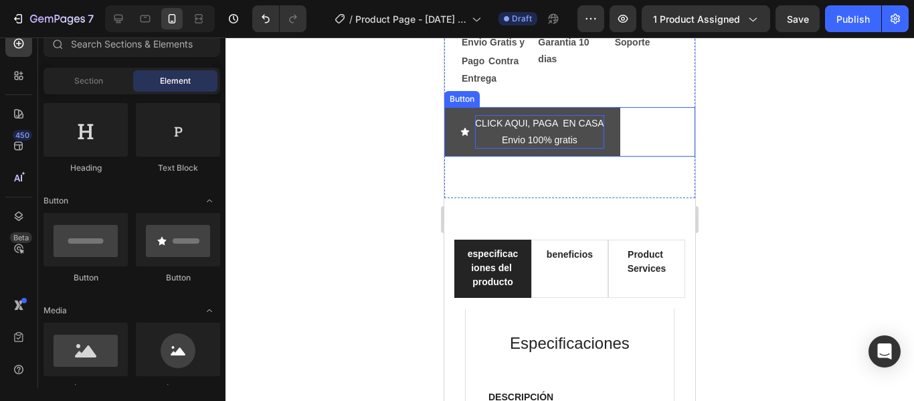
click at [601, 148] on p "CLICK AQUI, PAGA EN CASA Envio 100% gratis" at bounding box center [539, 131] width 129 height 33
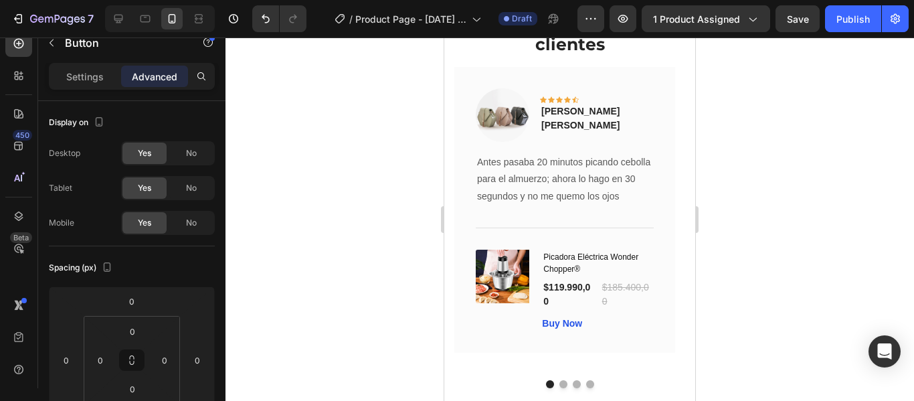
scroll to position [3476, 0]
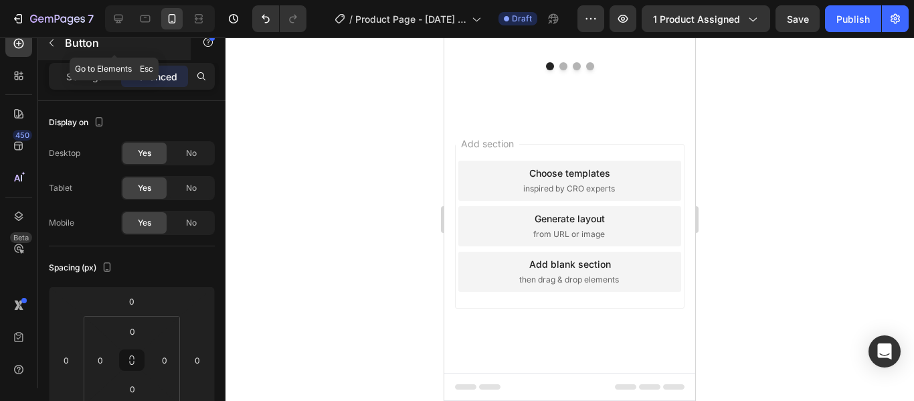
click at [45, 41] on button "button" at bounding box center [51, 42] width 21 height 21
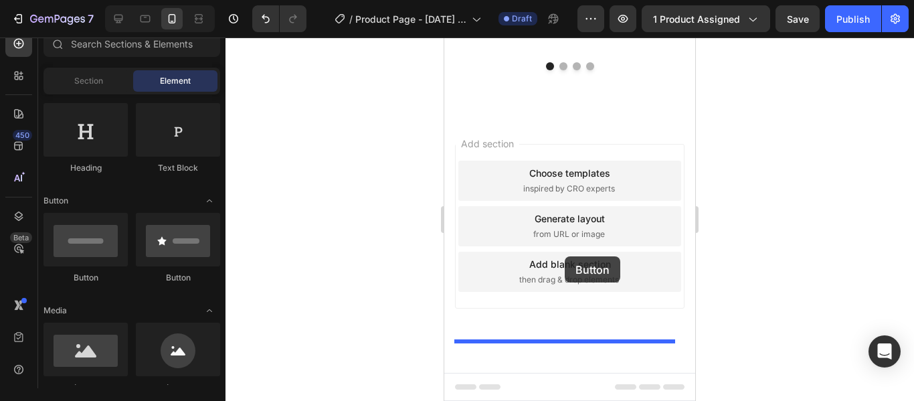
drag, startPoint x: 532, startPoint y: 277, endPoint x: 565, endPoint y: 256, distance: 38.2
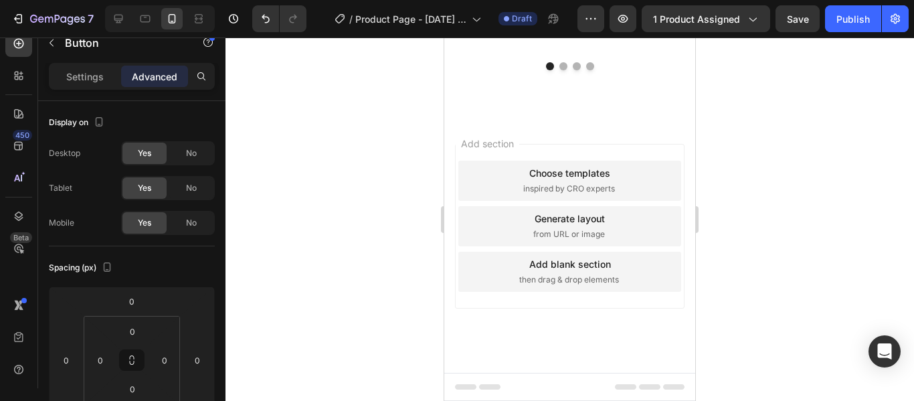
click at [119, 13] on icon at bounding box center [118, 18] width 13 height 13
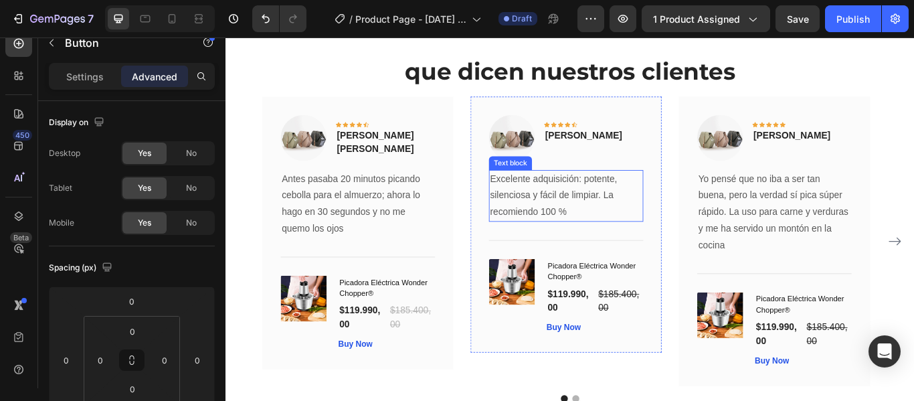
scroll to position [3118, 0]
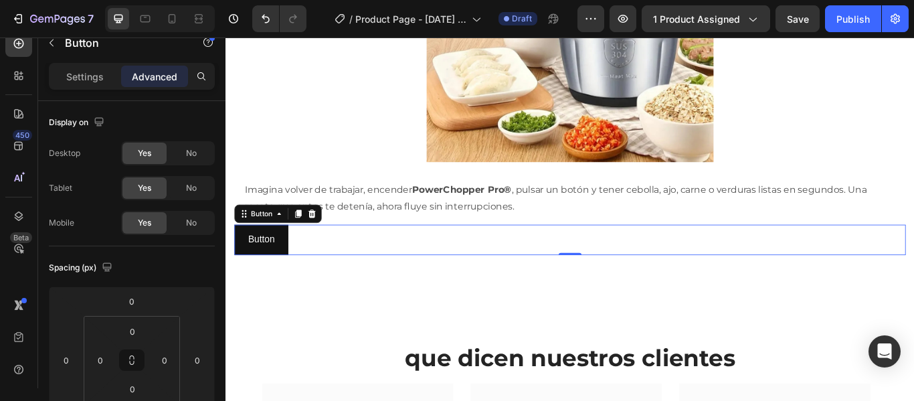
drag, startPoint x: 292, startPoint y: 294, endPoint x: 574, endPoint y: 280, distance: 281.9
click at [574, 280] on div "Button Button 0" at bounding box center [626, 272] width 783 height 35
click at [53, 45] on icon "button" at bounding box center [51, 42] width 4 height 7
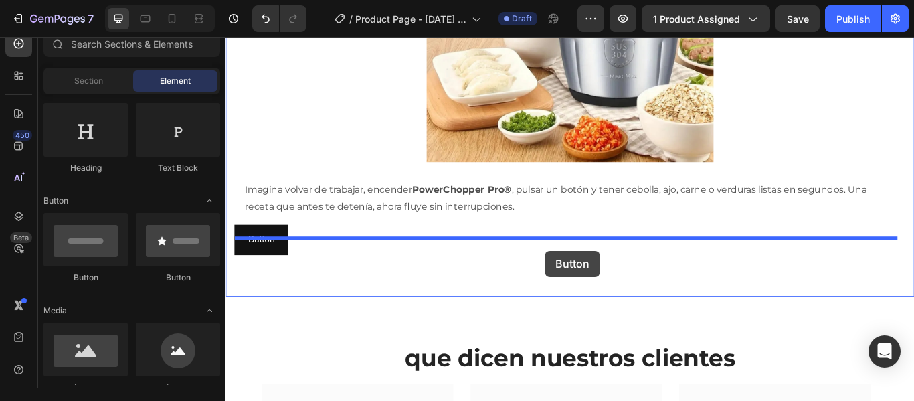
drag, startPoint x: 338, startPoint y: 286, endPoint x: 597, endPoint y: 286, distance: 259.5
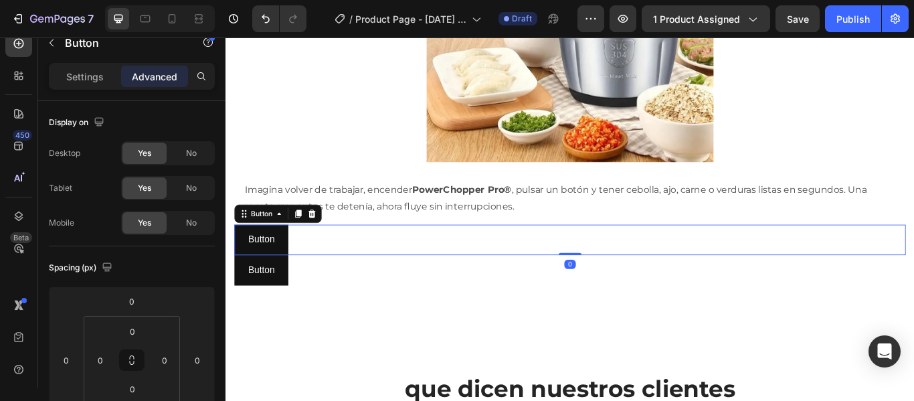
click at [597, 286] on div "Button Button 0" at bounding box center [626, 272] width 783 height 35
click at [334, 251] on div at bounding box center [326, 243] width 16 height 16
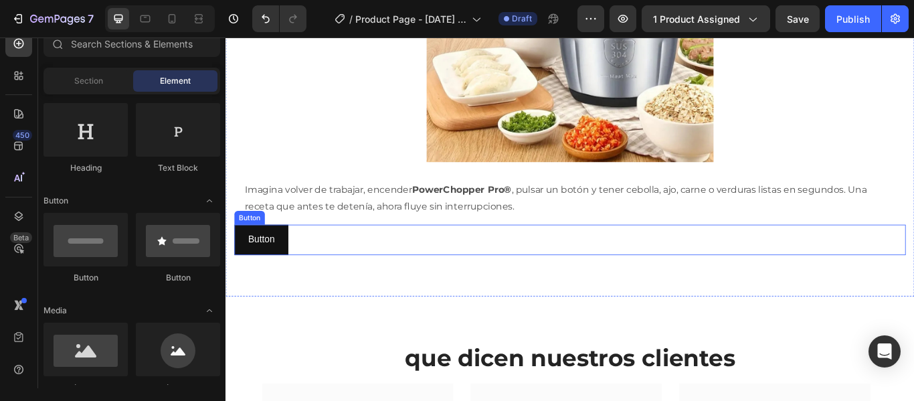
click at [285, 279] on button "Button" at bounding box center [266, 272] width 63 height 35
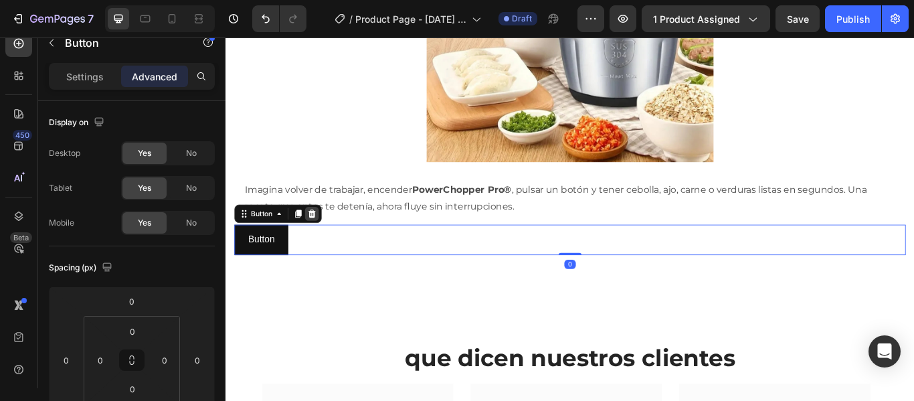
click at [331, 251] on div at bounding box center [326, 243] width 16 height 16
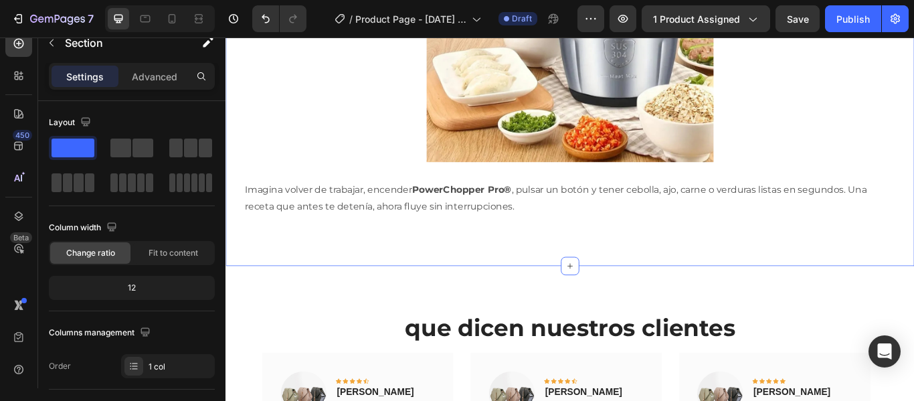
click at [49, 39] on icon "button" at bounding box center [51, 42] width 11 height 11
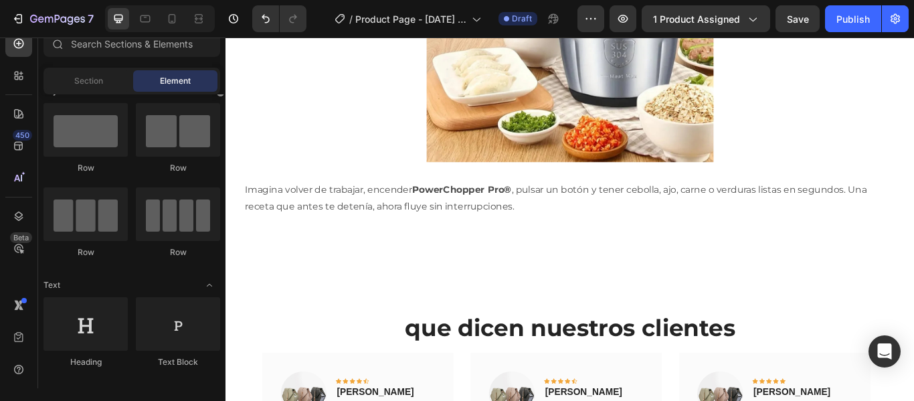
scroll to position [0, 0]
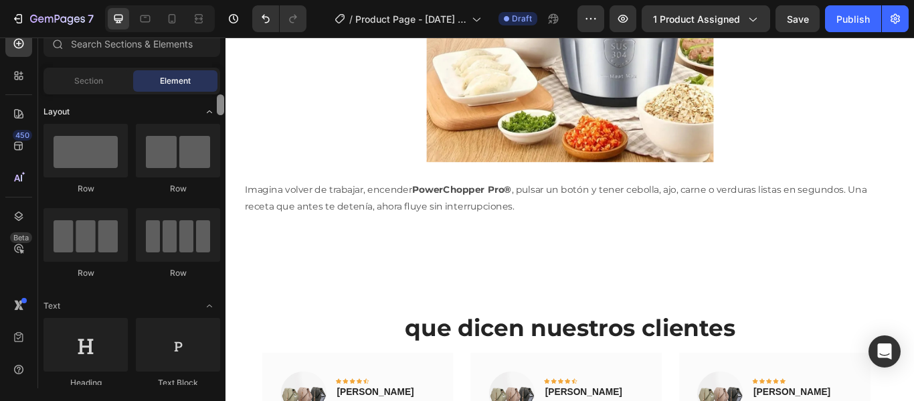
drag, startPoint x: 218, startPoint y: 124, endPoint x: 213, endPoint y: 108, distance: 17.4
click at [213, 108] on div "Layout Row Row Row Row Text Heading Text Block Button Button Button Media Image…" at bounding box center [131, 239] width 187 height 290
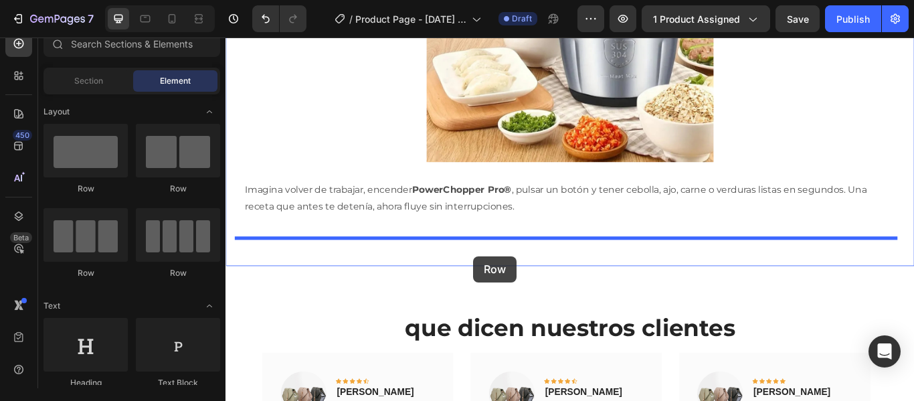
drag, startPoint x: 328, startPoint y: 186, endPoint x: 514, endPoint y: 292, distance: 214.8
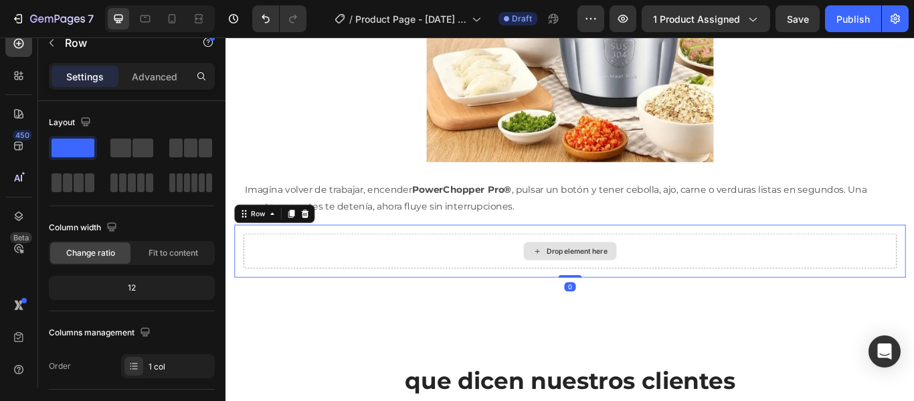
click at [583, 292] on icon at bounding box center [588, 286] width 11 height 11
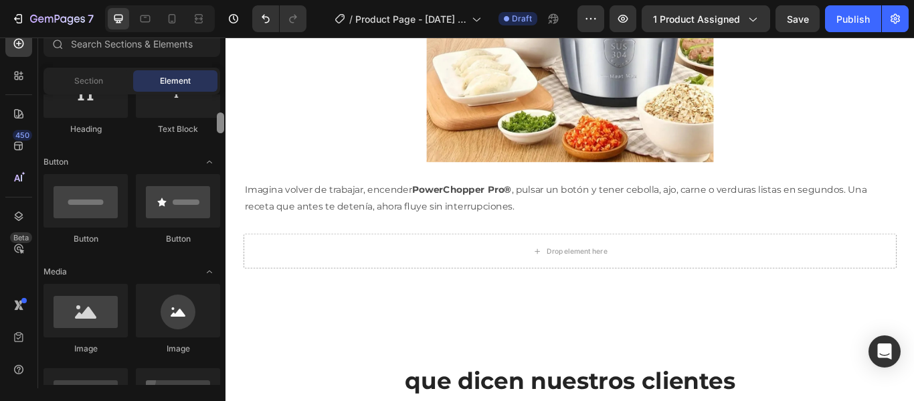
scroll to position [346, 0]
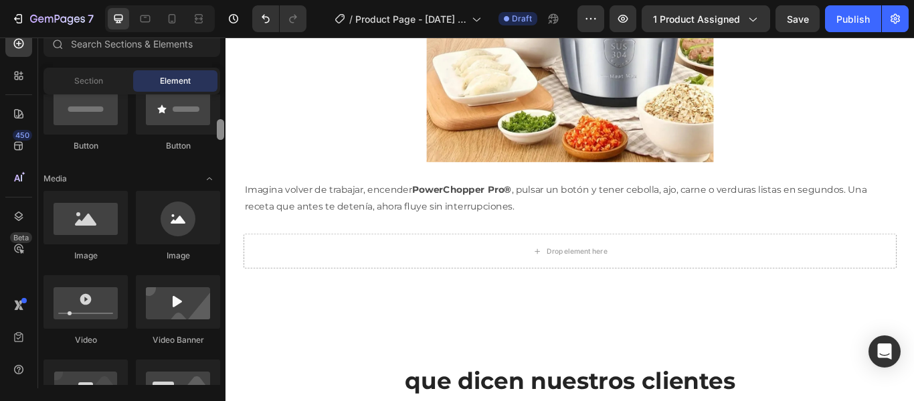
drag, startPoint x: 220, startPoint y: 102, endPoint x: 220, endPoint y: 126, distance: 24.7
click at [220, 126] on div at bounding box center [220, 129] width 7 height 21
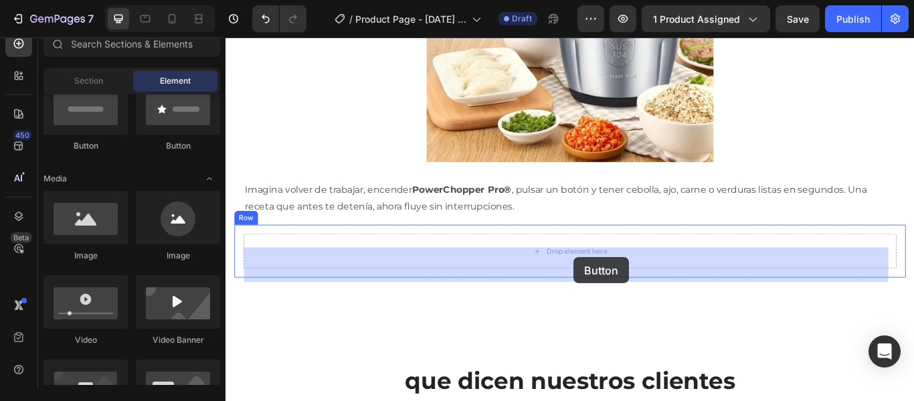
drag, startPoint x: 322, startPoint y: 154, endPoint x: 628, endPoint y: 294, distance: 337.0
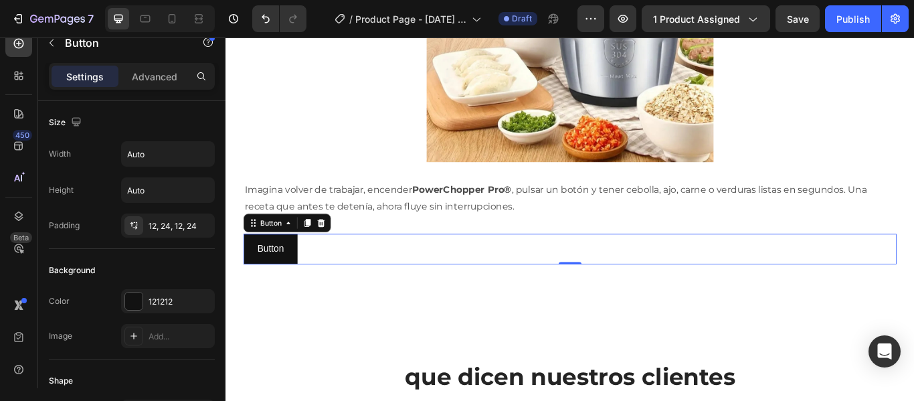
click at [619, 298] on div "Button Button 0" at bounding box center [626, 283] width 761 height 35
click at [280, 294] on p "Button" at bounding box center [277, 283] width 31 height 19
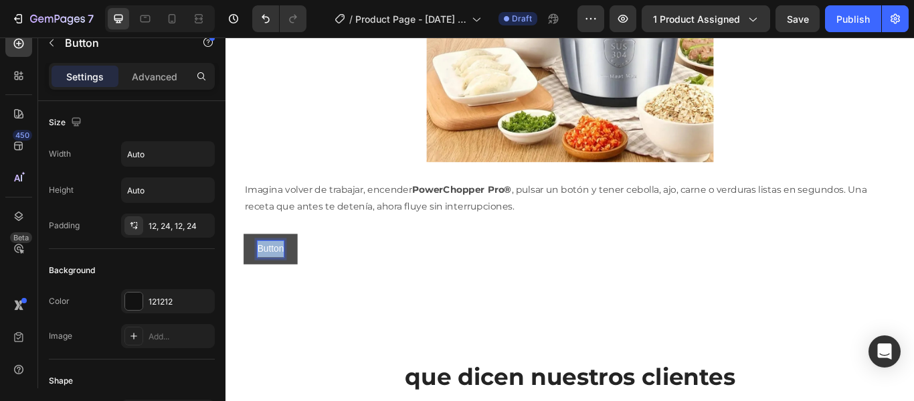
click at [280, 294] on p "Button" at bounding box center [277, 283] width 31 height 19
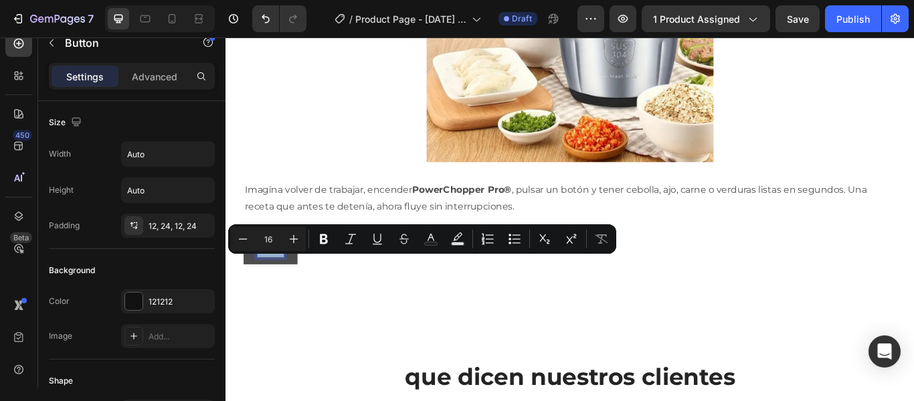
click at [280, 294] on p "Button" at bounding box center [277, 283] width 31 height 19
click at [516, 241] on icon "Editor contextual toolbar" at bounding box center [514, 238] width 13 height 13
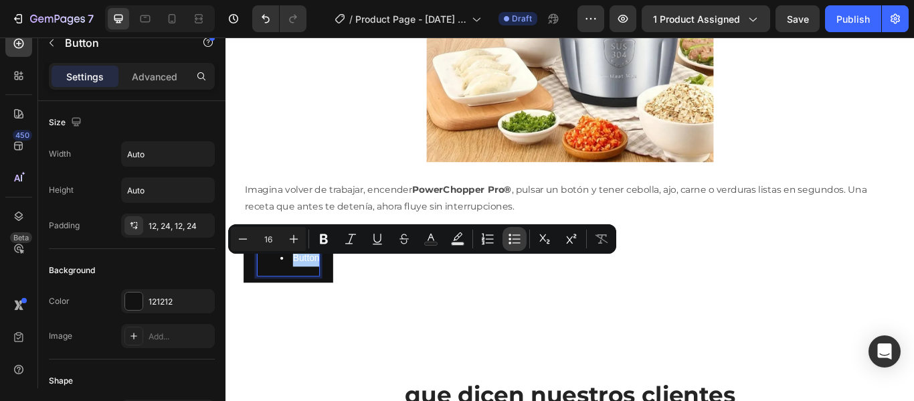
click at [516, 241] on icon "Editor contextual toolbar" at bounding box center [514, 238] width 13 height 13
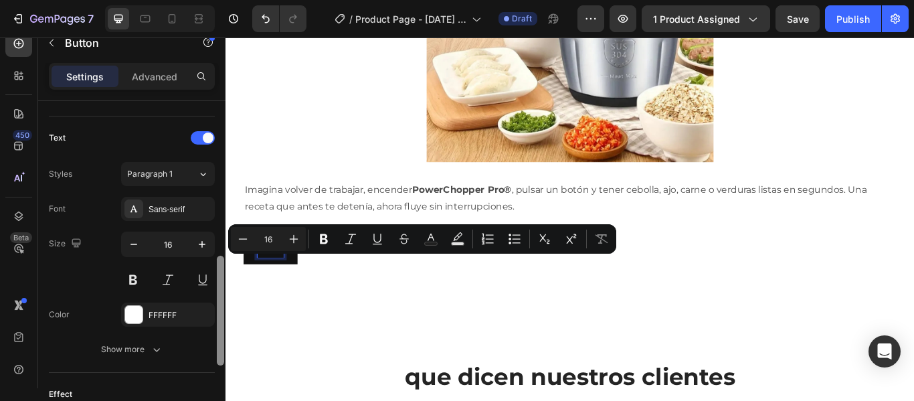
scroll to position [437, 0]
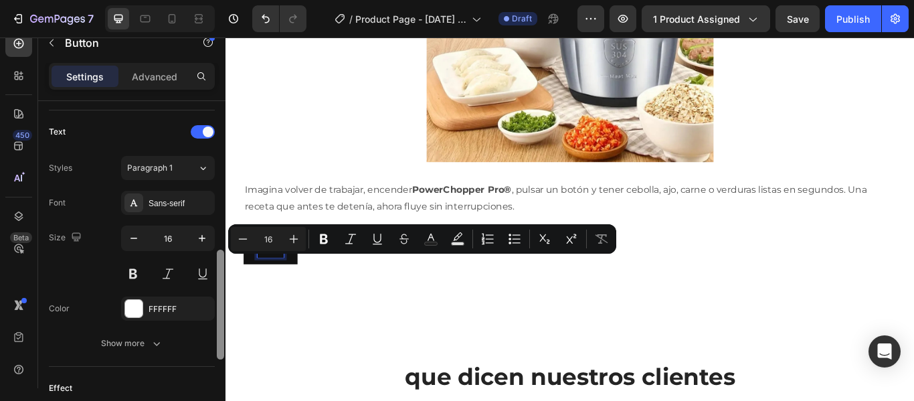
drag, startPoint x: 218, startPoint y: 183, endPoint x: 220, endPoint y: 331, distance: 147.8
click at [220, 331] on div at bounding box center [220, 304] width 7 height 110
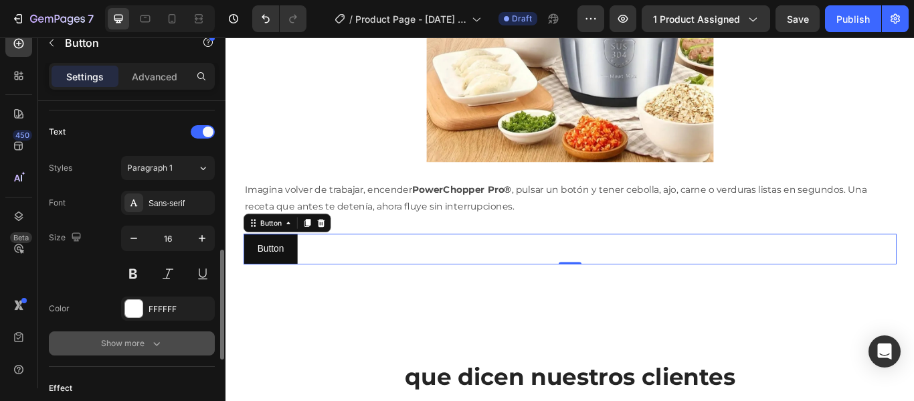
click at [160, 341] on icon "button" at bounding box center [156, 342] width 13 height 13
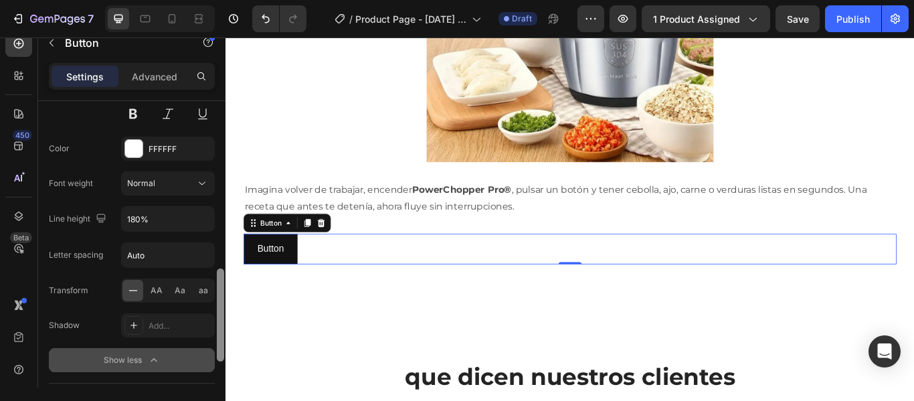
scroll to position [599, 0]
drag, startPoint x: 220, startPoint y: 280, endPoint x: 225, endPoint y: 324, distance: 44.5
click at [225, 0] on div "7 / Product Page - Sep 23, 21:40:43 Draft Preview 1 product assigned Save Publi…" at bounding box center [457, 0] width 914 height 0
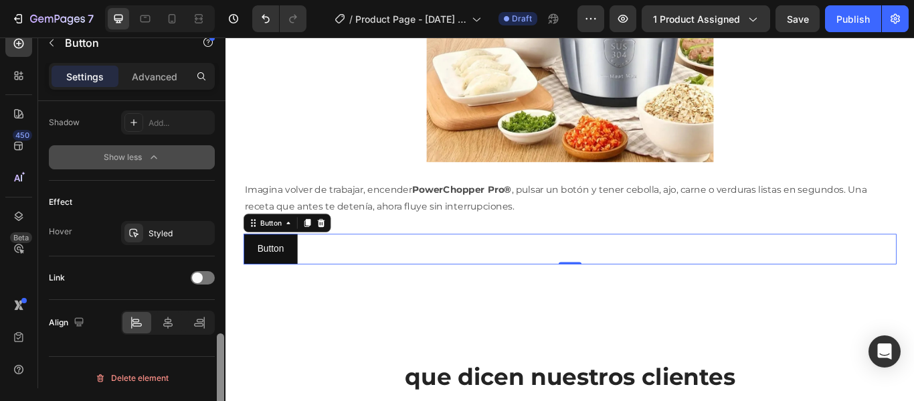
scroll to position [807, 0]
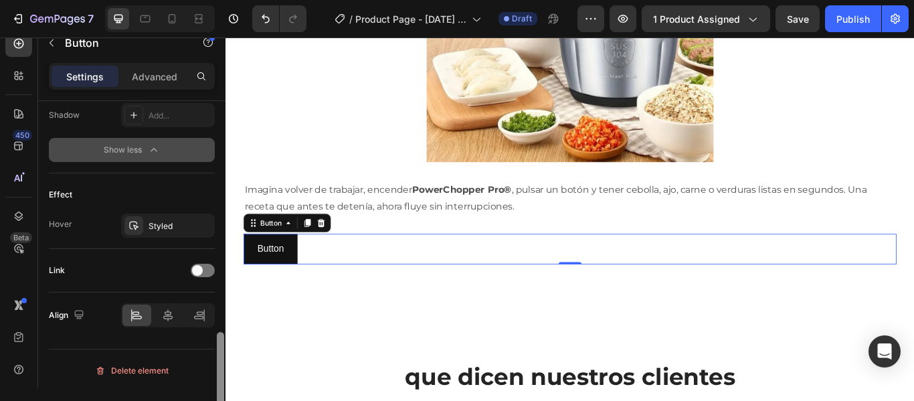
drag, startPoint x: 221, startPoint y: 298, endPoint x: 225, endPoint y: 356, distance: 58.3
click at [225, 356] on div at bounding box center [220, 263] width 10 height 325
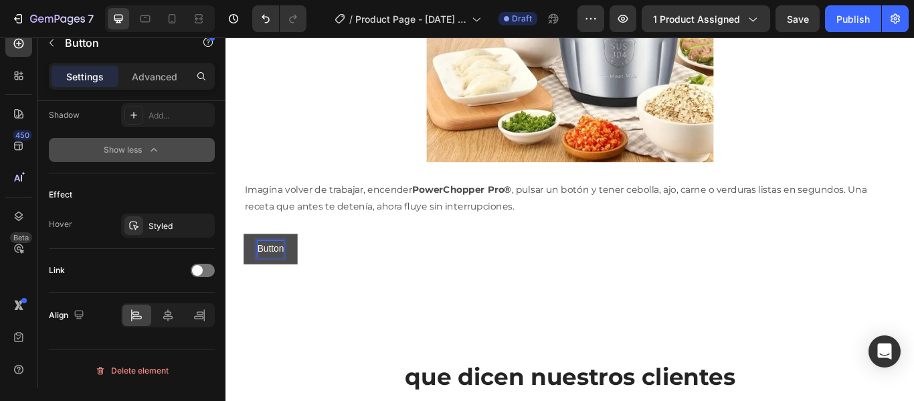
click at [274, 294] on p "Button" at bounding box center [277, 283] width 31 height 19
click at [275, 294] on p "Button" at bounding box center [277, 283] width 31 height 19
click at [276, 294] on p "Button" at bounding box center [277, 283] width 31 height 19
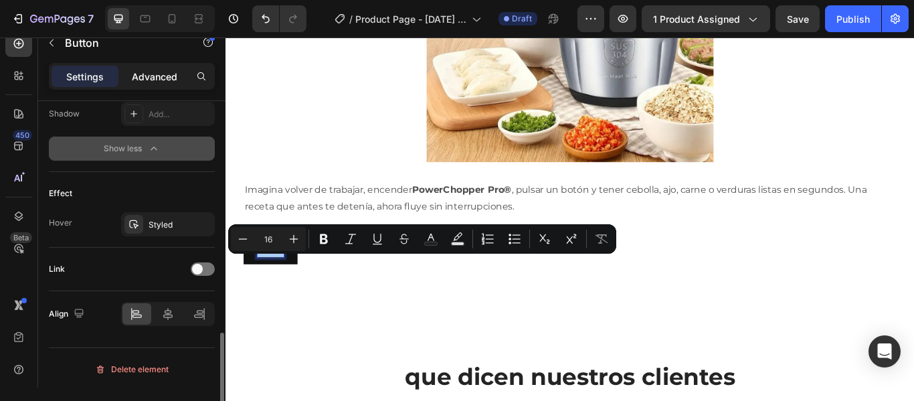
click at [166, 68] on div "Advanced" at bounding box center [154, 76] width 67 height 21
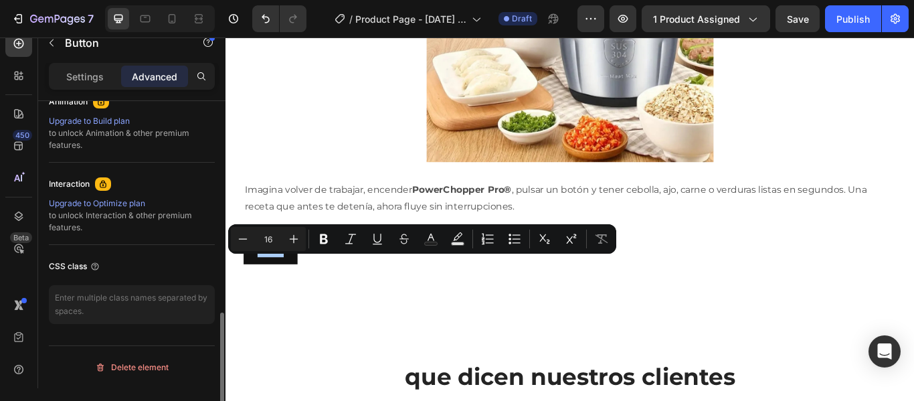
scroll to position [603, 0]
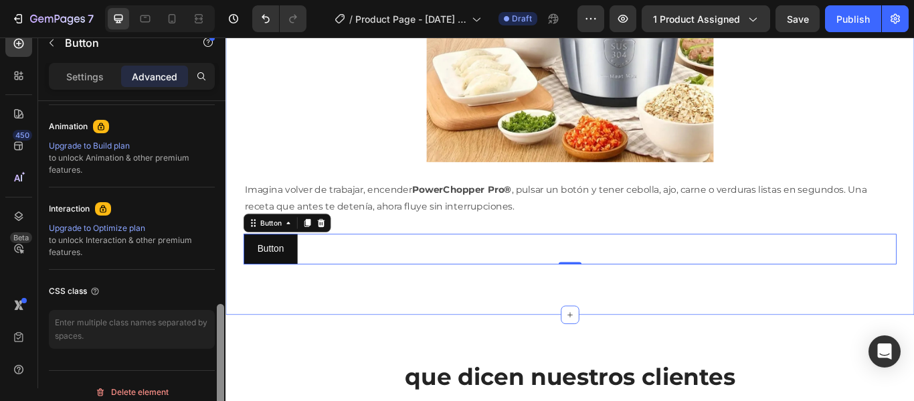
drag, startPoint x: 449, startPoint y: 366, endPoint x: 441, endPoint y: 300, distance: 66.6
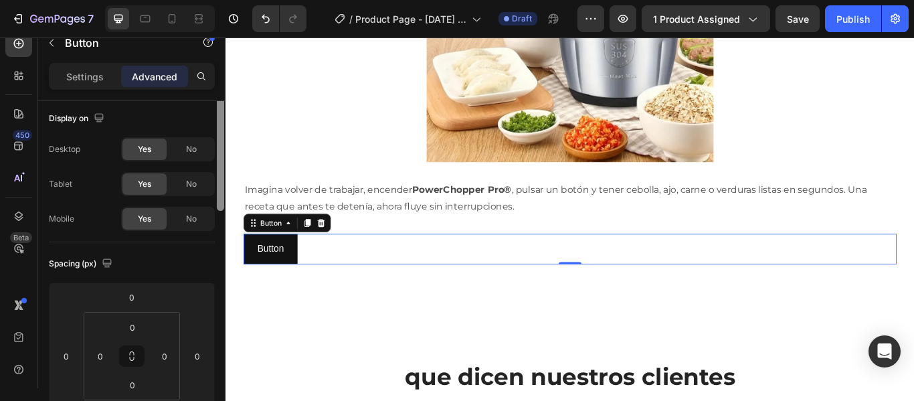
scroll to position [0, 0]
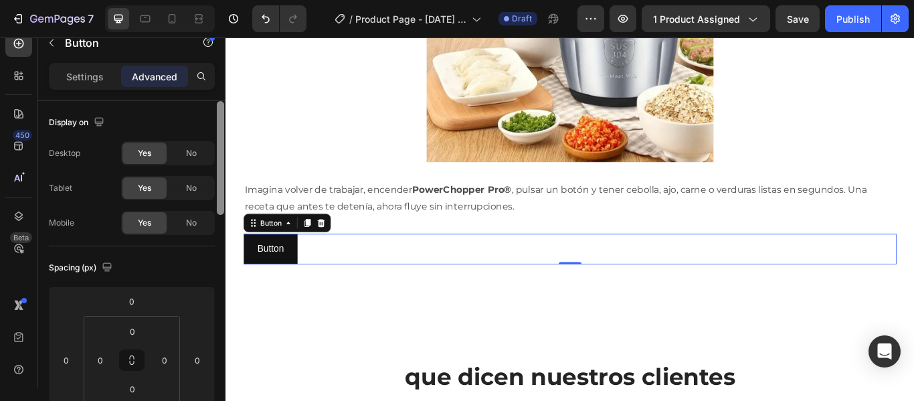
click at [221, 110] on div at bounding box center [220, 158] width 7 height 114
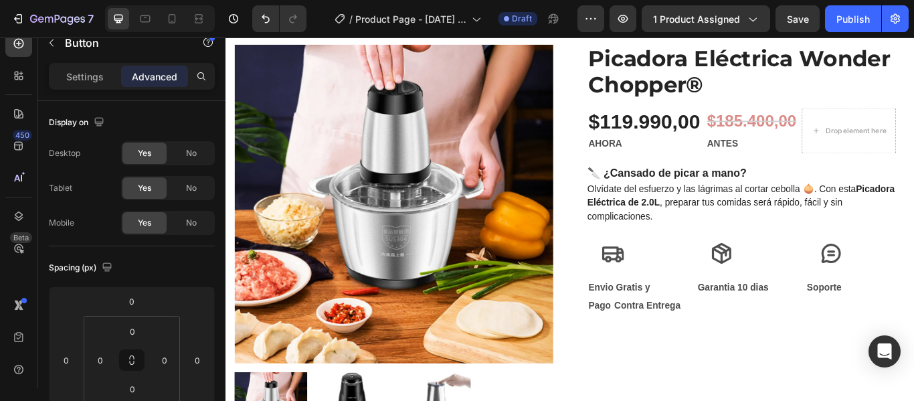
scroll to position [381, 0]
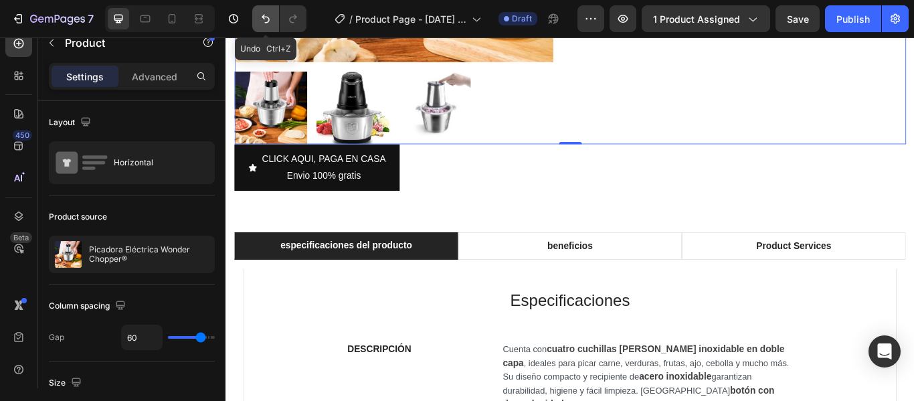
click at [268, 22] on icon "Undo/Redo" at bounding box center [266, 19] width 8 height 9
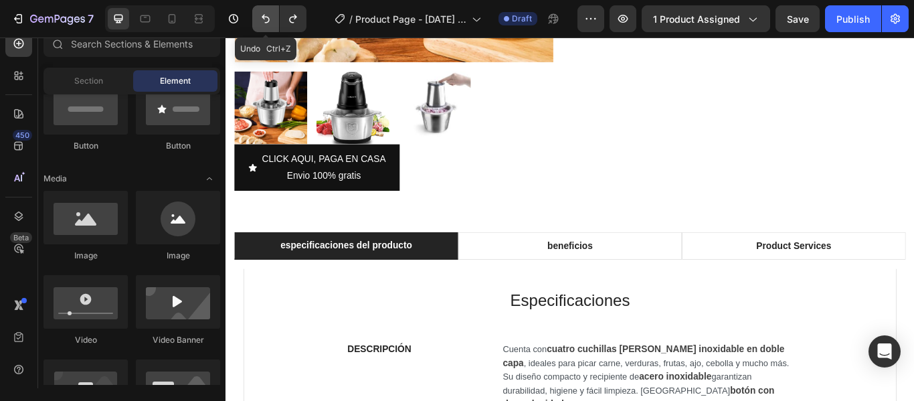
click at [268, 22] on icon "Undo/Redo" at bounding box center [266, 19] width 8 height 9
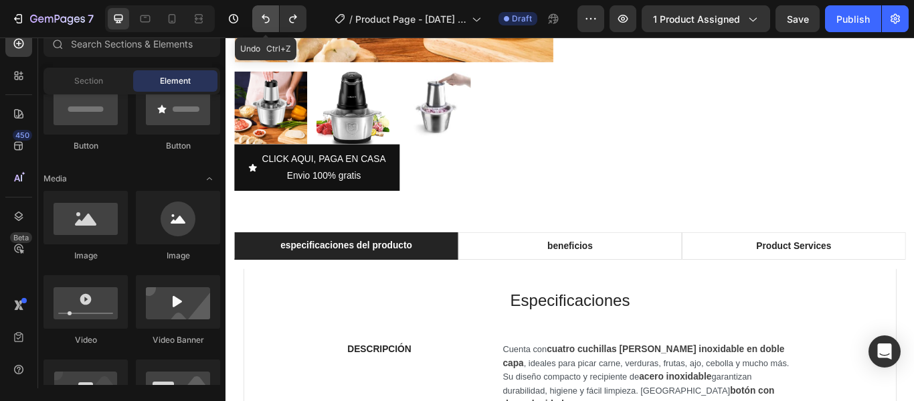
click at [268, 22] on icon "Undo/Redo" at bounding box center [266, 19] width 8 height 9
click at [266, 16] on icon "Undo/Redo" at bounding box center [265, 18] width 13 height 13
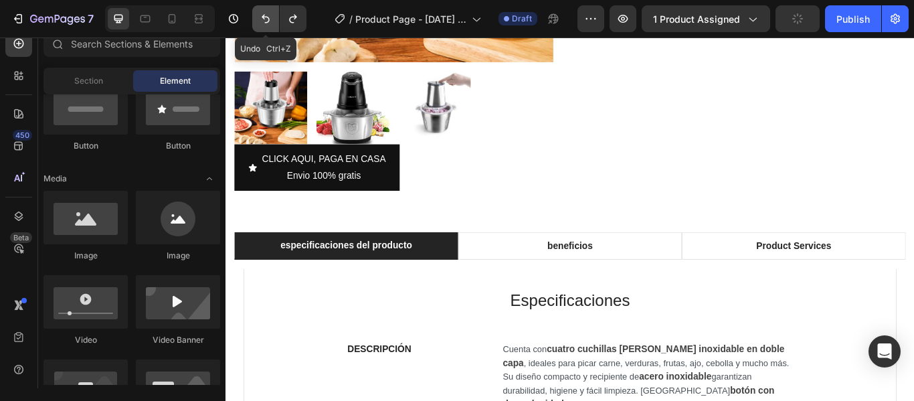
click at [266, 16] on icon "Undo/Redo" at bounding box center [265, 18] width 13 height 13
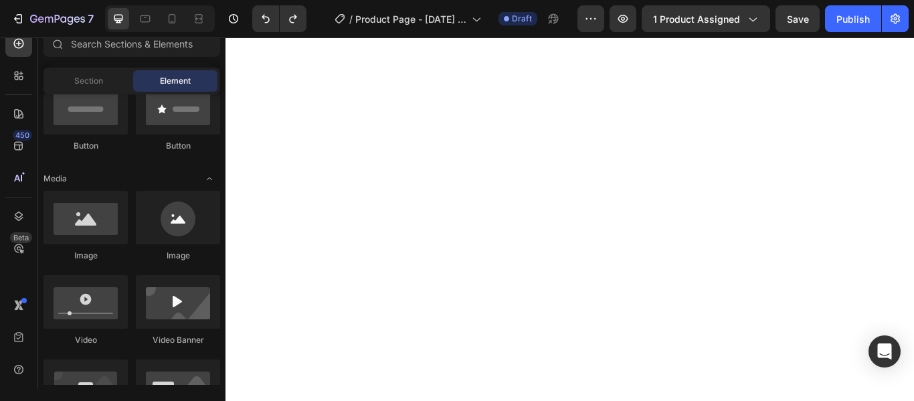
scroll to position [2493, 0]
click at [272, 18] on icon "Undo/Redo" at bounding box center [265, 18] width 13 height 13
click at [264, 19] on icon "Undo/Redo" at bounding box center [266, 19] width 8 height 9
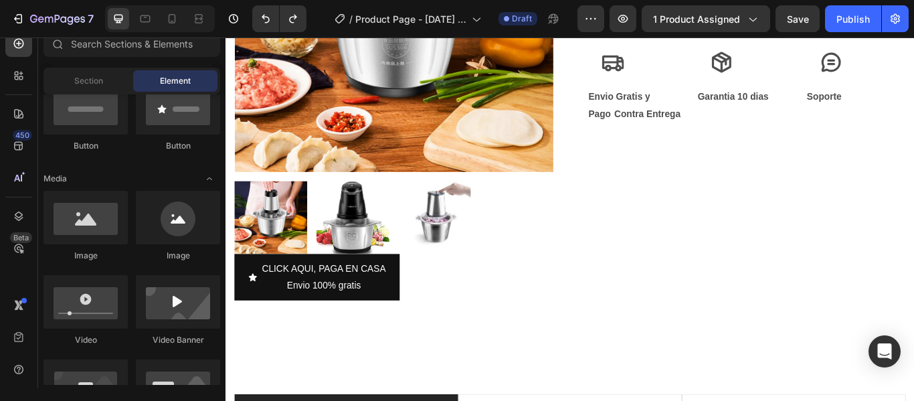
scroll to position [390, 0]
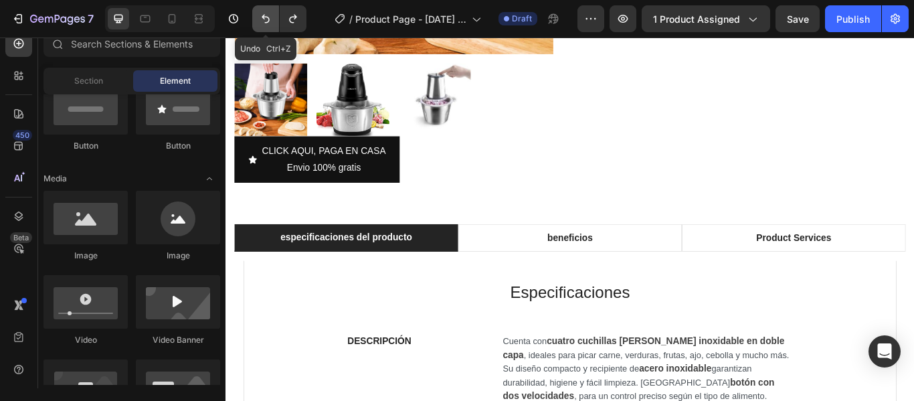
click at [266, 22] on icon "Undo/Redo" at bounding box center [266, 19] width 8 height 9
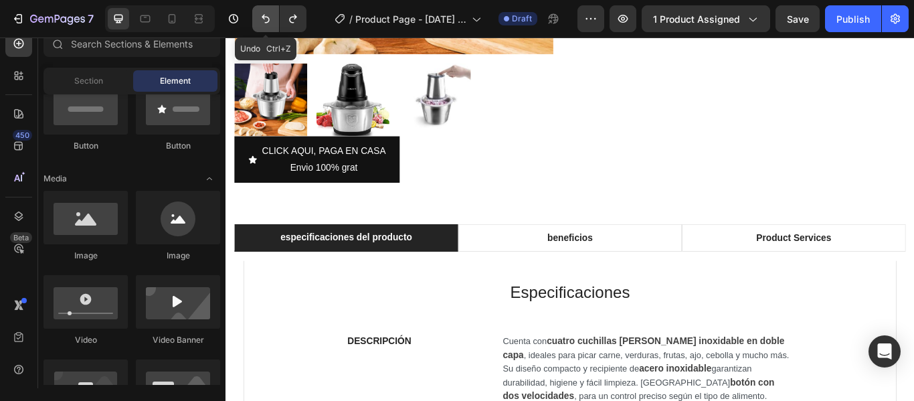
click at [266, 22] on icon "Undo/Redo" at bounding box center [266, 19] width 8 height 9
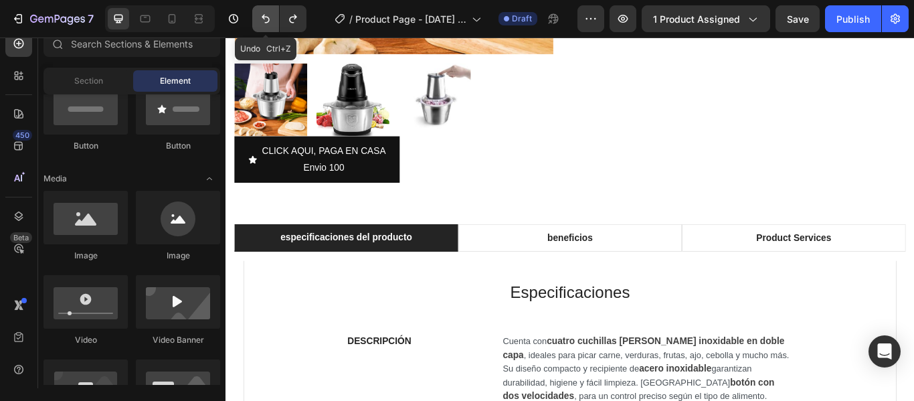
click at [266, 22] on icon "Undo/Redo" at bounding box center [266, 19] width 8 height 9
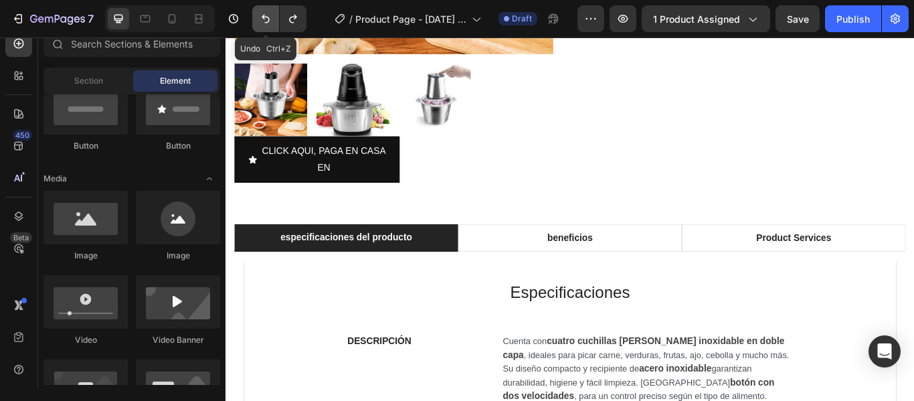
click at [266, 22] on icon "Undo/Redo" at bounding box center [266, 19] width 8 height 9
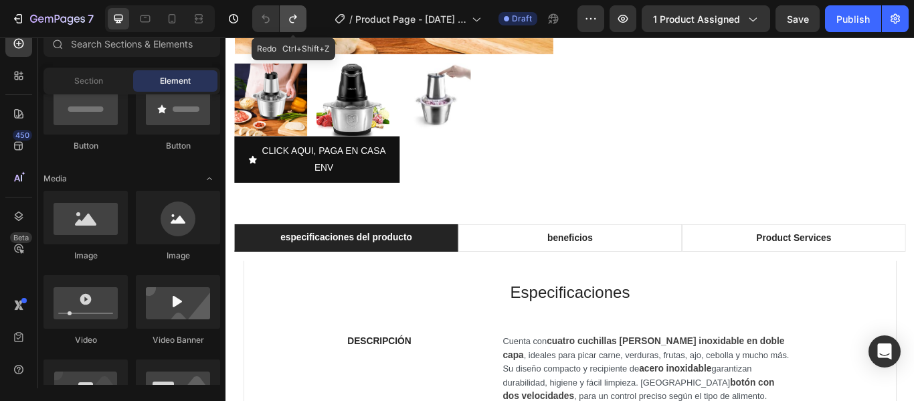
click at [292, 24] on icon "Undo/Redo" at bounding box center [292, 18] width 13 height 13
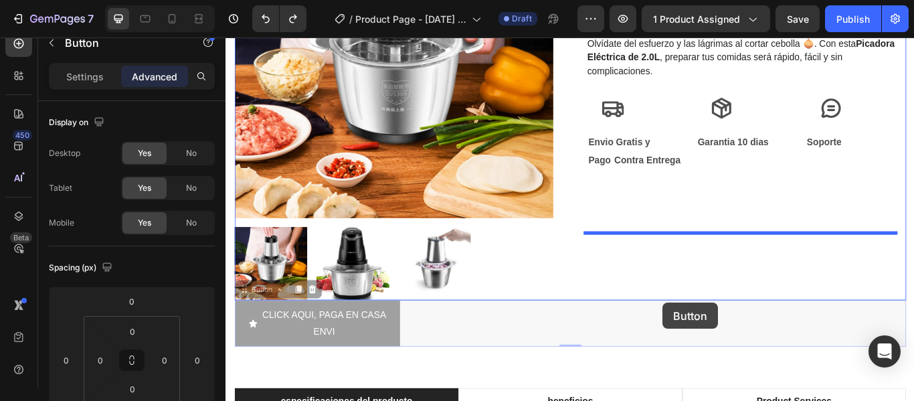
scroll to position [228, 0]
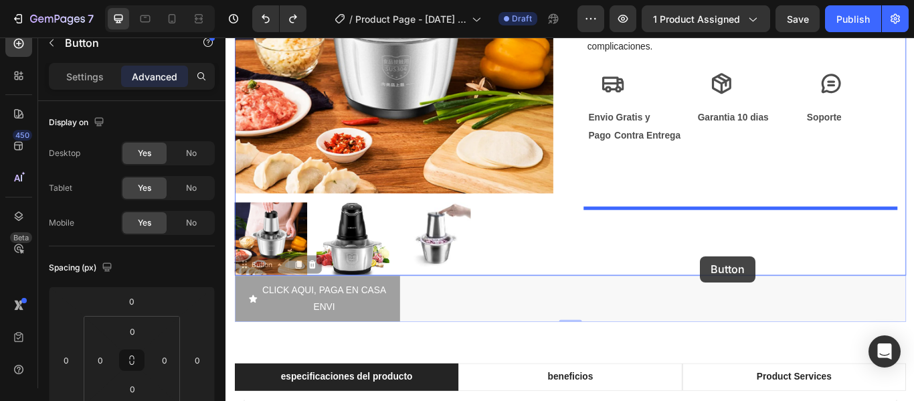
drag, startPoint x: 411, startPoint y: 437, endPoint x: 779, endPoint y: 292, distance: 394.6
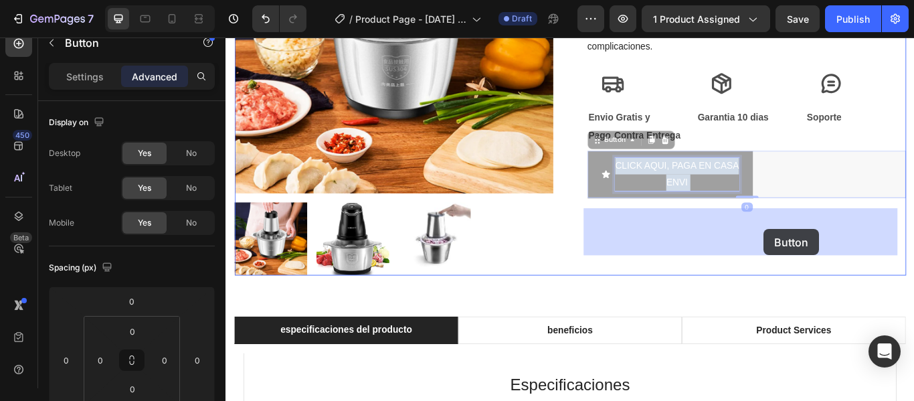
drag, startPoint x: 777, startPoint y: 262, endPoint x: 853, endPoint y: 261, distance: 76.3
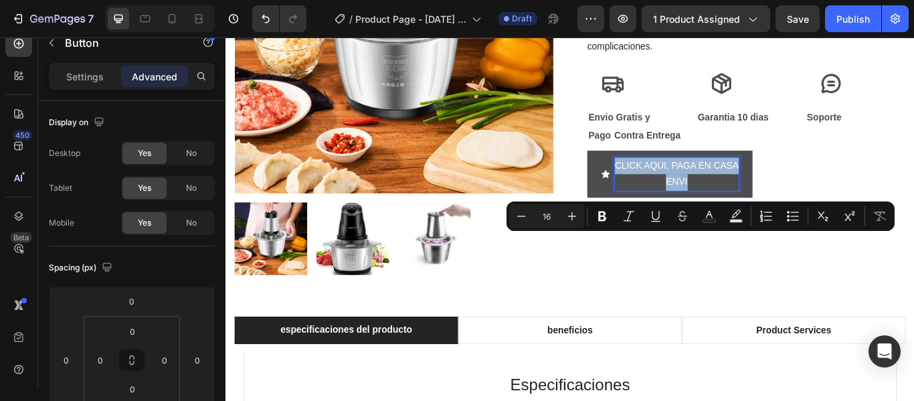
drag, startPoint x: 791, startPoint y: 264, endPoint x: 1033, endPoint y: 266, distance: 242.8
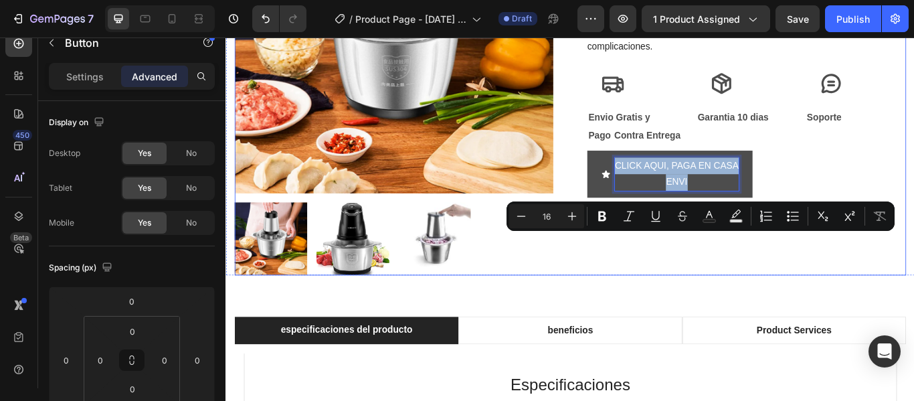
click at [848, 306] on div "Picadora Eléctrica Wonder Chopper® Product Title $119.990,00 Product Price Prod…" at bounding box center [832, 81] width 371 height 467
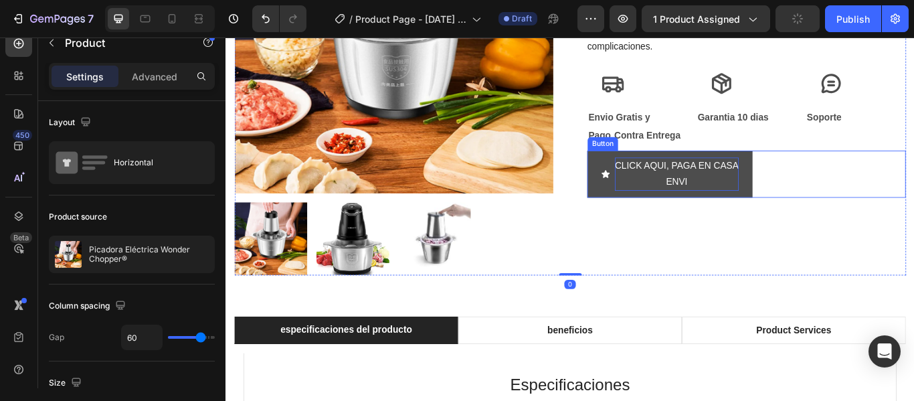
click at [785, 216] on p "CLICK AQUI, PAGA EN CASA ENVI" at bounding box center [751, 196] width 144 height 39
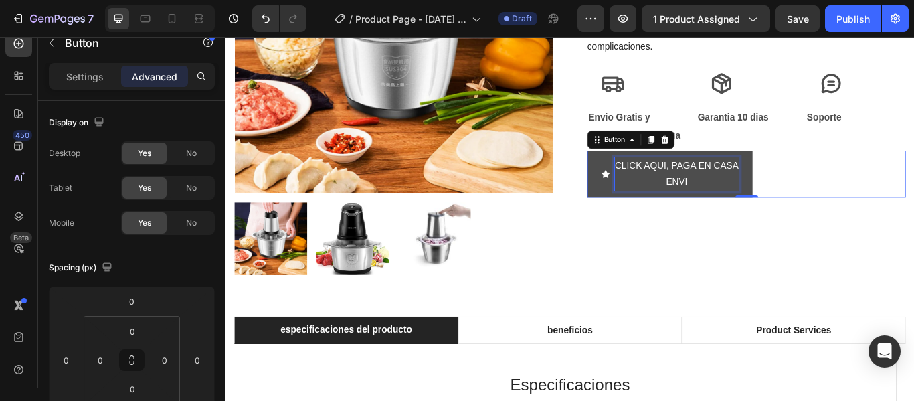
click at [767, 216] on p "CLICK AQUI, PAGA EN CASA ENVI" at bounding box center [751, 196] width 144 height 39
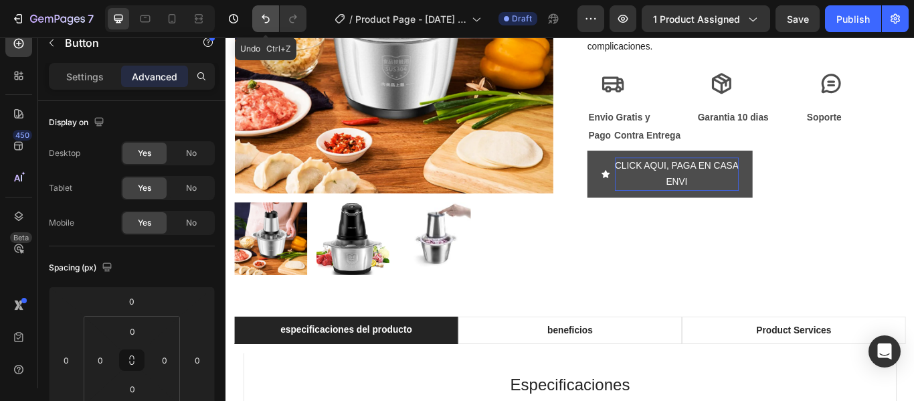
click at [268, 17] on icon "Undo/Redo" at bounding box center [266, 19] width 8 height 9
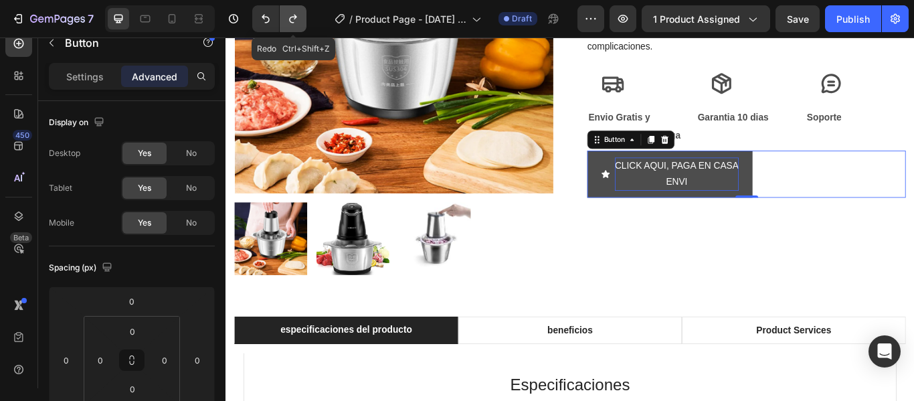
click at [288, 13] on icon "Undo/Redo" at bounding box center [292, 18] width 13 height 13
click at [265, 15] on icon "Undo/Redo" at bounding box center [265, 18] width 13 height 13
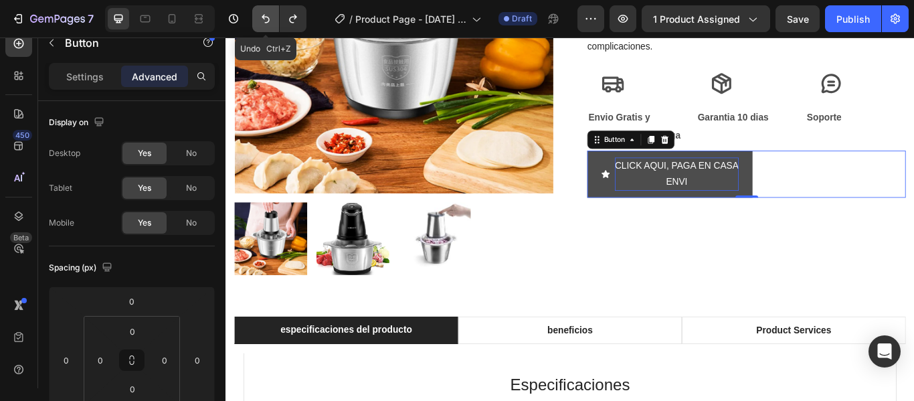
click at [265, 15] on icon "Undo/Redo" at bounding box center [265, 18] width 13 height 13
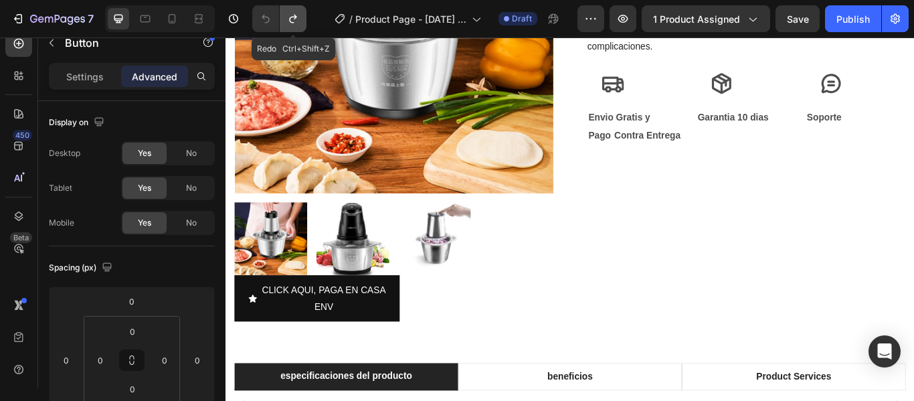
click at [284, 19] on button "Undo/Redo" at bounding box center [293, 18] width 27 height 27
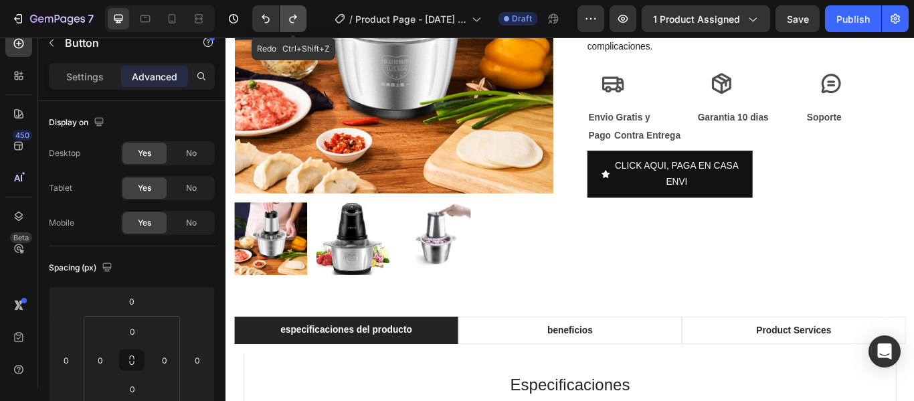
click at [284, 19] on button "Undo/Redo" at bounding box center [293, 18] width 27 height 27
click at [254, 19] on button "Undo/Redo" at bounding box center [265, 18] width 27 height 27
click at [258, 19] on button "Undo/Redo" at bounding box center [265, 18] width 27 height 27
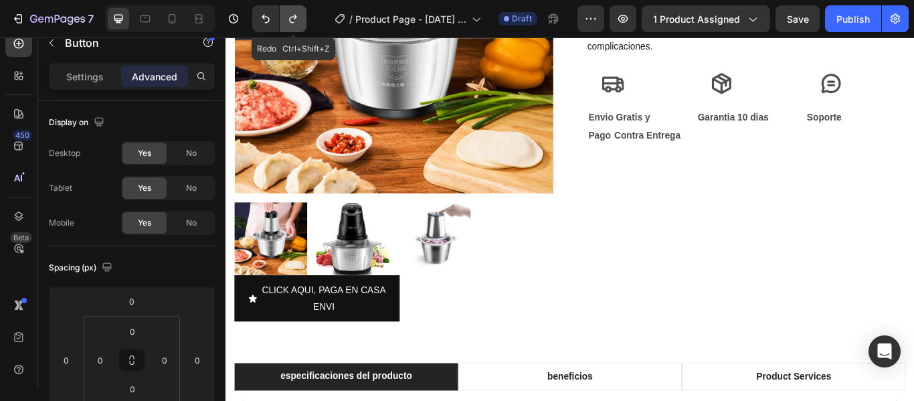
click at [288, 17] on icon "Undo/Redo" at bounding box center [292, 18] width 13 height 13
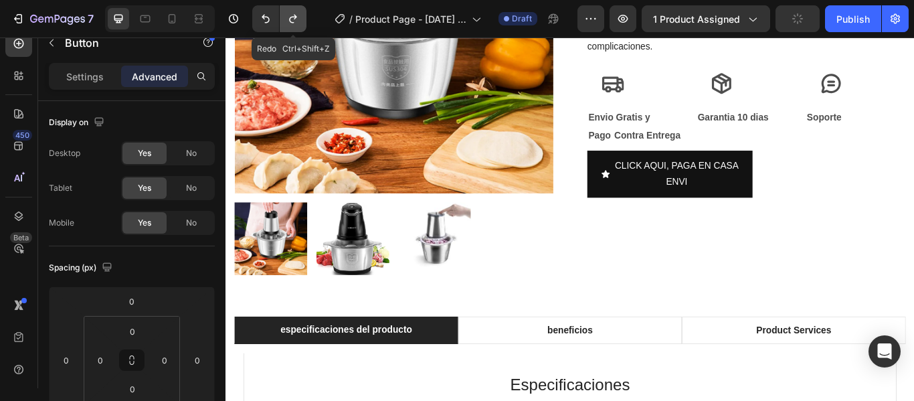
click at [288, 17] on icon "Undo/Redo" at bounding box center [292, 18] width 13 height 13
click at [288, 19] on icon "Undo/Redo" at bounding box center [292, 18] width 13 height 13
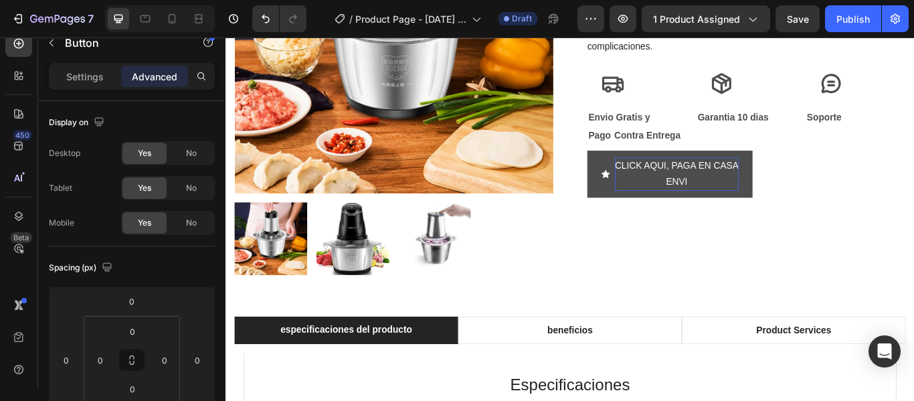
click at [766, 216] on p "CLICK AQUI, PAGA EN CASA ENVI" at bounding box center [751, 196] width 144 height 39
click at [647, 169] on button "CLICK AQUI, PAGA EN CASA Envio" at bounding box center [743, 196] width 193 height 55
click at [647, 169] on button "CLICK AQUI, PAGA EN CASA Envio 100%" at bounding box center [743, 196] width 193 height 55
click at [848, 224] on div "CLICK AQUI, PAGA EN CASA Envio 100% gratis Button" at bounding box center [832, 196] width 371 height 55
click at [771, 216] on p "CLICK AQUI, PAGA EN CASA Envio 100% gratis" at bounding box center [751, 196] width 144 height 39
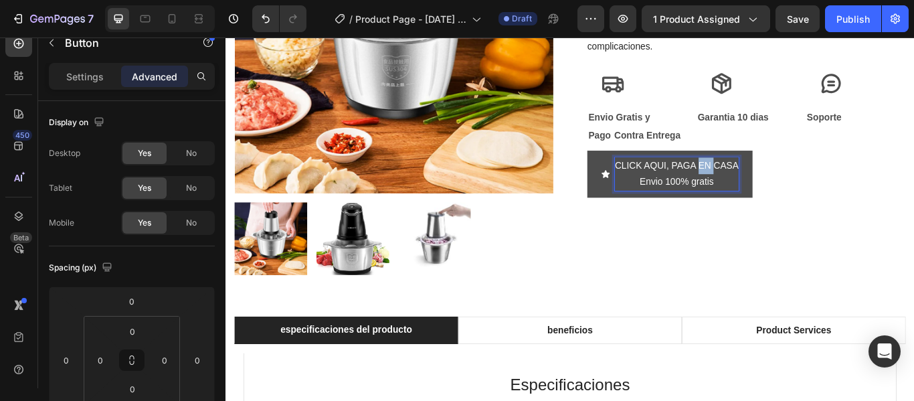
click at [771, 216] on p "CLICK AQUI, PAGA EN CASA Envio 100% gratis" at bounding box center [751, 196] width 144 height 39
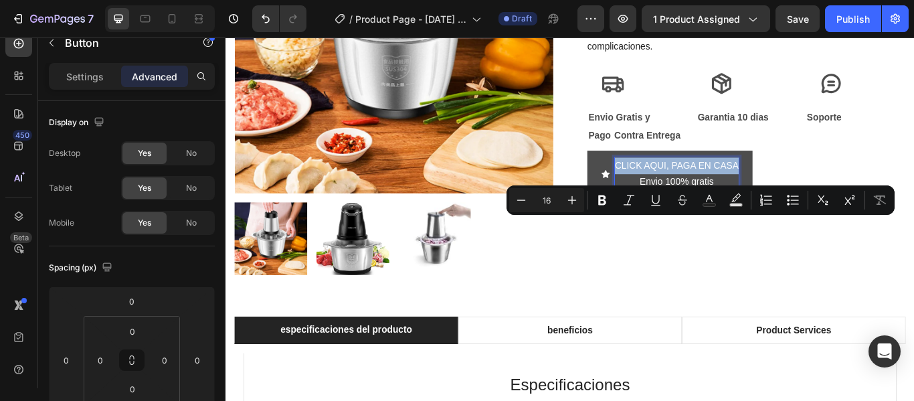
click at [769, 216] on p "CLICK AQUI, PAGA EN CASA Envio 100% gratis" at bounding box center [751, 196] width 144 height 39
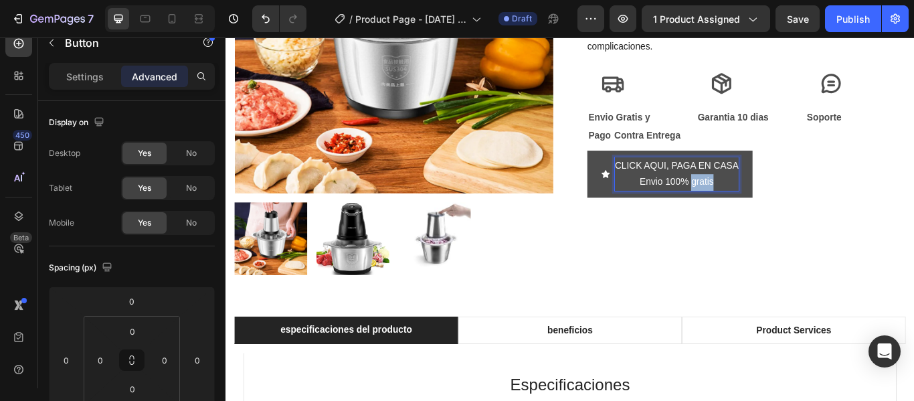
click at [771, 216] on p "CLICK AQUI, PAGA EN CASA Envio 100% gratis" at bounding box center [751, 196] width 144 height 39
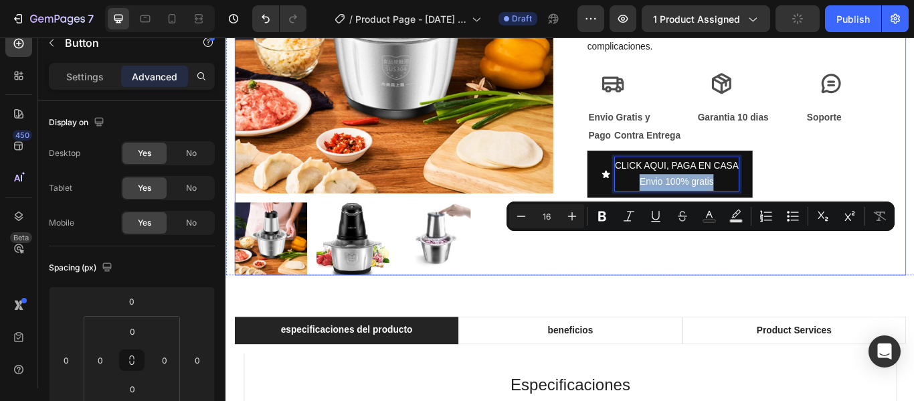
click at [815, 298] on div "Picadora Eléctrica Wonder Chopper® Product Title $119.990,00 Product Price Prod…" at bounding box center [832, 81] width 371 height 467
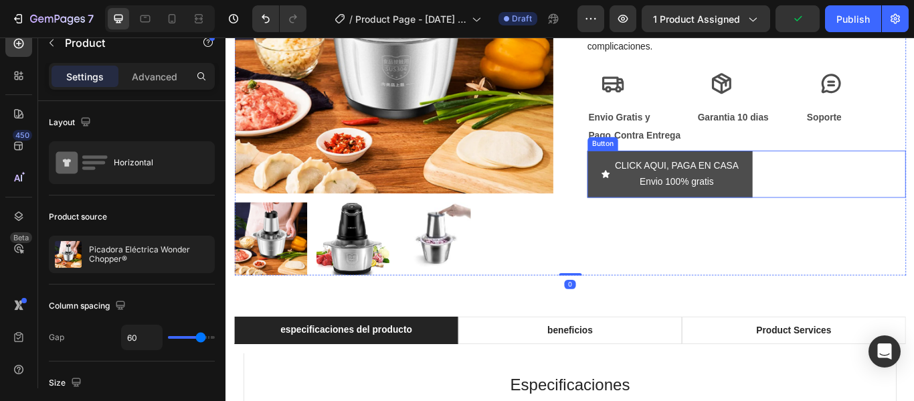
click at [830, 224] on button "CLICK AQUI, PAGA EN CASA Envio 100% gratis" at bounding box center [743, 196] width 193 height 55
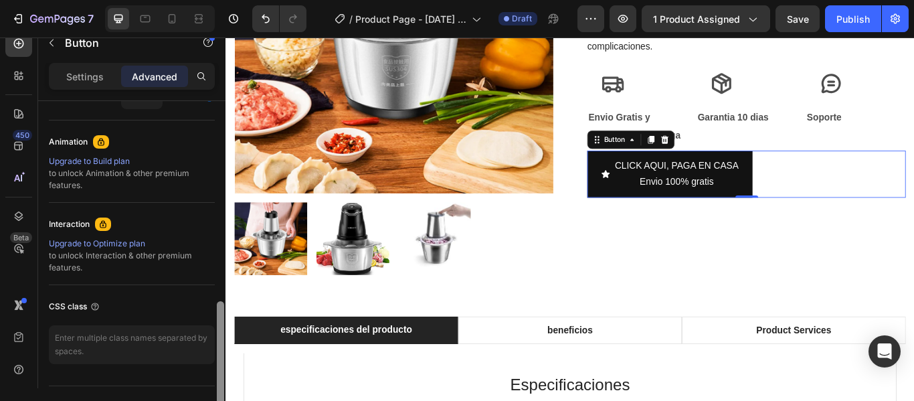
scroll to position [567, 0]
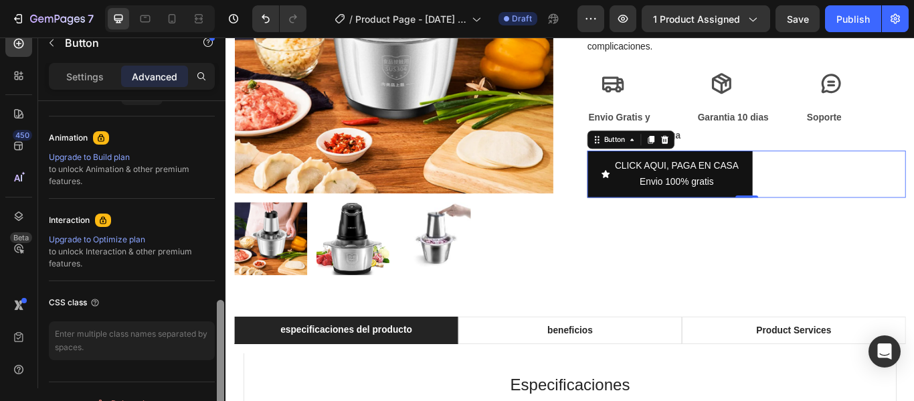
drag, startPoint x: 223, startPoint y: 185, endPoint x: 210, endPoint y: 383, distance: 199.1
click at [210, 383] on div "Display on Desktop Yes No Tablet Yes No Mobile Yes No Spacing (px) 0 0 0 0 0 0 …" at bounding box center [131, 263] width 187 height 325
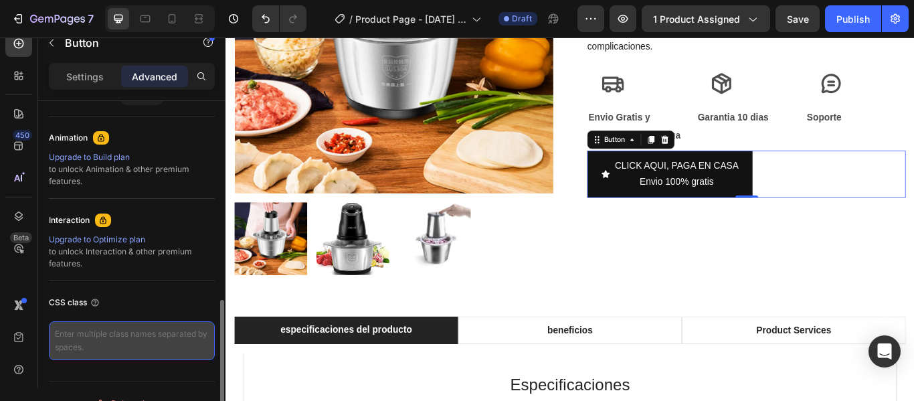
click at [163, 340] on textarea at bounding box center [132, 340] width 166 height 39
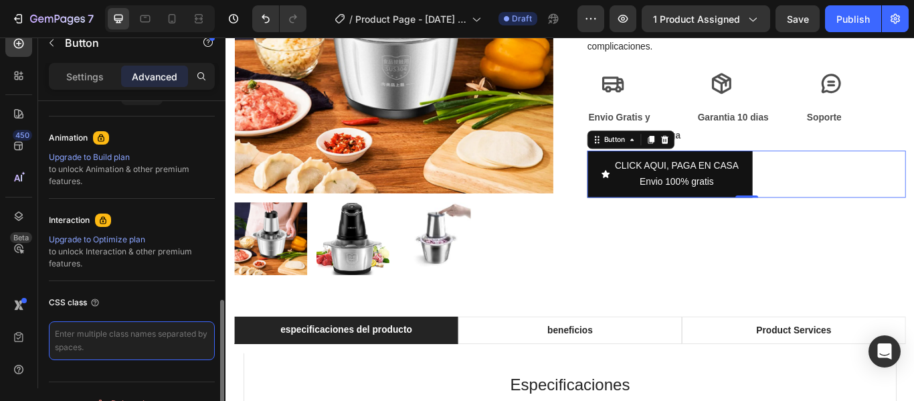
paste textarea "_rsi-cod-form-is-gempage _rsi-cod-form-gempages-button-overwrite"
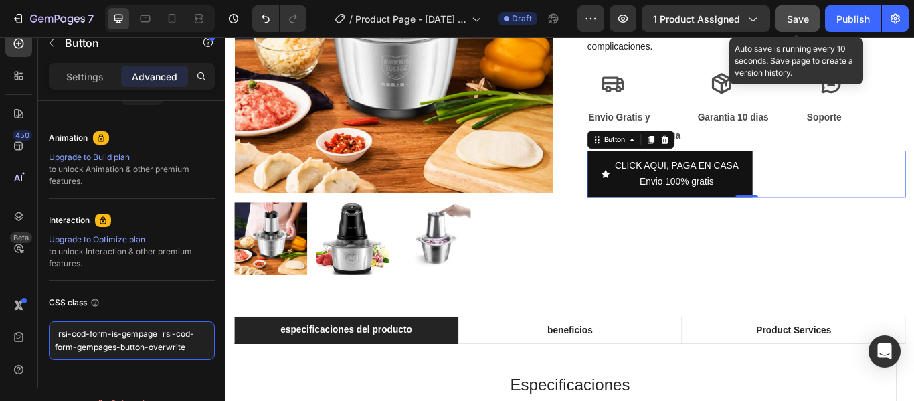
type textarea "_rsi-cod-form-is-gempage _rsi-cod-form-gempages-button-overwrite"
click at [806, 15] on span "Save" at bounding box center [798, 18] width 22 height 11
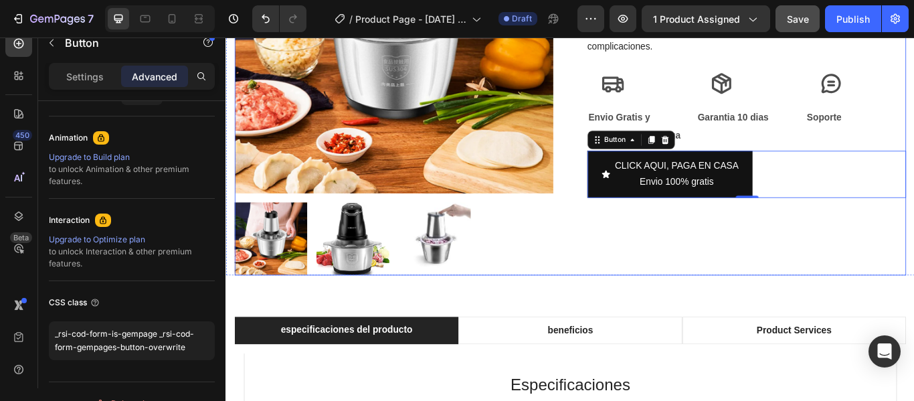
click at [865, 314] on div "Picadora Eléctrica Wonder Chopper® Product Title $119.990,00 Product Price Prod…" at bounding box center [832, 81] width 371 height 467
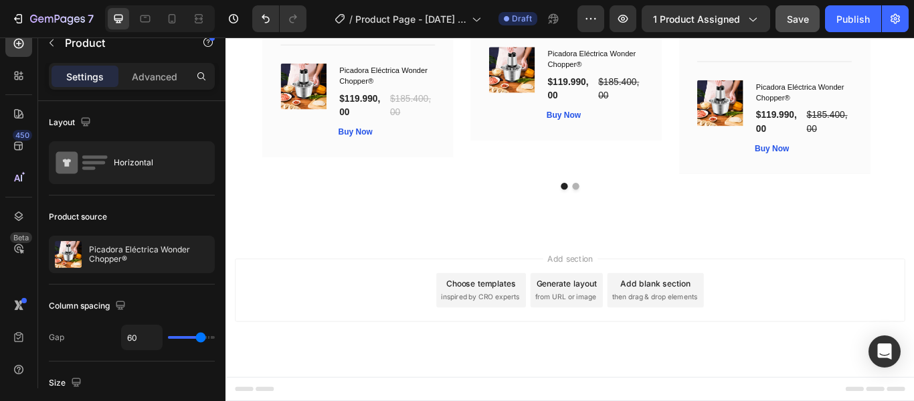
scroll to position [2401, 0]
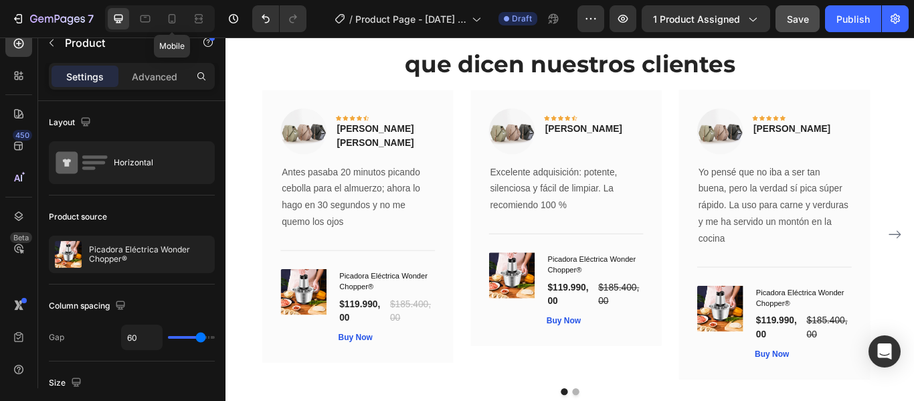
click at [159, 19] on div "Mobile" at bounding box center [160, 18] width 110 height 27
drag, startPoint x: 178, startPoint y: 11, endPoint x: 169, endPoint y: 7, distance: 10.2
click at [178, 12] on div at bounding box center [171, 18] width 21 height 21
type input "0"
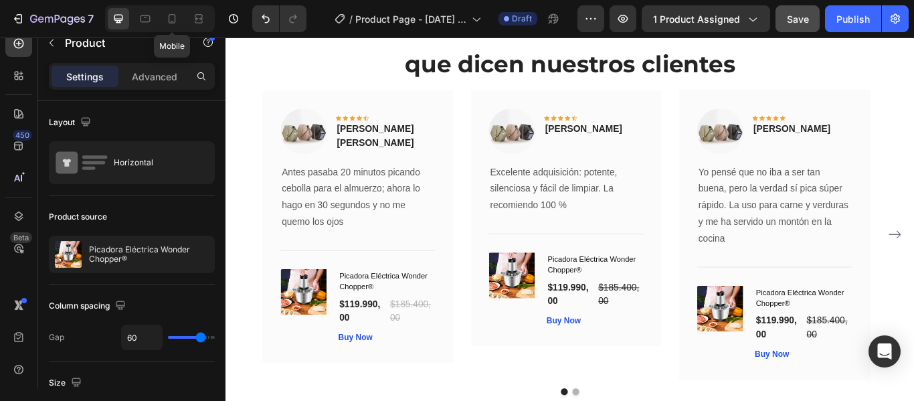
type input "100%"
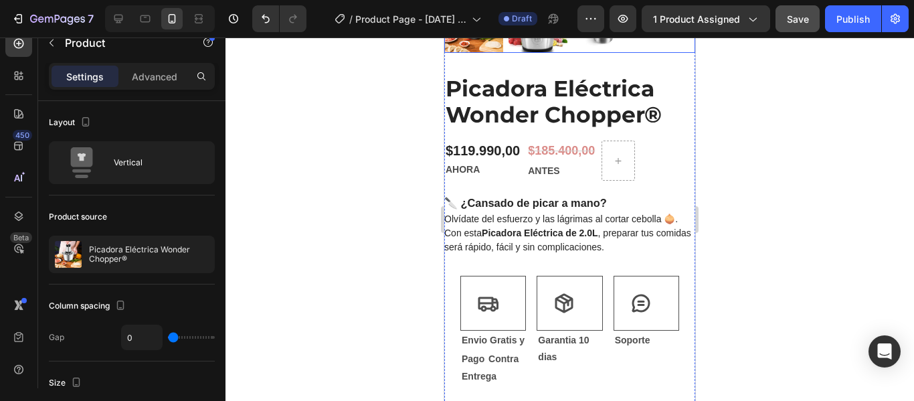
scroll to position [635, 0]
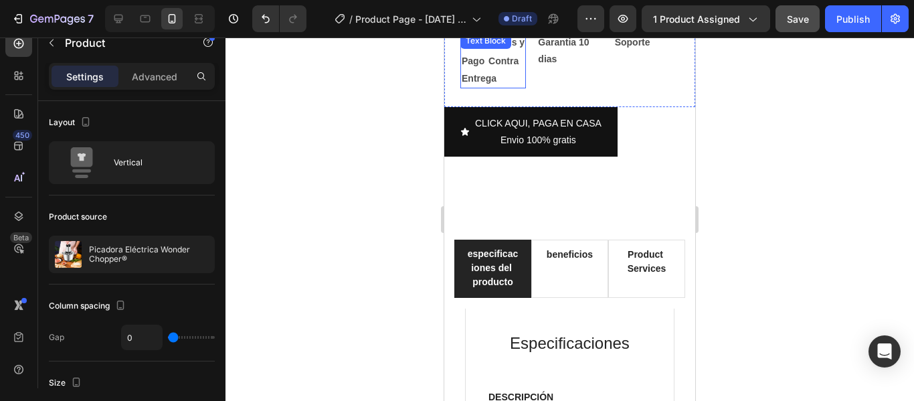
click at [494, 51] on p "Envio Gratis y" at bounding box center [493, 42] width 63 height 17
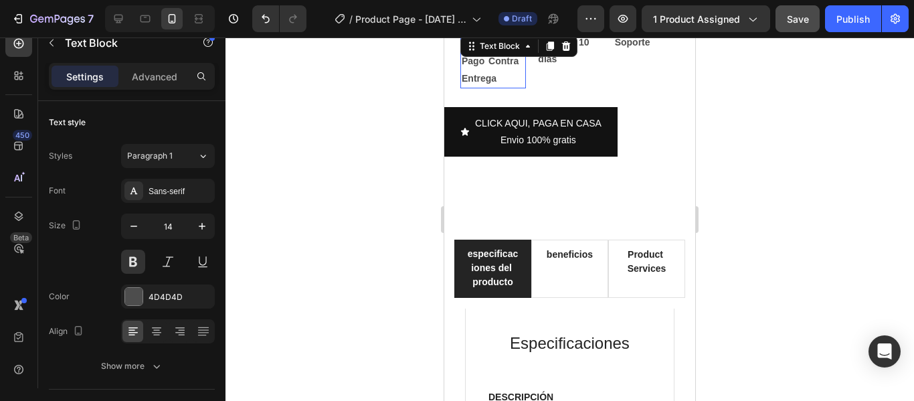
click at [494, 51] on p "Envio Gratis y" at bounding box center [493, 42] width 63 height 17
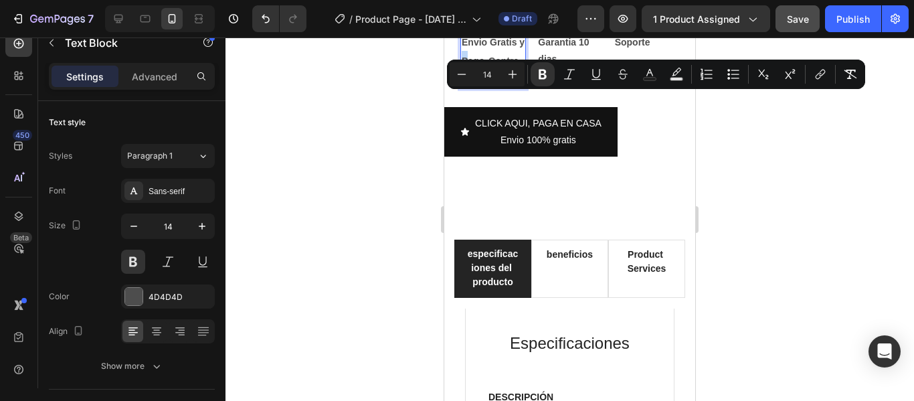
click at [484, 51] on p "Envio Gratis y" at bounding box center [493, 42] width 63 height 17
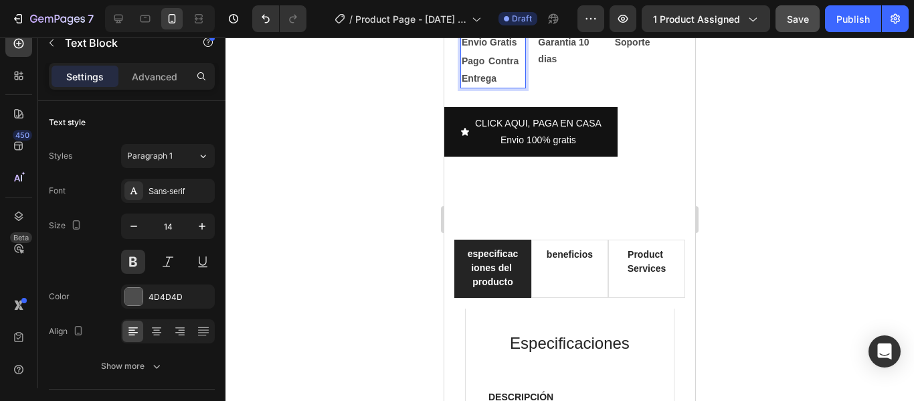
click at [502, 86] on p "Pago Contra Entrega" at bounding box center [493, 68] width 63 height 35
drag, startPoint x: 511, startPoint y: 121, endPoint x: 529, endPoint y: 116, distance: 18.8
click at [512, 86] on p "Pago Contra Entrega" at bounding box center [493, 68] width 63 height 35
click at [465, 66] on strong "Pago" at bounding box center [473, 61] width 23 height 11
click at [728, 127] on div at bounding box center [569, 218] width 688 height 363
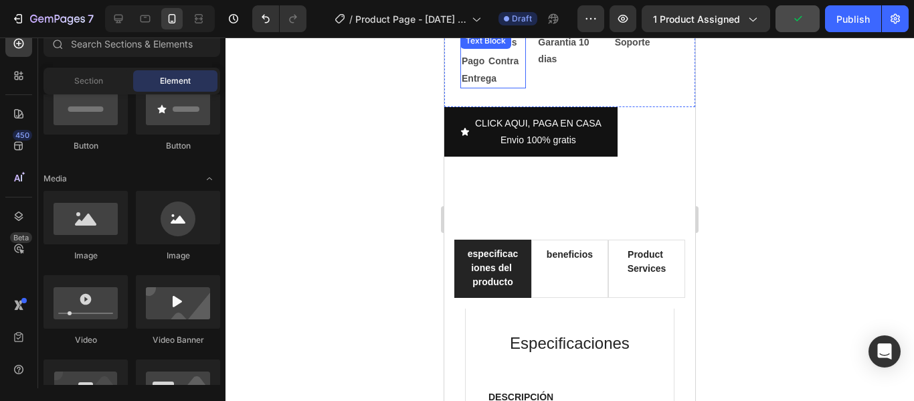
click at [464, 66] on strong "Pago" at bounding box center [473, 61] width 23 height 11
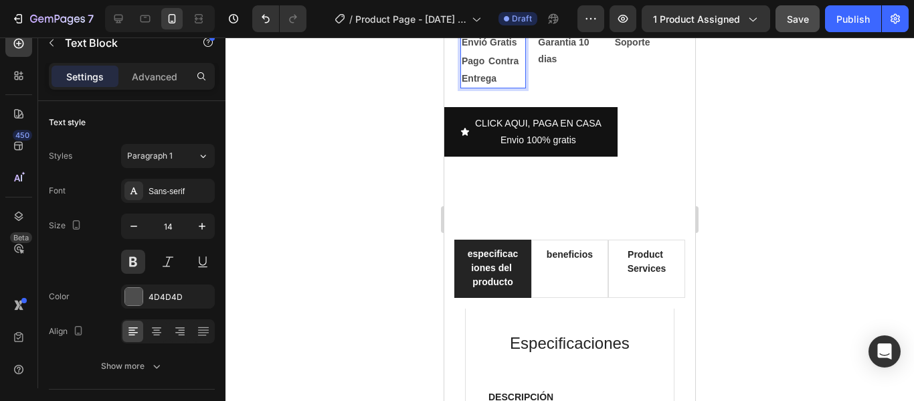
click at [516, 47] on strong "Envió Gratis" at bounding box center [489, 42] width 55 height 11
click at [474, 66] on strong "Pago" at bounding box center [473, 61] width 23 height 11
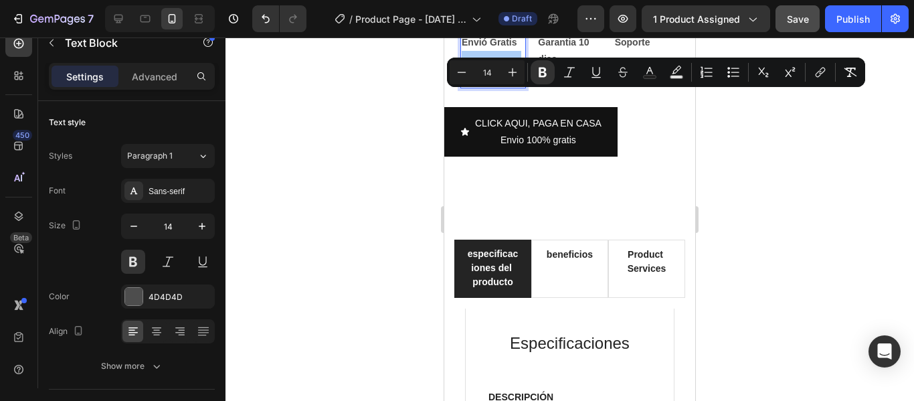
click at [743, 148] on div at bounding box center [569, 218] width 688 height 363
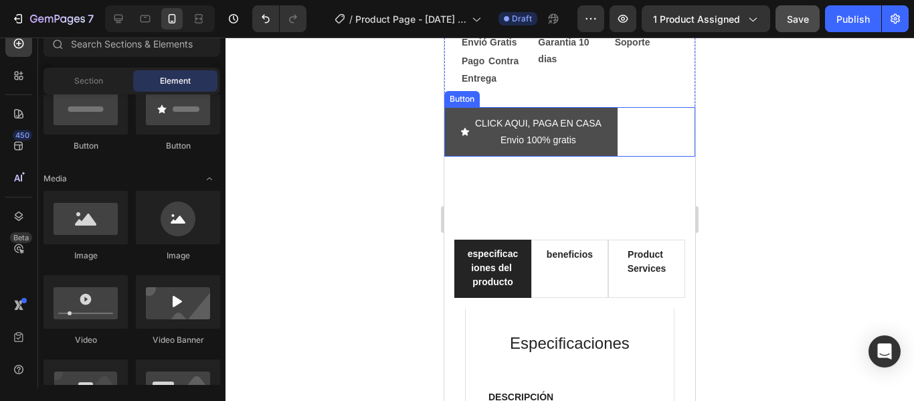
click at [607, 157] on button "CLICK AQUI, PAGA EN CASA Envio 100% gratis" at bounding box center [530, 131] width 173 height 49
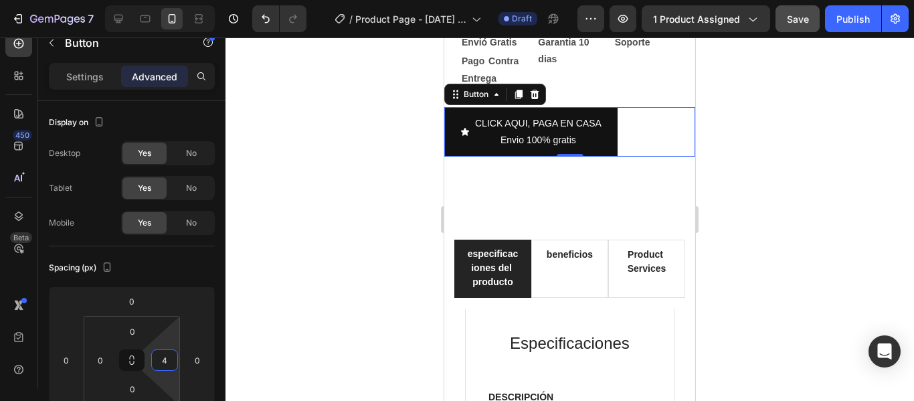
type input "0"
drag, startPoint x: 172, startPoint y: 376, endPoint x: 176, endPoint y: 388, distance: 12.7
click at [176, 0] on html "7 / Product Page - Sep 23, 21:40:43 Draft Preview 1 product assigned Save Publi…" at bounding box center [457, 0] width 914 height 0
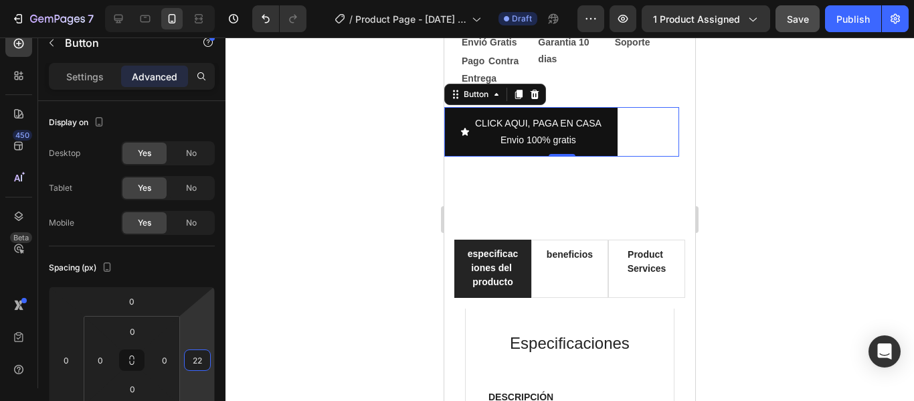
type input "24"
drag, startPoint x: 204, startPoint y: 379, endPoint x: 207, endPoint y: 371, distance: 8.7
click at [207, 0] on html "7 / Product Page - Sep 23, 21:40:43 Draft Preview 1 product assigned Publish 45…" at bounding box center [457, 0] width 914 height 0
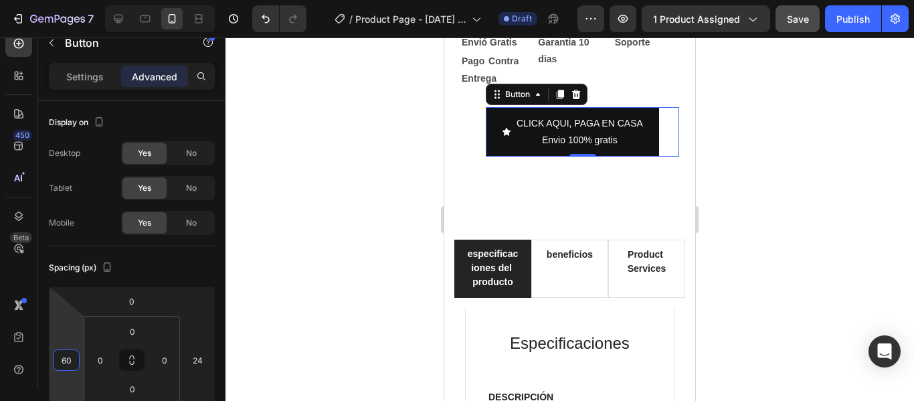
type input "58"
drag, startPoint x: 74, startPoint y: 373, endPoint x: 84, endPoint y: 353, distance: 22.2
click at [84, 0] on html "7 / Product Page - Sep 23, 21:40:43 Draft Preview 1 product assigned Save Publi…" at bounding box center [457, 0] width 914 height 0
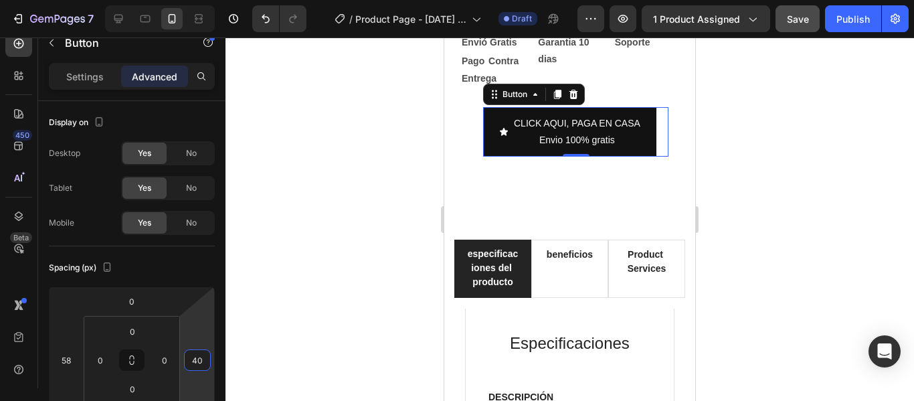
type input "42"
click at [209, 0] on html "7 / Product Page - Sep 23, 21:40:43 Draft Preview 1 product assigned Save Publi…" at bounding box center [457, 0] width 914 height 0
click at [774, 290] on div at bounding box center [569, 218] width 688 height 363
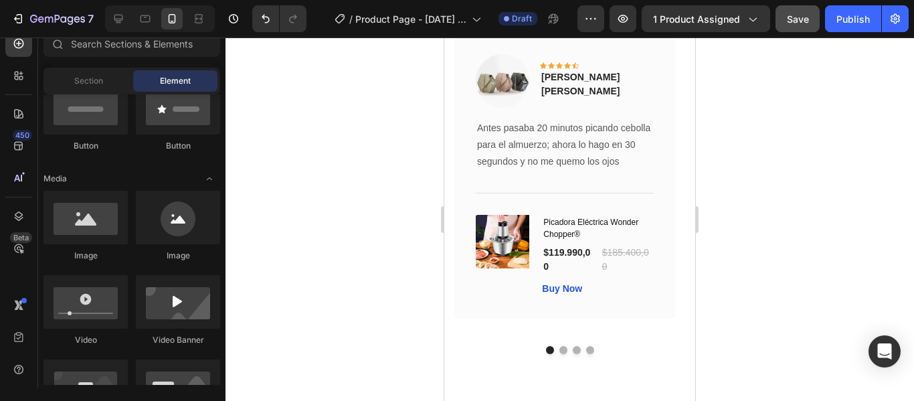
scroll to position [3495, 0]
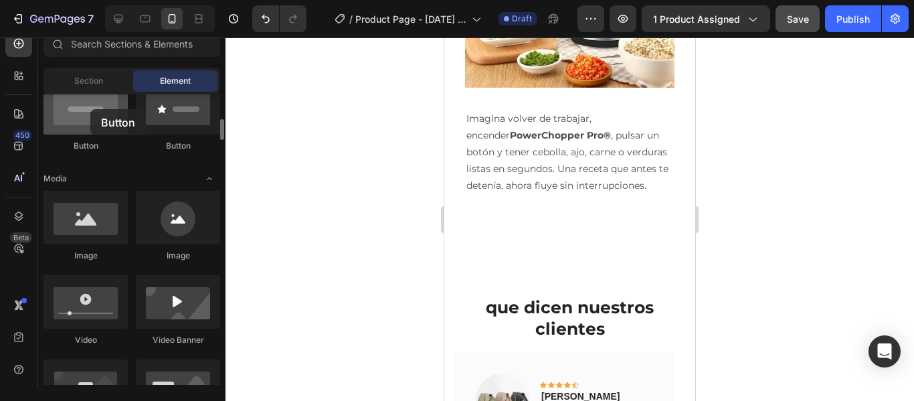
drag, startPoint x: 90, startPoint y: 119, endPoint x: 90, endPoint y: 109, distance: 10.1
click at [90, 109] on div at bounding box center [85, 108] width 84 height 54
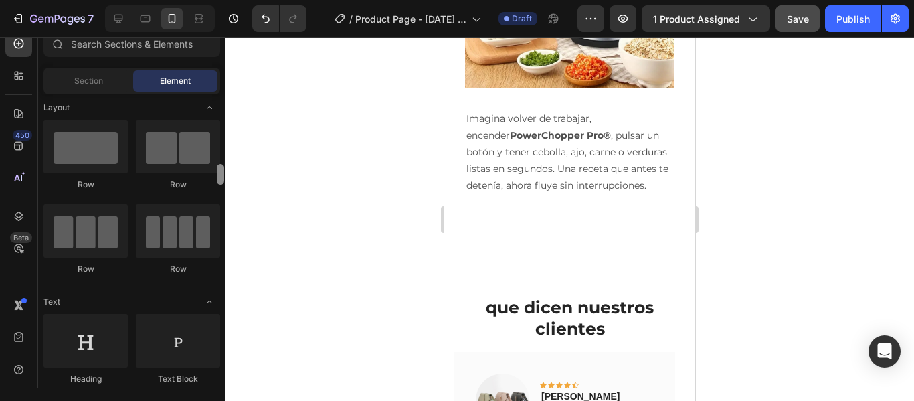
scroll to position [0, 0]
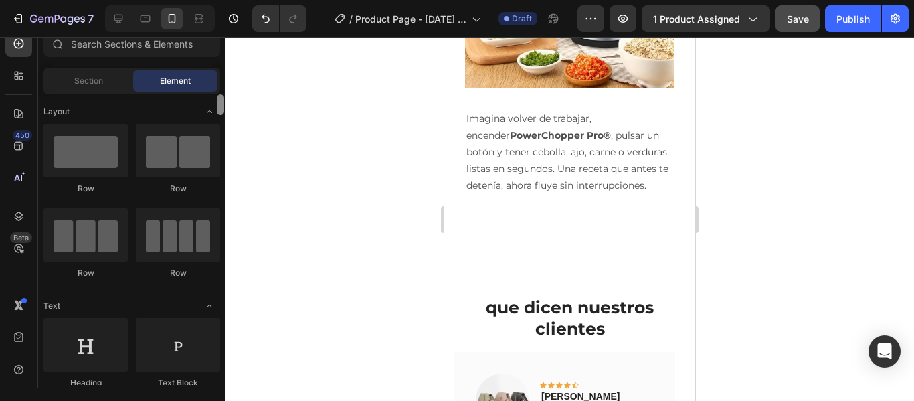
drag, startPoint x: 222, startPoint y: 126, endPoint x: 222, endPoint y: 100, distance: 25.4
click at [222, 100] on div at bounding box center [220, 104] width 7 height 21
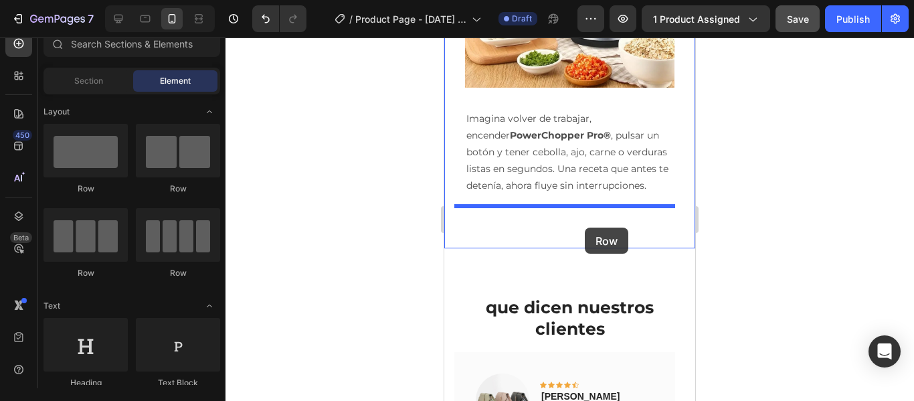
drag, startPoint x: 524, startPoint y: 177, endPoint x: 584, endPoint y: 227, distance: 77.9
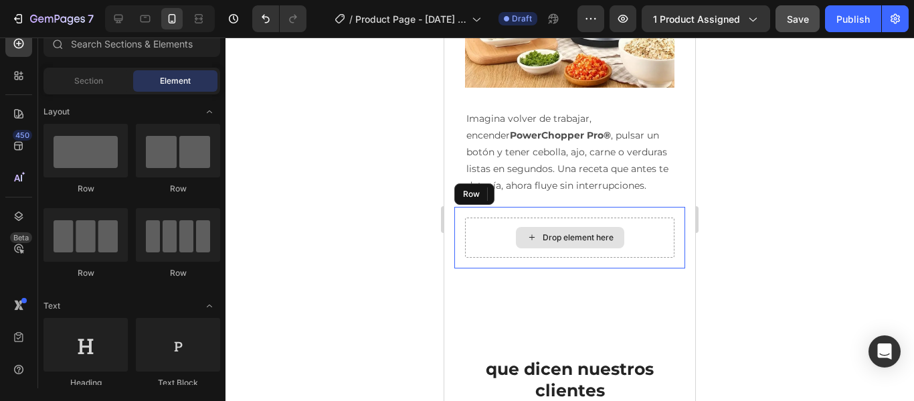
click at [536, 231] on div "Drop element here" at bounding box center [570, 237] width 108 height 21
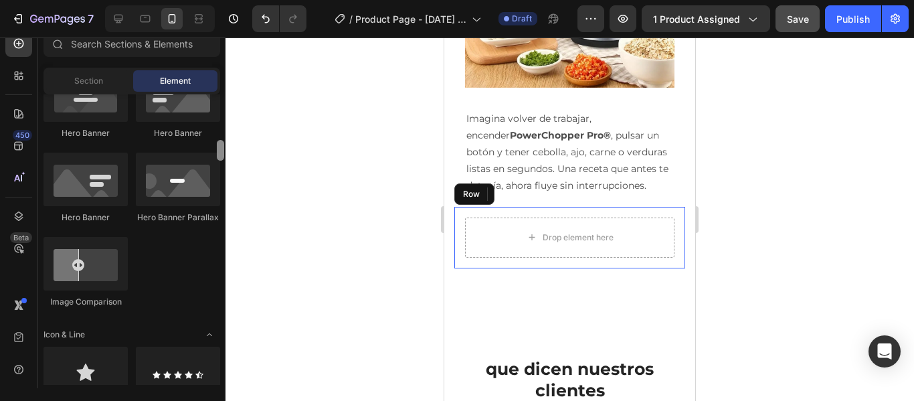
drag, startPoint x: 221, startPoint y: 106, endPoint x: 220, endPoint y: 151, distance: 45.5
click at [220, 151] on div at bounding box center [220, 150] width 7 height 21
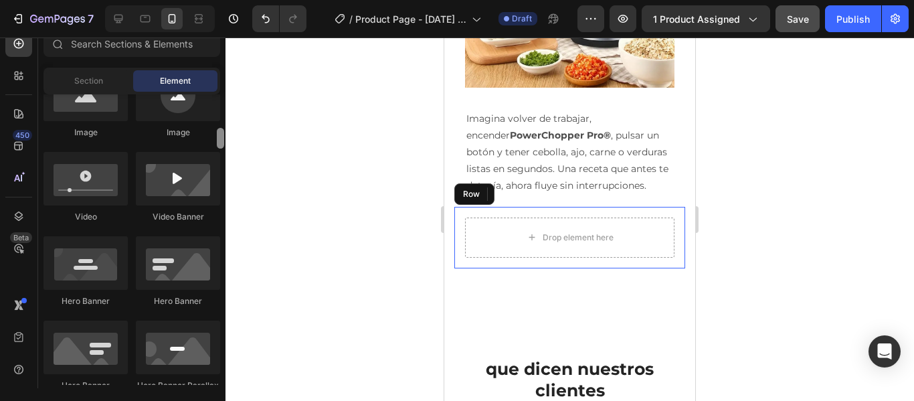
drag, startPoint x: 220, startPoint y: 151, endPoint x: 221, endPoint y: 139, distance: 12.1
click at [221, 139] on div at bounding box center [220, 138] width 7 height 21
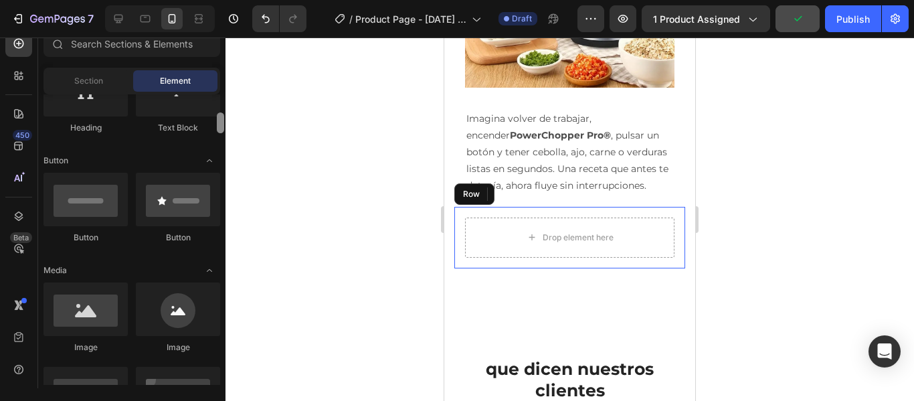
scroll to position [245, 0]
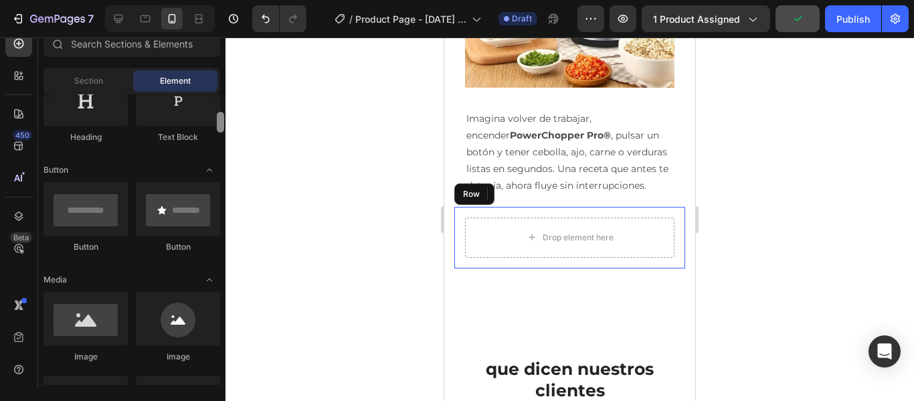
drag, startPoint x: 221, startPoint y: 139, endPoint x: 220, endPoint y: 123, distance: 16.1
click at [220, 123] on div at bounding box center [220, 122] width 7 height 21
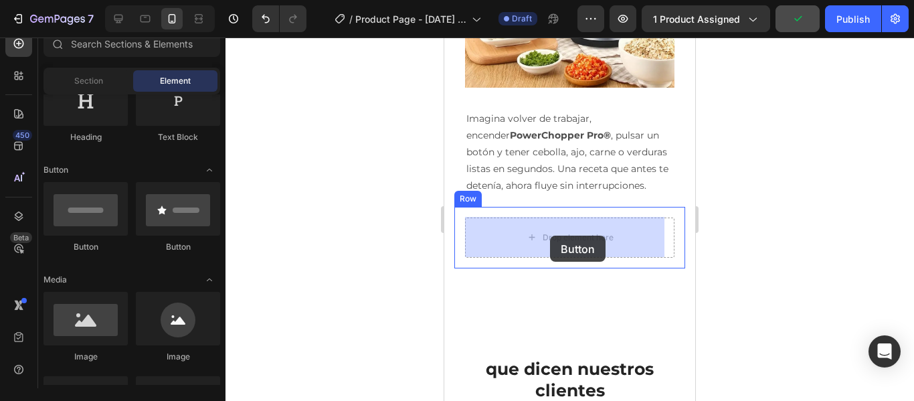
drag, startPoint x: 546, startPoint y: 248, endPoint x: 550, endPoint y: 235, distance: 13.3
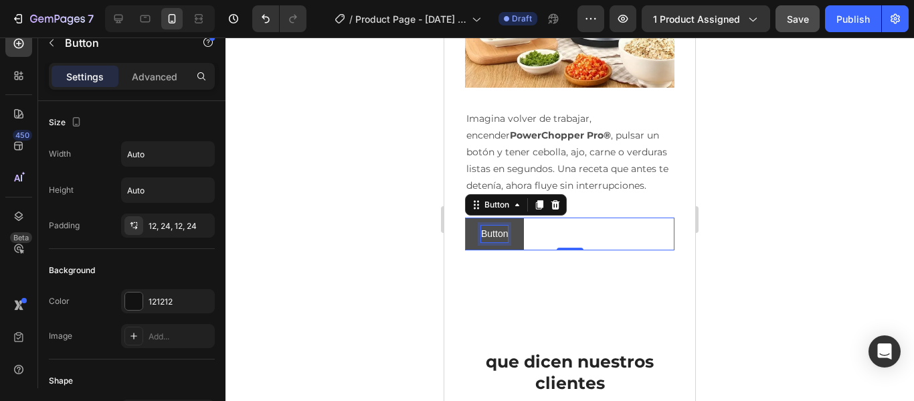
click at [490, 229] on p "Button" at bounding box center [494, 233] width 27 height 17
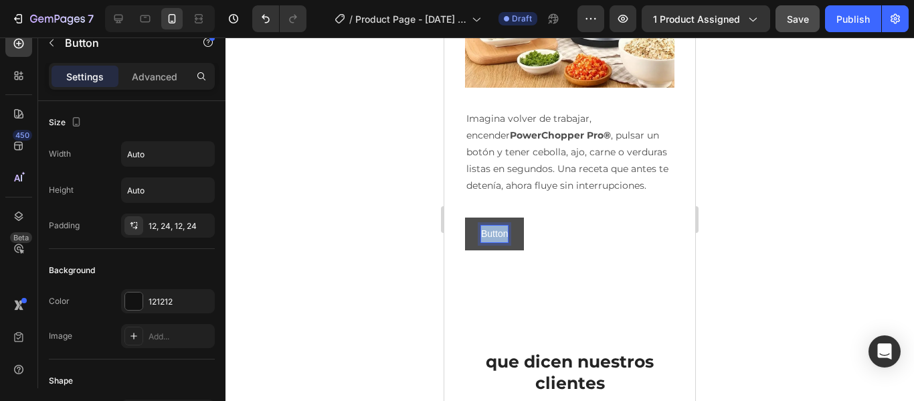
click at [490, 229] on p "Button" at bounding box center [494, 233] width 27 height 17
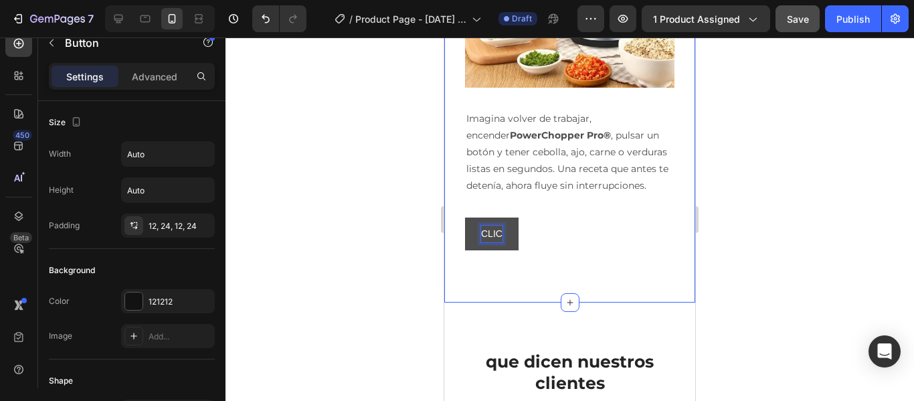
click at [465, 217] on button "CLIC" at bounding box center [492, 233] width 54 height 33
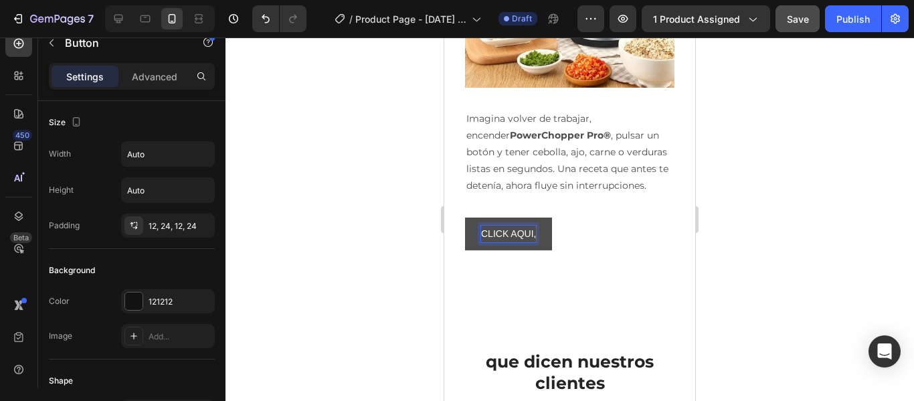
click at [465, 217] on button "CLICK AQUI," at bounding box center [508, 233] width 87 height 33
click at [465, 217] on button "CLICK AQUI, PAGA" at bounding box center [522, 233] width 115 height 33
click at [465, 217] on button "CLICK AQUI, PAGA EN" at bounding box center [530, 233] width 130 height 33
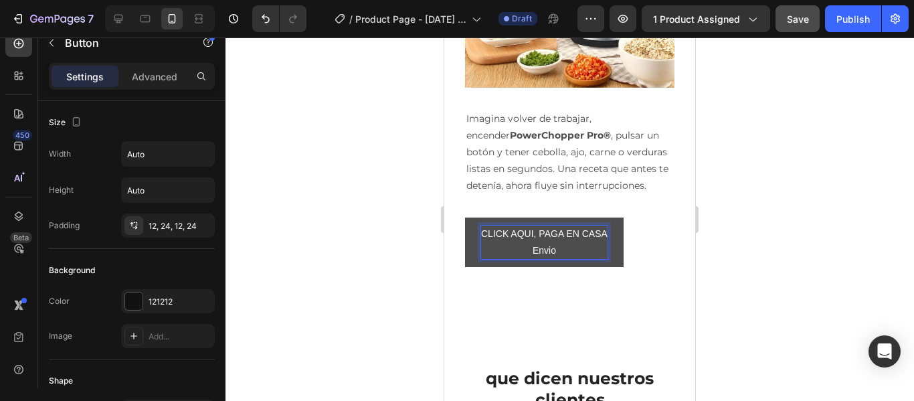
click at [465, 217] on button "CLICK AQUI, PAGA EN CASA Envio" at bounding box center [544, 241] width 159 height 49
click at [465, 217] on button "CLICK AQUI, PAGA EN CASA Envio 100%" at bounding box center [544, 241] width 159 height 49
click at [465, 217] on button "CLICK AQUI, PAGA EN CASA Envio 100% gratis" at bounding box center [544, 241] width 159 height 49
click at [617, 252] on button "CLICK AQUI, PAGA EN CASA Envio 100% gratis" at bounding box center [544, 241] width 159 height 49
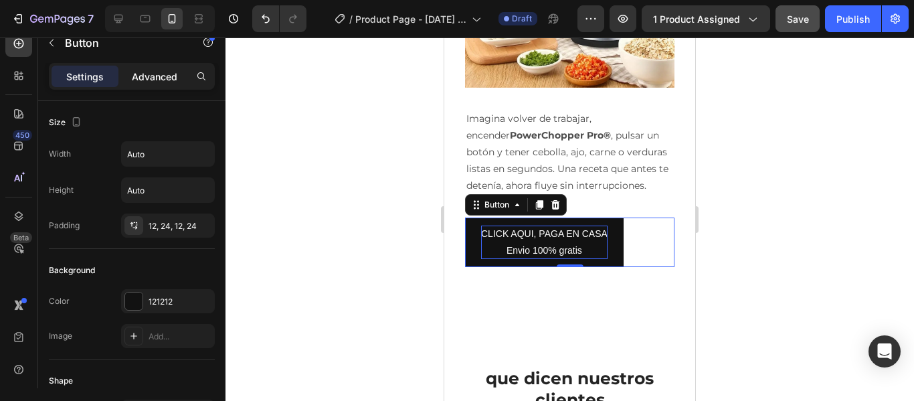
click at [136, 77] on p "Advanced" at bounding box center [154, 77] width 45 height 14
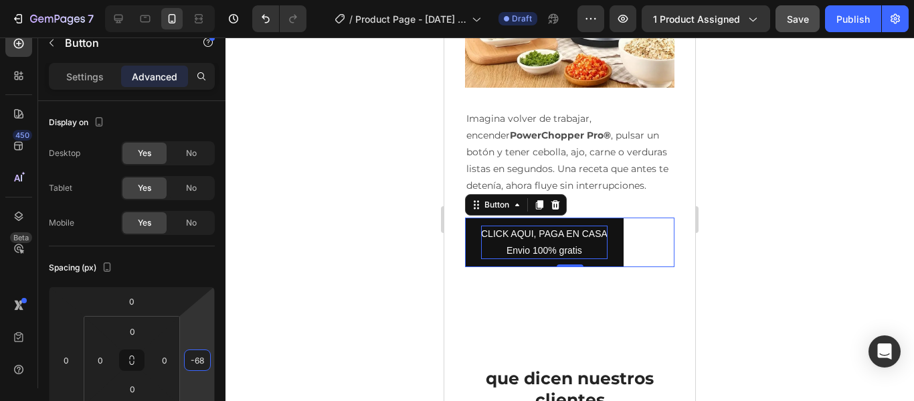
type input "-70"
drag, startPoint x: 197, startPoint y: 348, endPoint x: 210, endPoint y: 371, distance: 26.6
click at [210, 0] on html "7 / Product Page - Sep 23, 21:40:43 Draft Preview 1 product assigned Save Publi…" at bounding box center [457, 0] width 914 height 0
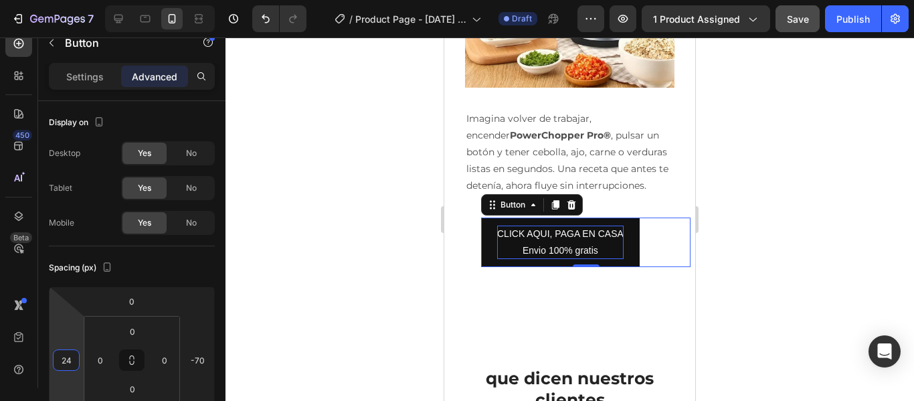
type input "26"
drag, startPoint x: 65, startPoint y: 342, endPoint x: 74, endPoint y: 334, distance: 12.8
click at [74, 0] on html "7 / Product Page - Sep 23, 21:40:43 Draft Preview 1 product assigned Save Publi…" at bounding box center [457, 0] width 914 height 0
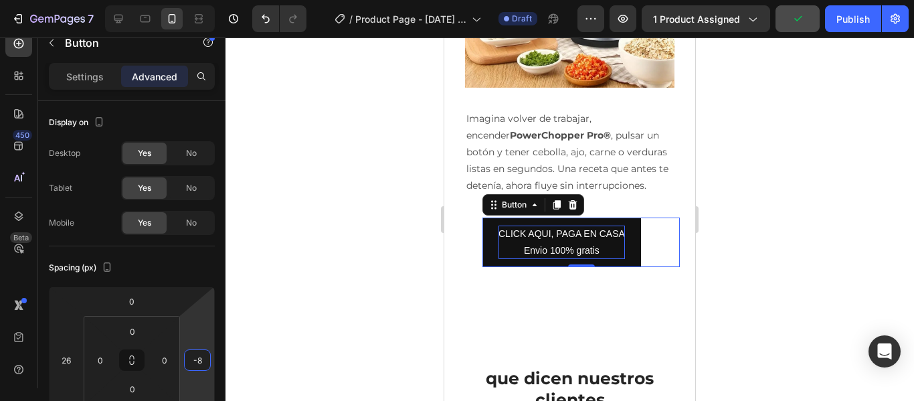
drag, startPoint x: 206, startPoint y: 336, endPoint x: 203, endPoint y: 312, distance: 25.0
click at [203, 0] on html "7 / Product Page - Sep 23, 21:40:43 Draft Preview 1 product assigned Publish 45…" at bounding box center [457, 0] width 914 height 0
type input "30"
drag, startPoint x: 211, startPoint y: 326, endPoint x: 209, endPoint y: 313, distance: 12.8
click at [209, 0] on html "7 / Product Page - Sep 23, 21:40:43 Draft Preview 1 product assigned Save Publi…" at bounding box center [457, 0] width 914 height 0
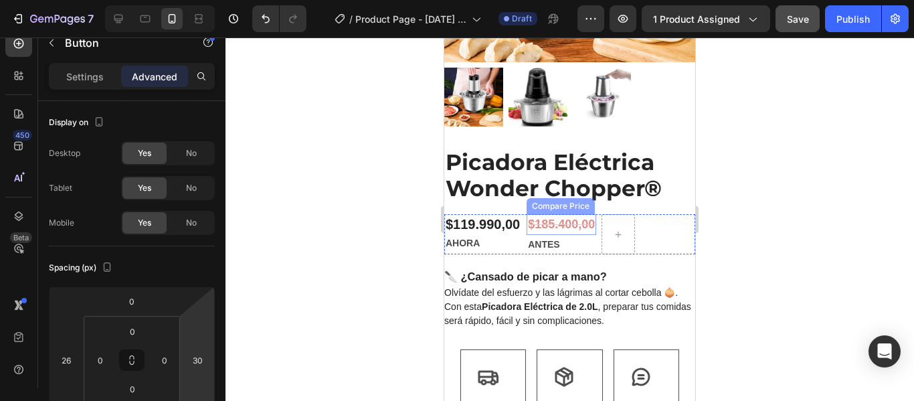
scroll to position [635, 0]
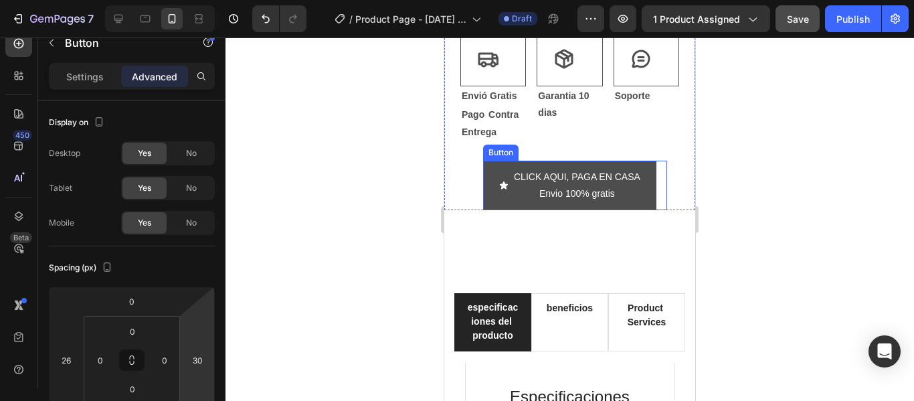
click at [502, 181] on icon "<p>CLICK AQUI, PAGA EN CASA&nbsp;<br>Envio 100% gratis</p>" at bounding box center [504, 185] width 8 height 8
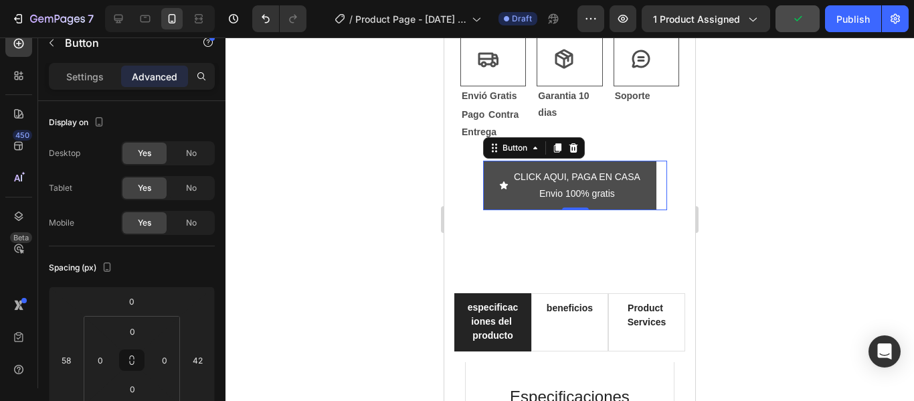
click at [502, 181] on icon "<p>CLICK AQUI, PAGA EN CASA&nbsp;<br>Envio 100% gratis</p>" at bounding box center [504, 185] width 8 height 8
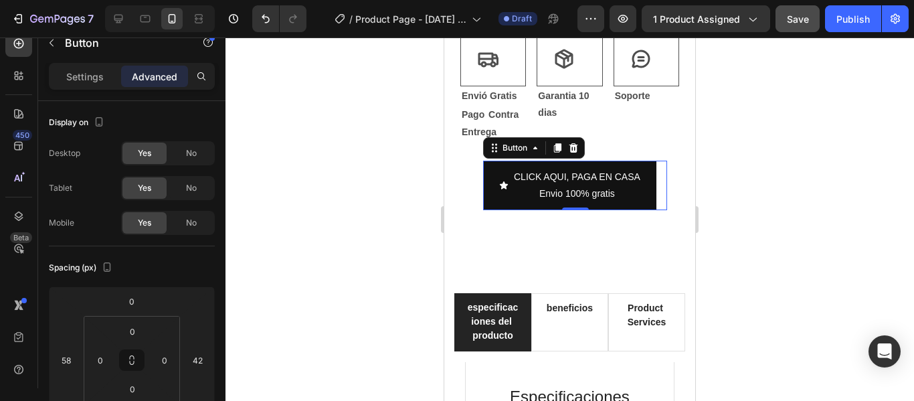
click at [754, 199] on div at bounding box center [569, 218] width 688 height 363
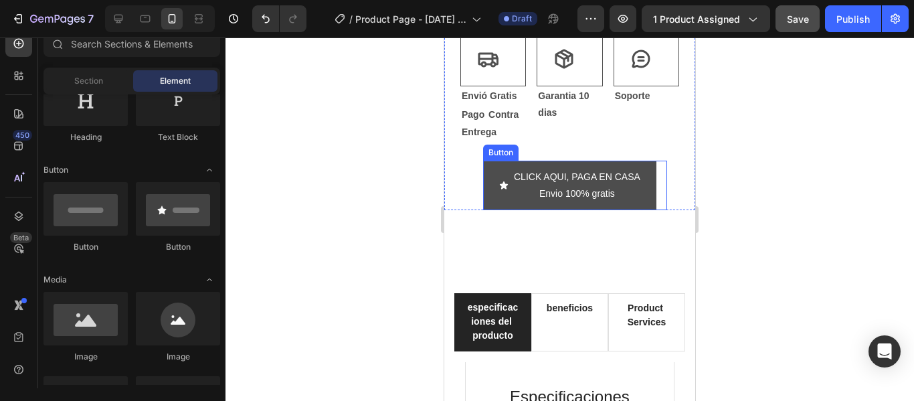
click at [500, 181] on icon "<p>CLICK AQUI, PAGA EN CASA&nbsp;<br>Envio 100% gratis</p>" at bounding box center [504, 185] width 8 height 8
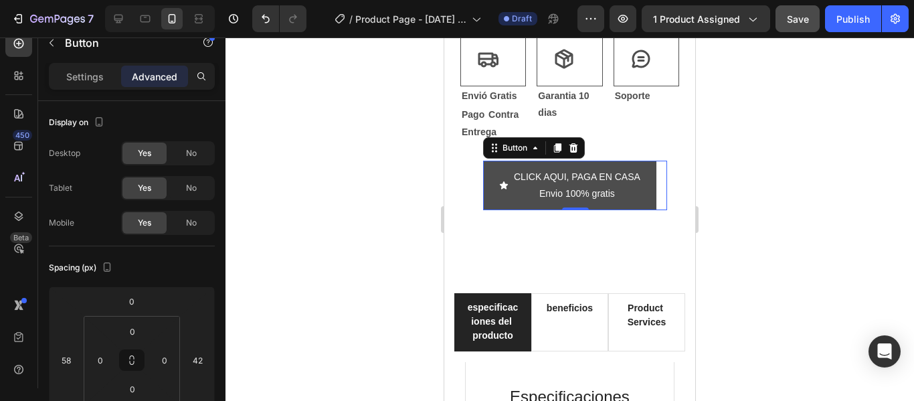
click at [501, 181] on icon "<p>CLICK AQUI, PAGA EN CASA&nbsp;<br>Envio 100% gratis</p>" at bounding box center [503, 185] width 9 height 9
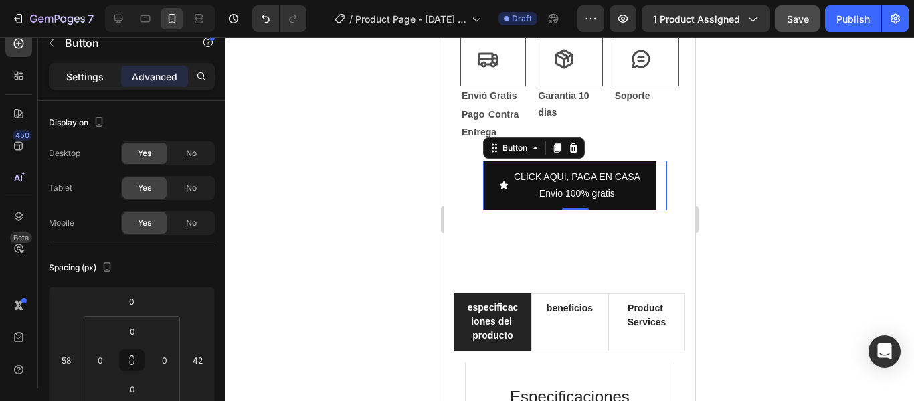
click at [92, 73] on p "Settings" at bounding box center [84, 77] width 37 height 14
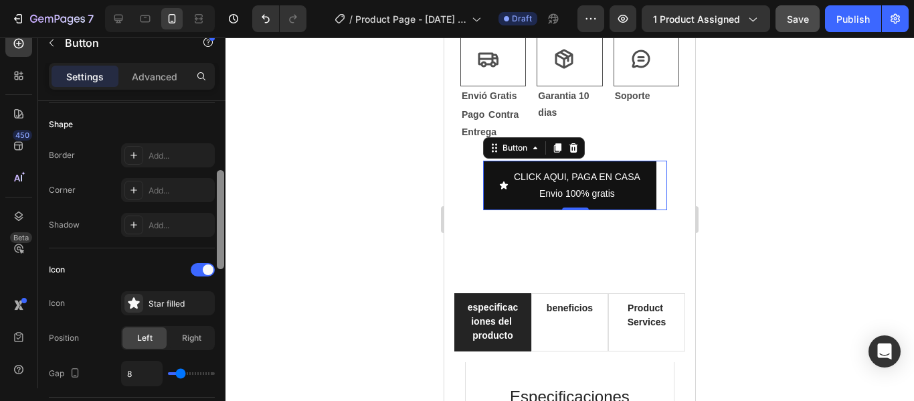
scroll to position [269, 0]
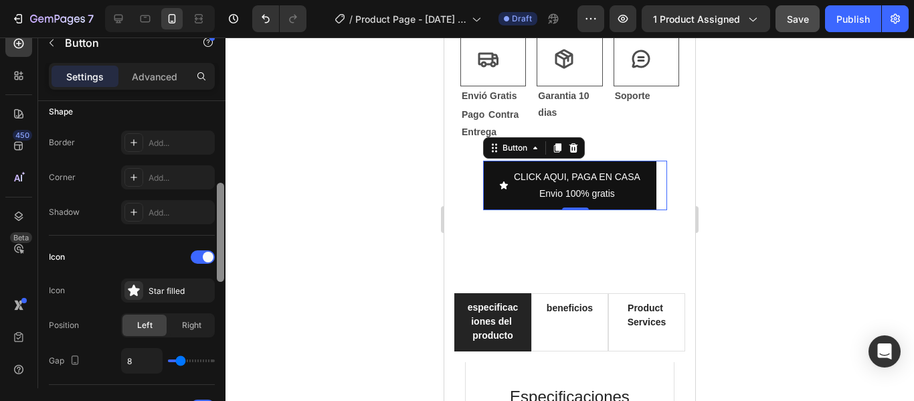
drag, startPoint x: 219, startPoint y: 120, endPoint x: 219, endPoint y: 201, distance: 81.6
click at [219, 201] on div at bounding box center [220, 232] width 7 height 99
click at [126, 296] on div at bounding box center [133, 290] width 19 height 19
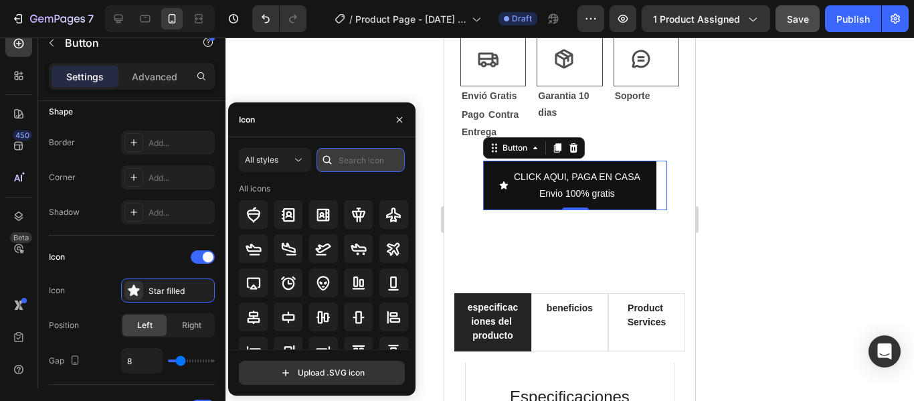
click at [383, 159] on input "text" at bounding box center [360, 160] width 88 height 24
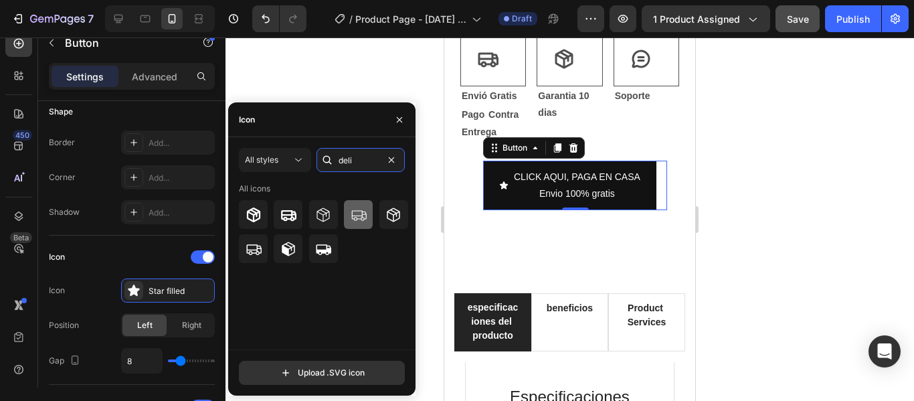
type input "deli"
click at [351, 219] on icon at bounding box center [358, 215] width 16 height 16
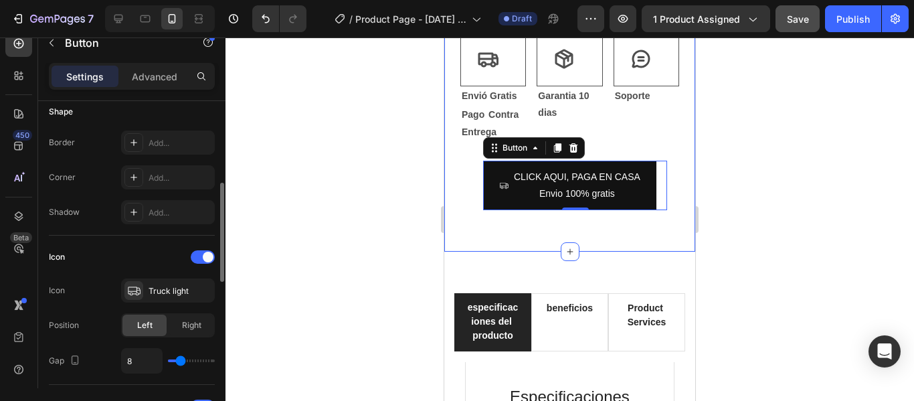
type input "5"
type input "6"
type input "7"
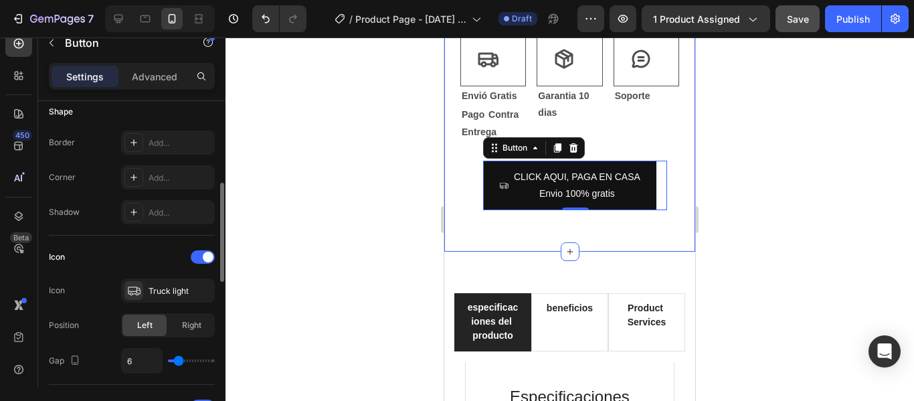
type input "7"
type input "8"
type input "10"
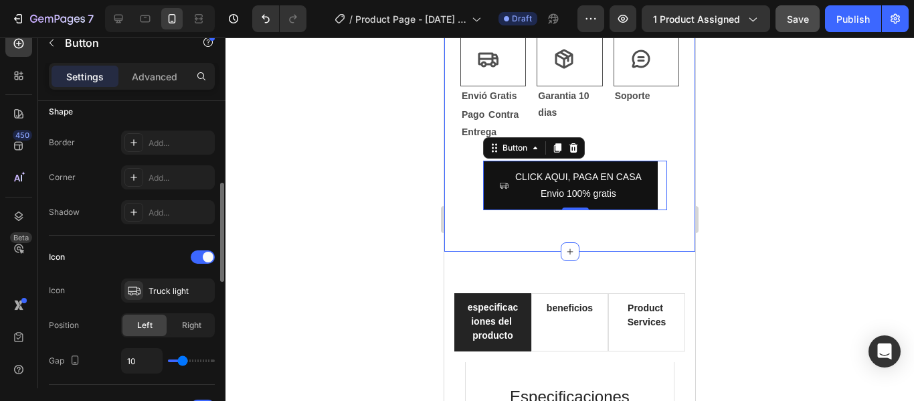
type input "9"
type input "7"
type input "6"
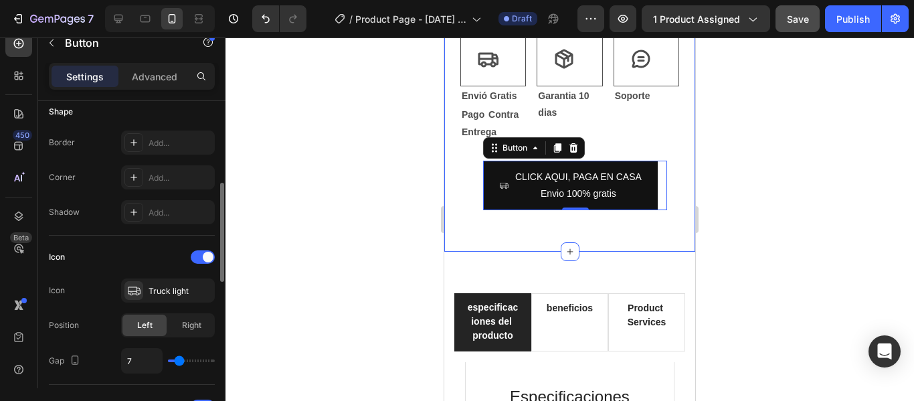
type input "6"
type input "4"
click at [177, 362] on input "range" at bounding box center [191, 360] width 47 height 3
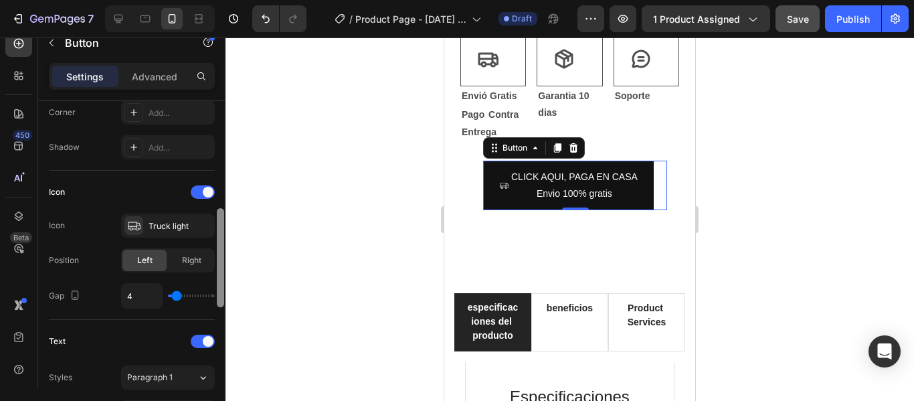
scroll to position [338, 0]
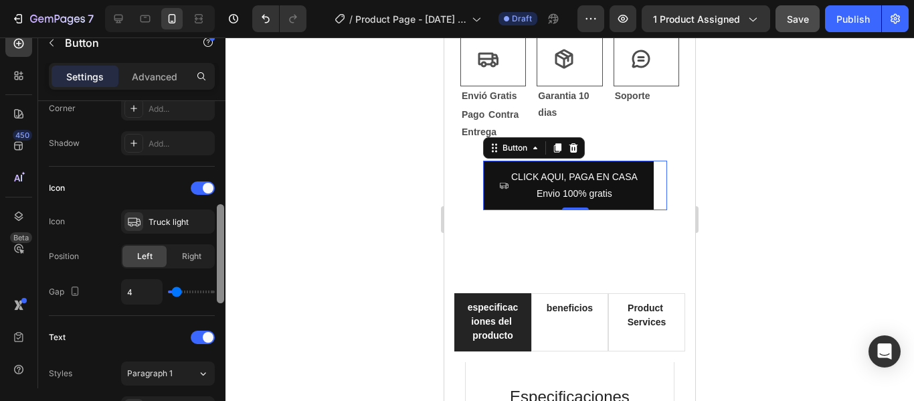
drag, startPoint x: 220, startPoint y: 236, endPoint x: 225, endPoint y: 257, distance: 21.4
click at [225, 0] on div "7 / Product Page - Sep 23, 21:40:43 Draft Preview 1 product assigned Save Publi…" at bounding box center [457, 0] width 914 height 0
click at [225, 257] on div at bounding box center [569, 218] width 688 height 363
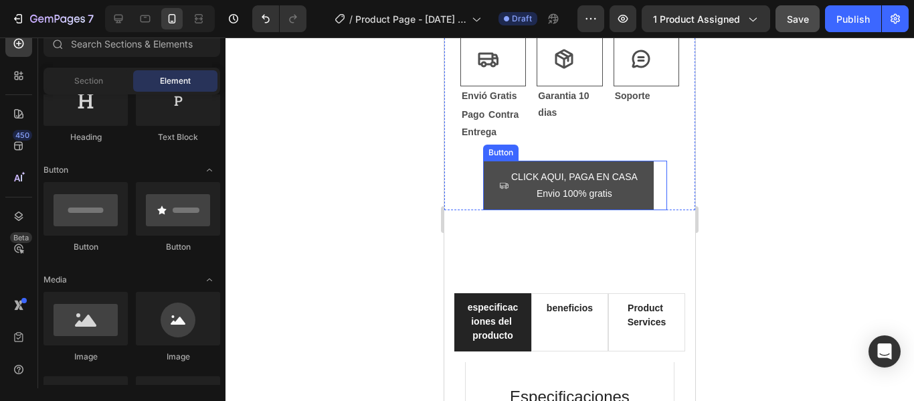
click at [500, 181] on icon "<p>CLICK AQUI, PAGA EN CASA&nbsp;<br>Envio 100% gratis</p>" at bounding box center [503, 185] width 9 height 9
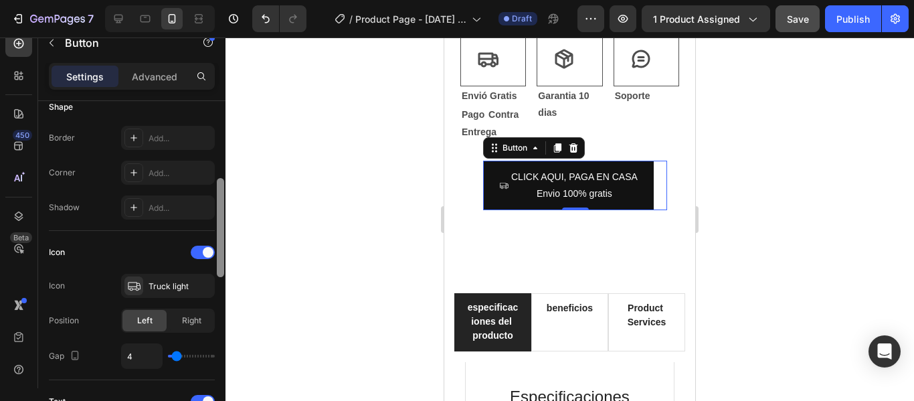
scroll to position [335, 0]
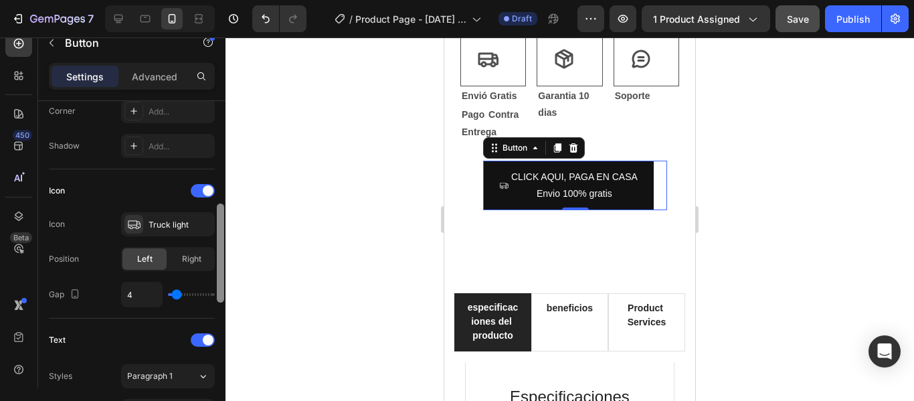
drag, startPoint x: 224, startPoint y: 162, endPoint x: 216, endPoint y: 258, distance: 96.0
click at [216, 258] on div at bounding box center [220, 263] width 10 height 325
click at [161, 219] on div "Truck light" at bounding box center [179, 225] width 63 height 12
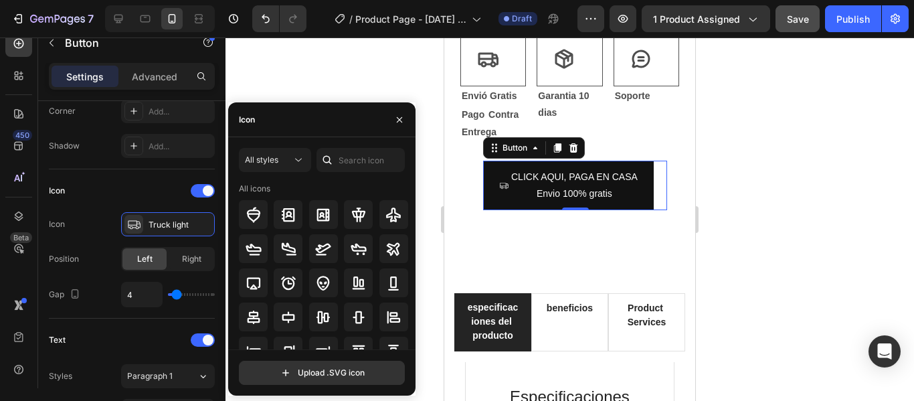
click at [786, 198] on div at bounding box center [569, 218] width 688 height 363
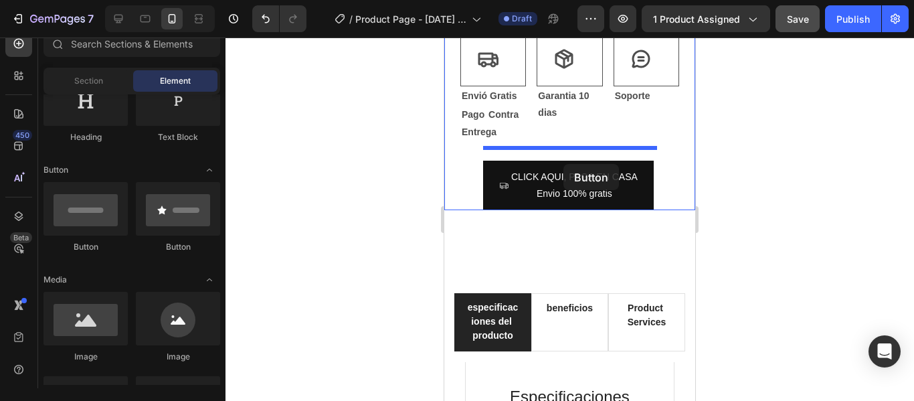
drag, startPoint x: 516, startPoint y: 249, endPoint x: 563, endPoint y: 164, distance: 97.0
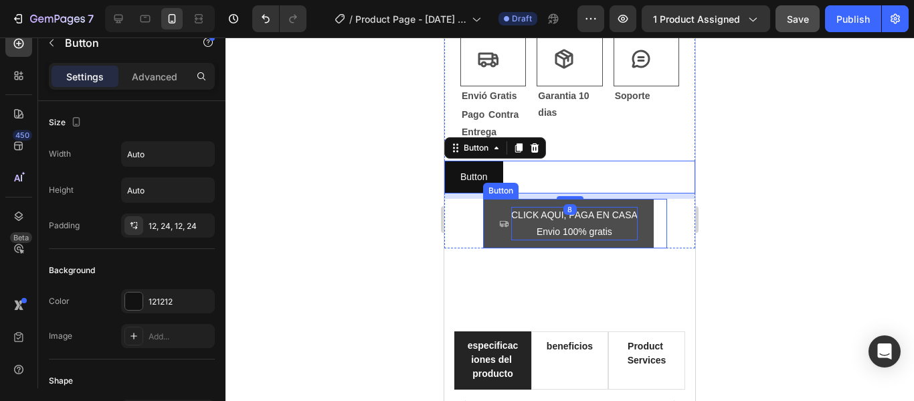
click at [563, 207] on p "CLICK AQUI, PAGA EN CASA Envio 100% gratis" at bounding box center [574, 223] width 126 height 33
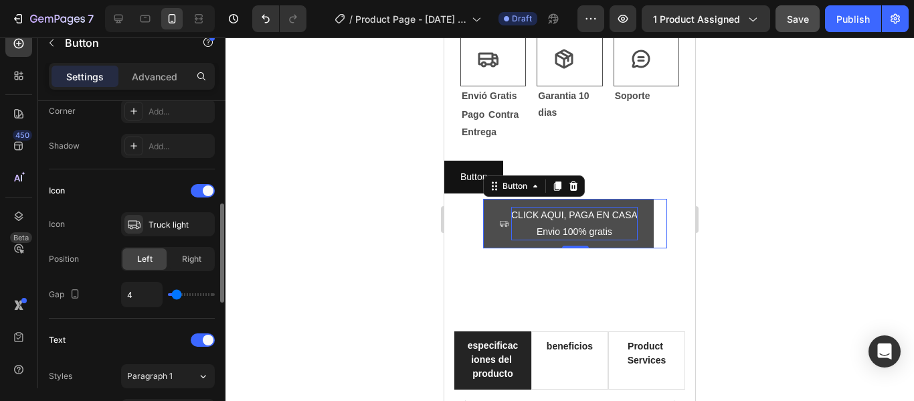
click at [550, 207] on p "CLICK AQUI, PAGA EN CASA Envio 100% gratis" at bounding box center [574, 223] width 126 height 33
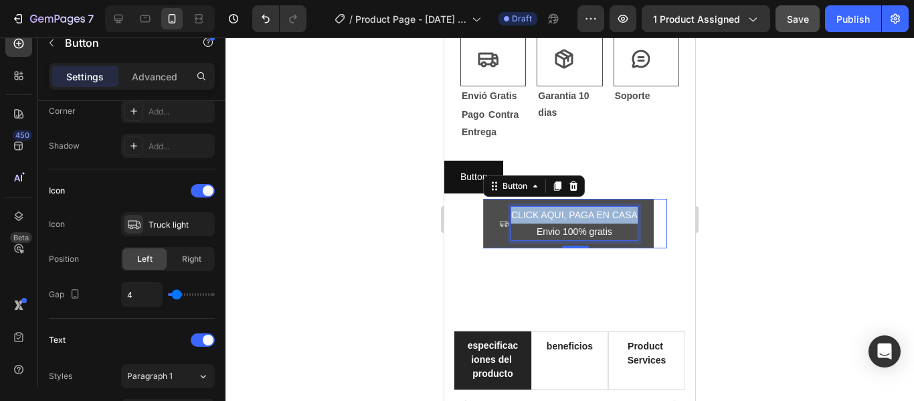
click at [550, 207] on p "CLICK AQUI, PAGA EN CASA Envio 100% gratis" at bounding box center [574, 223] width 126 height 33
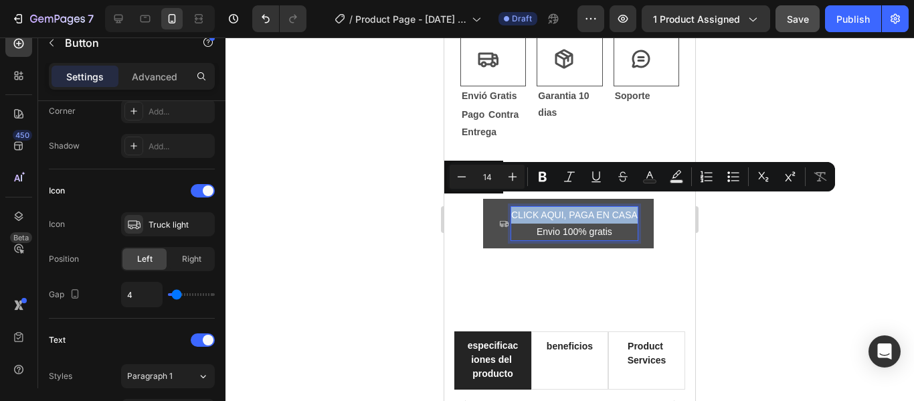
click at [551, 207] on p "CLICK AQUI, PAGA EN CASA Envio 100% gratis" at bounding box center [574, 223] width 126 height 33
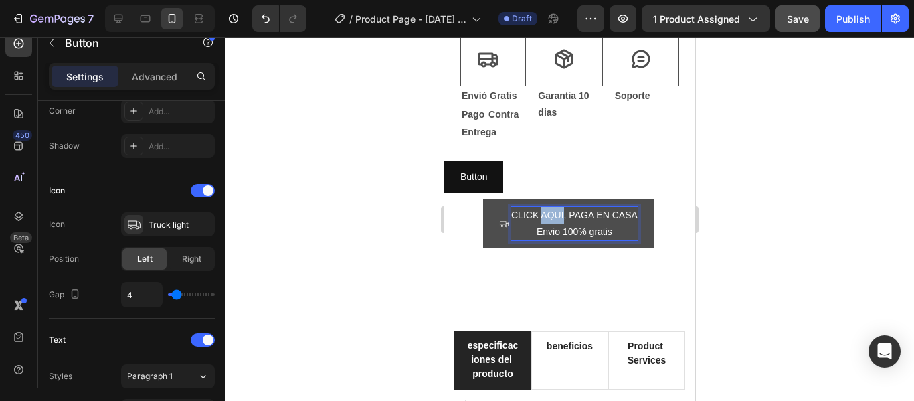
click at [552, 207] on p "CLICK AQUI, PAGA EN CASA Envio 100% gratis" at bounding box center [574, 223] width 126 height 33
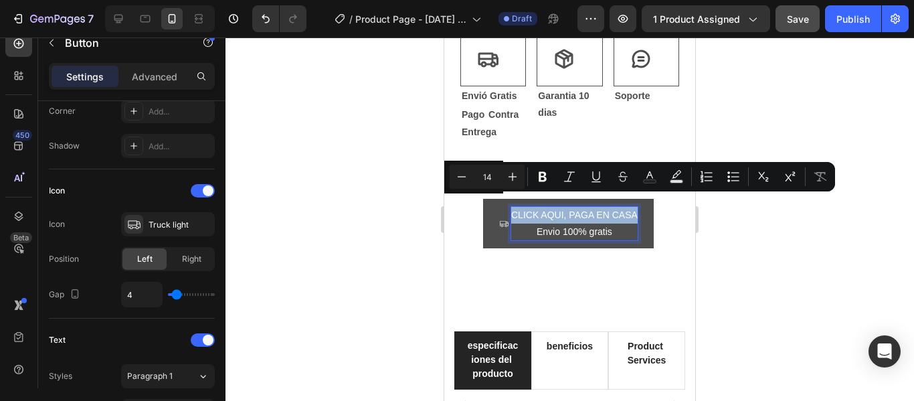
copy p "CLICK AQUI, PAGA EN CASA"
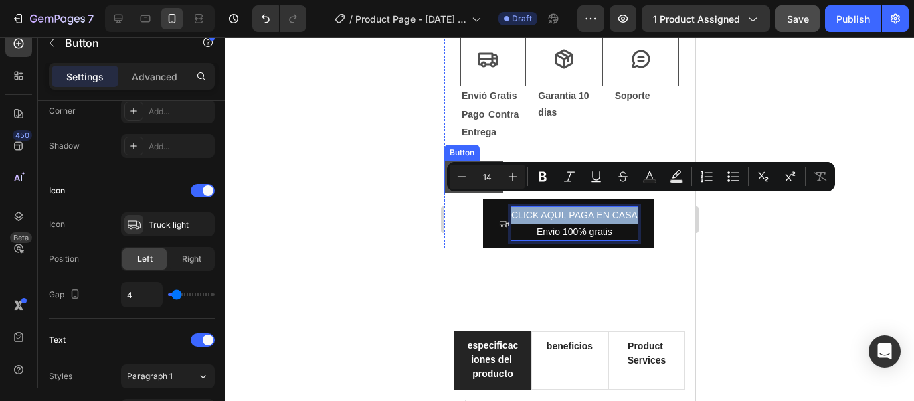
click at [493, 161] on button "Button" at bounding box center [473, 177] width 59 height 33
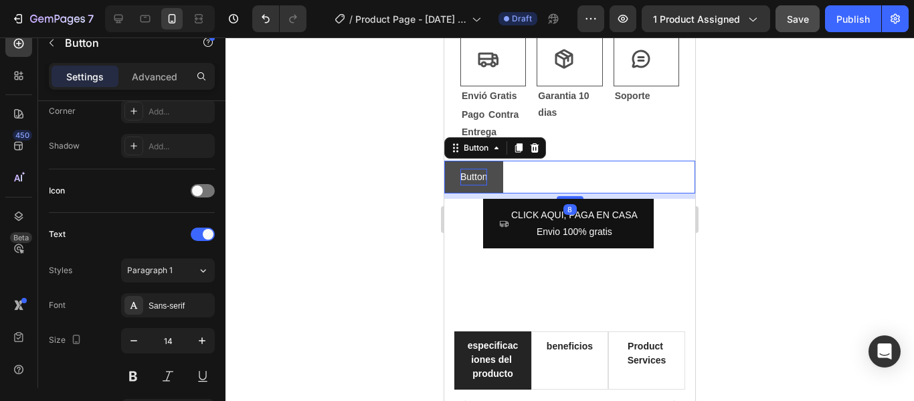
click at [480, 169] on p "Button" at bounding box center [473, 177] width 27 height 17
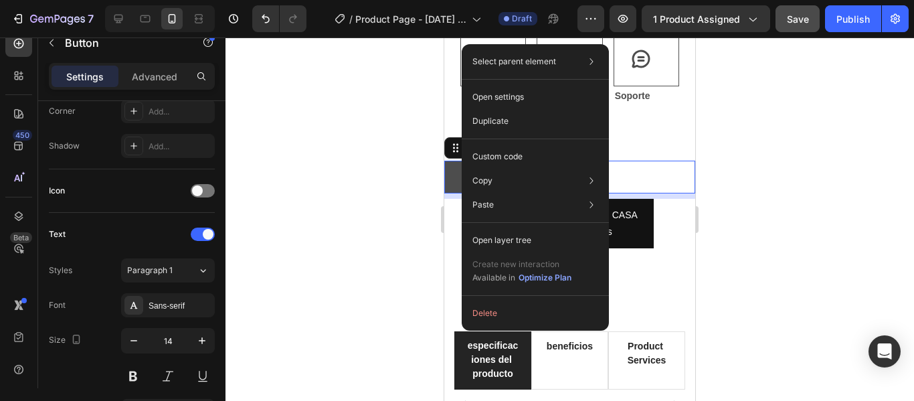
click at [453, 163] on button at bounding box center [460, 177] width 32 height 33
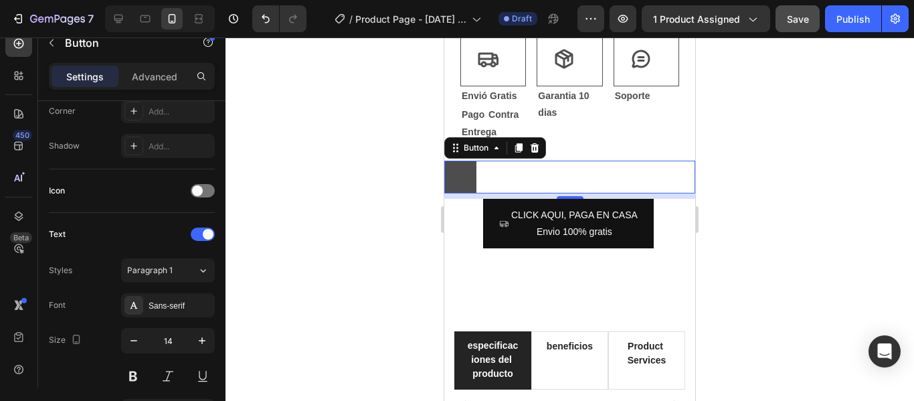
click at [465, 162] on button at bounding box center [460, 177] width 32 height 33
click at [466, 162] on button at bounding box center [460, 177] width 32 height 33
click at [444, 161] on button at bounding box center [460, 177] width 32 height 33
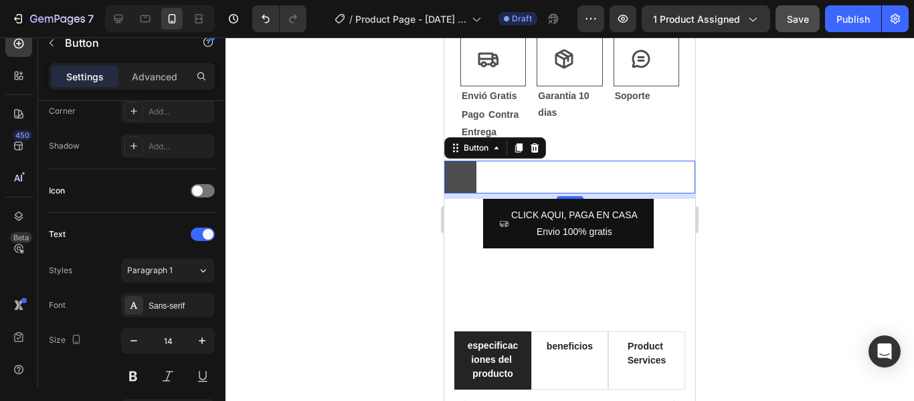
click at [444, 161] on button at bounding box center [460, 177] width 32 height 33
click at [539, 142] on icon at bounding box center [534, 147] width 11 height 11
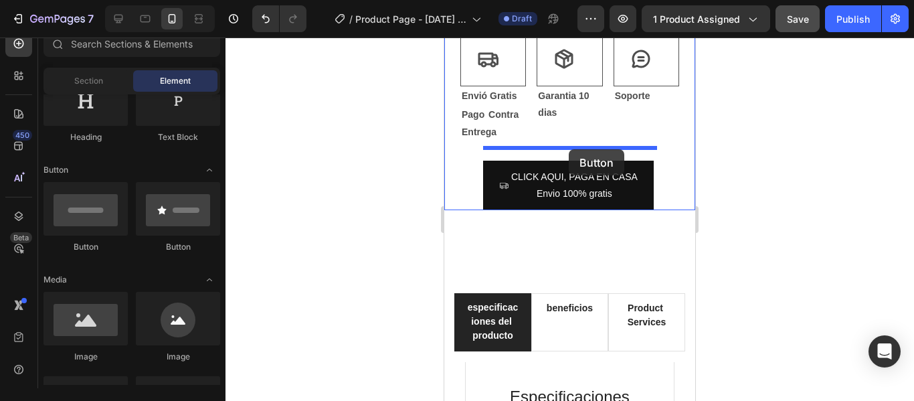
drag, startPoint x: 543, startPoint y: 250, endPoint x: 569, endPoint y: 149, distance: 104.1
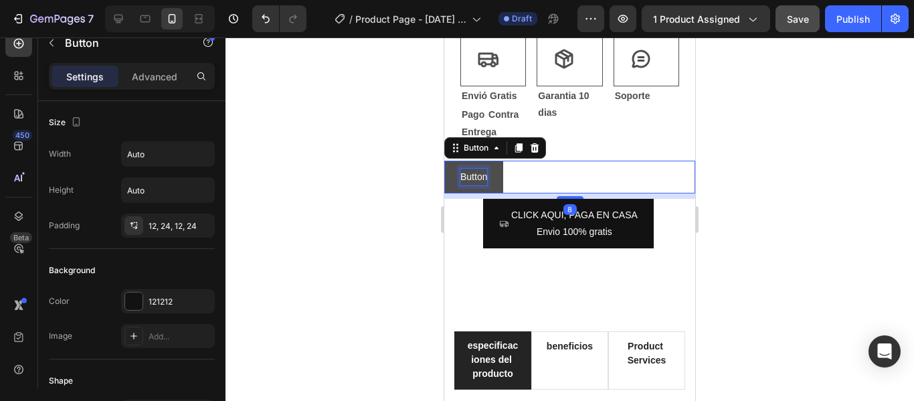
click at [479, 169] on p "Button" at bounding box center [473, 177] width 27 height 17
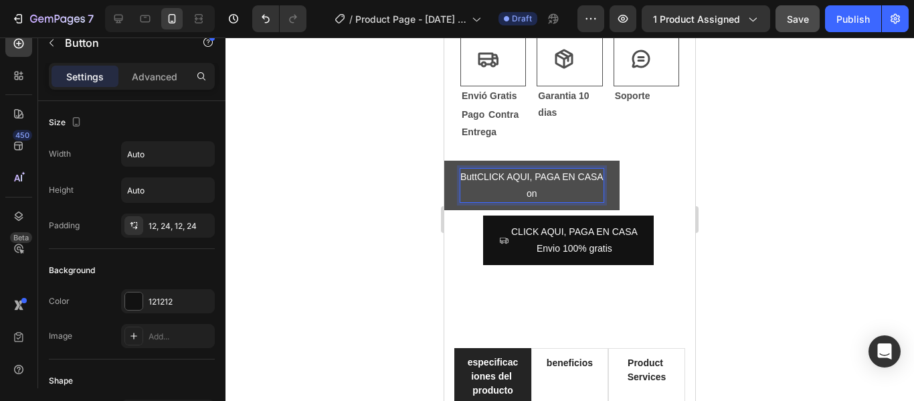
click at [477, 169] on p "ButtCLICK AQUI, PAGA EN CASA on" at bounding box center [531, 185] width 143 height 33
click at [532, 179] on p "CLICK AQUI, PAGA EN CASA on" at bounding box center [523, 185] width 126 height 33
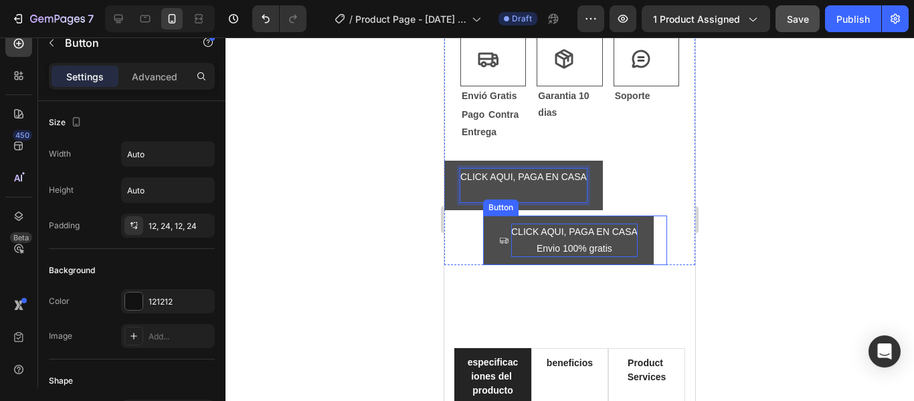
click at [558, 231] on p "CLICK AQUI, PAGA EN CASA Envio 100% gratis" at bounding box center [574, 239] width 126 height 33
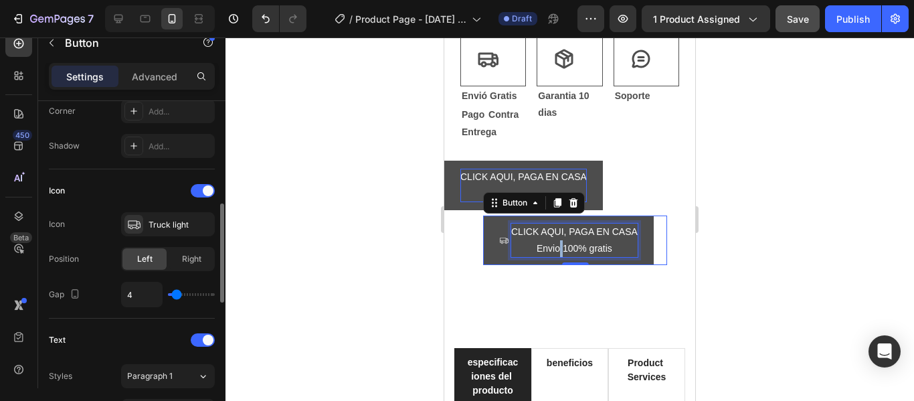
click at [560, 233] on p "CLICK AQUI, PAGA EN CASA Envio 100% gratis" at bounding box center [574, 239] width 126 height 33
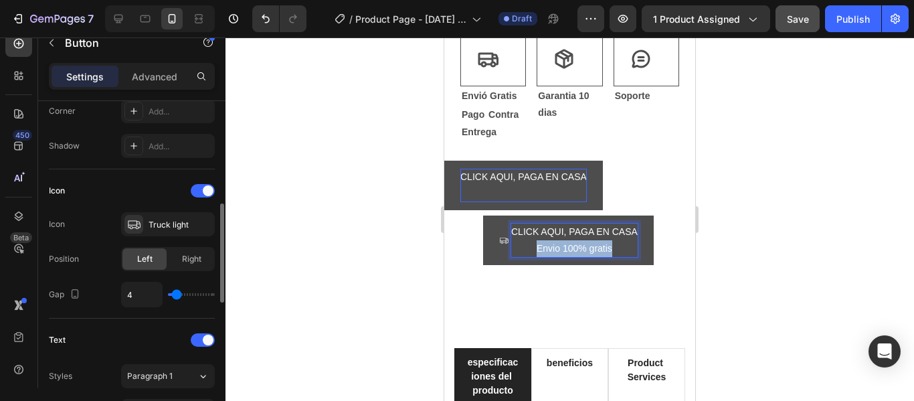
click at [560, 233] on p "CLICK AQUI, PAGA EN CASA Envio 100% gratis" at bounding box center [574, 239] width 126 height 33
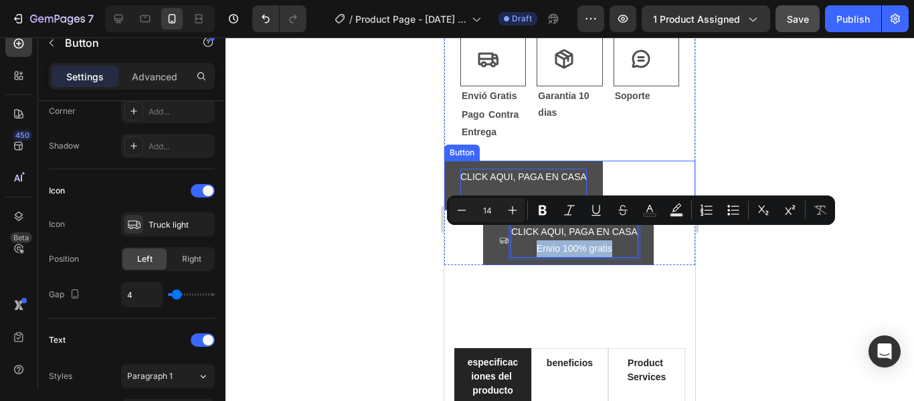
click at [514, 179] on p "CLICK AQUI, PAGA EN CASA" at bounding box center [523, 185] width 126 height 33
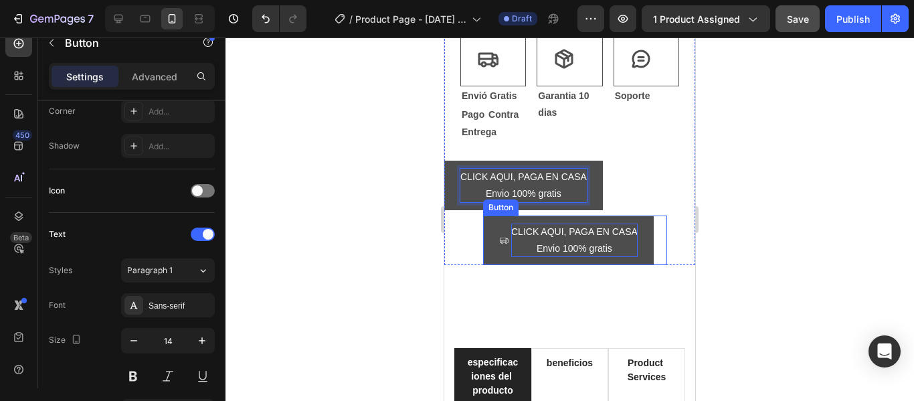
click at [601, 223] on p "CLICK AQUI, PAGA EN CASA Envio 100% gratis" at bounding box center [574, 239] width 126 height 33
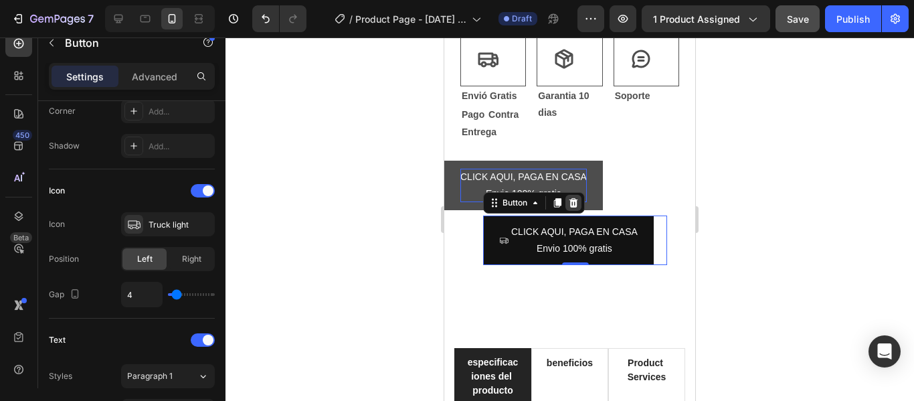
click at [579, 195] on div at bounding box center [573, 203] width 16 height 16
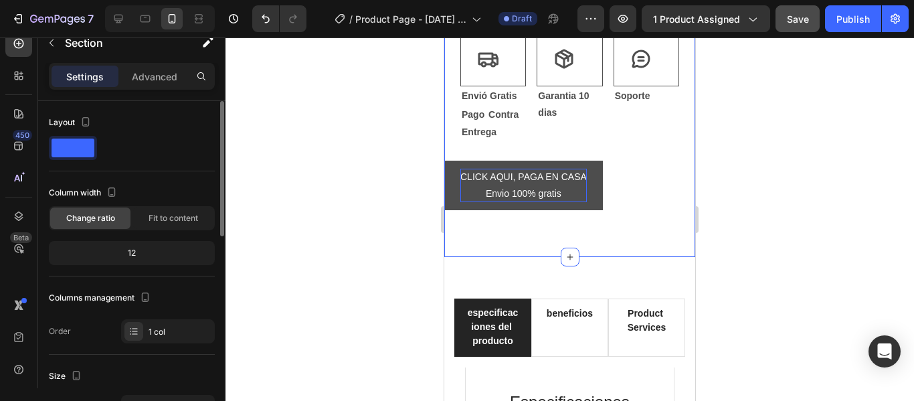
click at [77, 148] on span at bounding box center [73, 147] width 43 height 19
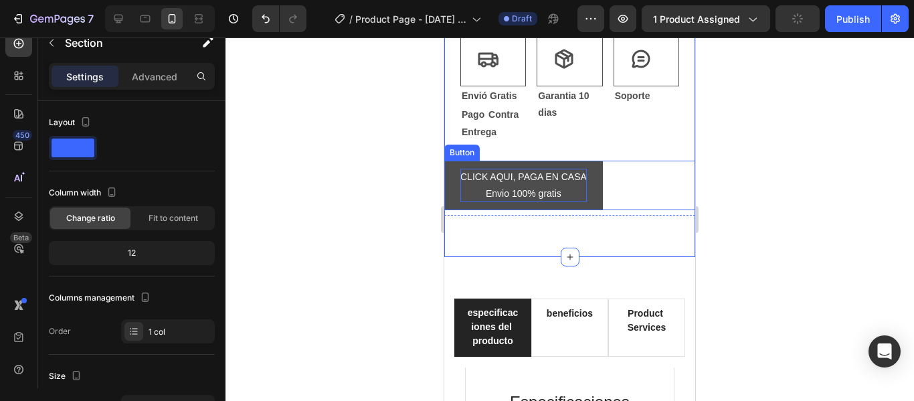
click at [578, 180] on p "CLICK AQUI, PAGA EN CASA Envio 100% gratis" at bounding box center [523, 185] width 126 height 33
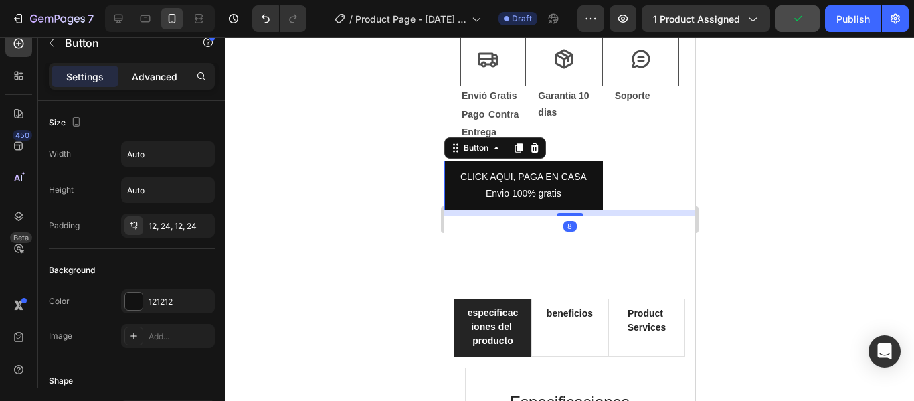
click at [150, 80] on p "Advanced" at bounding box center [154, 77] width 45 height 14
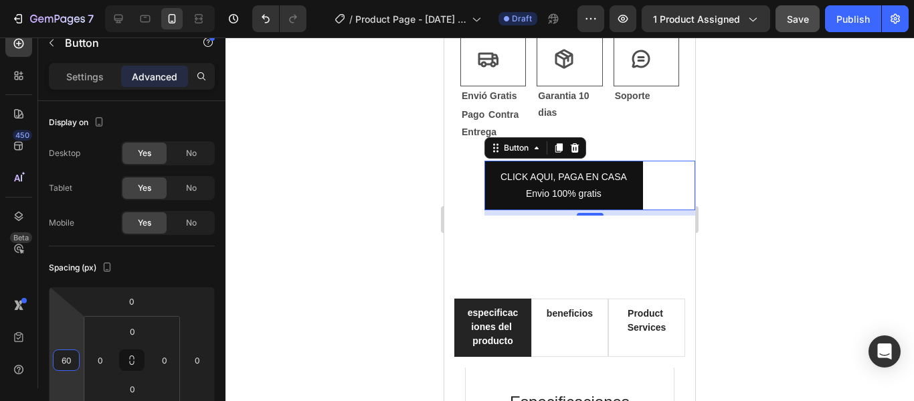
type input "62"
drag, startPoint x: 68, startPoint y: 338, endPoint x: 72, endPoint y: 317, distance: 21.1
click at [72, 0] on html "7 / Product Page - Sep 23, 21:40:43 Draft Preview 1 product assigned Save Publi…" at bounding box center [457, 0] width 914 height 0
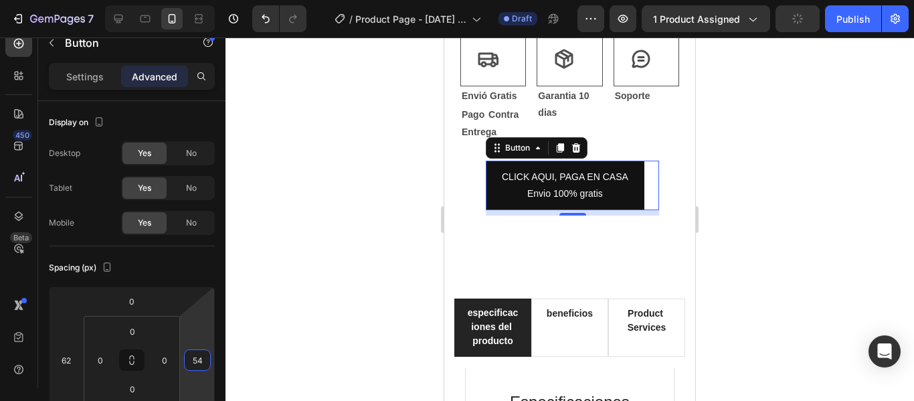
type input "58"
drag, startPoint x: 205, startPoint y: 330, endPoint x: 209, endPoint y: 311, distance: 19.7
click at [209, 0] on html "7 / Product Page - Sep 23, 21:40:43 Draft Preview 1 product assigned Publish 45…" at bounding box center [457, 0] width 914 height 0
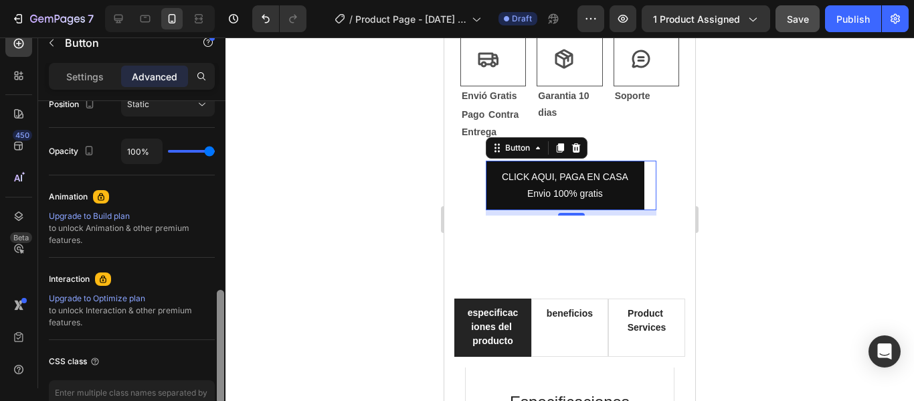
scroll to position [516, 0]
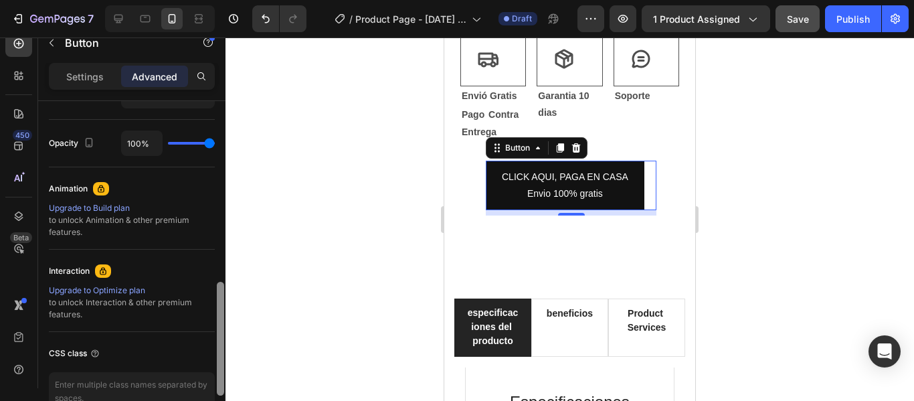
drag, startPoint x: 220, startPoint y: 178, endPoint x: 215, endPoint y: 358, distance: 180.0
click at [215, 358] on div at bounding box center [220, 263] width 10 height 325
click at [175, 379] on textarea at bounding box center [132, 391] width 166 height 39
paste textarea "_rsi-cod-form-is-gempage _rsi-cod-form-gempages-button-overwrite"
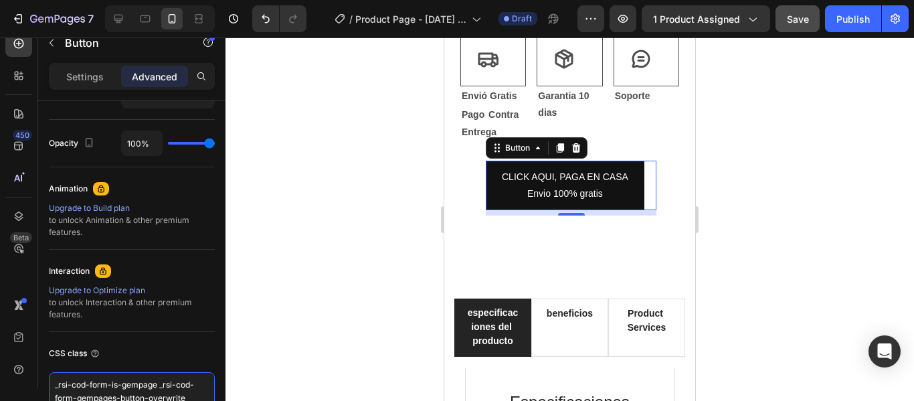
scroll to position [15, 0]
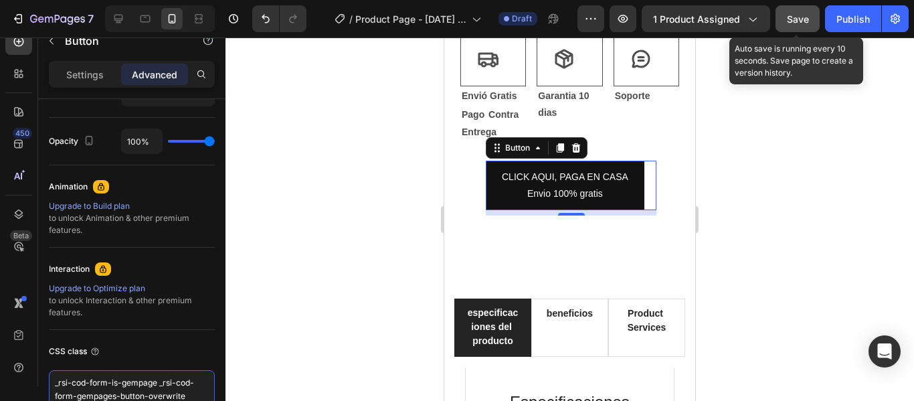
type textarea "_rsi-cod-form-is-gempage _rsi-cod-form-gempages-button-overwrite"
click at [789, 15] on span "Save" at bounding box center [798, 18] width 22 height 11
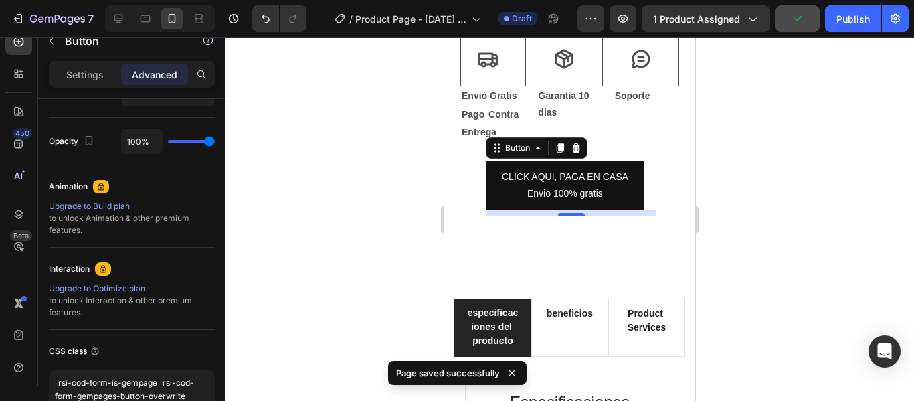
click at [762, 192] on div at bounding box center [569, 218] width 688 height 363
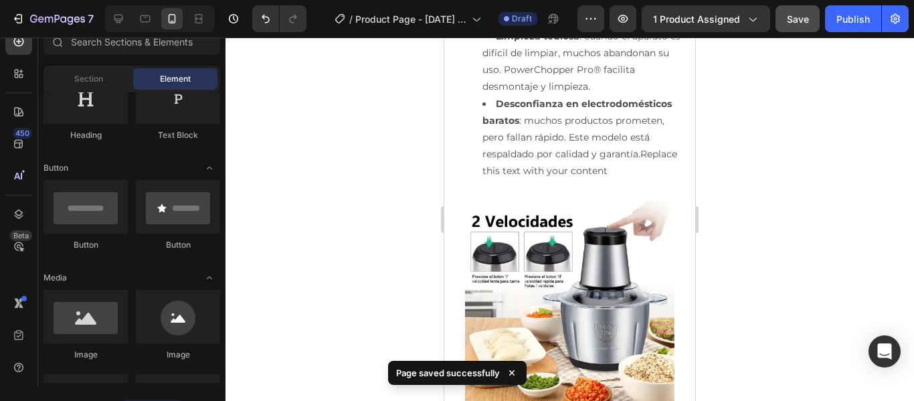
scroll to position [3495, 0]
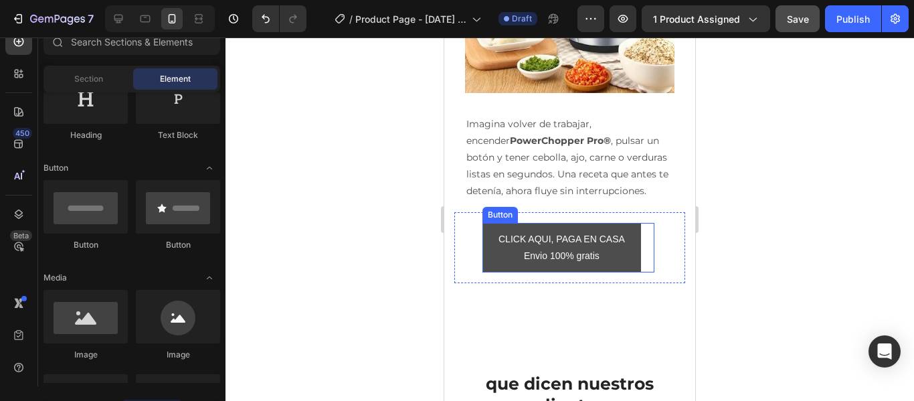
click at [632, 245] on button "CLICK AQUI, PAGA EN CASA Envio 100% gratis" at bounding box center [561, 247] width 159 height 49
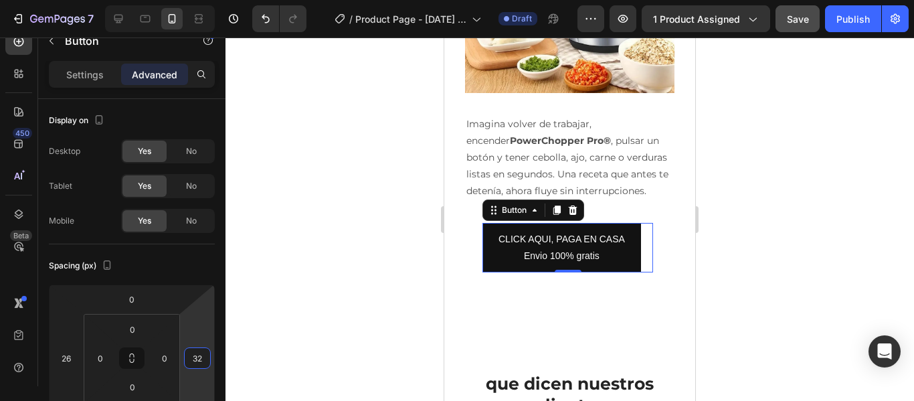
type input "34"
click at [190, 0] on html "7 / Product Page - Sep 23, 21:40:43 Draft Preview 1 product assigned Save Publi…" at bounding box center [457, 0] width 914 height 0
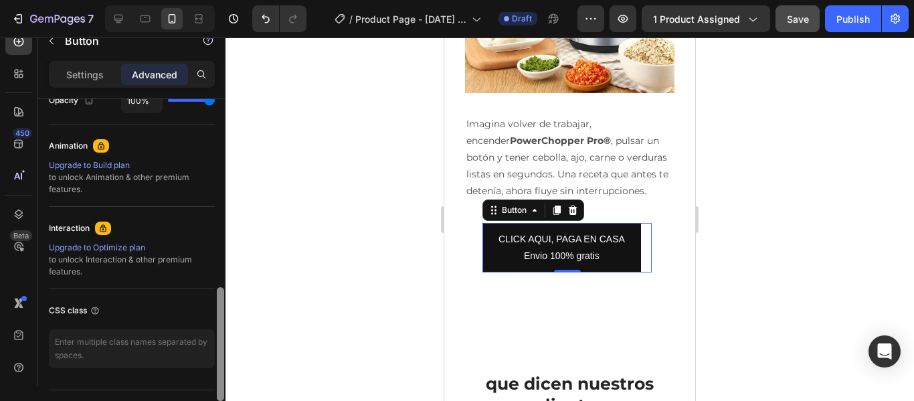
scroll to position [544, 0]
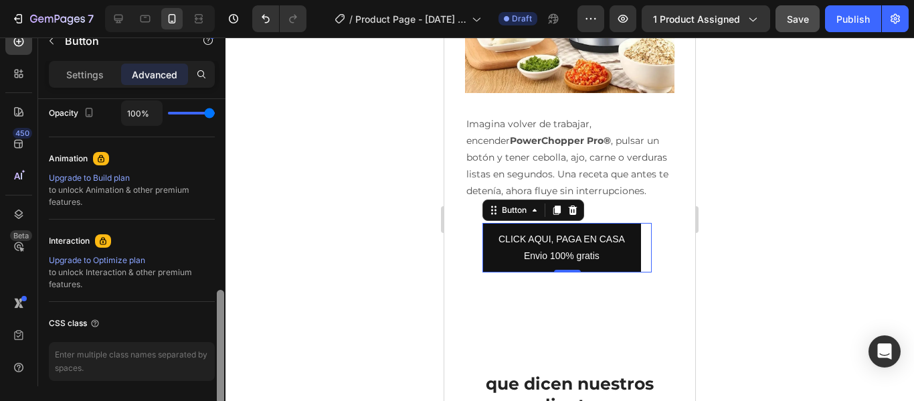
drag, startPoint x: 220, startPoint y: 190, endPoint x: 210, endPoint y: 381, distance: 190.9
click at [210, 381] on div "Display on Desktop Yes No Tablet Yes No Mobile Yes No Spacing (px) 0 26 0 34 0 …" at bounding box center [131, 261] width 187 height 325
paste textarea "_rsi-cod-form-is-gempage _rsi-cod-form-gempages-button-overwrite"
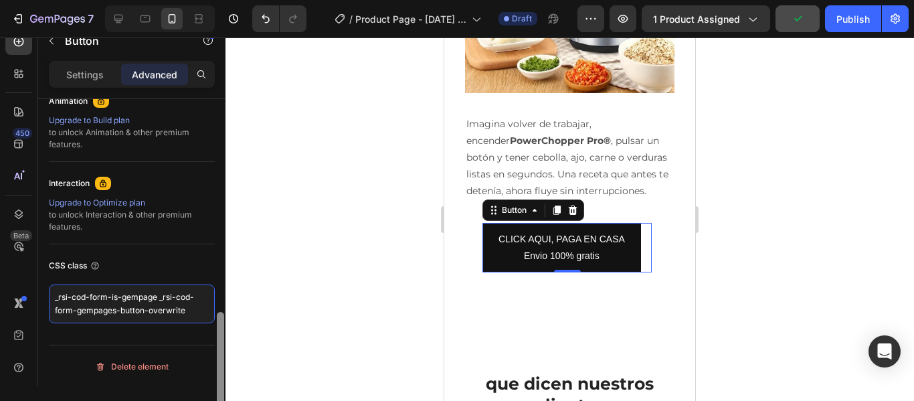
scroll to position [603, 0]
drag, startPoint x: 219, startPoint y: 306, endPoint x: 218, endPoint y: 336, distance: 30.1
click at [218, 336] on div at bounding box center [220, 367] width 7 height 114
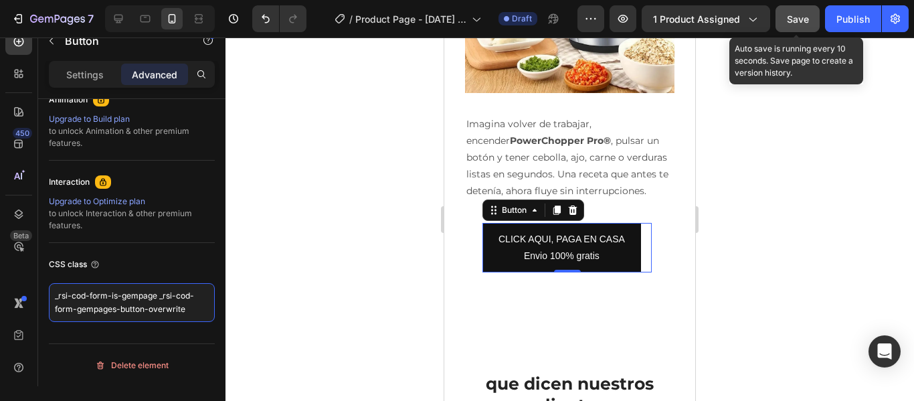
type textarea "_rsi-cod-form-is-gempage _rsi-cod-form-gempages-button-overwrite"
click at [799, 15] on span "Save" at bounding box center [798, 18] width 22 height 11
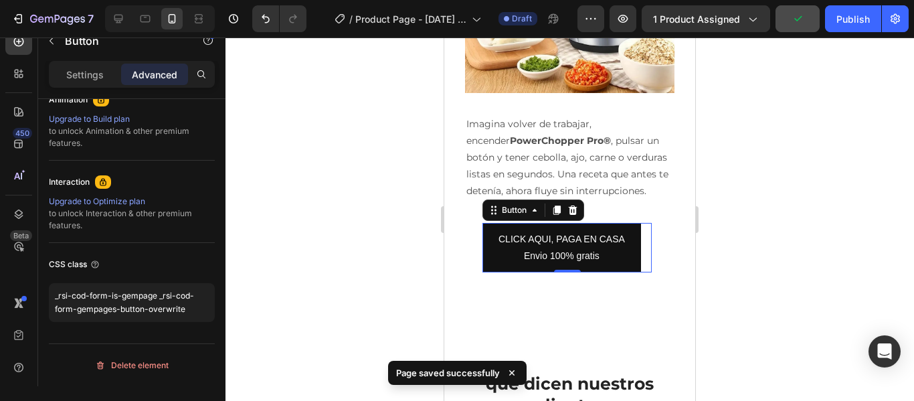
click at [785, 198] on div at bounding box center [569, 218] width 688 height 363
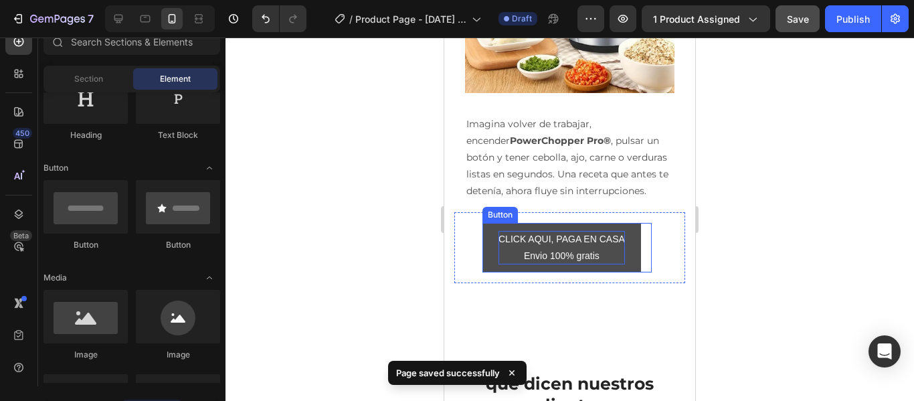
click at [583, 243] on p "CLICK AQUI, PAGA EN CASA Envio 100% gratis" at bounding box center [561, 247] width 126 height 33
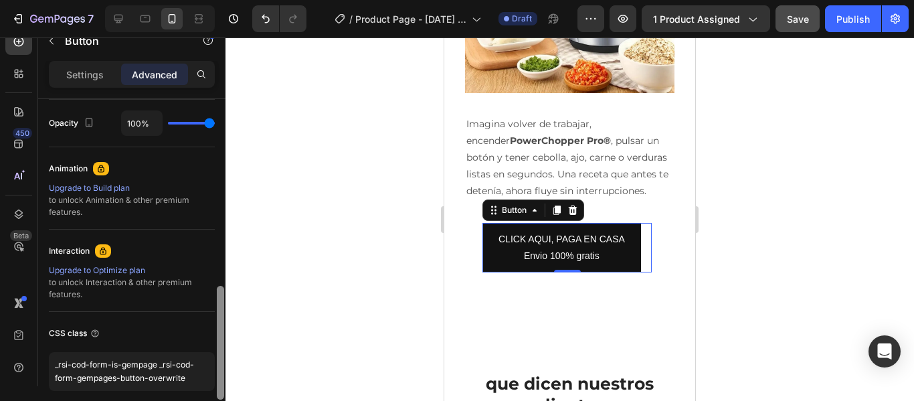
scroll to position [542, 0]
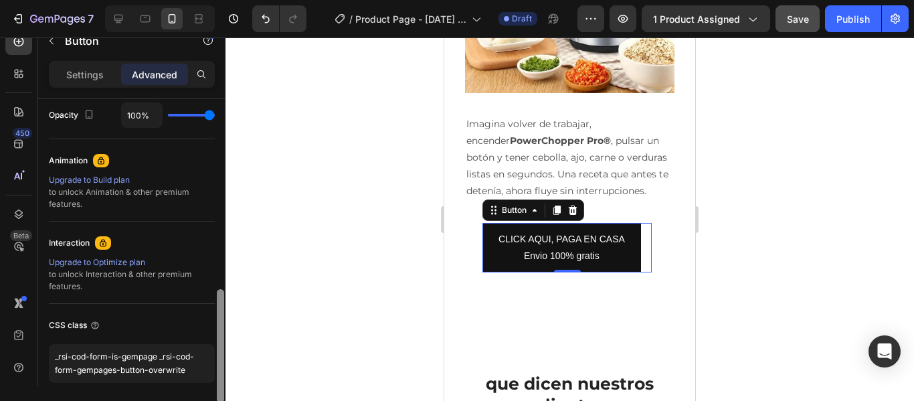
drag, startPoint x: 219, startPoint y: 139, endPoint x: 236, endPoint y: 318, distance: 179.4
click at [236, 0] on div "7 / Product Page - Sep 23, 21:40:43 Draft Preview 1 product assigned Save Publi…" at bounding box center [457, 0] width 914 height 0
click at [354, 260] on div at bounding box center [569, 218] width 688 height 363
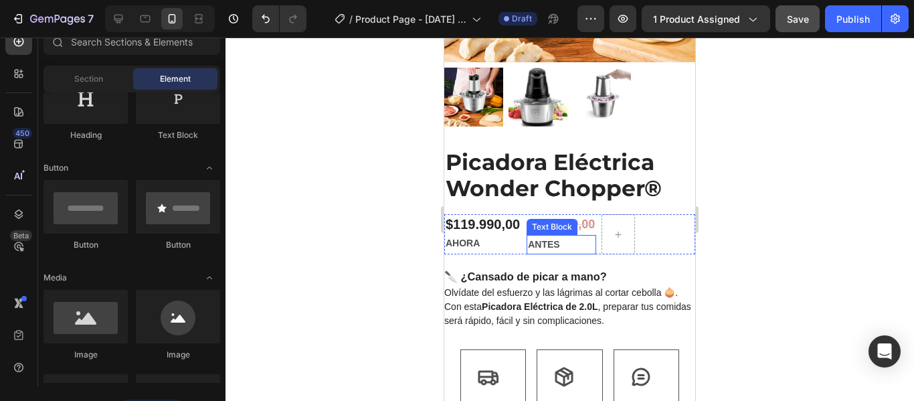
scroll to position [635, 0]
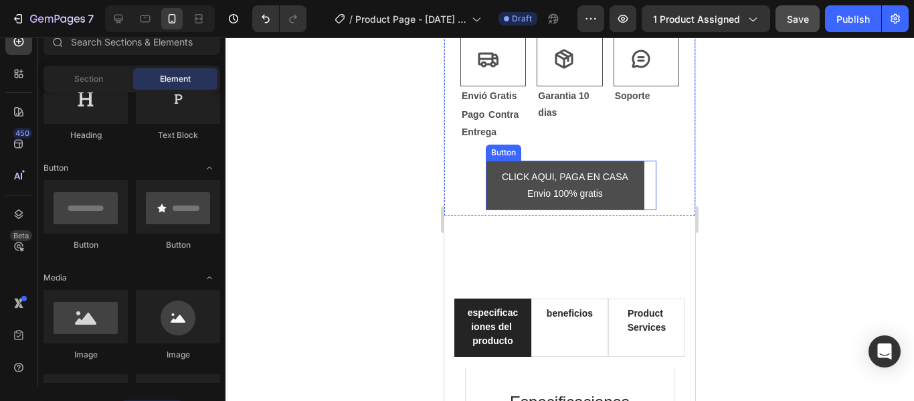
click at [629, 182] on button "CLICK AQUI, PAGA EN CASA Envio 100% gratis" at bounding box center [565, 185] width 159 height 49
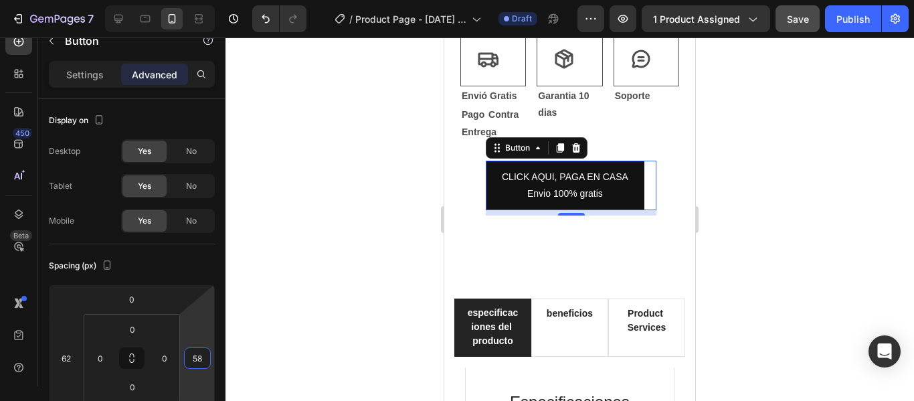
type input "60"
click at [197, 0] on html "7 / Product Page - Sep 23, 21:40:43 Draft Preview 1 product assigned Save Publi…" at bounding box center [457, 0] width 914 height 0
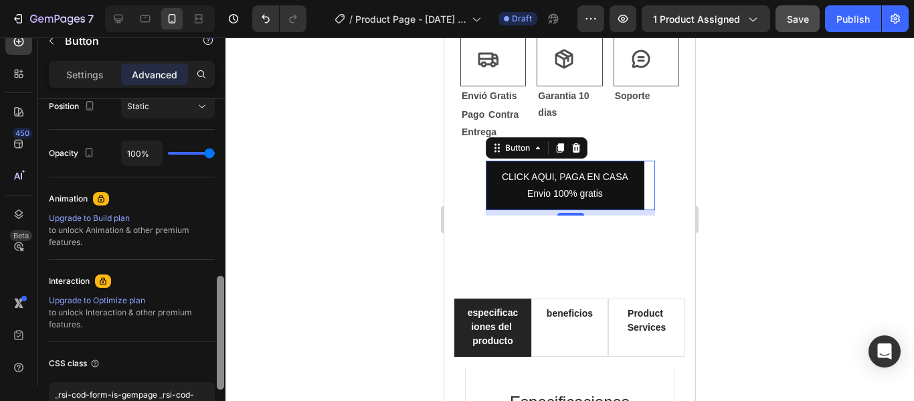
scroll to position [510, 0]
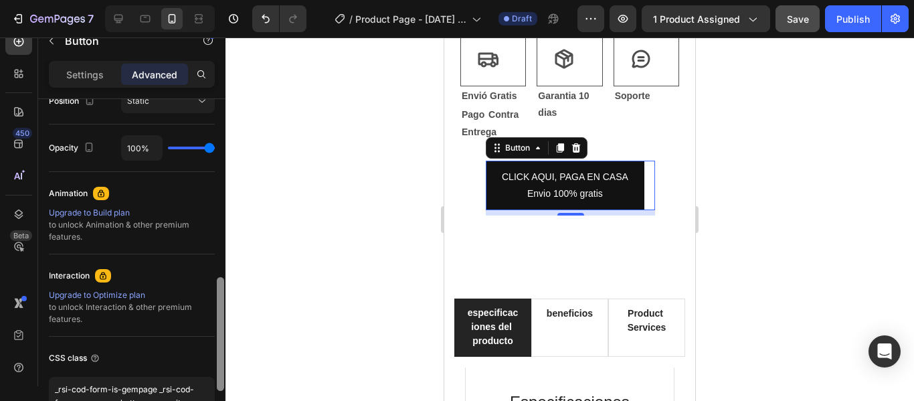
drag, startPoint x: 222, startPoint y: 197, endPoint x: 212, endPoint y: 375, distance: 178.9
click at [212, 375] on div "Display on Desktop Yes No Tablet Yes No Mobile Yes No Spacing (px) 0 62 8 60 0 …" at bounding box center [131, 261] width 187 height 325
click at [244, 247] on div at bounding box center [569, 218] width 688 height 363
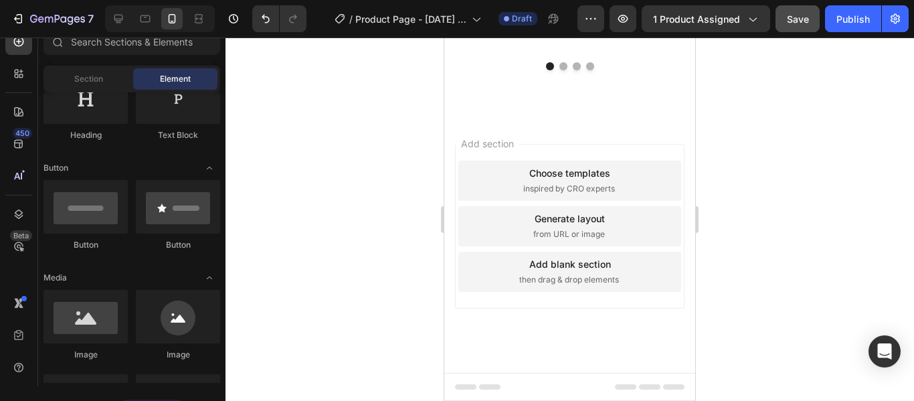
scroll to position [3856, 0]
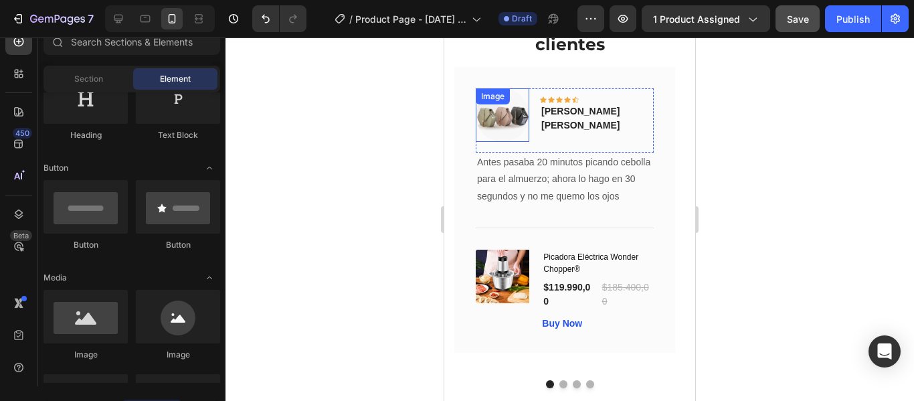
click at [498, 120] on img at bounding box center [503, 115] width 54 height 54
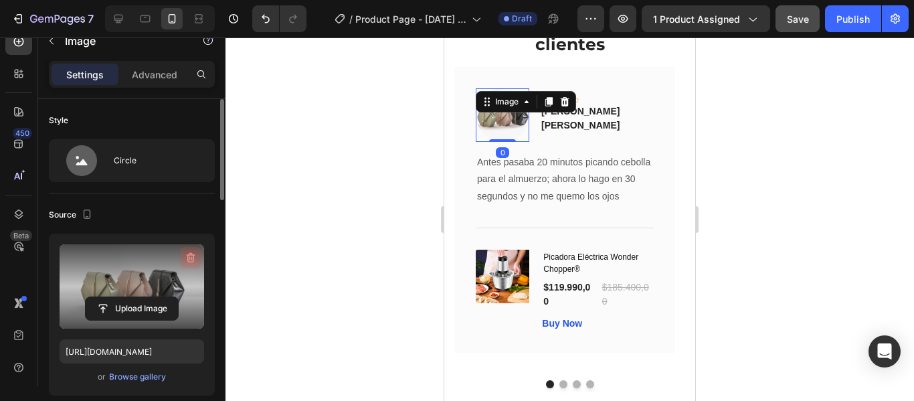
click at [197, 258] on button "button" at bounding box center [190, 257] width 21 height 21
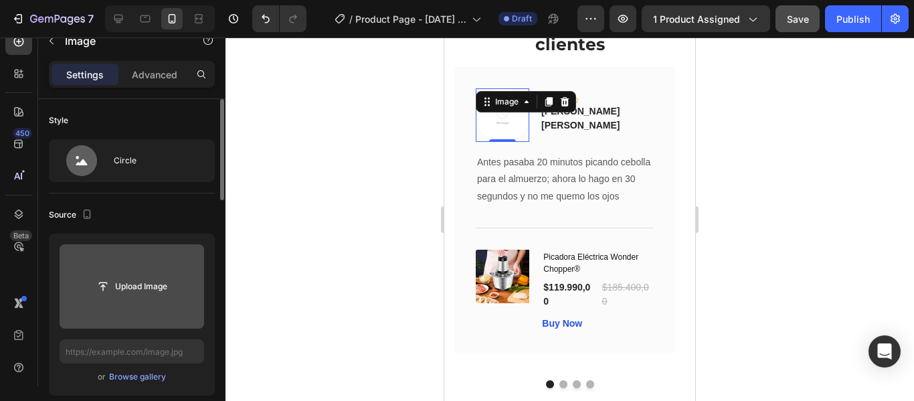
click at [118, 285] on input "file" at bounding box center [132, 286] width 92 height 23
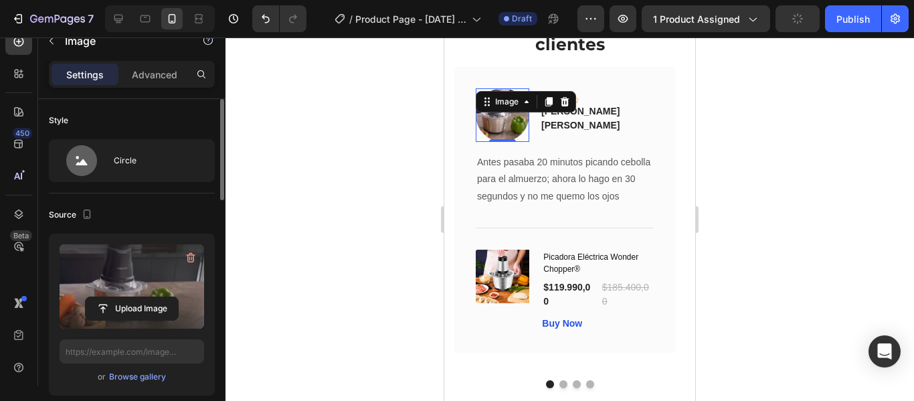
type input "https://cdn.shopify.com/s/files/1/0760/1278/1799/files/gempages_585765260921668…"
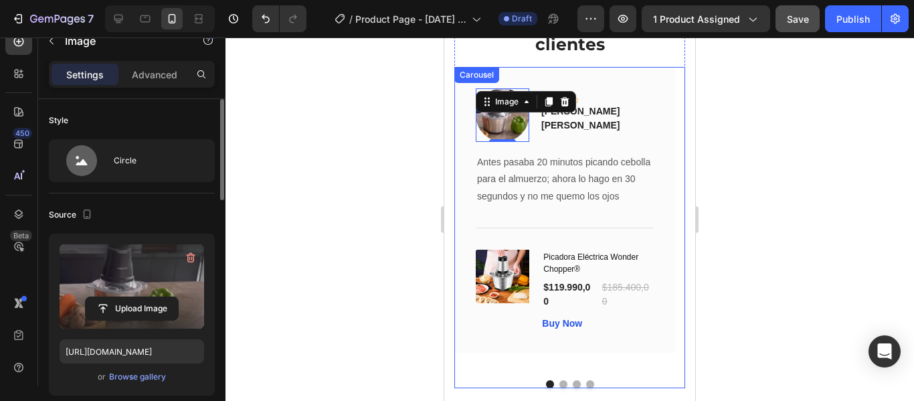
click at [565, 382] on div at bounding box center [569, 384] width 231 height 8
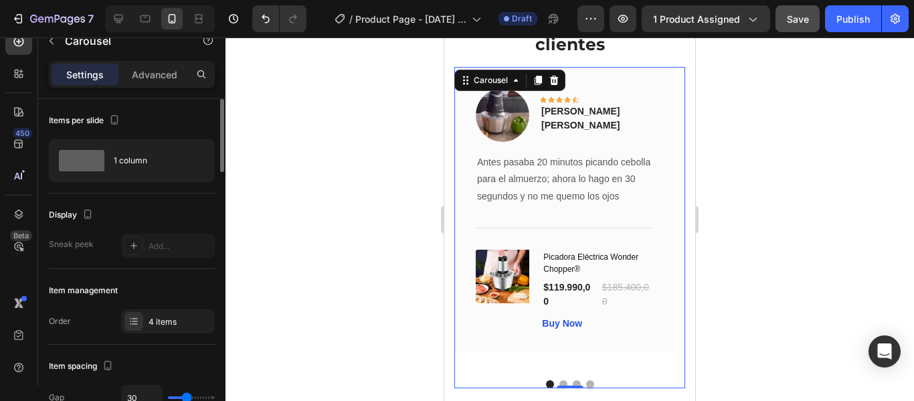
click at [560, 382] on button "Dot" at bounding box center [563, 384] width 8 height 8
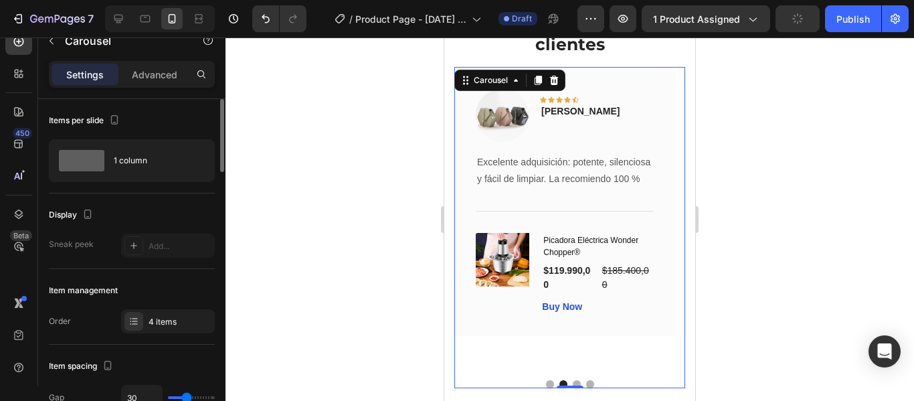
click at [573, 383] on button "Dot" at bounding box center [577, 384] width 8 height 8
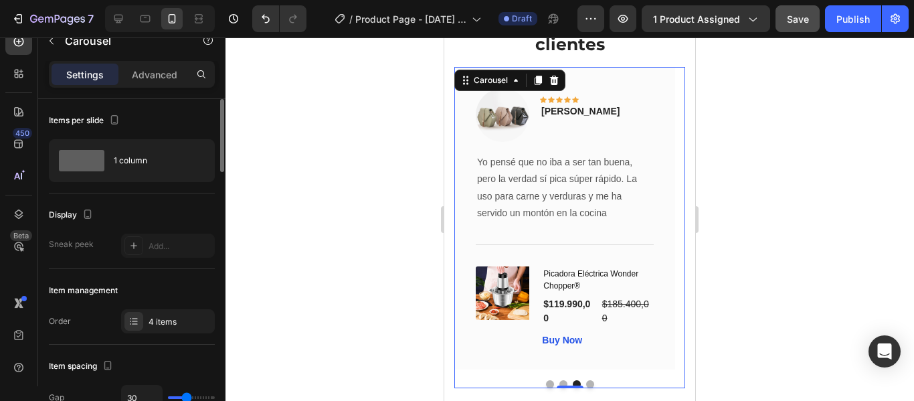
click at [587, 383] on button "Dot" at bounding box center [590, 384] width 8 height 8
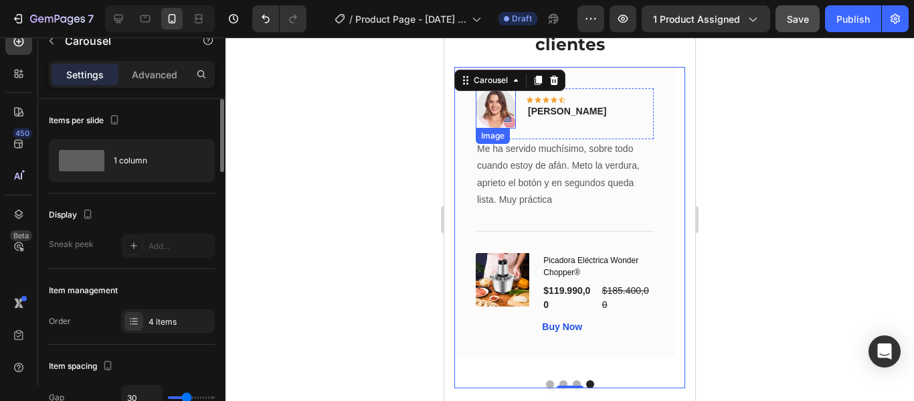
click at [491, 108] on img at bounding box center [496, 108] width 40 height 40
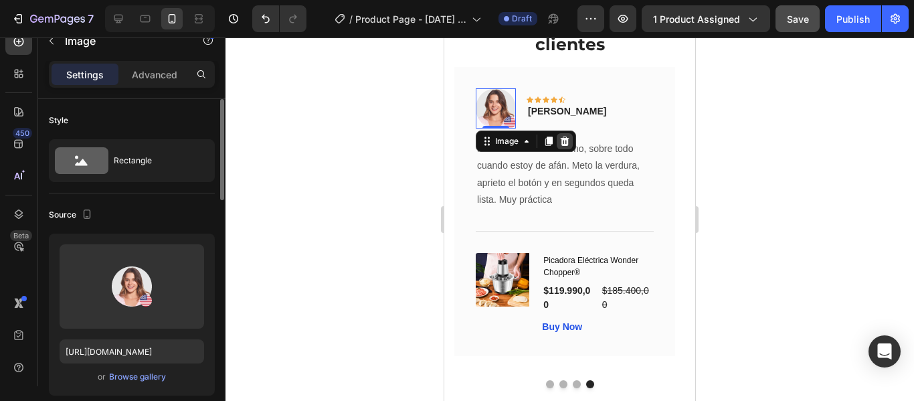
click at [569, 142] on icon at bounding box center [564, 141] width 11 height 11
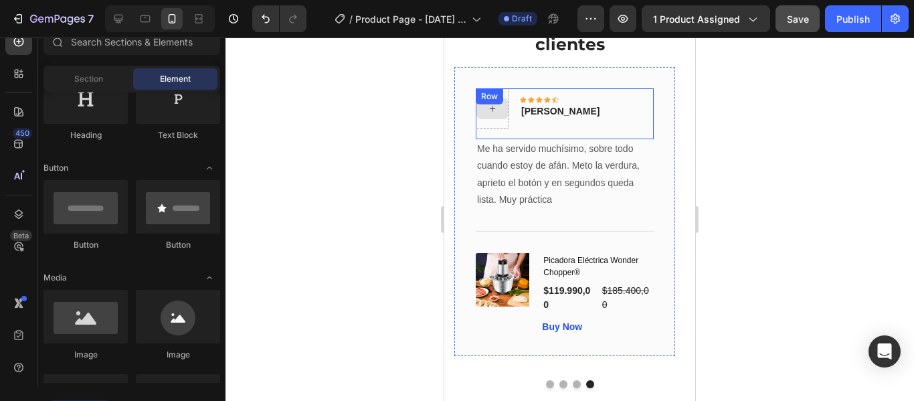
click at [495, 116] on div at bounding box center [492, 108] width 32 height 21
drag, startPoint x: 611, startPoint y: 356, endPoint x: 466, endPoint y: 94, distance: 299.1
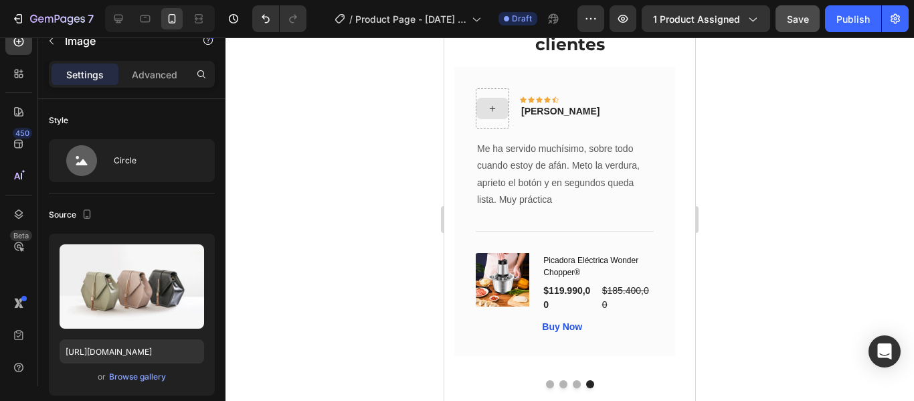
click at [466, 94] on div "Icon Icon Icon Icon Icon Row carlos giraldo Text block Row Me ha servido muchís…" at bounding box center [564, 211] width 221 height 289
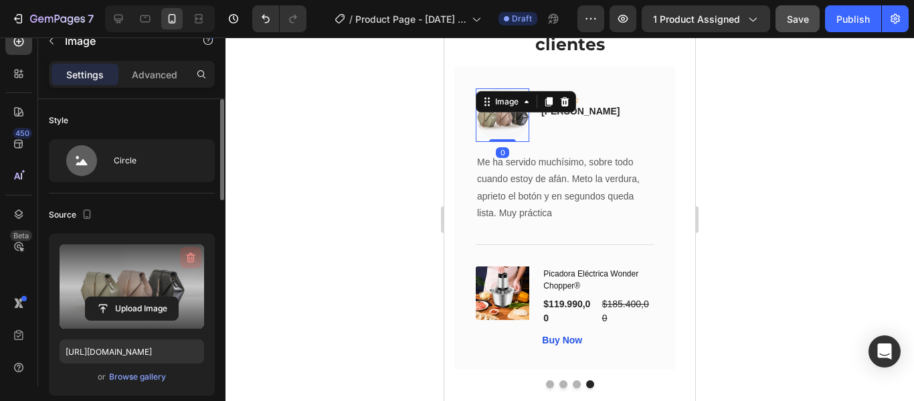
click at [195, 255] on icon "button" at bounding box center [190, 257] width 13 height 13
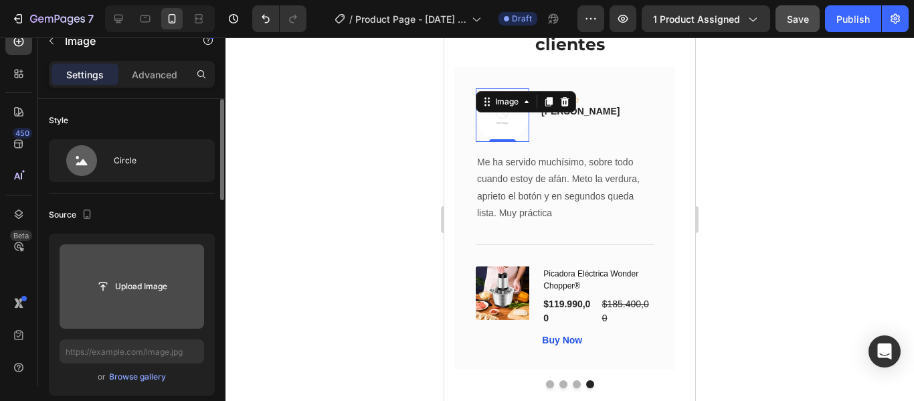
click at [137, 275] on input "file" at bounding box center [132, 286] width 92 height 23
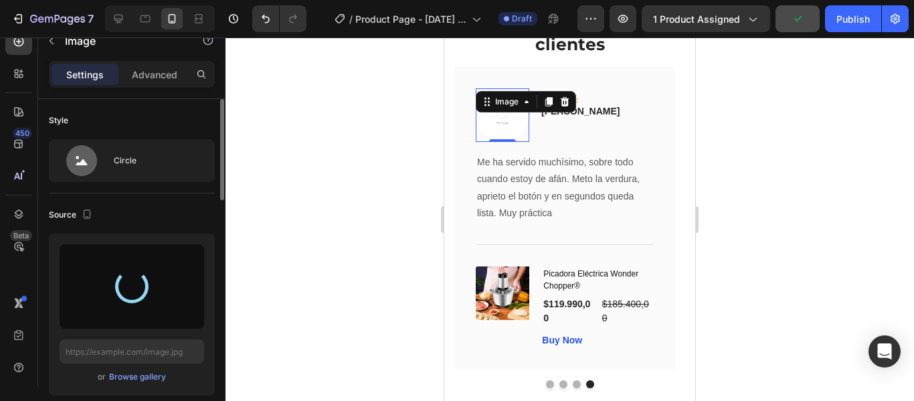
type input "https://cdn.shopify.com/s/files/1/0760/1278/1799/files/gempages_585765260921668…"
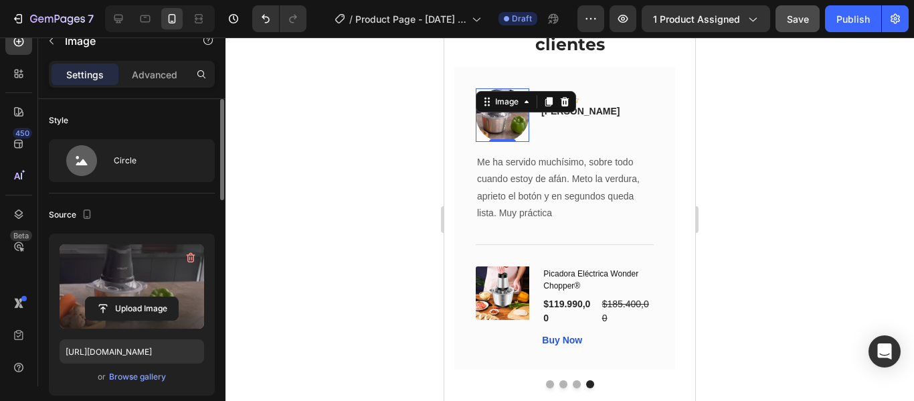
click at [734, 265] on div at bounding box center [569, 218] width 688 height 363
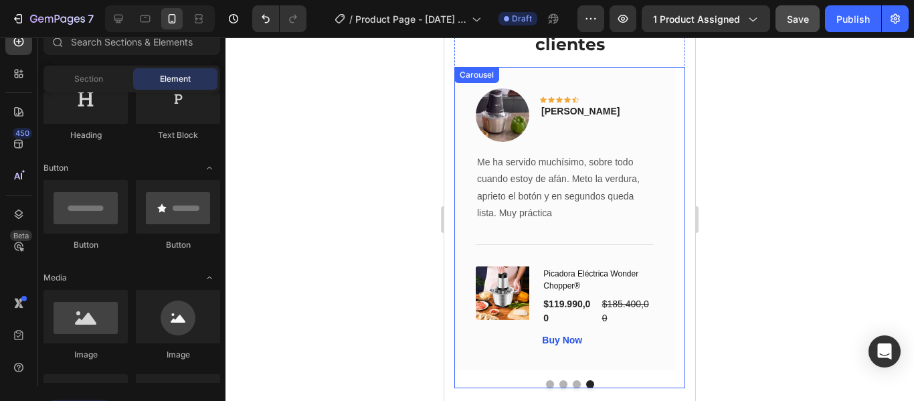
click at [566, 380] on div at bounding box center [569, 384] width 231 height 8
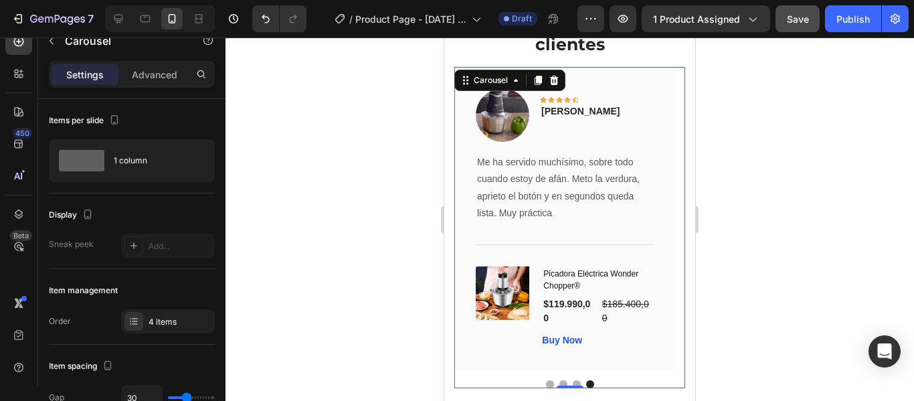
click at [573, 383] on button "Dot" at bounding box center [577, 384] width 8 height 8
click at [559, 381] on button "Dot" at bounding box center [563, 384] width 8 height 8
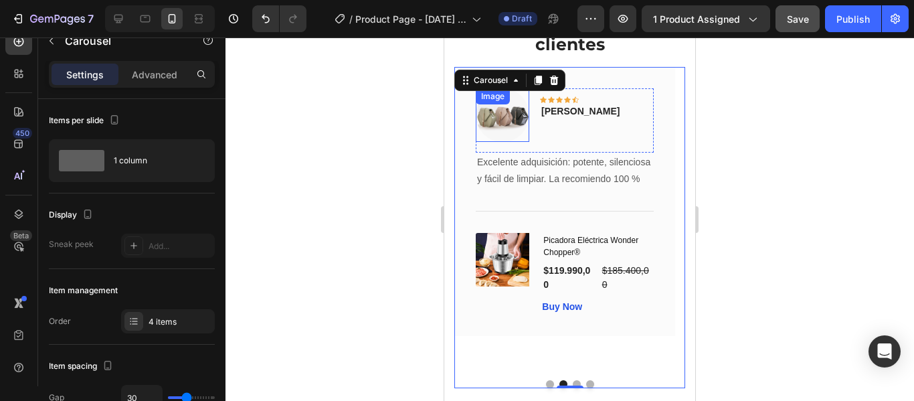
click at [505, 114] on img at bounding box center [503, 115] width 54 height 54
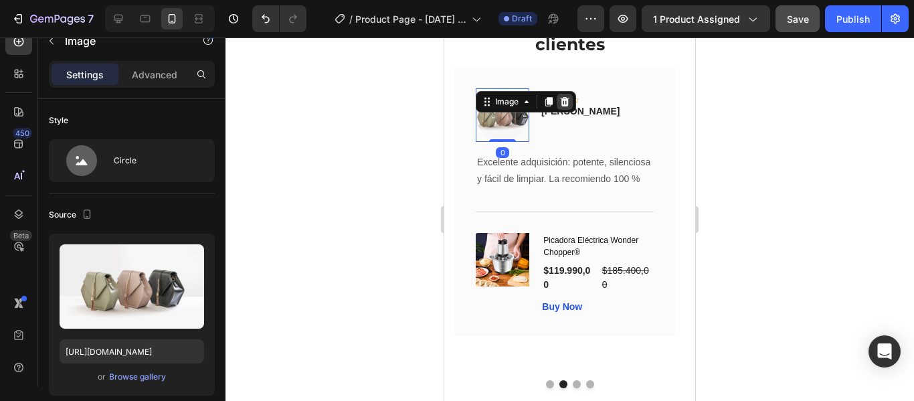
click at [564, 106] on icon at bounding box center [564, 101] width 9 height 9
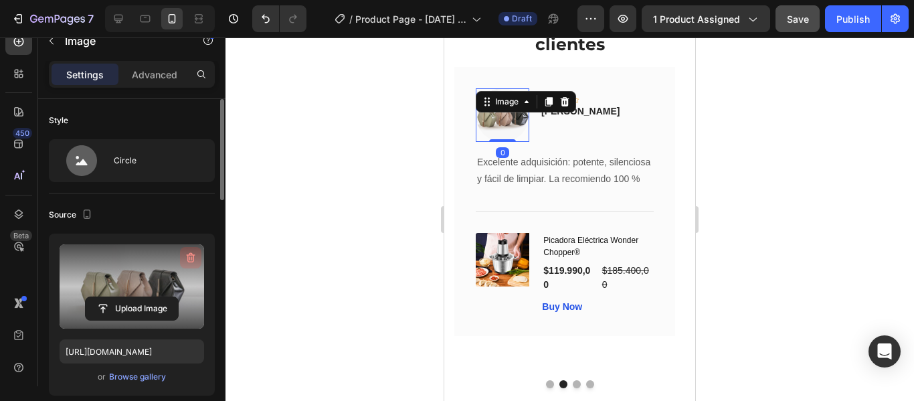
click at [193, 255] on icon "button" at bounding box center [190, 257] width 13 height 13
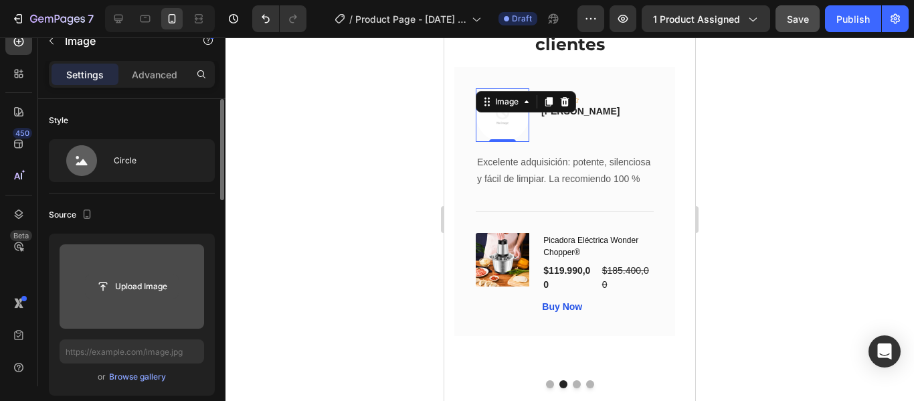
click at [148, 288] on input "file" at bounding box center [132, 286] width 92 height 23
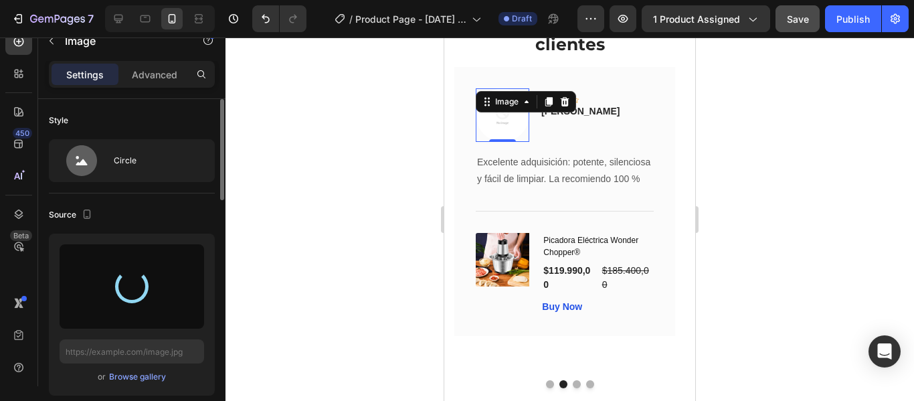
type input "https://cdn.shopify.com/s/files/1/0760/1278/1799/files/gempages_585765260921668…"
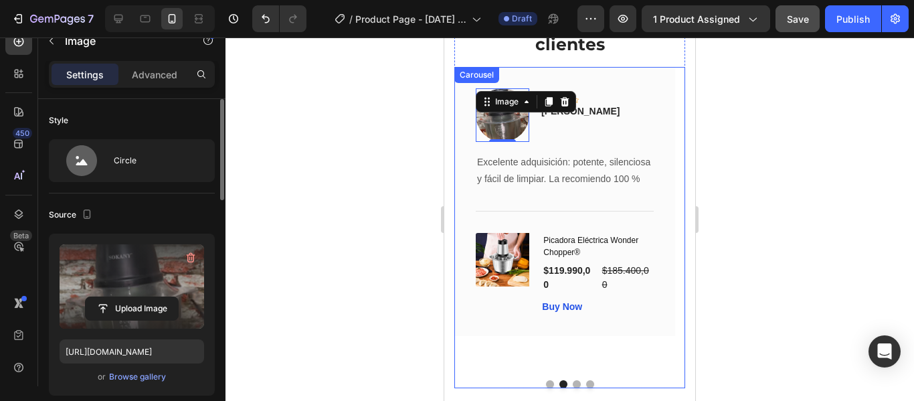
click at [573, 381] on button "Dot" at bounding box center [577, 384] width 8 height 8
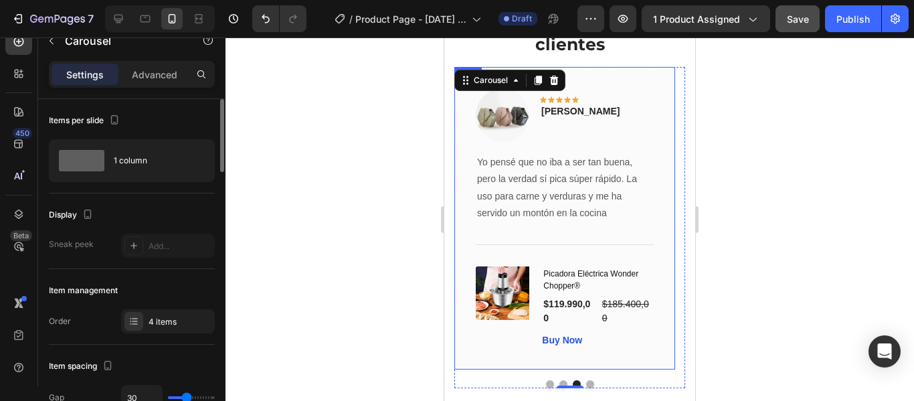
click at [506, 122] on img at bounding box center [503, 115] width 54 height 54
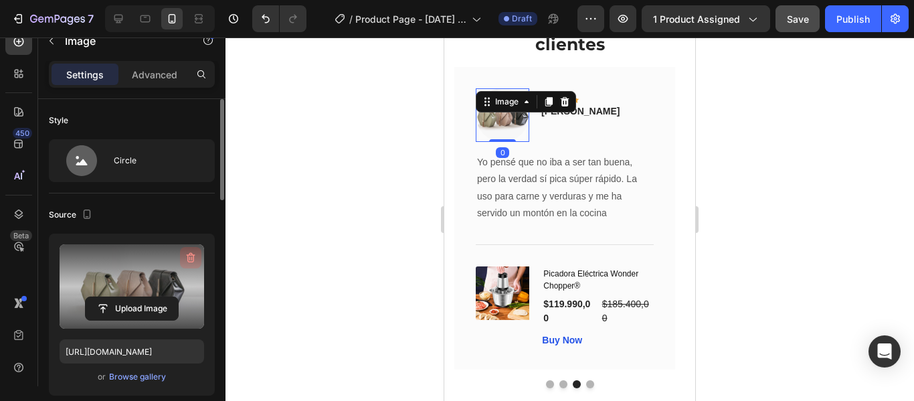
click at [193, 257] on icon "button" at bounding box center [190, 257] width 13 height 13
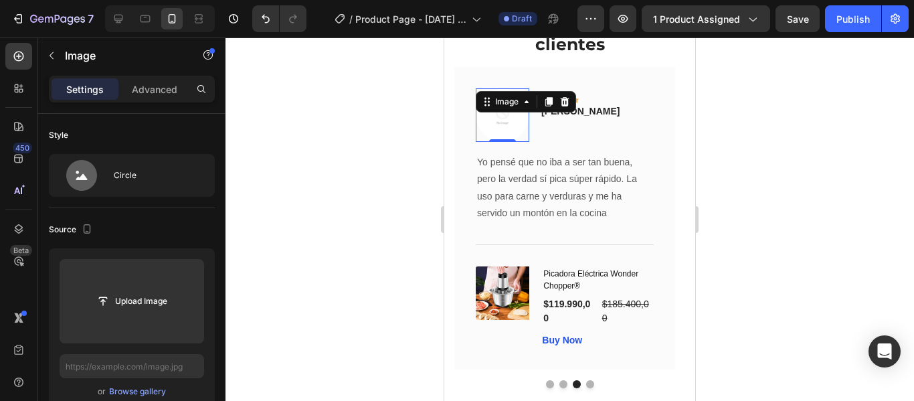
scroll to position [15, 0]
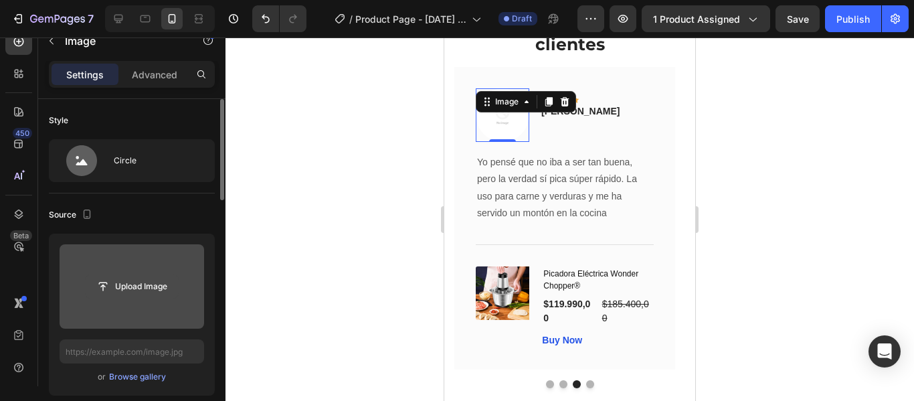
drag, startPoint x: 0, startPoint y: 0, endPoint x: 154, endPoint y: 285, distance: 323.8
click at [154, 285] on input "file" at bounding box center [132, 286] width 92 height 23
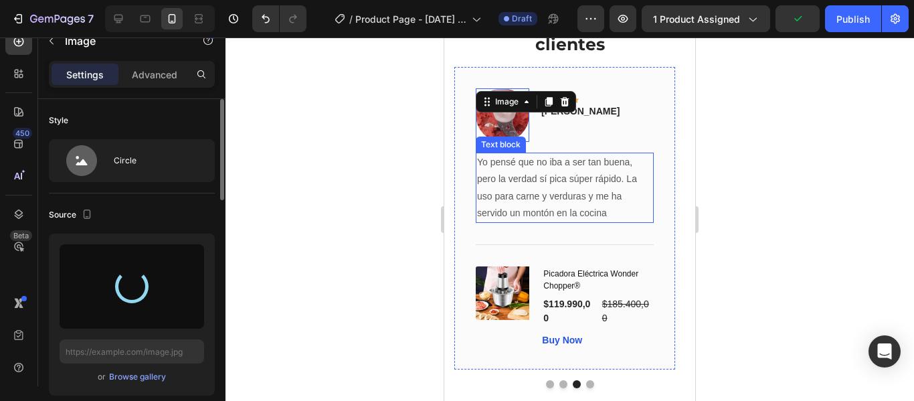
type input "https://cdn.shopify.com/s/files/1/0760/1278/1799/files/gempages_585765260921668…"
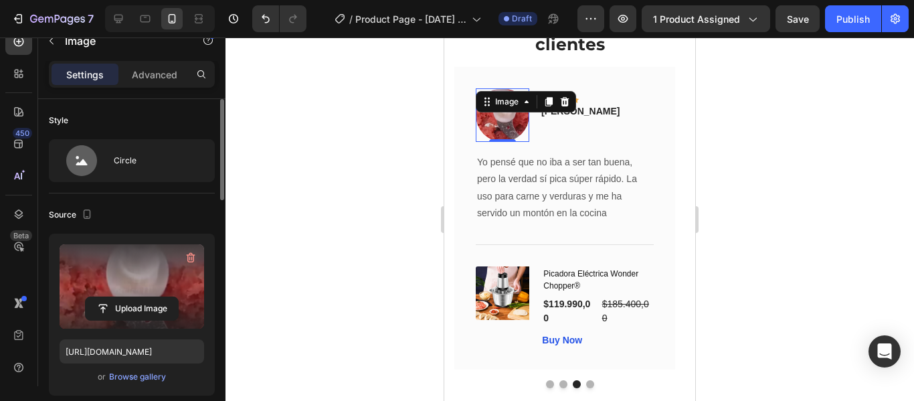
click at [829, 213] on div at bounding box center [569, 218] width 688 height 363
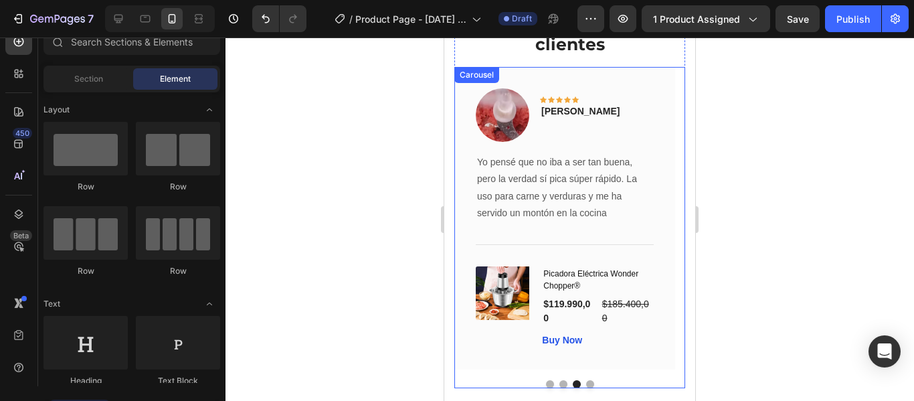
click at [559, 381] on button "Dot" at bounding box center [563, 384] width 8 height 8
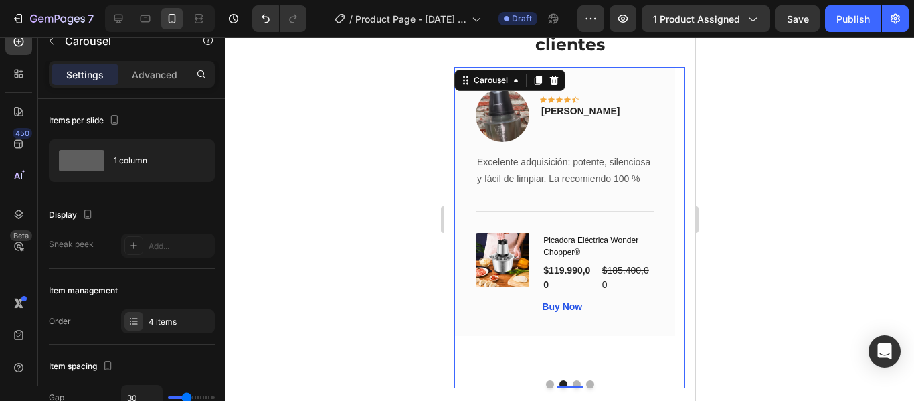
click at [546, 381] on button "Dot" at bounding box center [550, 384] width 8 height 8
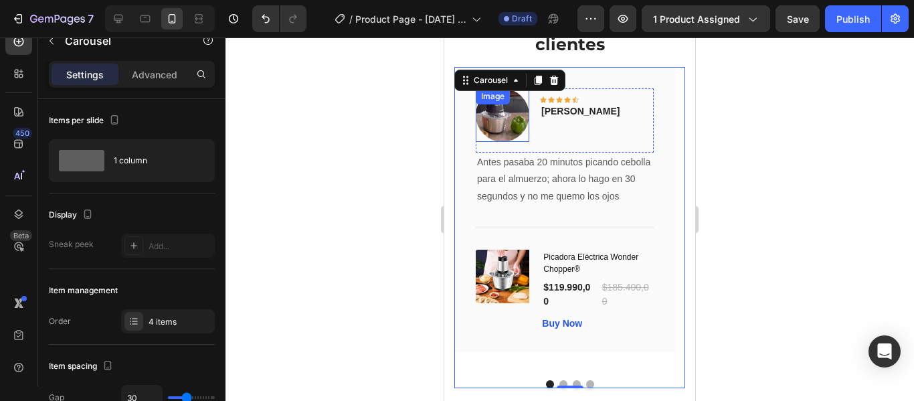
click at [505, 115] on img at bounding box center [503, 115] width 54 height 54
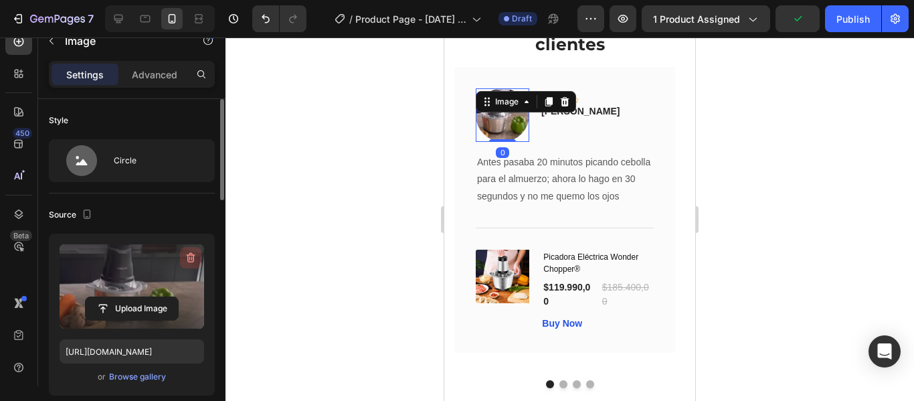
click at [191, 251] on icon "button" at bounding box center [190, 257] width 13 height 13
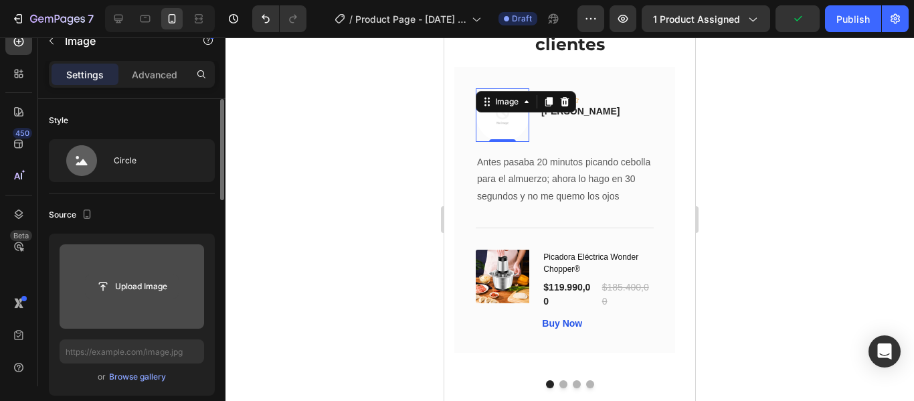
click at [151, 284] on input "file" at bounding box center [132, 286] width 92 height 23
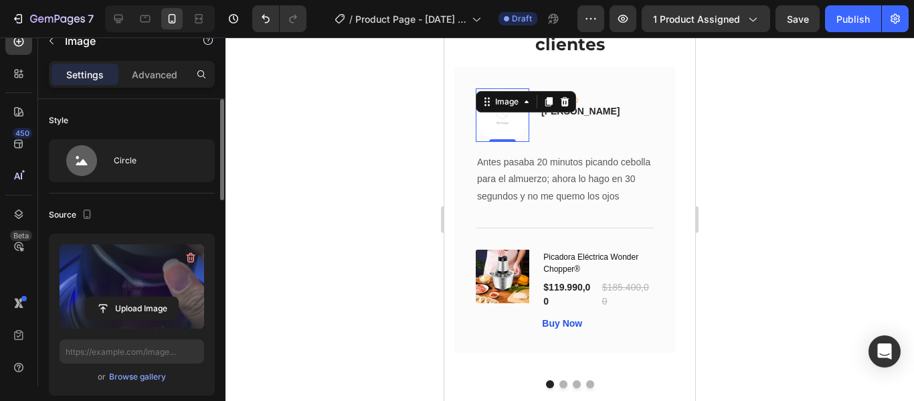
type input "https://cdn.shopify.com/s/files/1/0760/1278/1799/files/gempages_585765260921668…"
click at [570, 100] on icon at bounding box center [564, 101] width 11 height 11
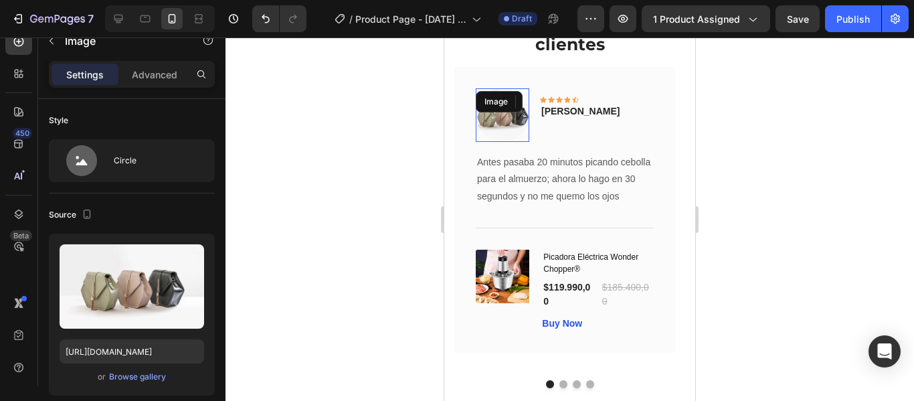
drag, startPoint x: 605, startPoint y: 354, endPoint x: 478, endPoint y: 105, distance: 280.0
click at [478, 105] on div "Image" at bounding box center [499, 101] width 47 height 21
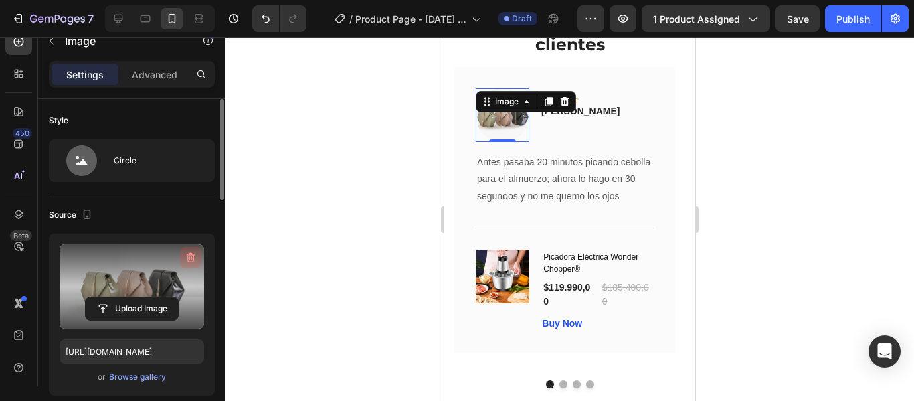
click at [193, 259] on icon "button" at bounding box center [190, 257] width 13 height 13
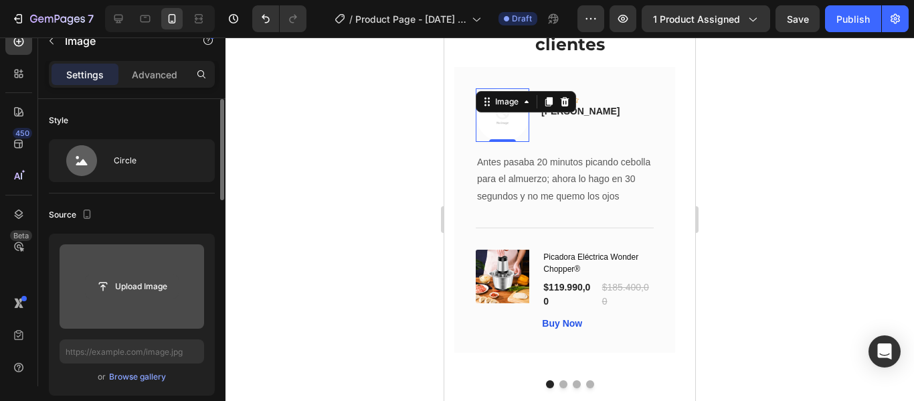
click at [152, 288] on input "file" at bounding box center [132, 286] width 92 height 23
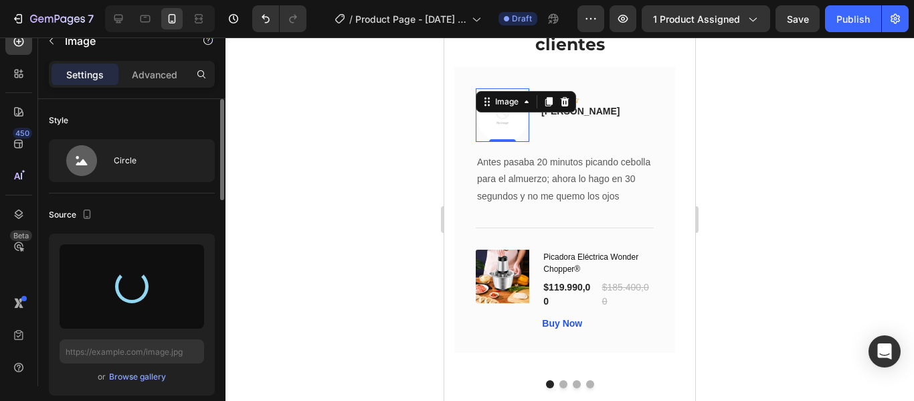
type input "https://cdn.shopify.com/s/files/1/0760/1278/1799/files/gempages_585765260921668…"
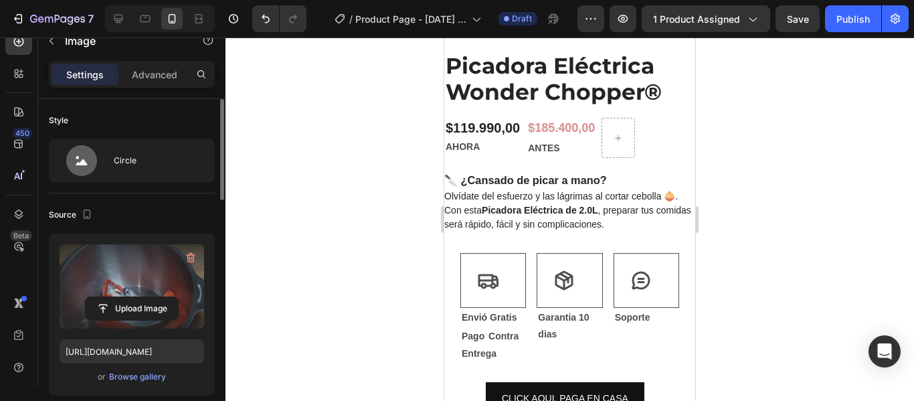
scroll to position [678, 0]
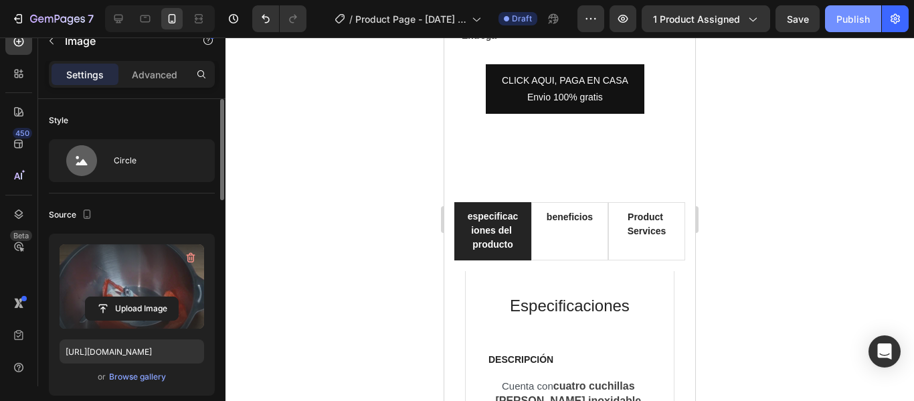
click at [853, 15] on div "Publish" at bounding box center [852, 19] width 33 height 14
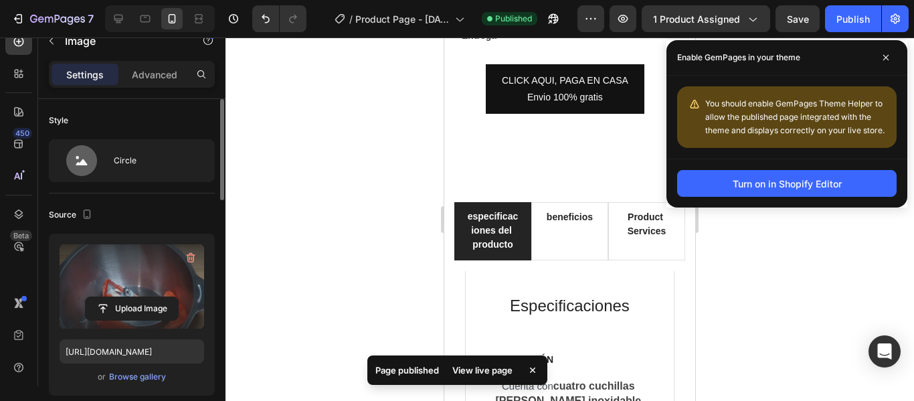
click at [805, 103] on span "You should enable GemPages Theme Helper to allow the published page integrated …" at bounding box center [794, 116] width 179 height 37
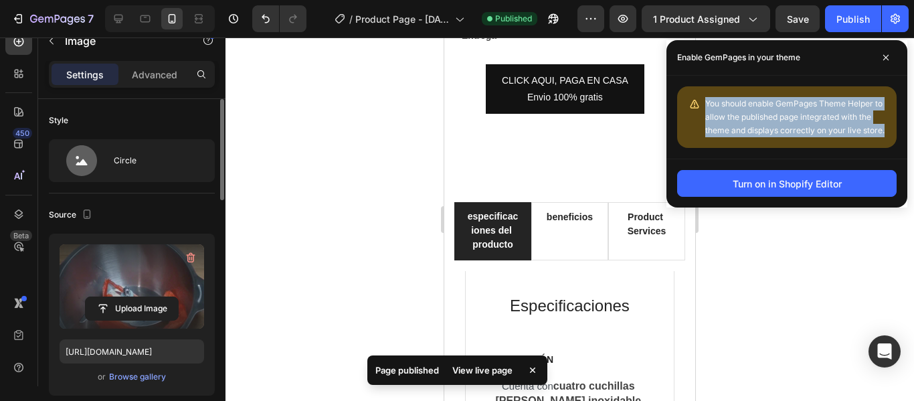
click at [805, 103] on span "You should enable GemPages Theme Helper to allow the published page integrated …" at bounding box center [794, 116] width 179 height 37
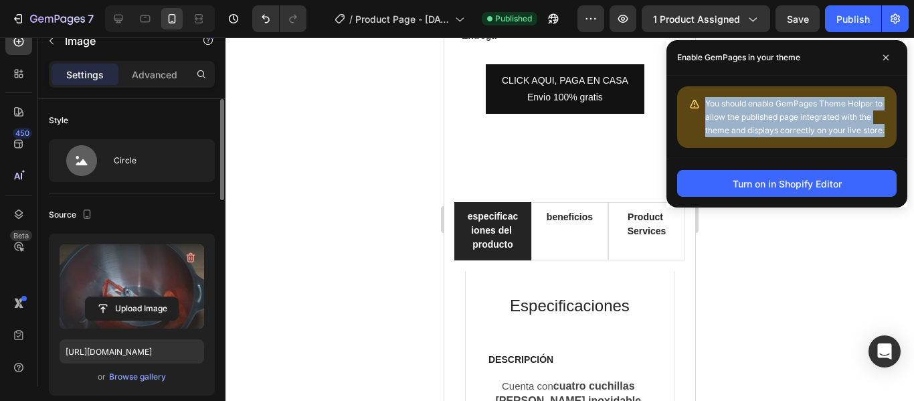
drag, startPoint x: 806, startPoint y: 101, endPoint x: 849, endPoint y: 109, distance: 44.2
click at [849, 109] on div "You should enable GemPages Theme Helper to allow the published page integrated …" at bounding box center [795, 117] width 181 height 40
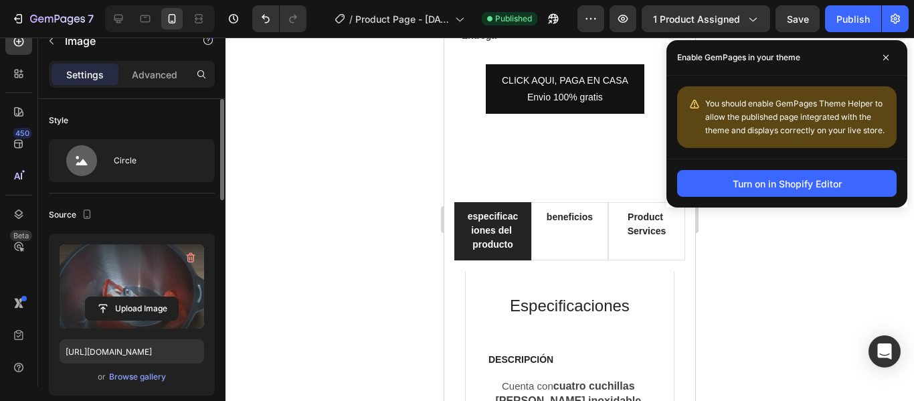
click at [816, 107] on span "You should enable GemPages Theme Helper to allow the published page integrated …" at bounding box center [794, 116] width 179 height 37
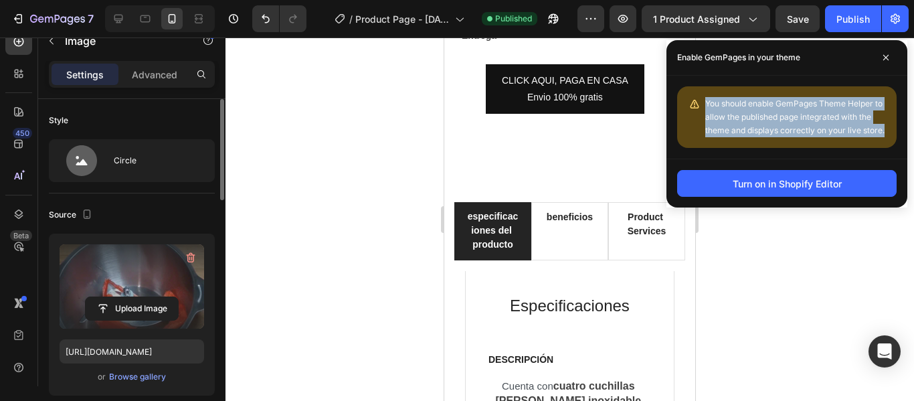
click at [816, 107] on span "You should enable GemPages Theme Helper to allow the published page integrated …" at bounding box center [794, 116] width 179 height 37
copy div "You should enable GemPages Theme Helper to allow the published page integrated …"
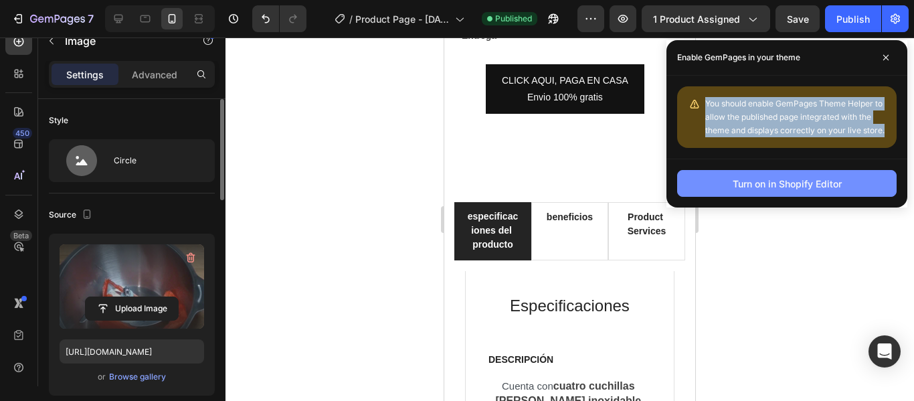
click at [787, 189] on div "Turn on in Shopify Editor" at bounding box center [786, 184] width 109 height 14
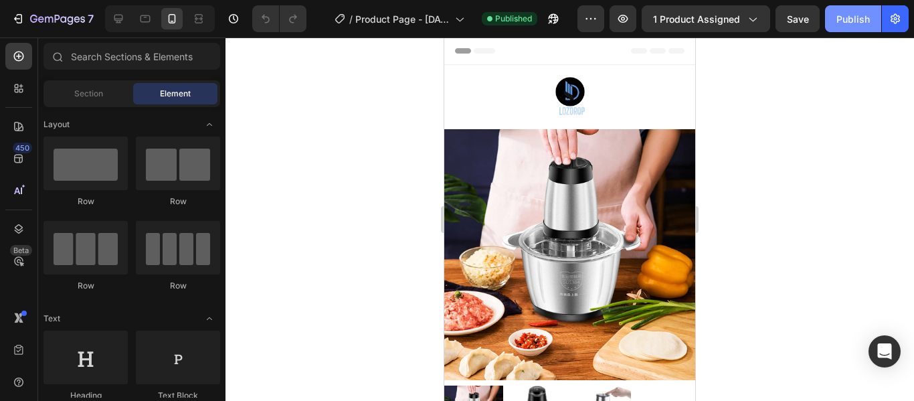
click at [855, 19] on div "Publish" at bounding box center [852, 19] width 33 height 14
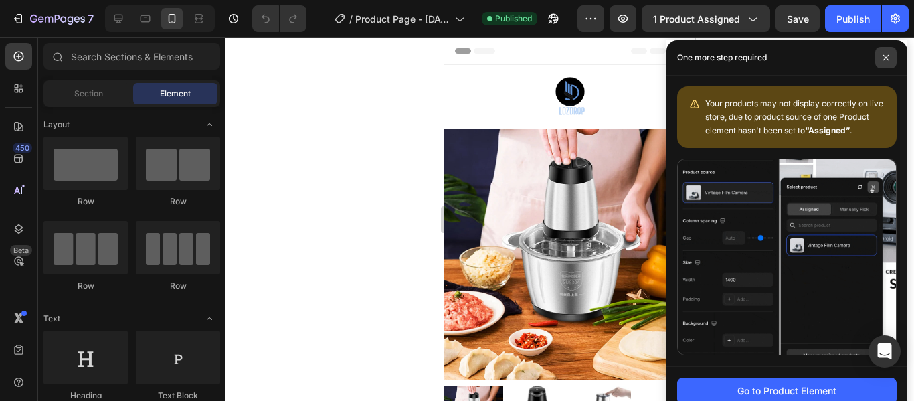
click at [879, 58] on span at bounding box center [885, 57] width 21 height 21
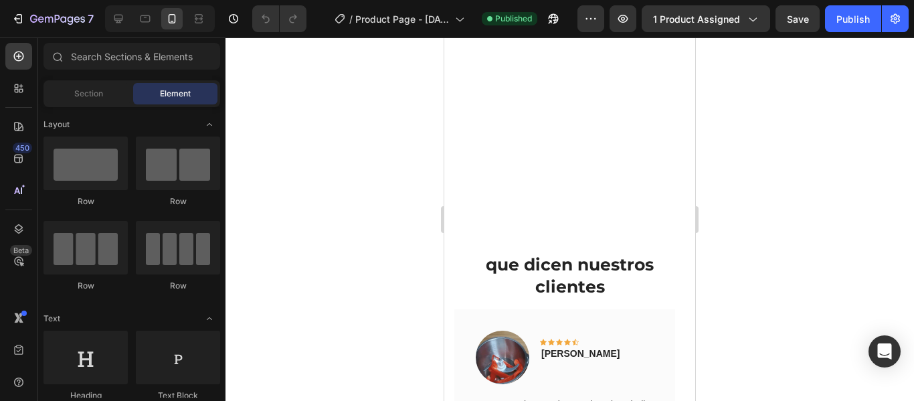
scroll to position [3931, 0]
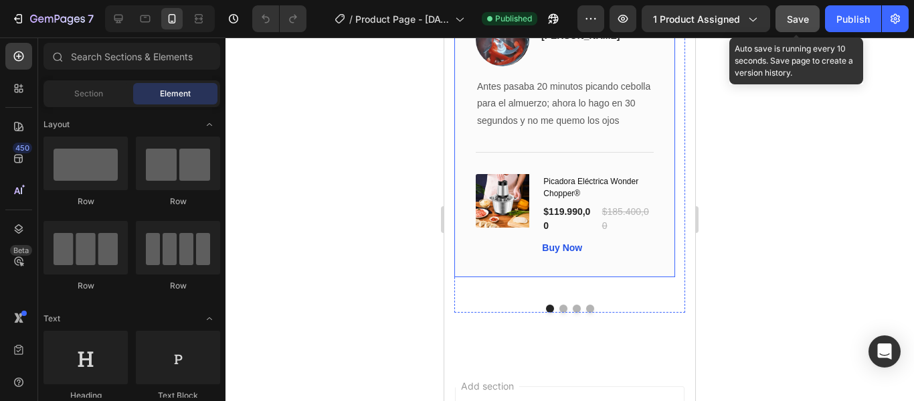
click at [803, 20] on span "Save" at bounding box center [798, 18] width 22 height 11
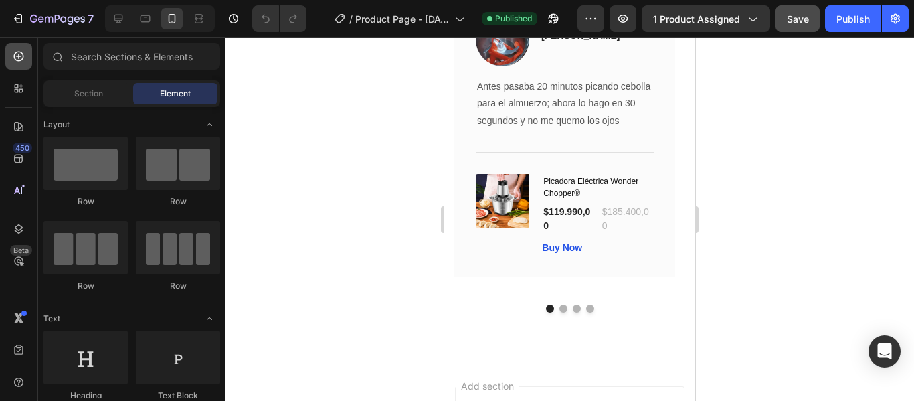
click at [21, 55] on icon at bounding box center [18, 55] width 13 height 13
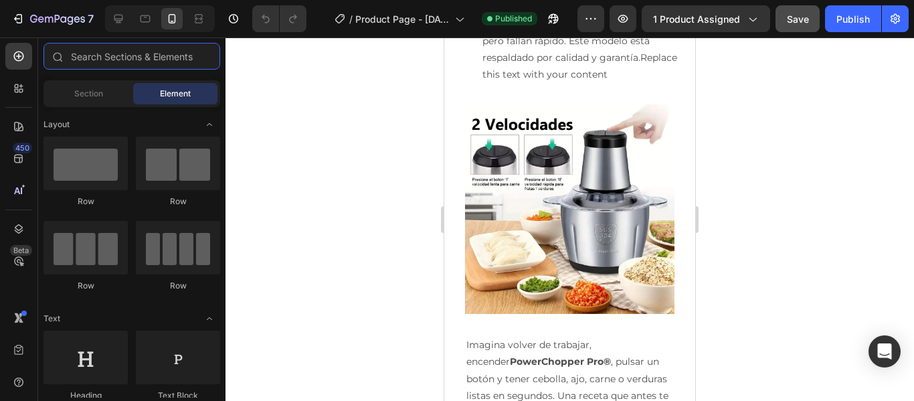
scroll to position [3313, 0]
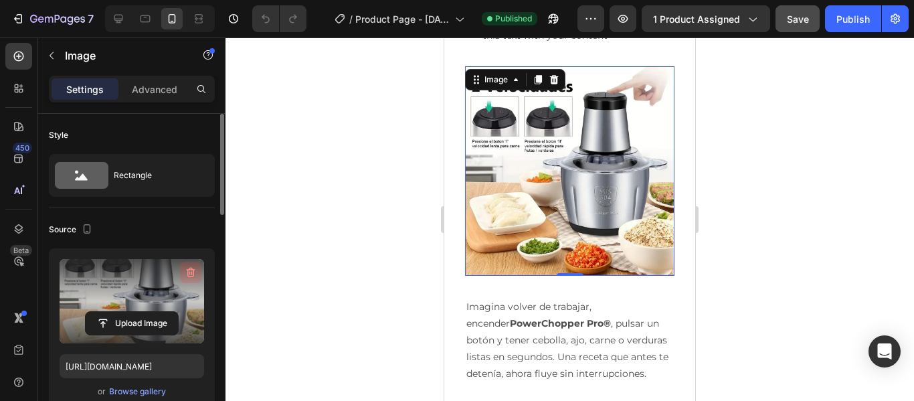
click at [184, 270] on icon "button" at bounding box center [190, 272] width 13 height 13
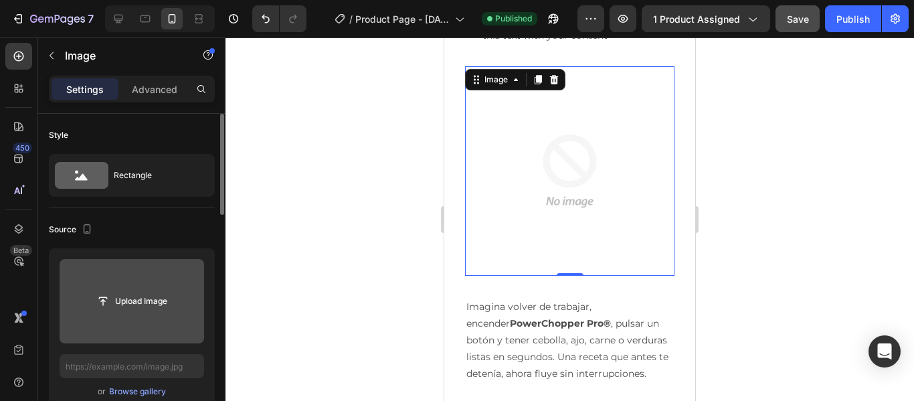
click at [144, 300] on input "file" at bounding box center [132, 301] width 92 height 23
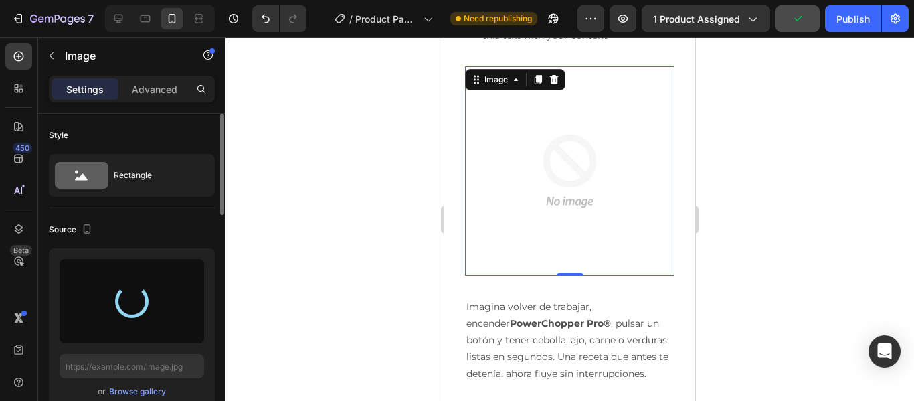
type input "[URL][DOMAIN_NAME]"
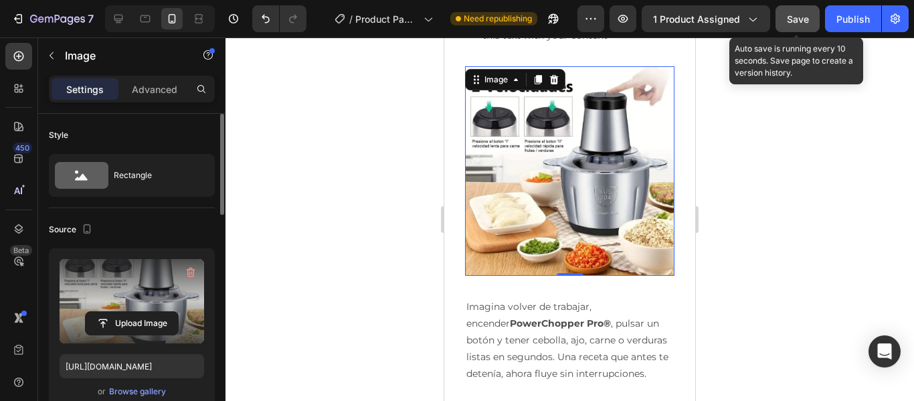
click at [801, 11] on button "Save" at bounding box center [797, 18] width 44 height 27
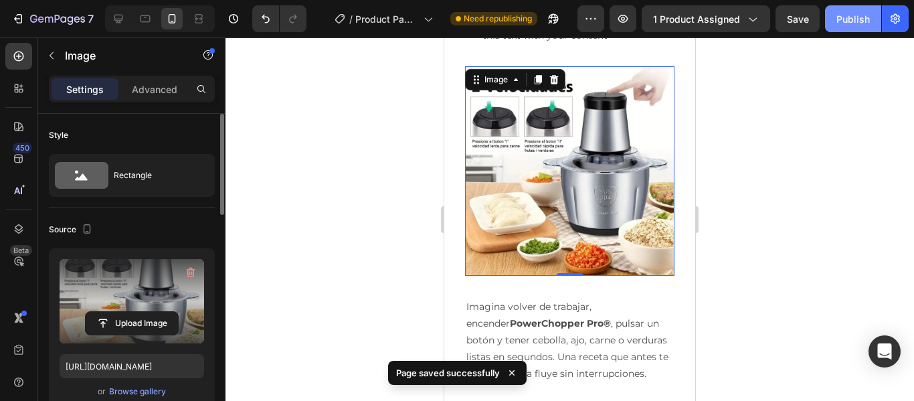
click at [852, 10] on button "Publish" at bounding box center [853, 18] width 56 height 27
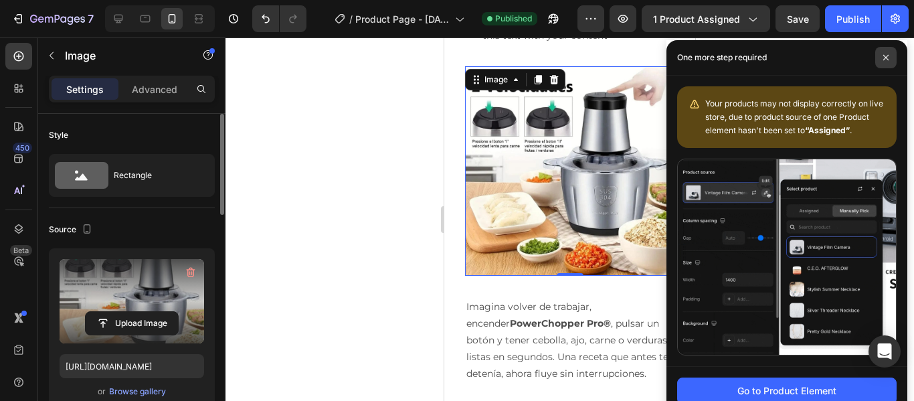
click at [880, 54] on span at bounding box center [885, 57] width 21 height 21
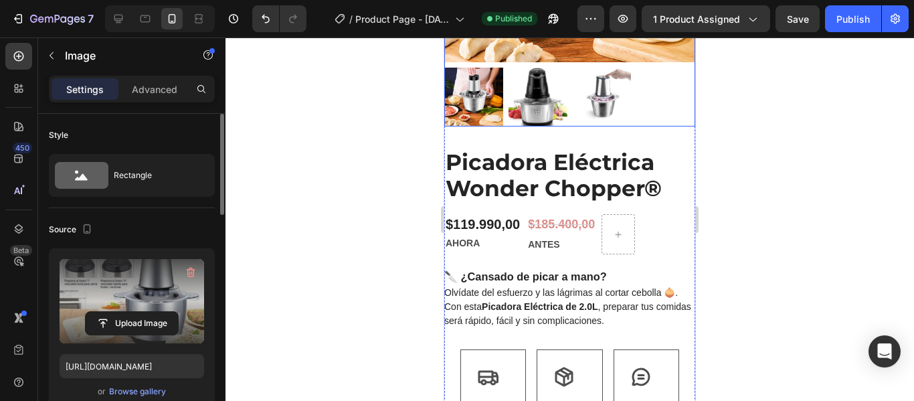
scroll to position [635, 0]
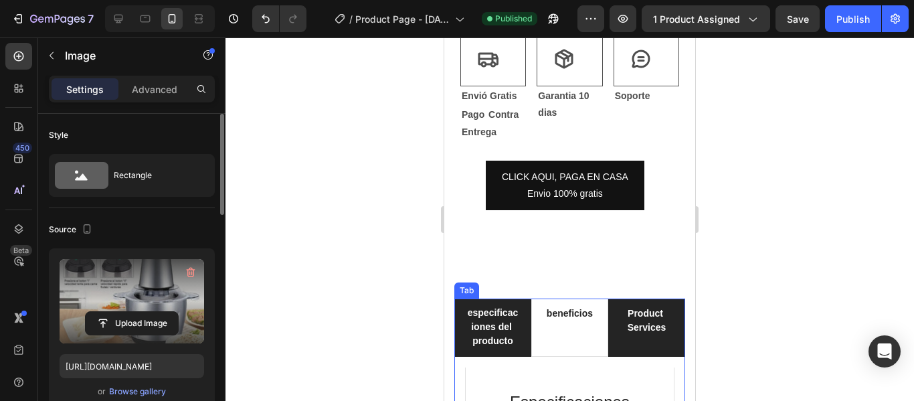
click at [643, 306] on p "Product Services" at bounding box center [646, 320] width 50 height 28
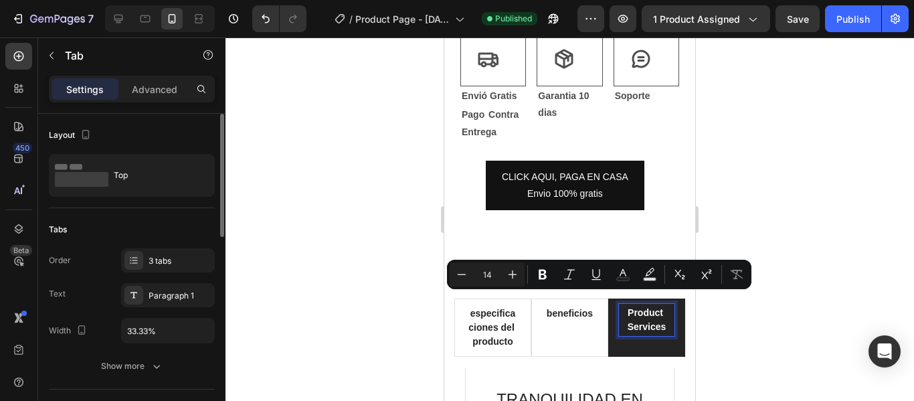
click at [643, 312] on p "Product Services" at bounding box center [647, 320] width 52 height 28
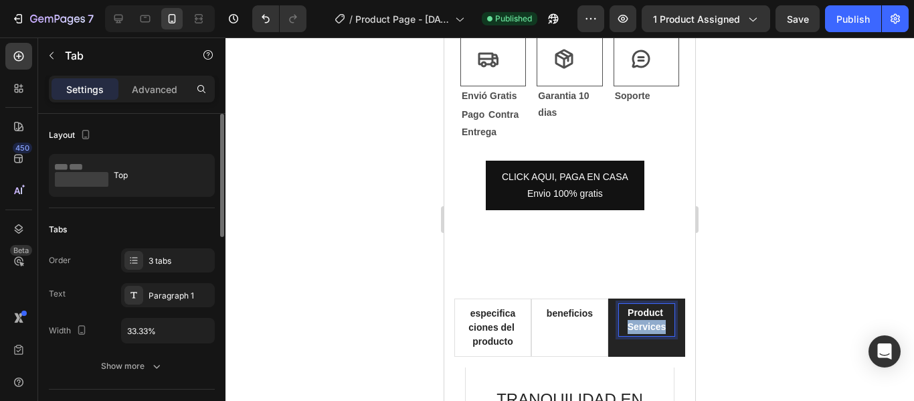
click at [643, 312] on p "Product Services" at bounding box center [647, 320] width 52 height 28
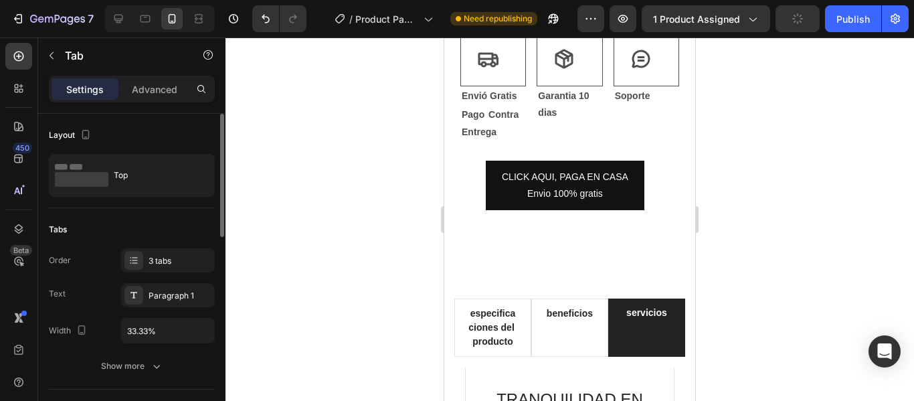
click at [712, 282] on div at bounding box center [569, 218] width 688 height 363
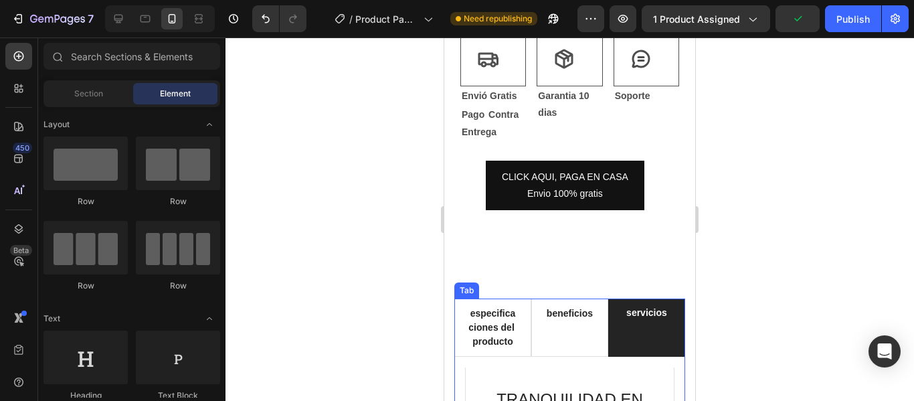
click at [643, 306] on p "servicios" at bounding box center [646, 313] width 41 height 14
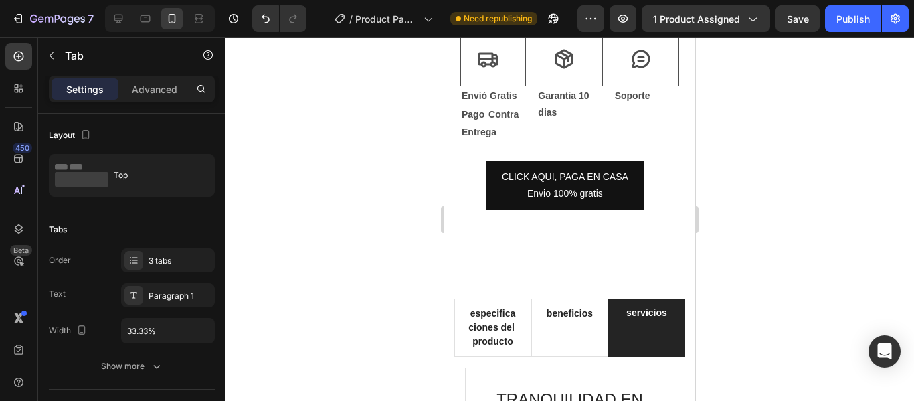
click at [645, 336] on div "servicios" at bounding box center [646, 327] width 45 height 46
click at [643, 323] on div "servicios" at bounding box center [646, 327] width 45 height 46
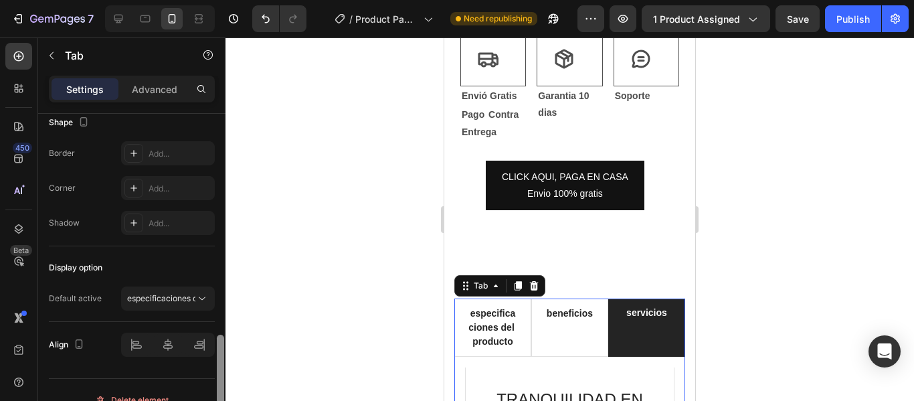
scroll to position [530, 0]
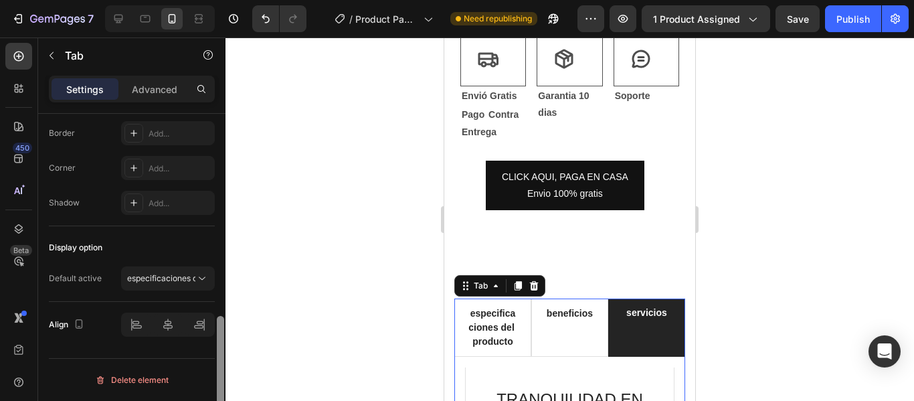
drag, startPoint x: 220, startPoint y: 188, endPoint x: 213, endPoint y: 339, distance: 151.3
click at [223, 373] on div at bounding box center [220, 377] width 7 height 123
click at [159, 93] on p "Advanced" at bounding box center [154, 89] width 45 height 14
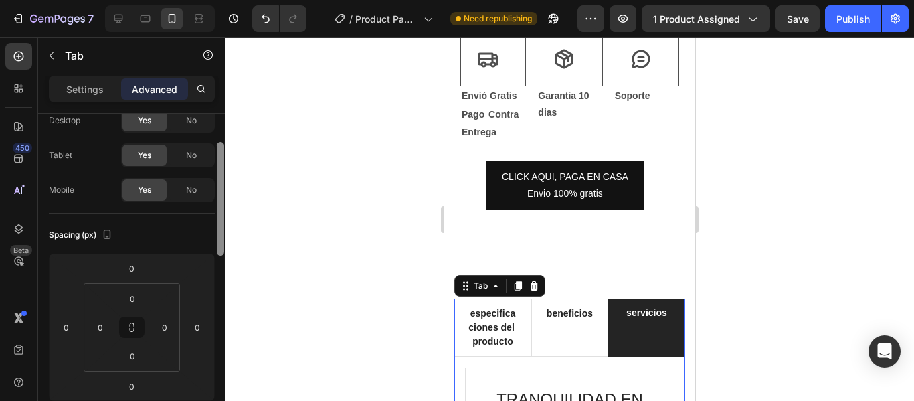
scroll to position [0, 0]
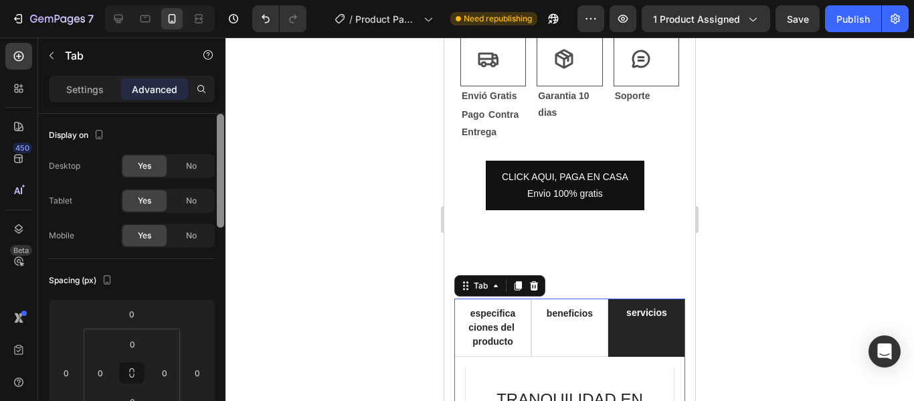
drag, startPoint x: 223, startPoint y: 328, endPoint x: 219, endPoint y: 114, distance: 213.4
click at [219, 114] on div at bounding box center [220, 171] width 7 height 114
click at [634, 327] on div "servicios" at bounding box center [646, 327] width 45 height 46
click at [803, 275] on div at bounding box center [569, 218] width 688 height 363
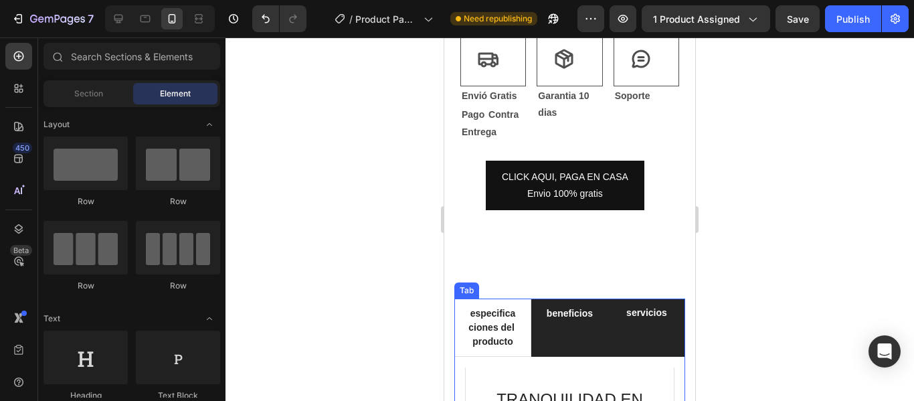
click at [561, 348] on div "beneficios" at bounding box center [569, 327] width 50 height 46
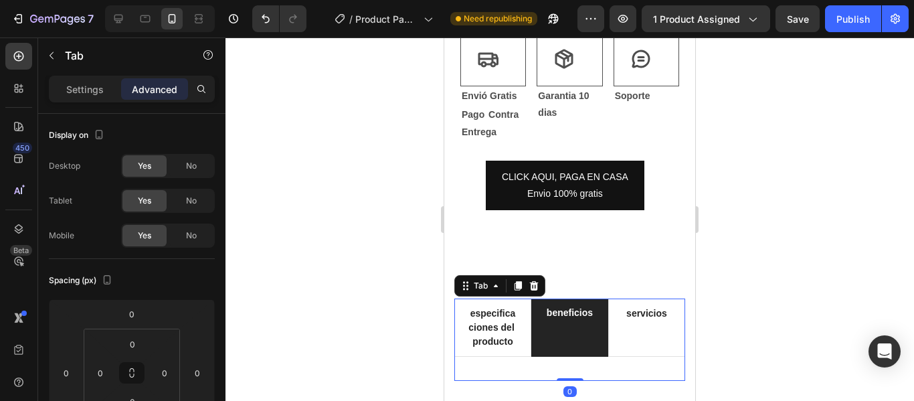
click at [750, 324] on div at bounding box center [569, 218] width 688 height 363
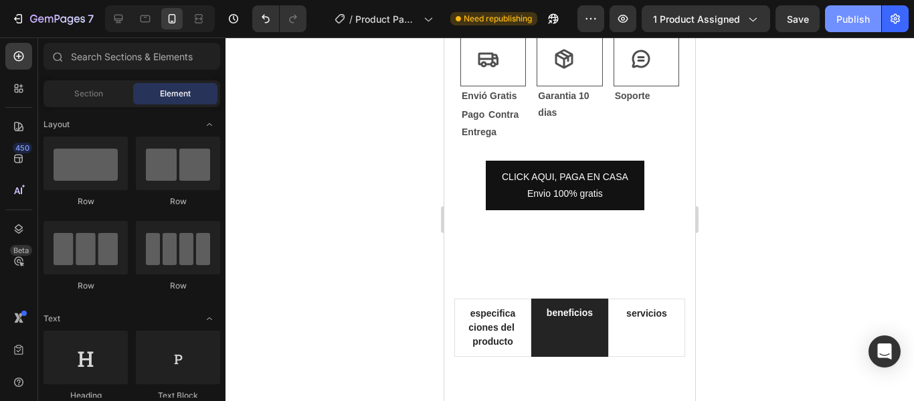
click at [829, 12] on button "Publish" at bounding box center [853, 18] width 56 height 27
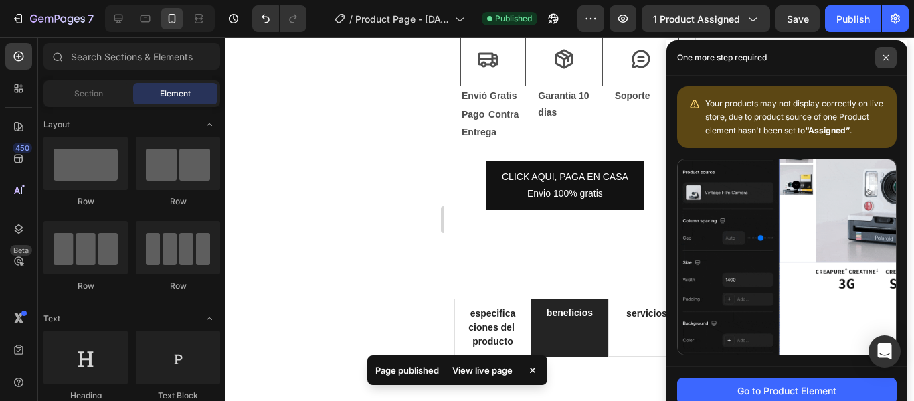
click at [888, 63] on span at bounding box center [885, 57] width 21 height 21
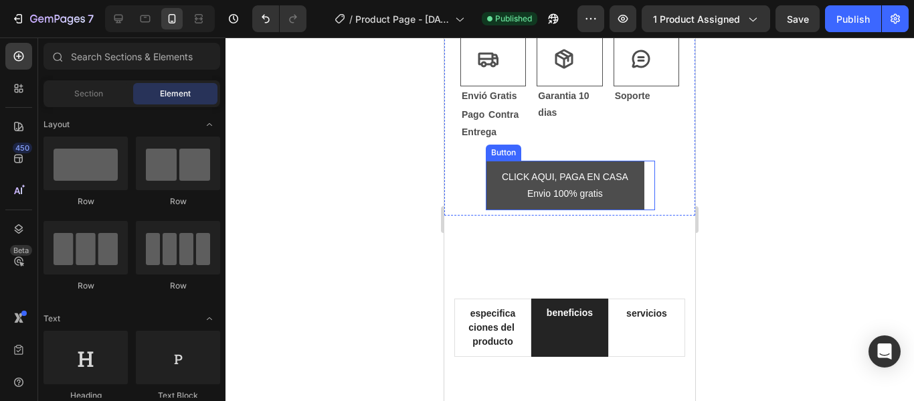
click at [636, 181] on button "CLICK AQUI, PAGA EN CASA Envio 100% gratis" at bounding box center [565, 185] width 159 height 49
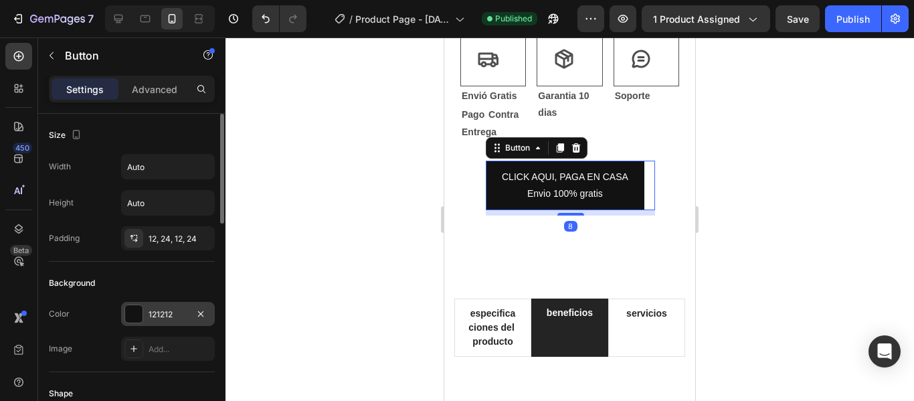
click at [126, 310] on div at bounding box center [133, 313] width 17 height 17
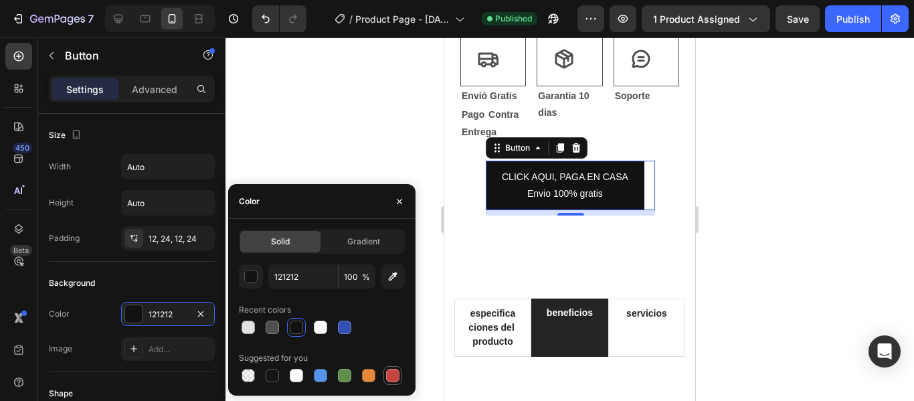
click at [393, 369] on div at bounding box center [392, 375] width 13 height 13
type input "C5453F"
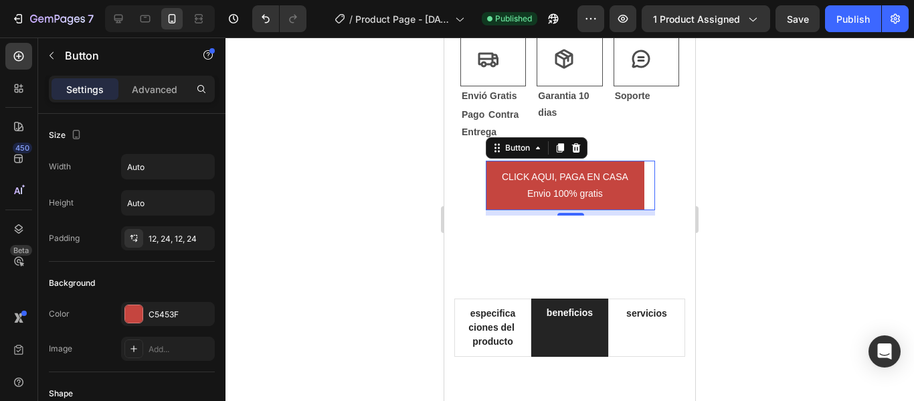
click at [753, 284] on div at bounding box center [569, 218] width 688 height 363
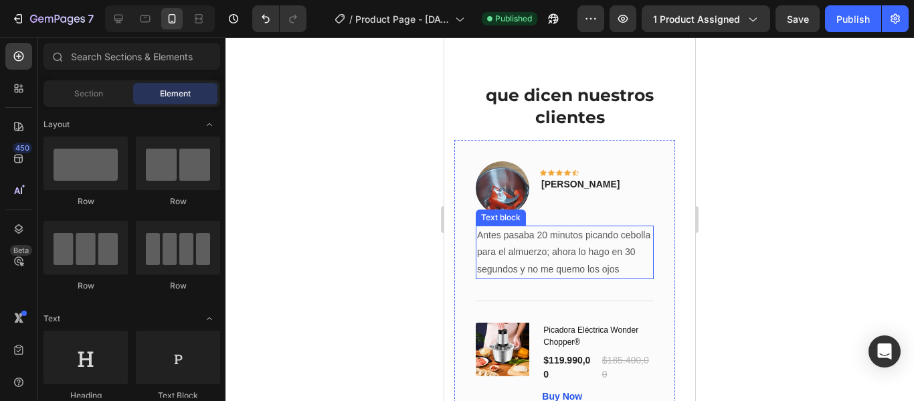
scroll to position [2781, 0]
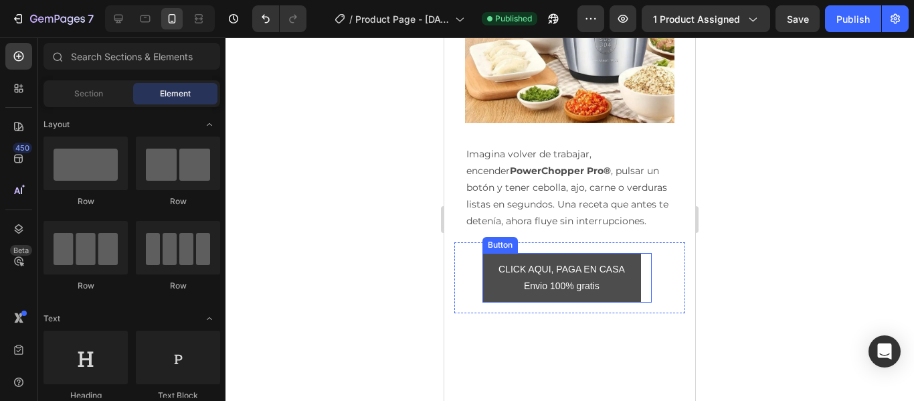
click at [633, 288] on button "CLICK AQUI, PAGA EN CASA Envio 100% gratis" at bounding box center [561, 277] width 159 height 49
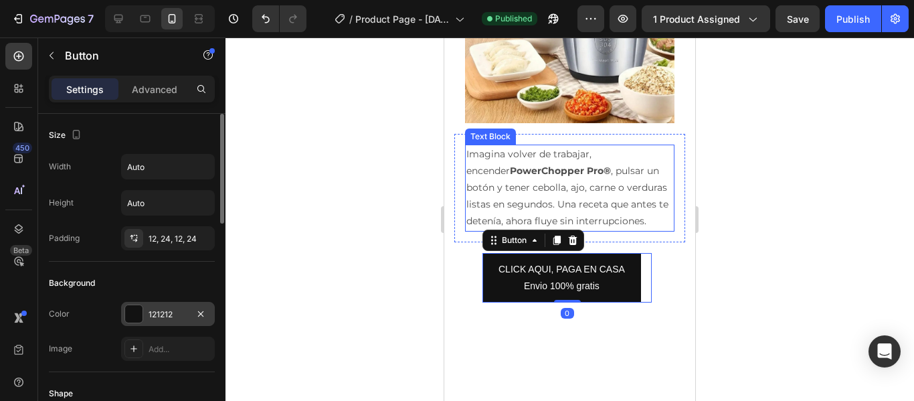
click at [132, 313] on div at bounding box center [133, 313] width 17 height 17
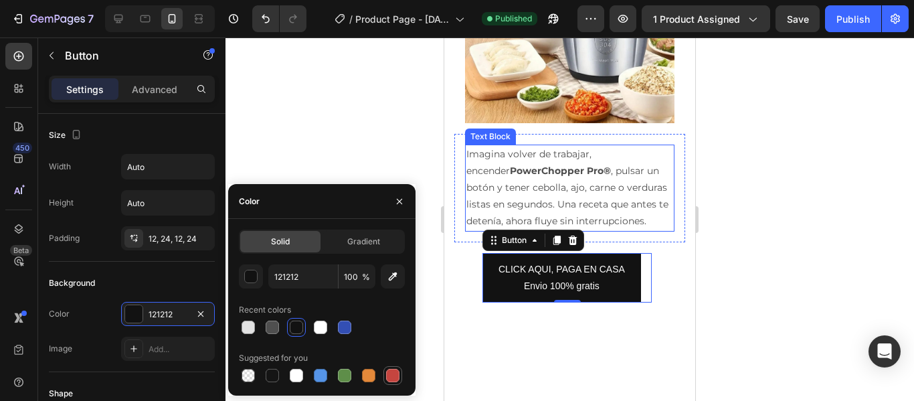
click at [390, 373] on div at bounding box center [392, 375] width 13 height 13
type input "C5453F"
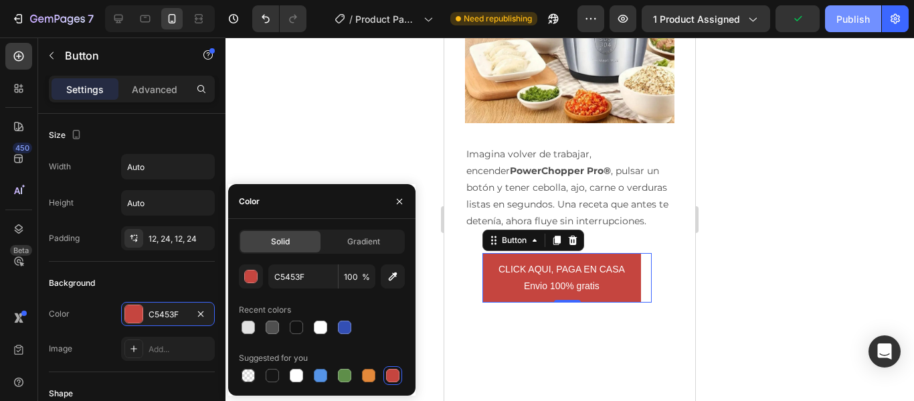
click at [849, 22] on div "Publish" at bounding box center [852, 19] width 33 height 14
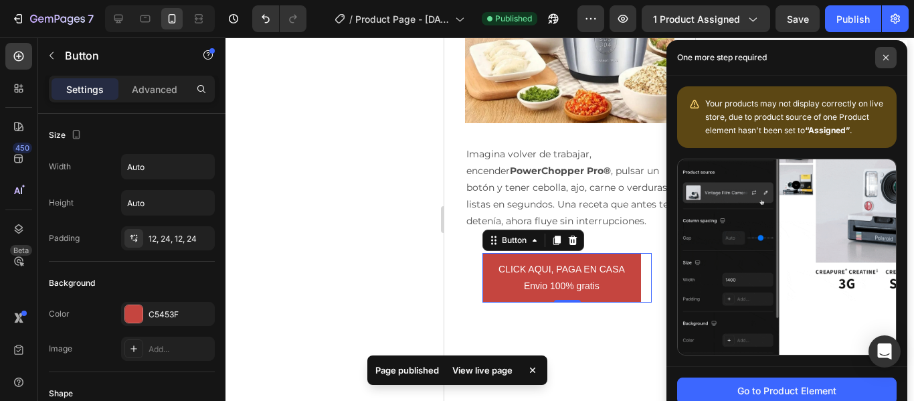
click at [882, 64] on span at bounding box center [885, 57] width 21 height 21
